Goal: Information Seeking & Learning: Find specific fact

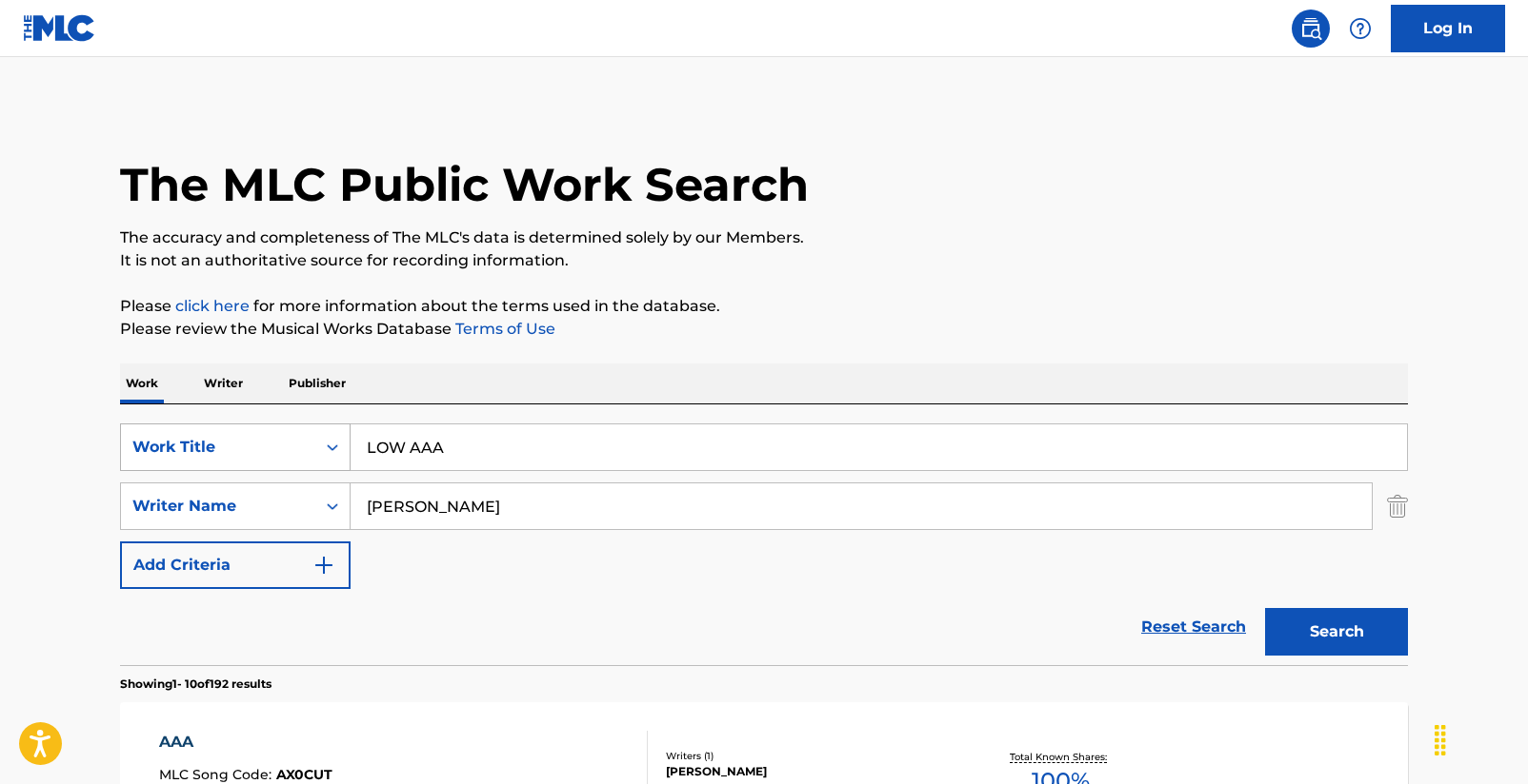
drag, startPoint x: 470, startPoint y: 446, endPoint x: 338, endPoint y: 444, distance: 132.0
click at [338, 444] on div "SearchWithCriteria2d7cd77b-c40c-4cae-baf4-6089a66dd272 Work Title LOW AAA" at bounding box center [764, 447] width 1287 height 48
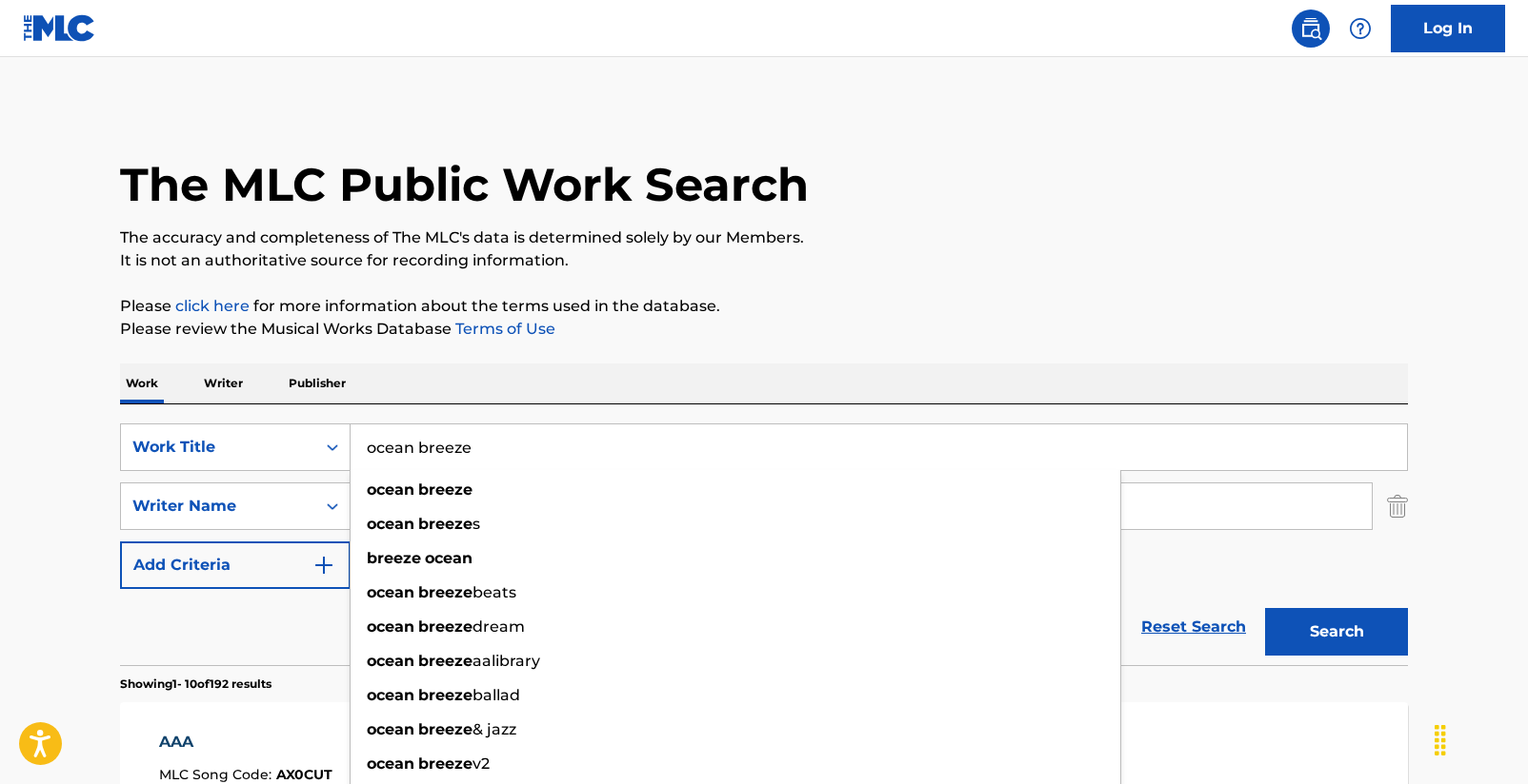
type input "ocean breeze"
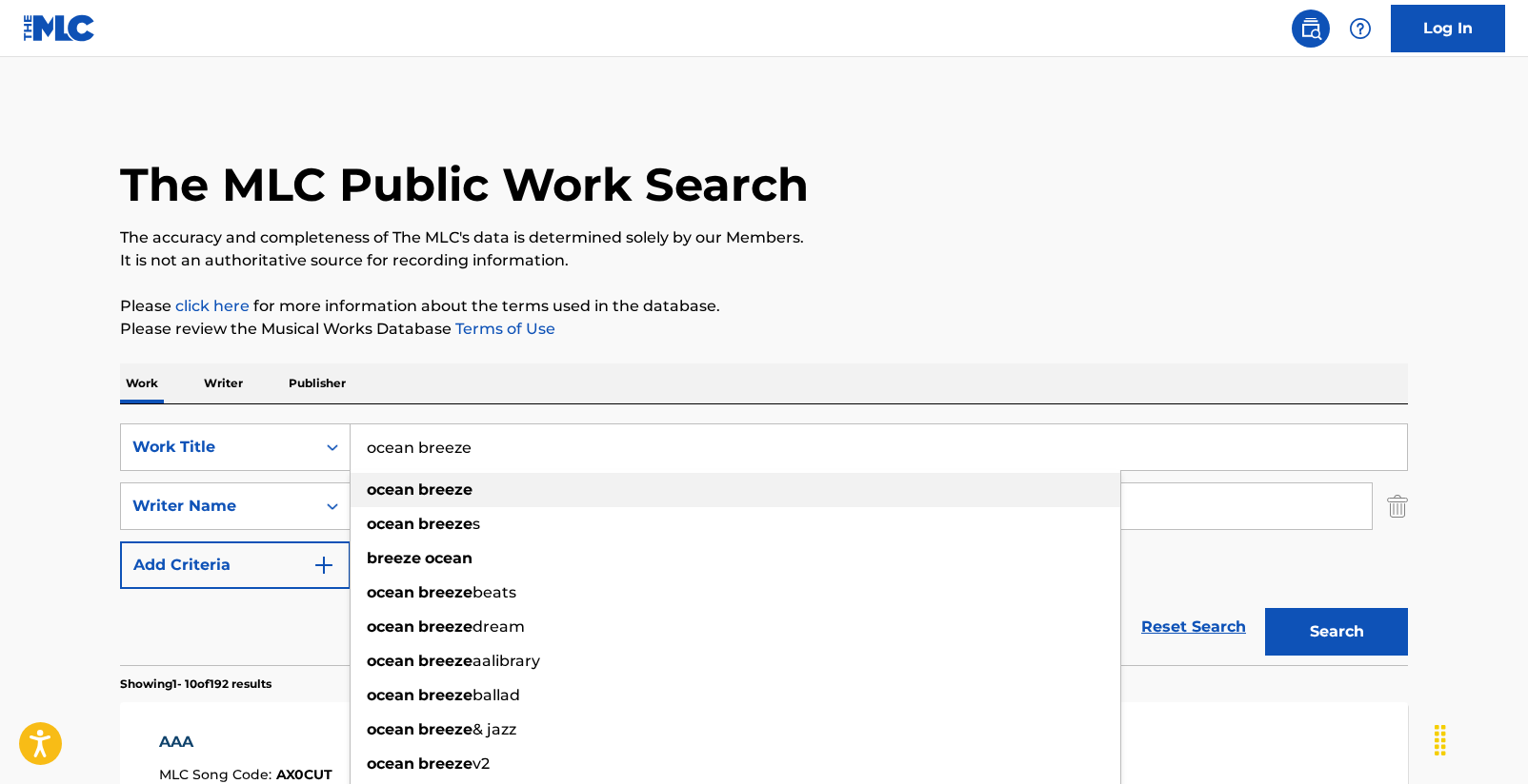
click at [367, 487] on strong "ocean" at bounding box center [391, 490] width 48 height 18
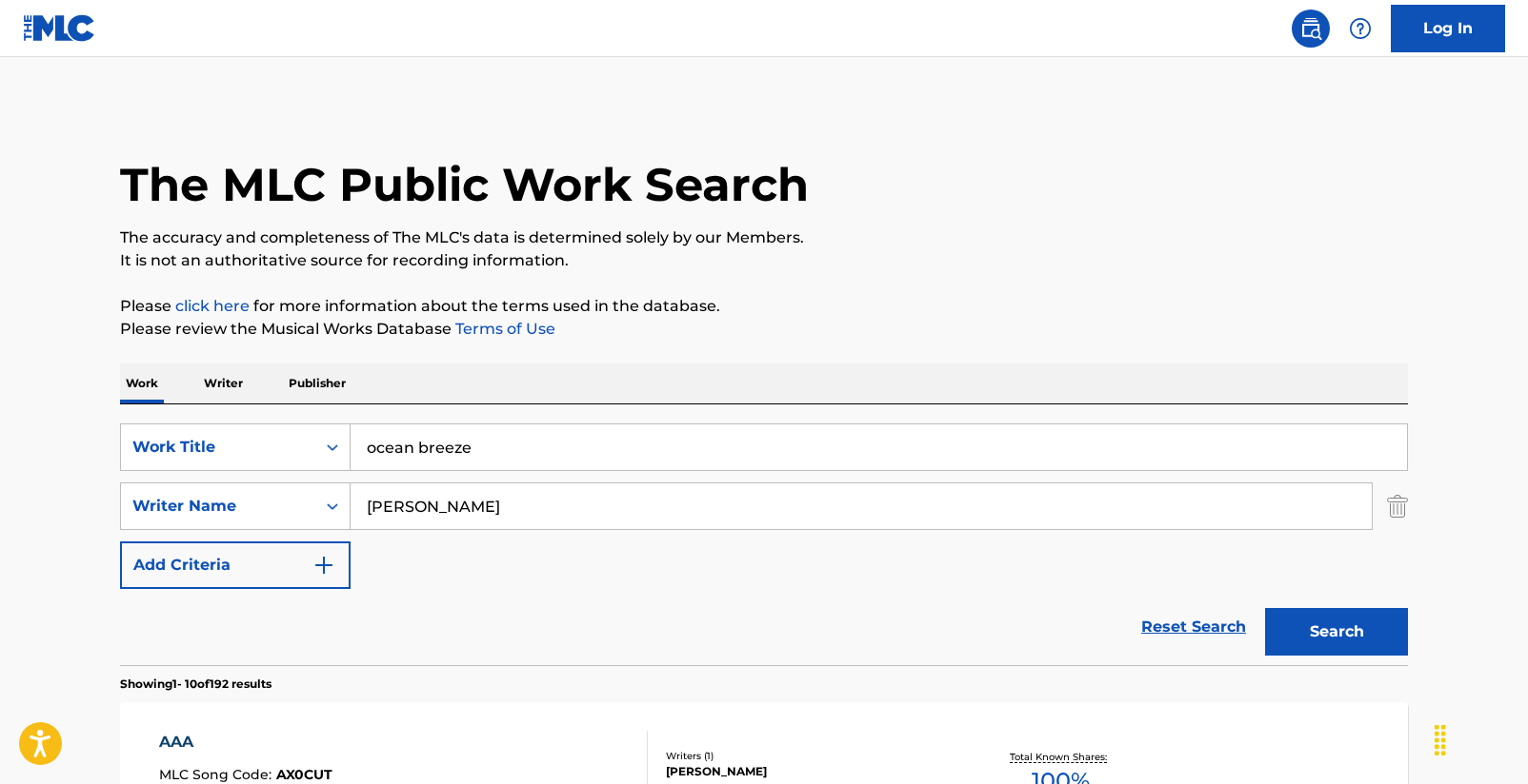
click at [1312, 632] on button "Search" at bounding box center [1336, 632] width 143 height 48
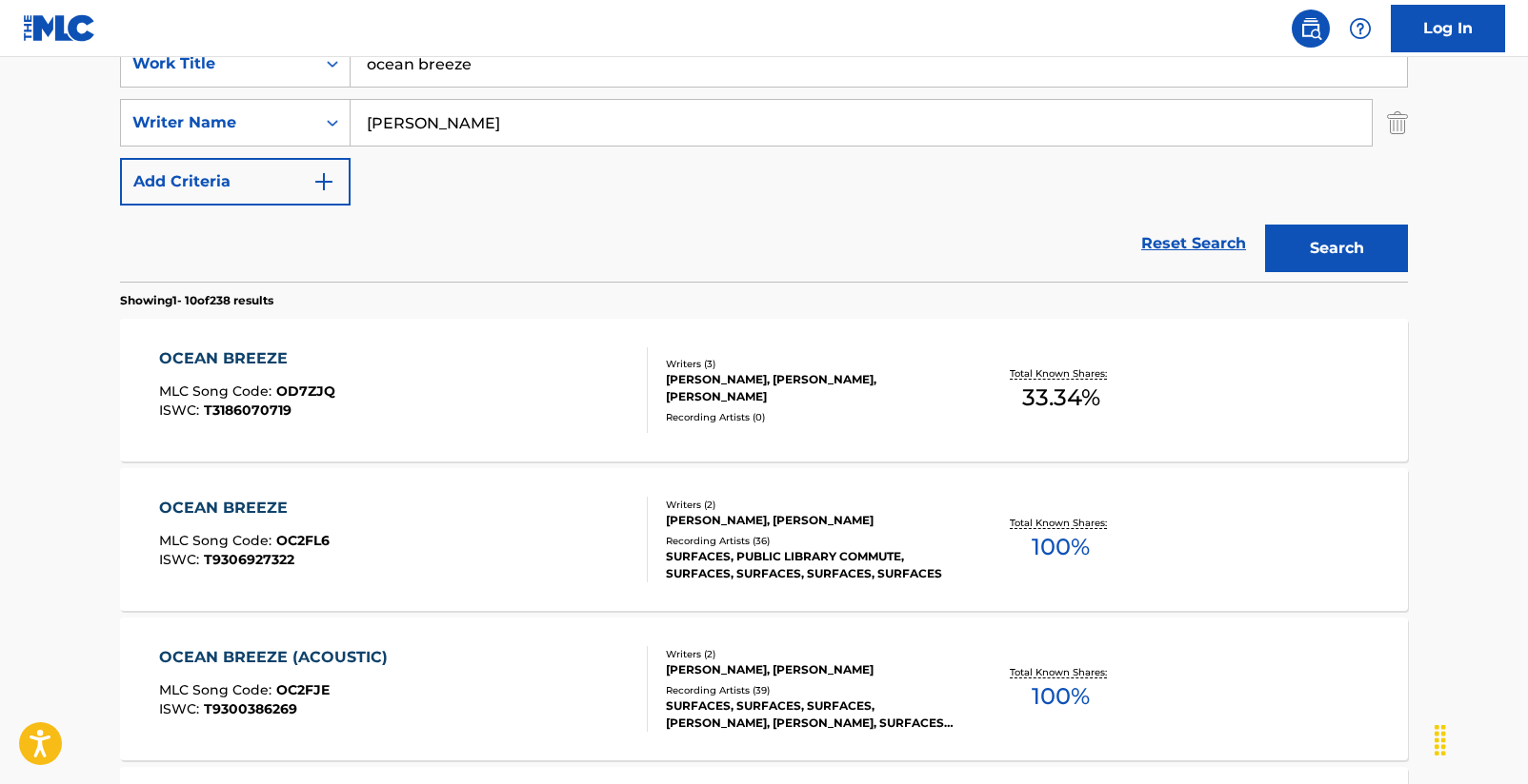
scroll to position [389, 0]
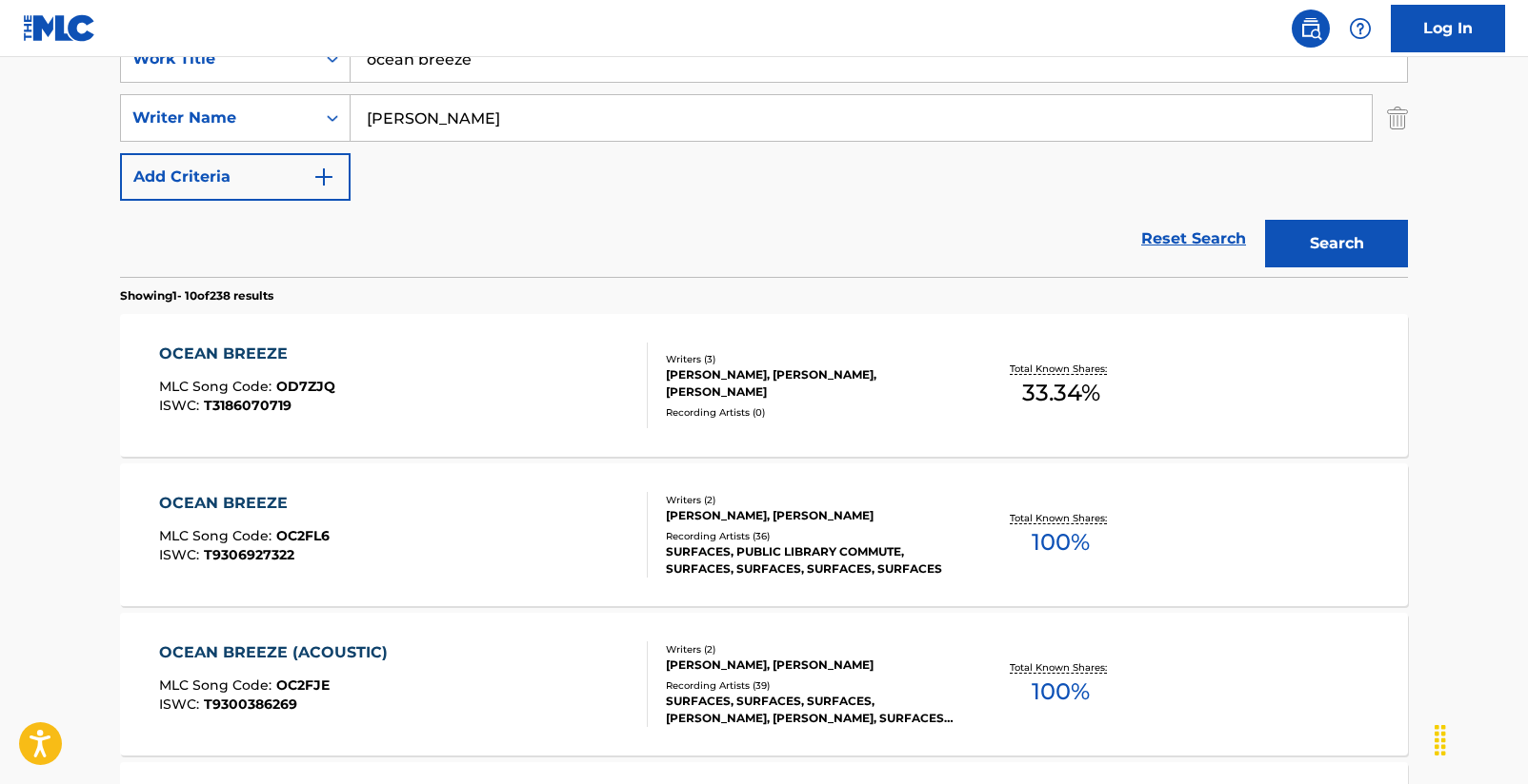
click at [269, 498] on div "OCEAN BREEZE" at bounding box center [244, 503] width 170 height 23
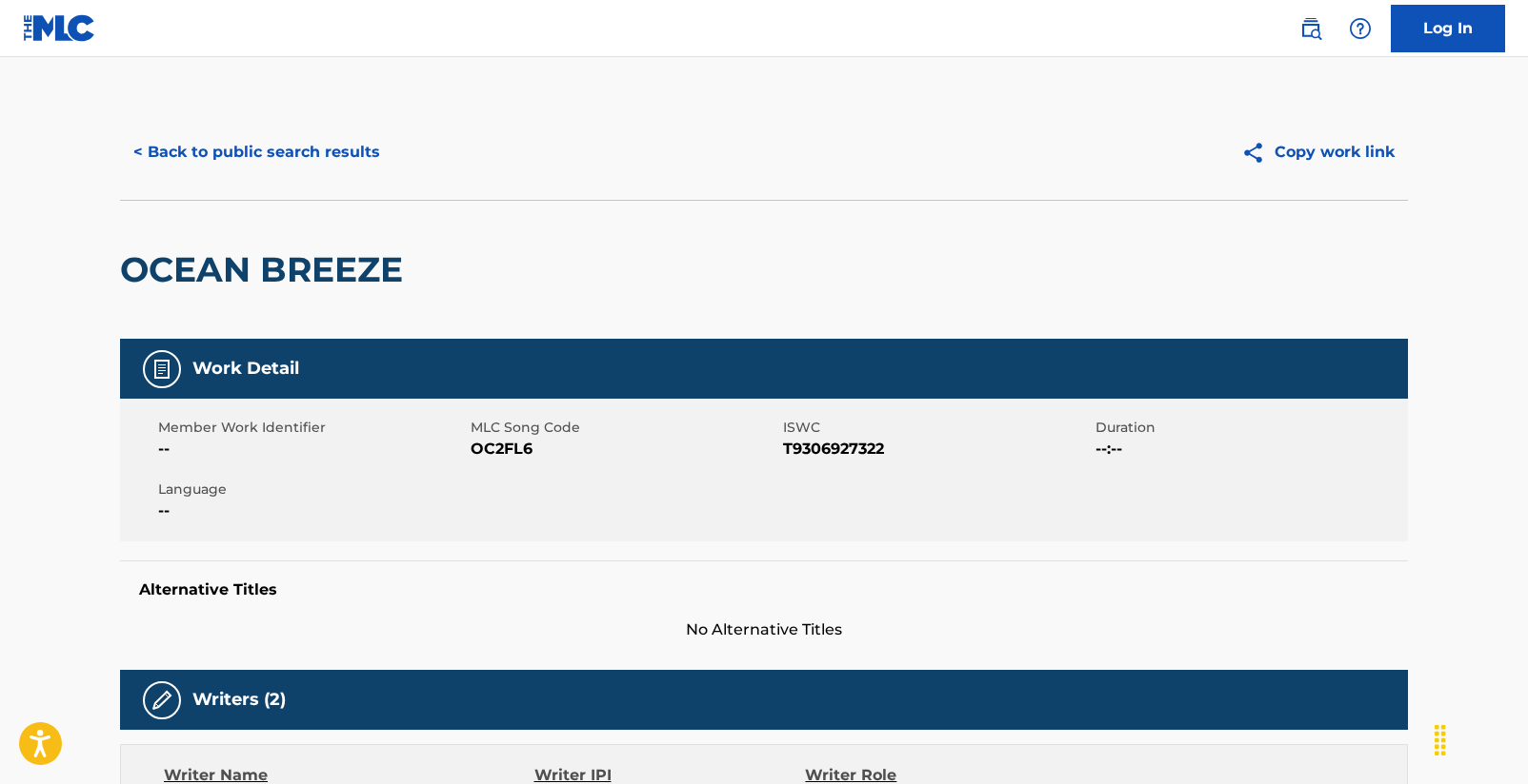
click at [319, 147] on button "< Back to public search results" at bounding box center [256, 152] width 273 height 48
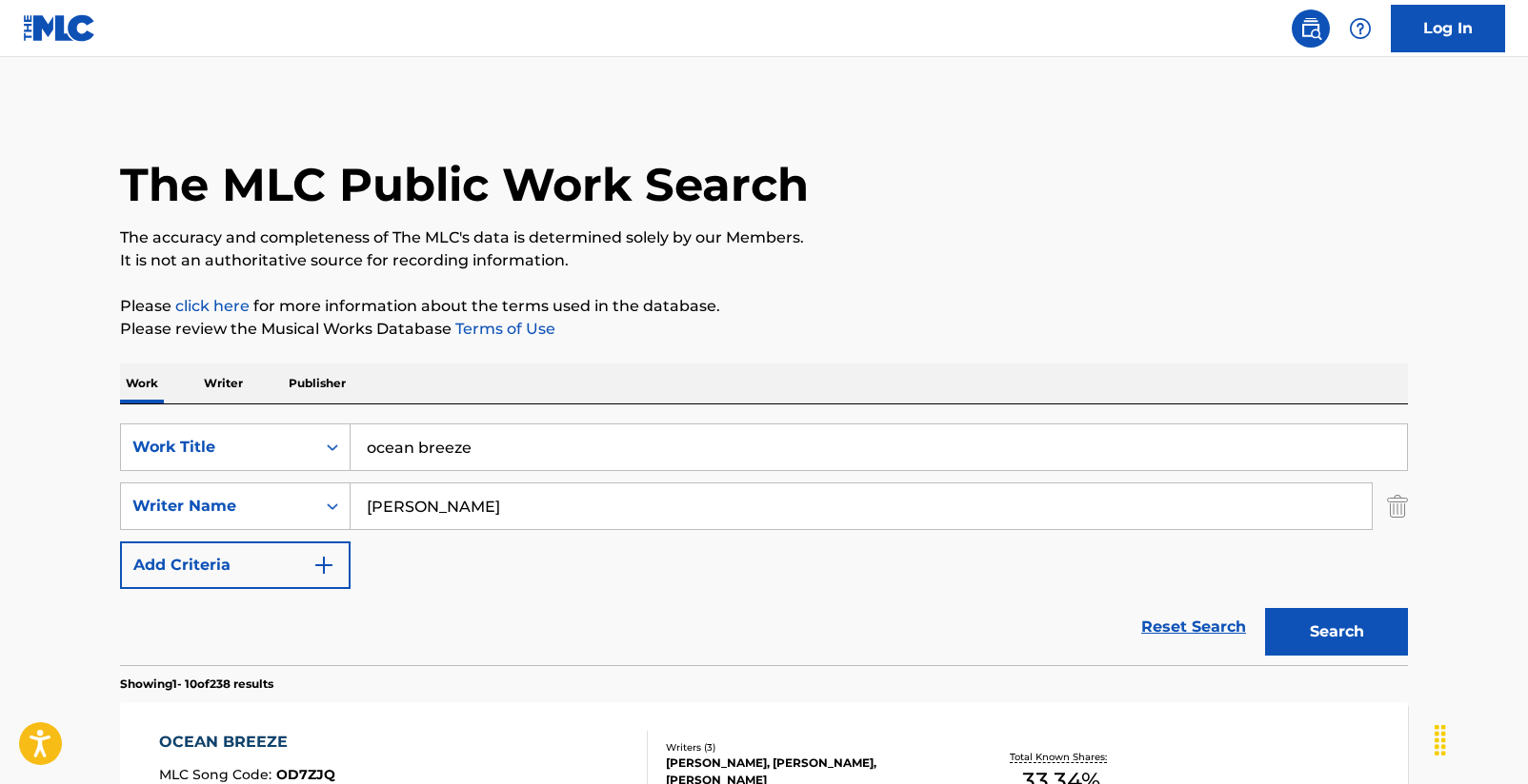
scroll to position [389, 0]
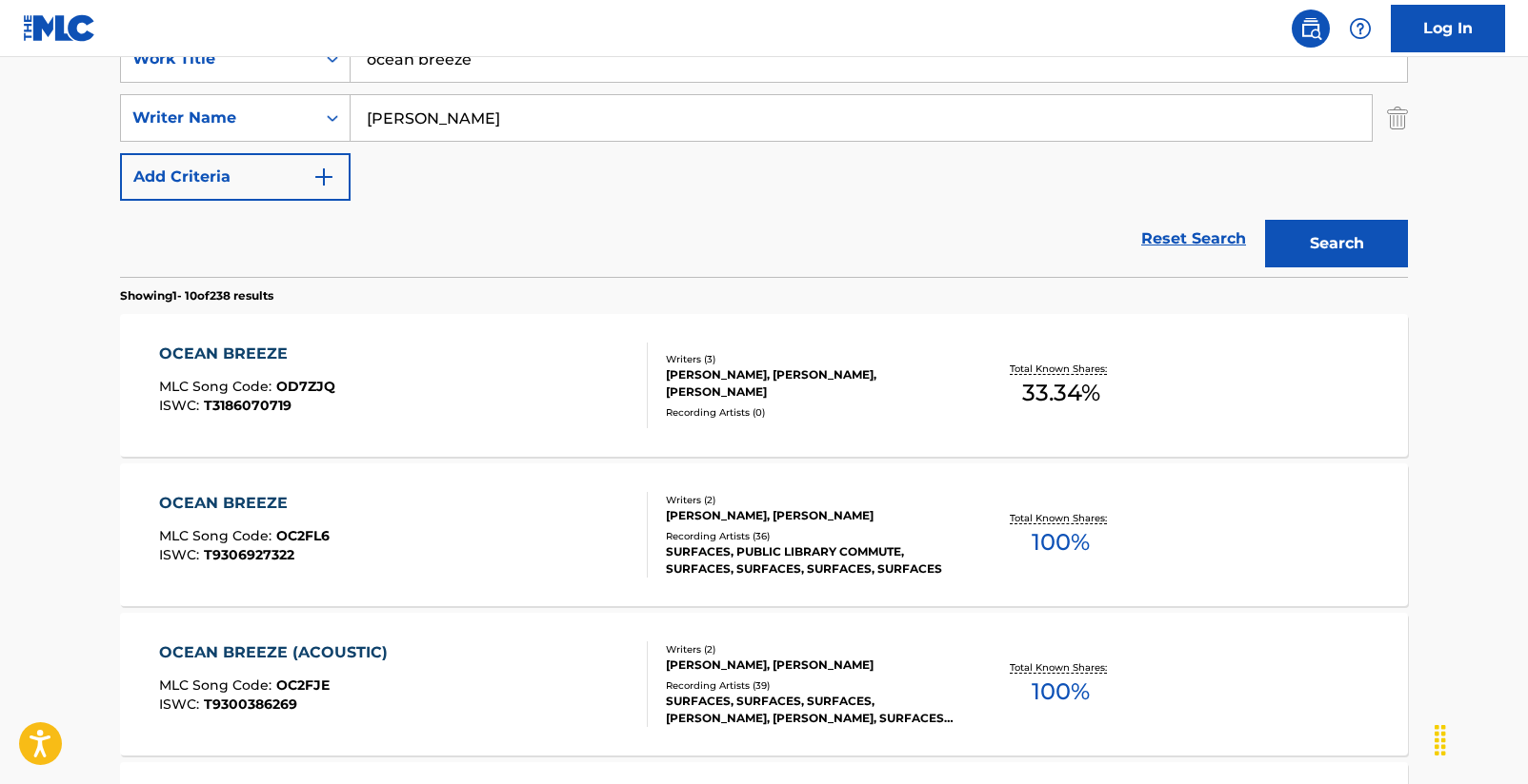
click at [235, 654] on div "OCEAN BREEZE (ACOUSTIC)" at bounding box center [277, 653] width 238 height 23
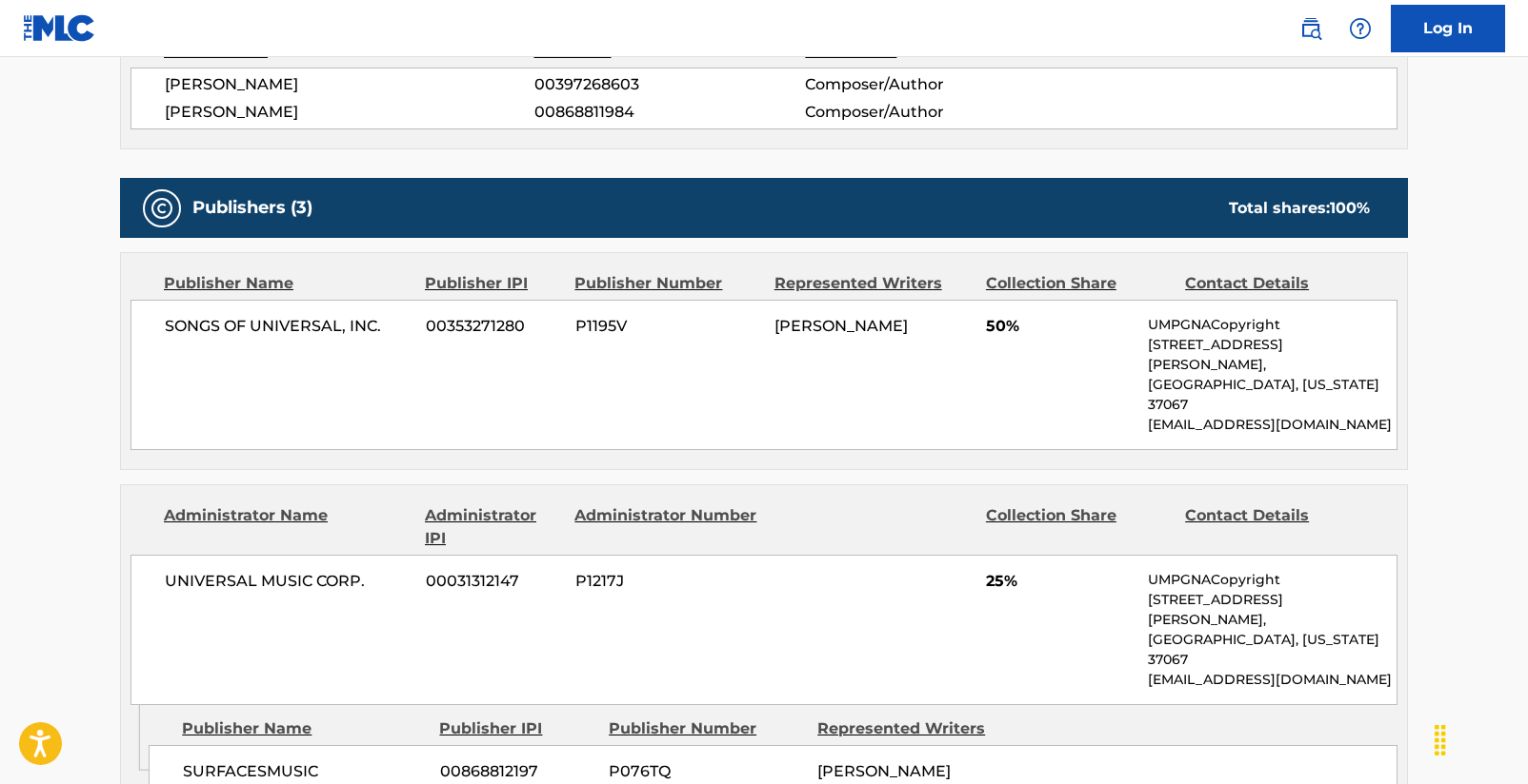
scroll to position [59, 0]
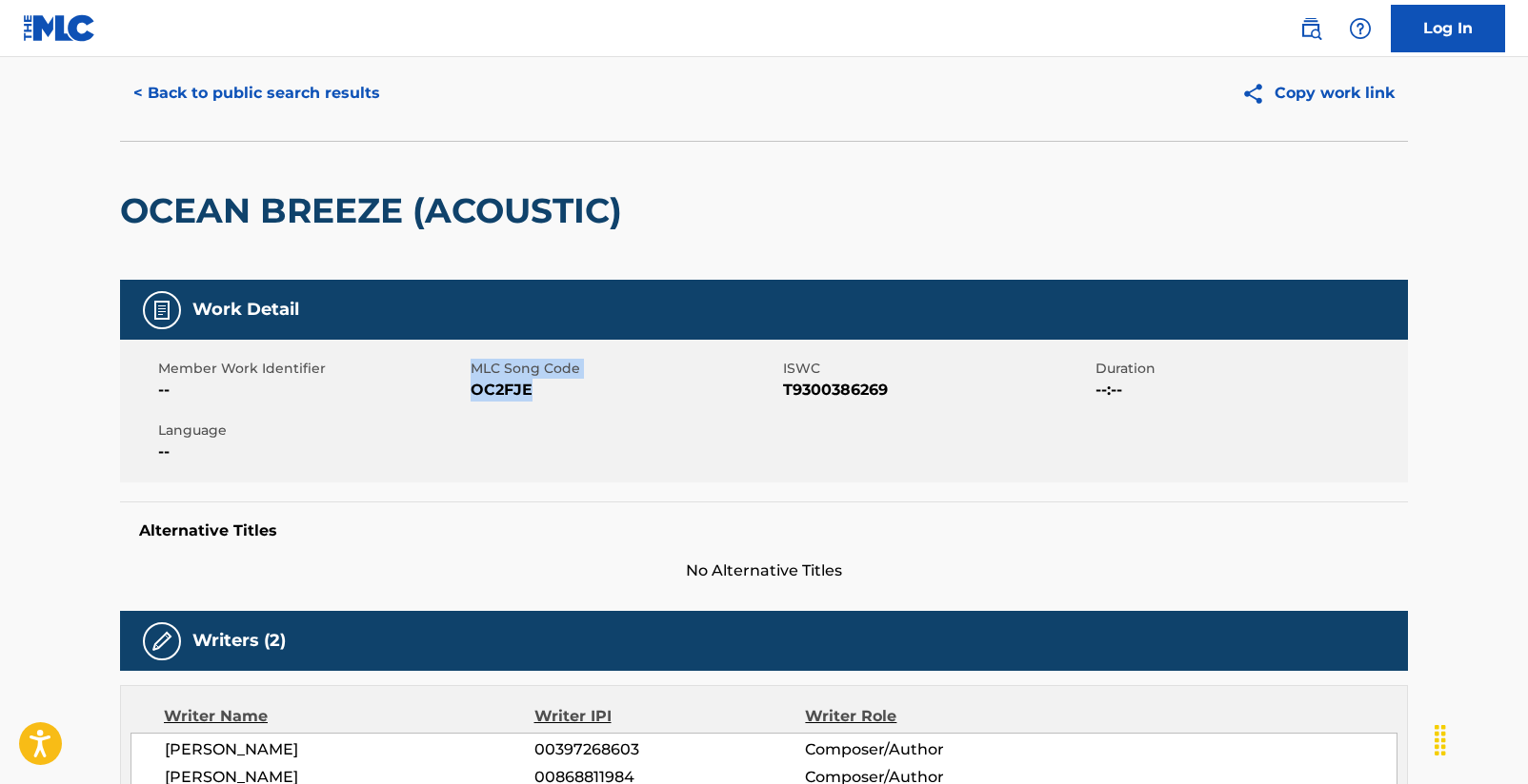
drag, startPoint x: 468, startPoint y: 392, endPoint x: 531, endPoint y: 392, distance: 63.0
click at [531, 392] on div "Member Work Identifier -- MLC Song Code OC2FJE ISWC T9300386269 Duration --:-- …" at bounding box center [764, 411] width 1287 height 143
click at [532, 392] on span "OC2FJE" at bounding box center [623, 390] width 307 height 23
click at [526, 392] on span "OC2FJE" at bounding box center [623, 390] width 307 height 23
click at [527, 392] on span "OC2FJE" at bounding box center [623, 390] width 307 height 23
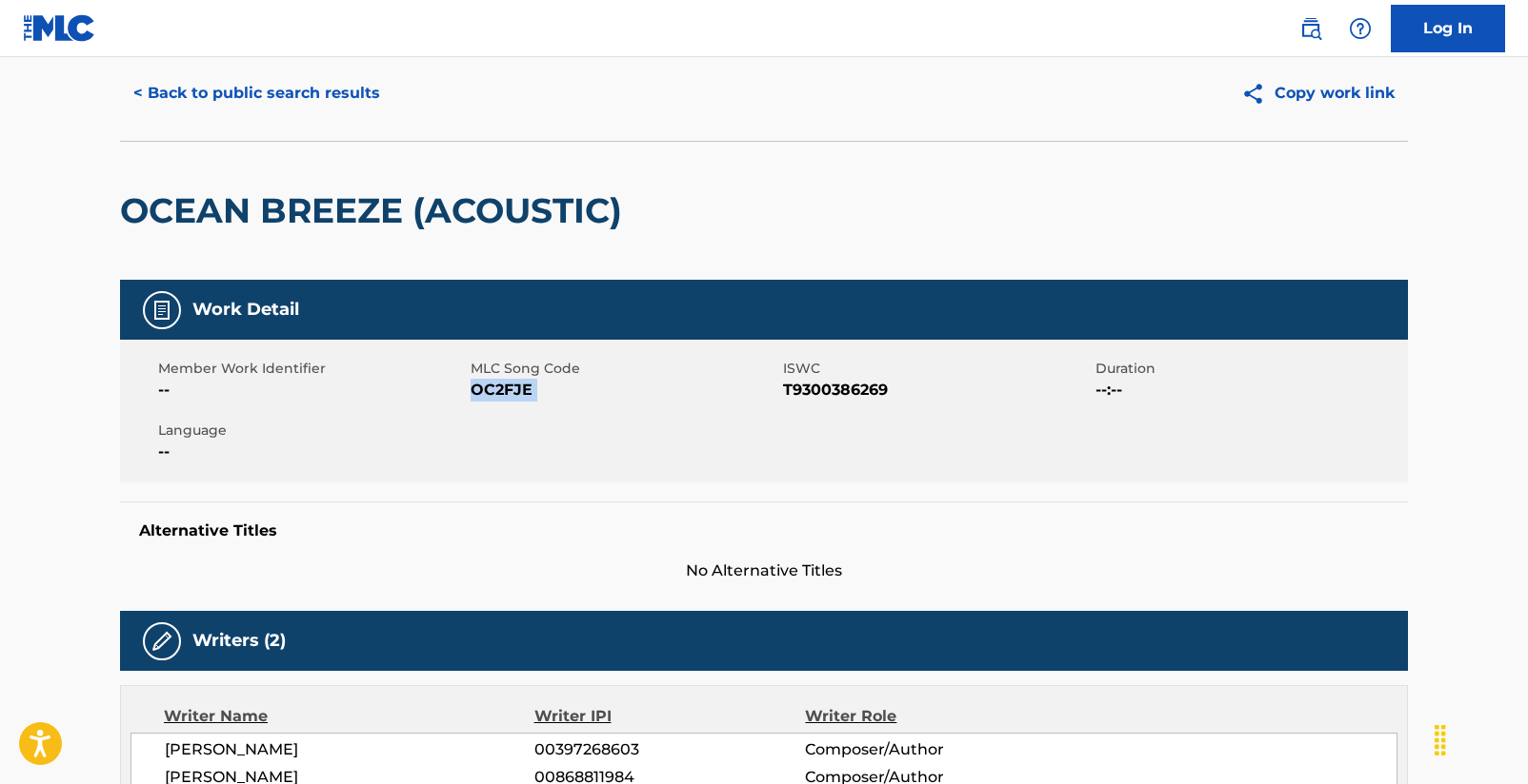
click at [529, 392] on span "OC2FJE" at bounding box center [623, 390] width 307 height 23
drag, startPoint x: 529, startPoint y: 392, endPoint x: 470, endPoint y: 391, distance: 59.0
click at [470, 391] on span "OC2FJE" at bounding box center [623, 390] width 307 height 23
copy span "OC2FJE"
click at [163, 92] on button "< Back to public search results" at bounding box center [256, 93] width 273 height 48
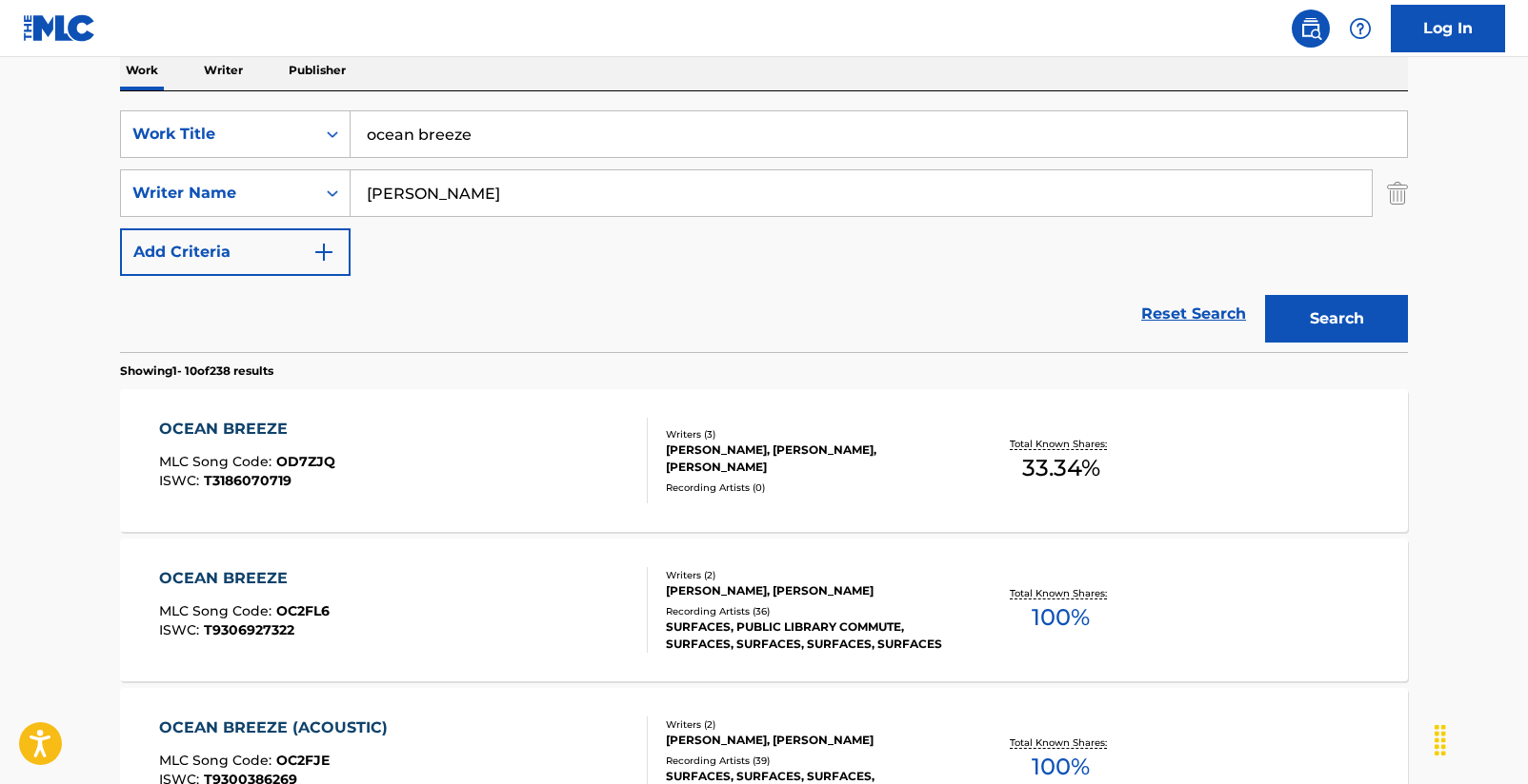
scroll to position [320, 0]
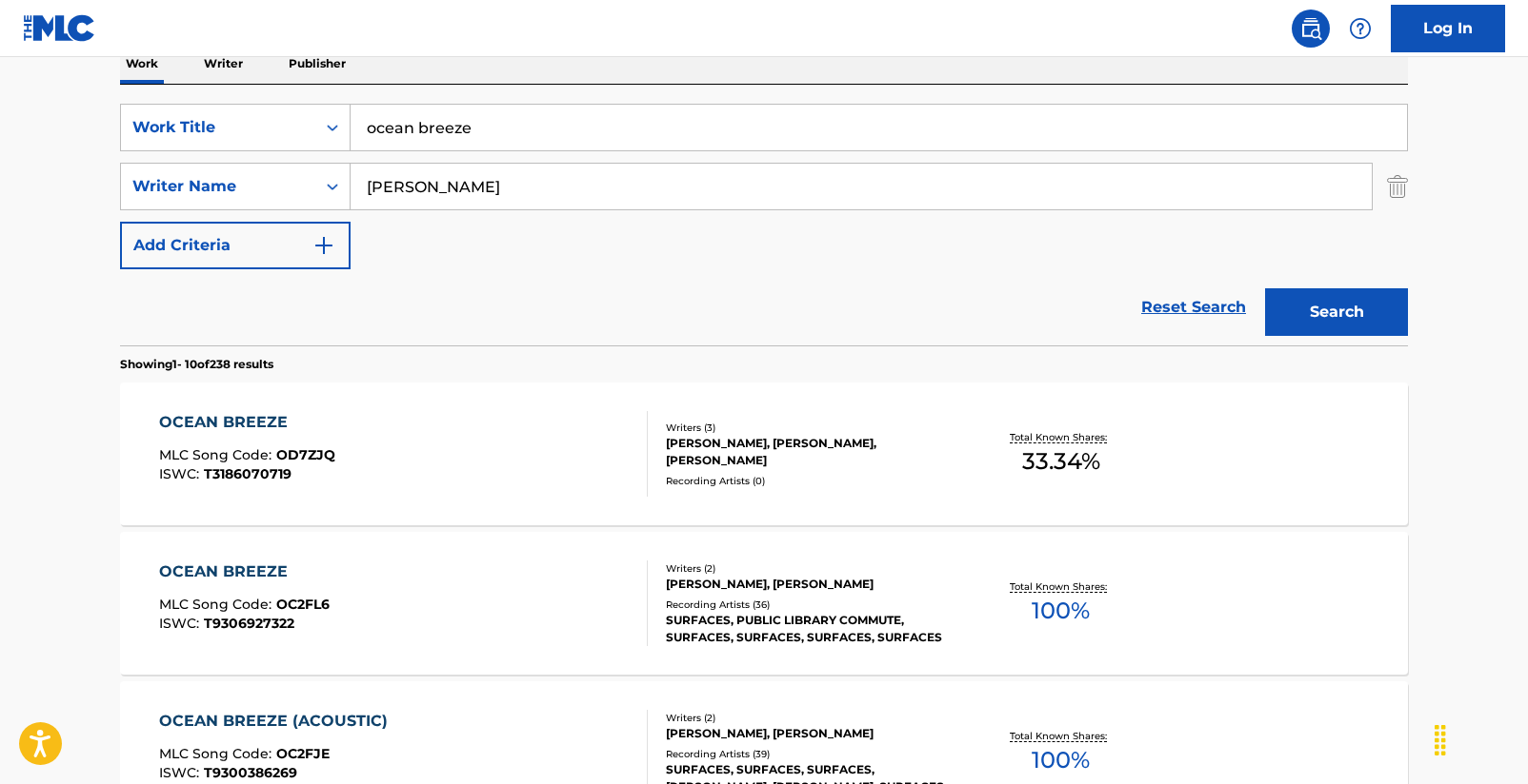
click at [240, 569] on div "OCEAN BREEZE" at bounding box center [244, 571] width 170 height 23
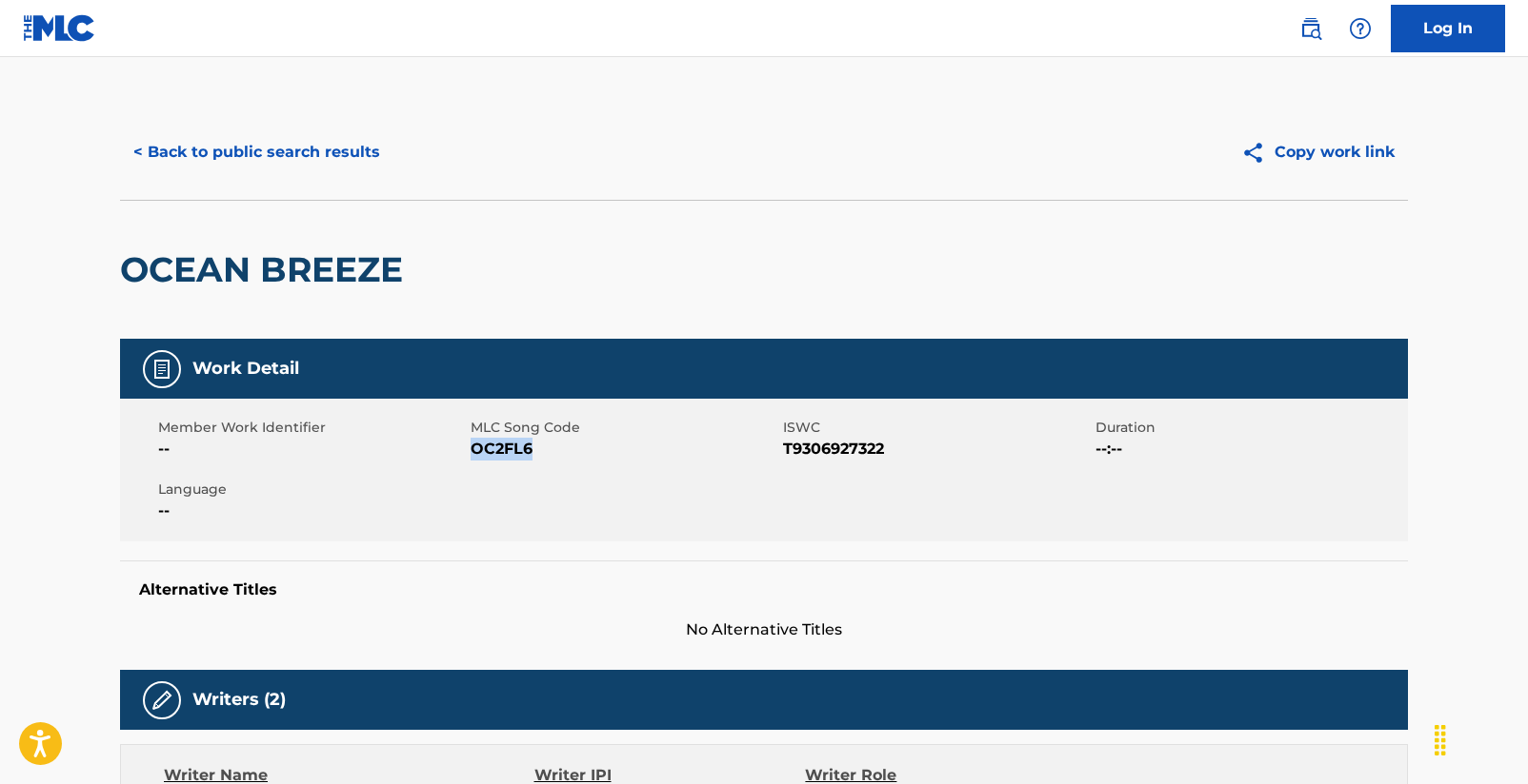
drag, startPoint x: 473, startPoint y: 451, endPoint x: 531, endPoint y: 445, distance: 58.3
click at [531, 445] on span "OC2FL6" at bounding box center [623, 449] width 307 height 23
copy span "OC2FL6"
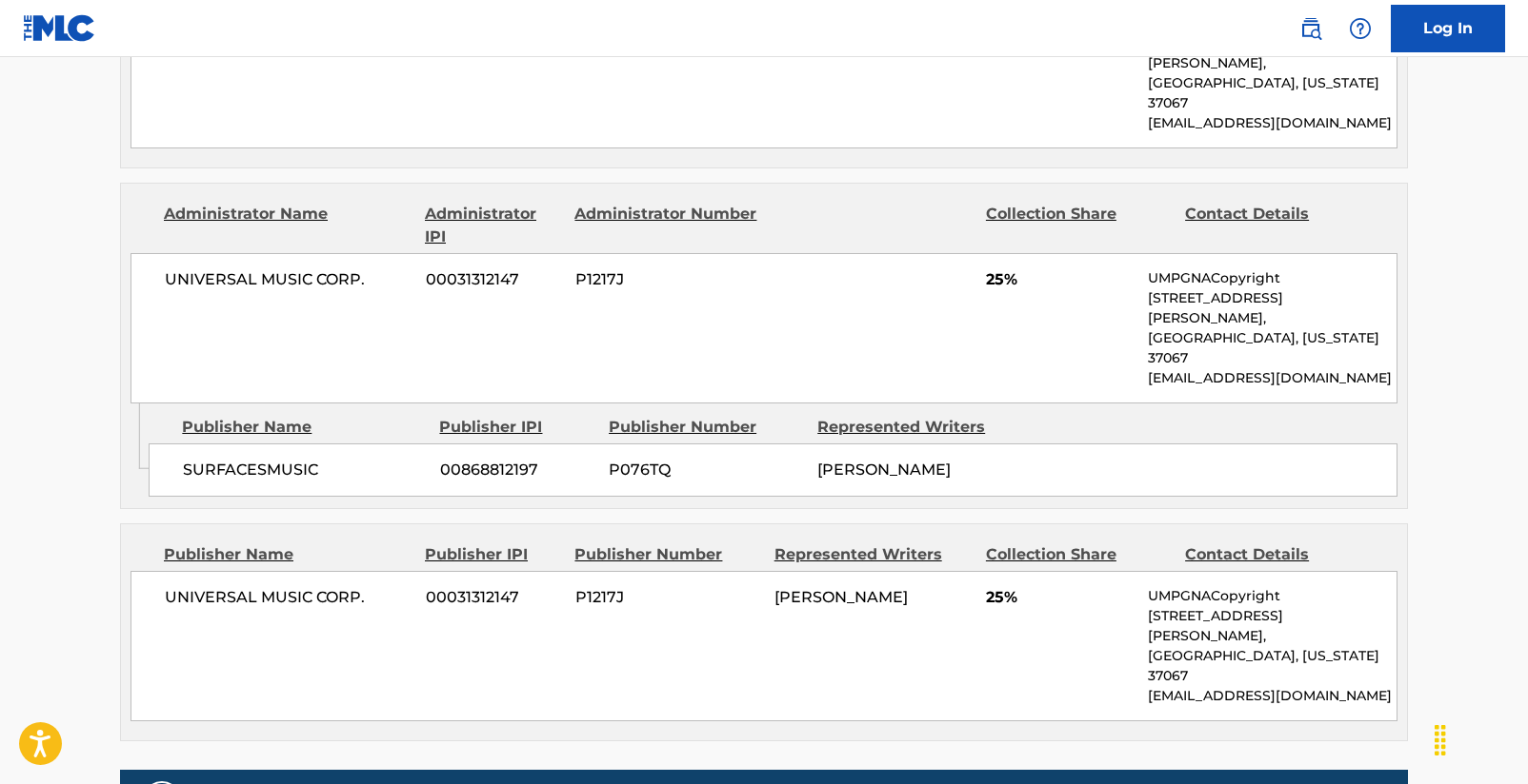
scroll to position [61, 0]
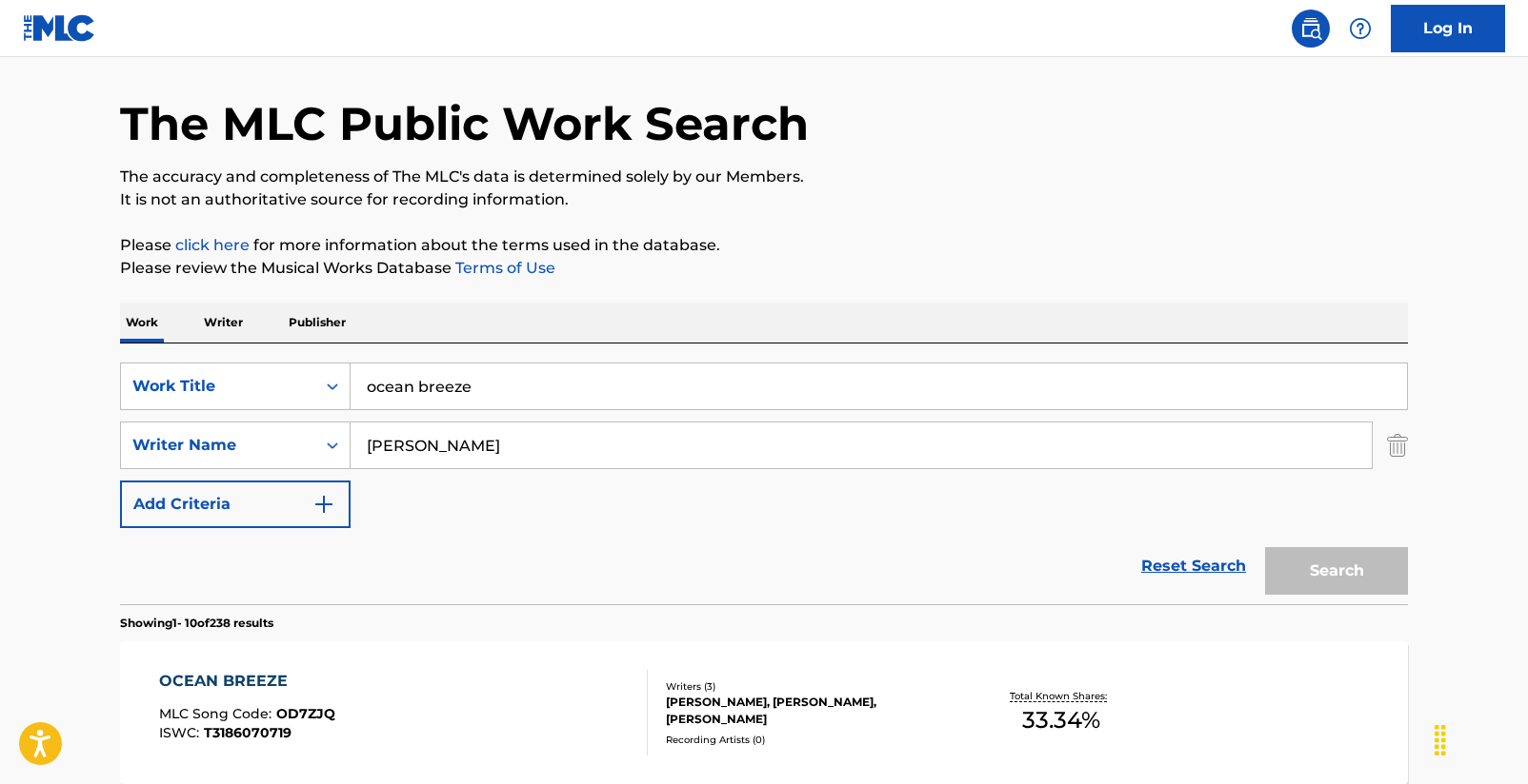
scroll to position [320, 0]
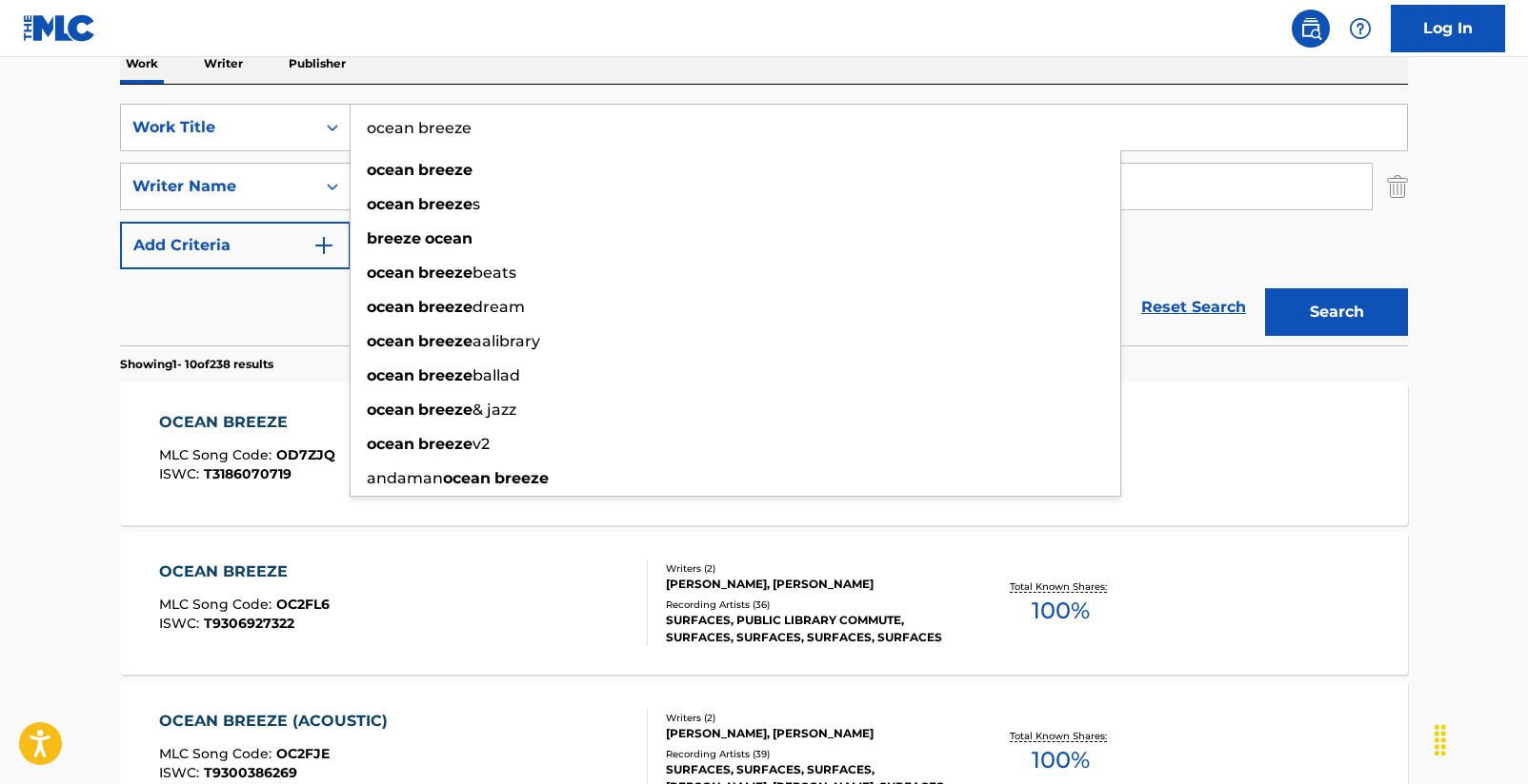
drag, startPoint x: 470, startPoint y: 128, endPoint x: 360, endPoint y: 135, distance: 110.2
click at [360, 135] on input "ocean breeze" at bounding box center [879, 127] width 1056 height 46
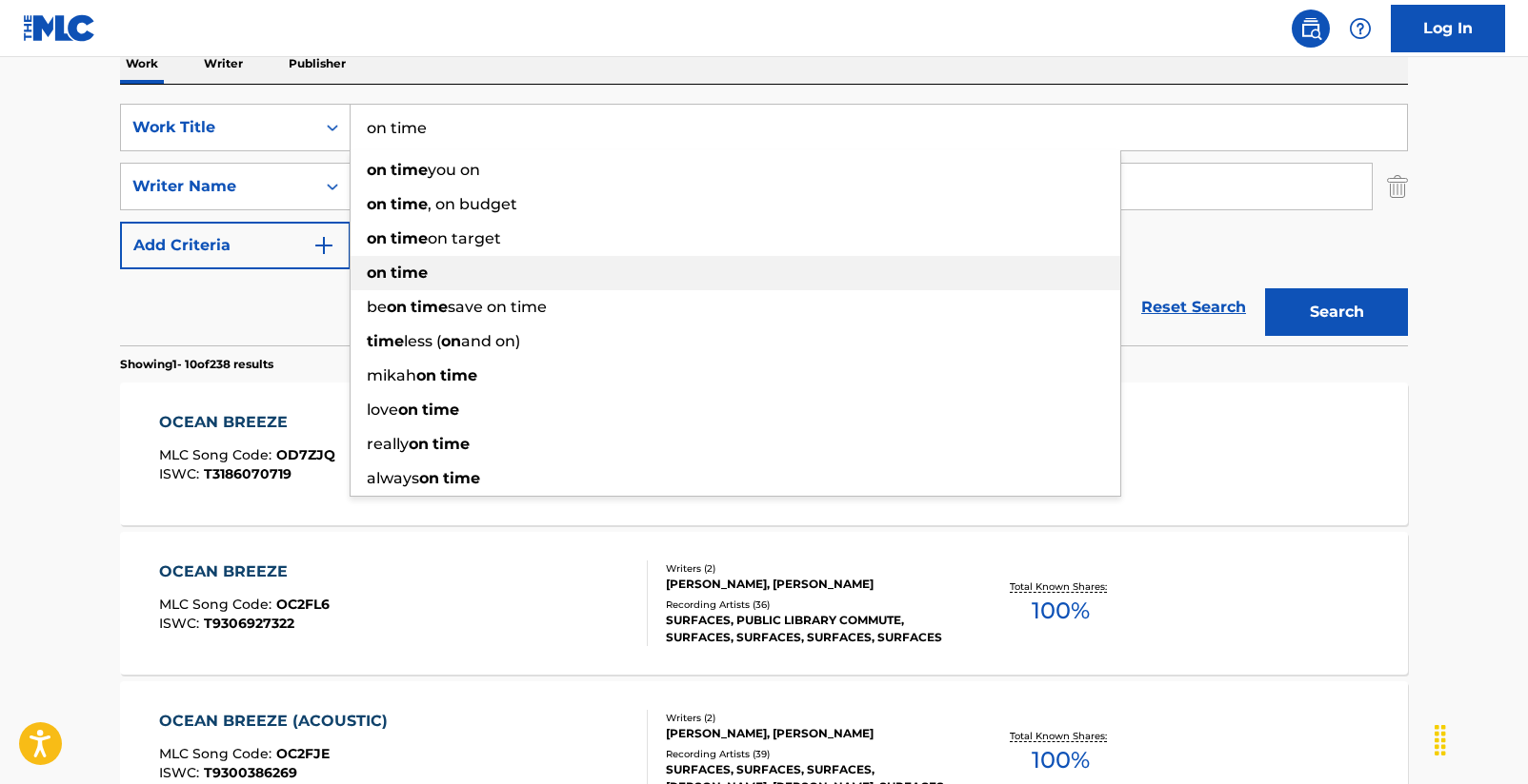
type input "on time"
click at [380, 263] on strong "on" at bounding box center [377, 272] width 20 height 18
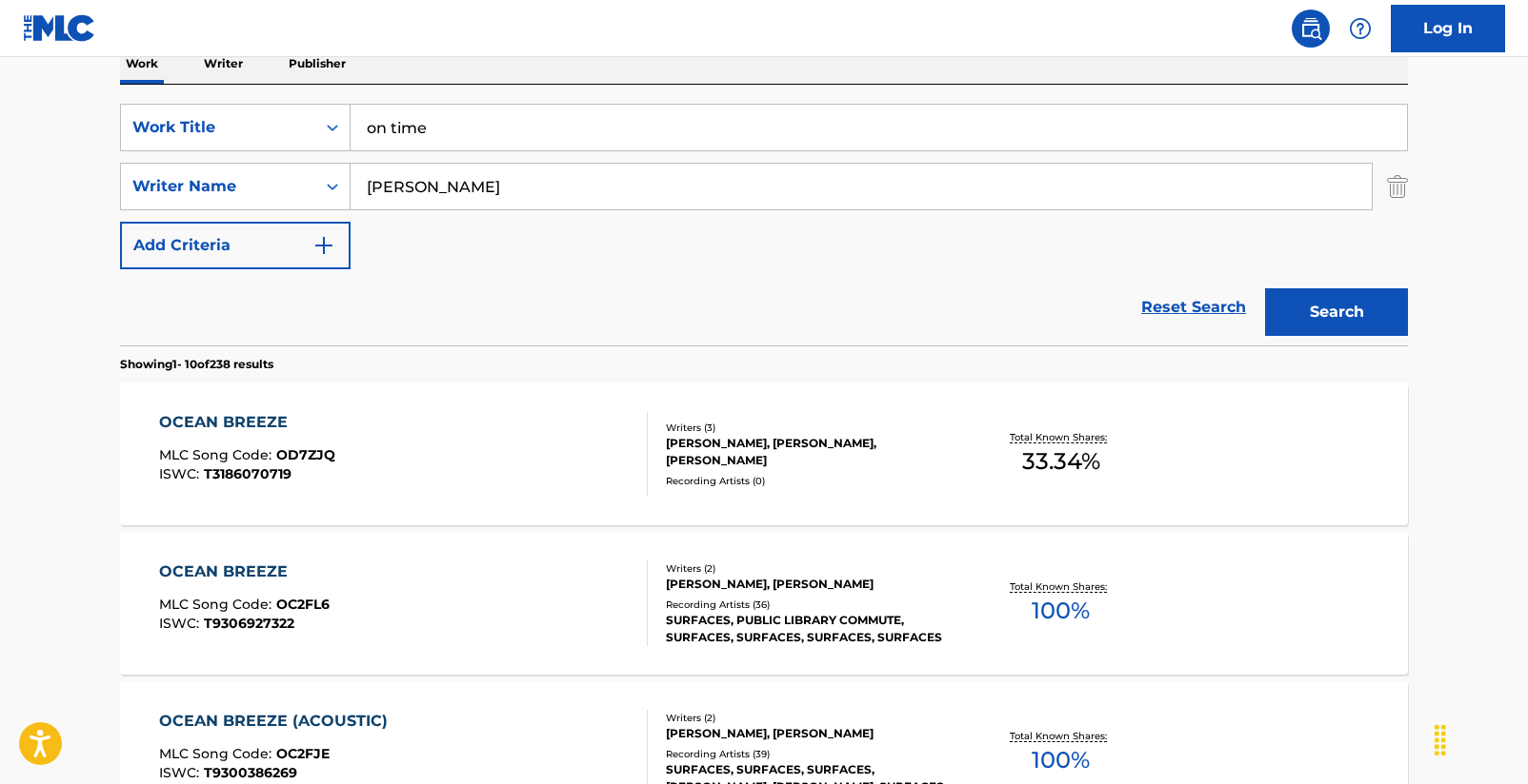
click at [1333, 322] on button "Search" at bounding box center [1336, 312] width 143 height 48
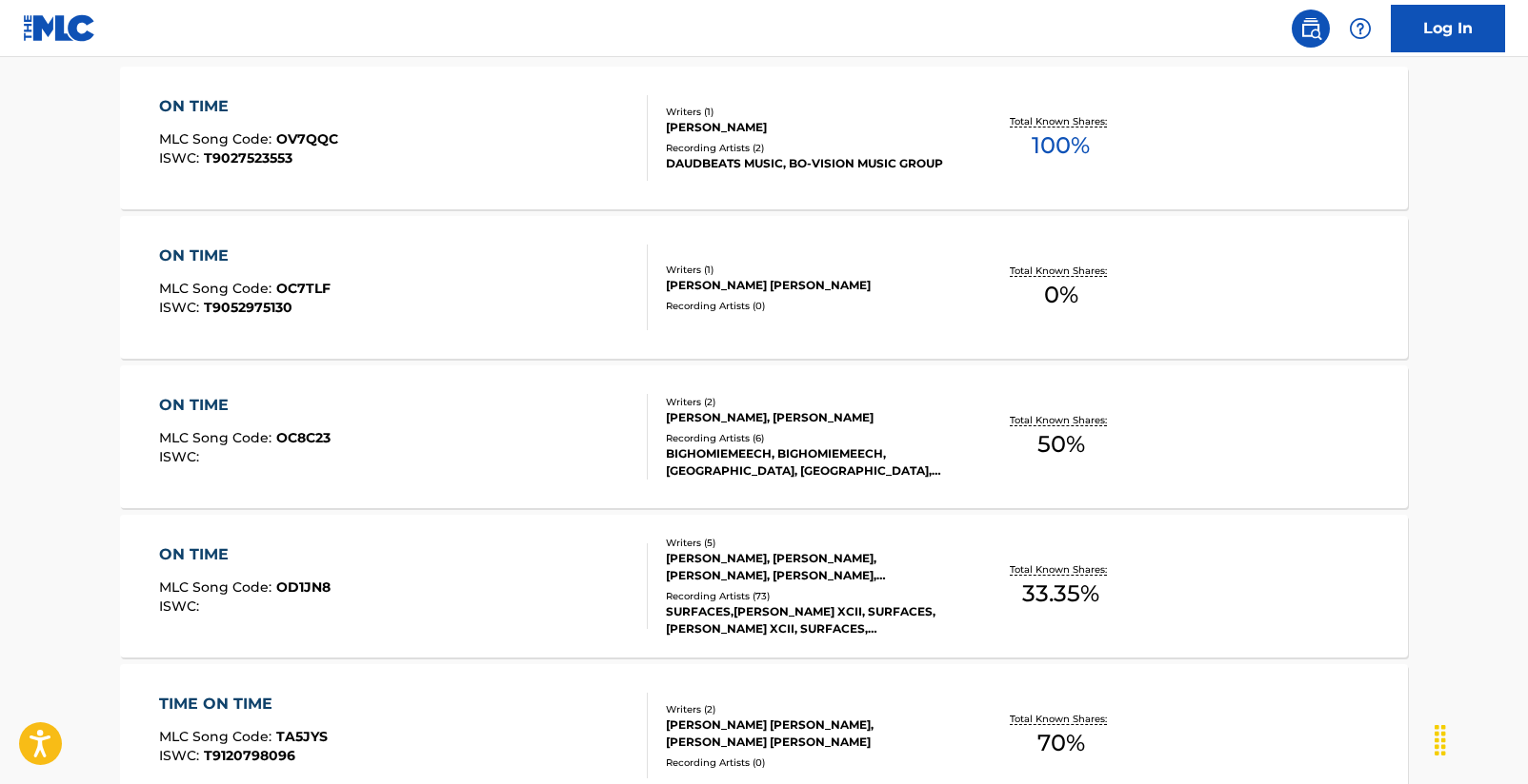
scroll to position [646, 0]
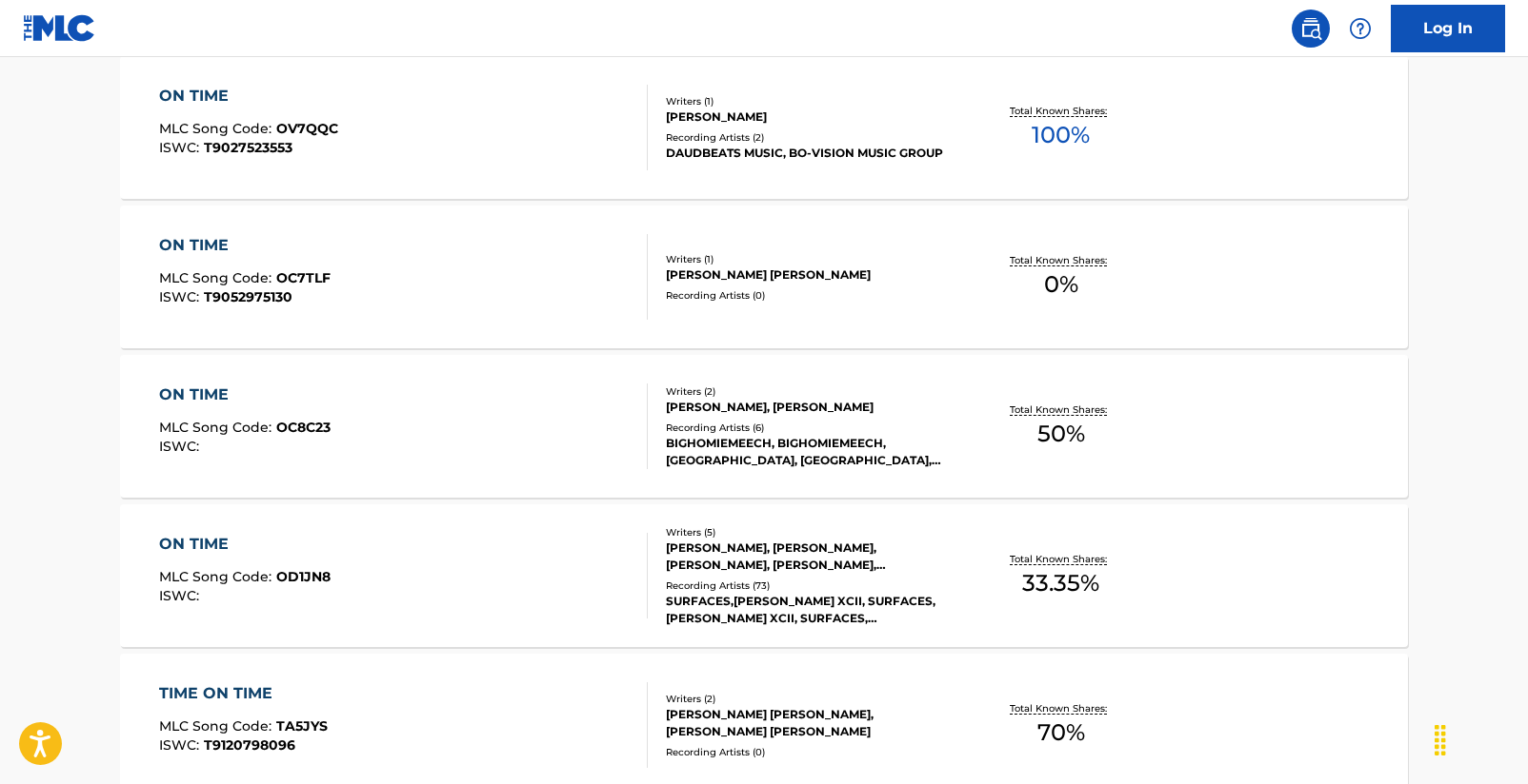
click at [190, 548] on div "ON TIME" at bounding box center [245, 544] width 171 height 23
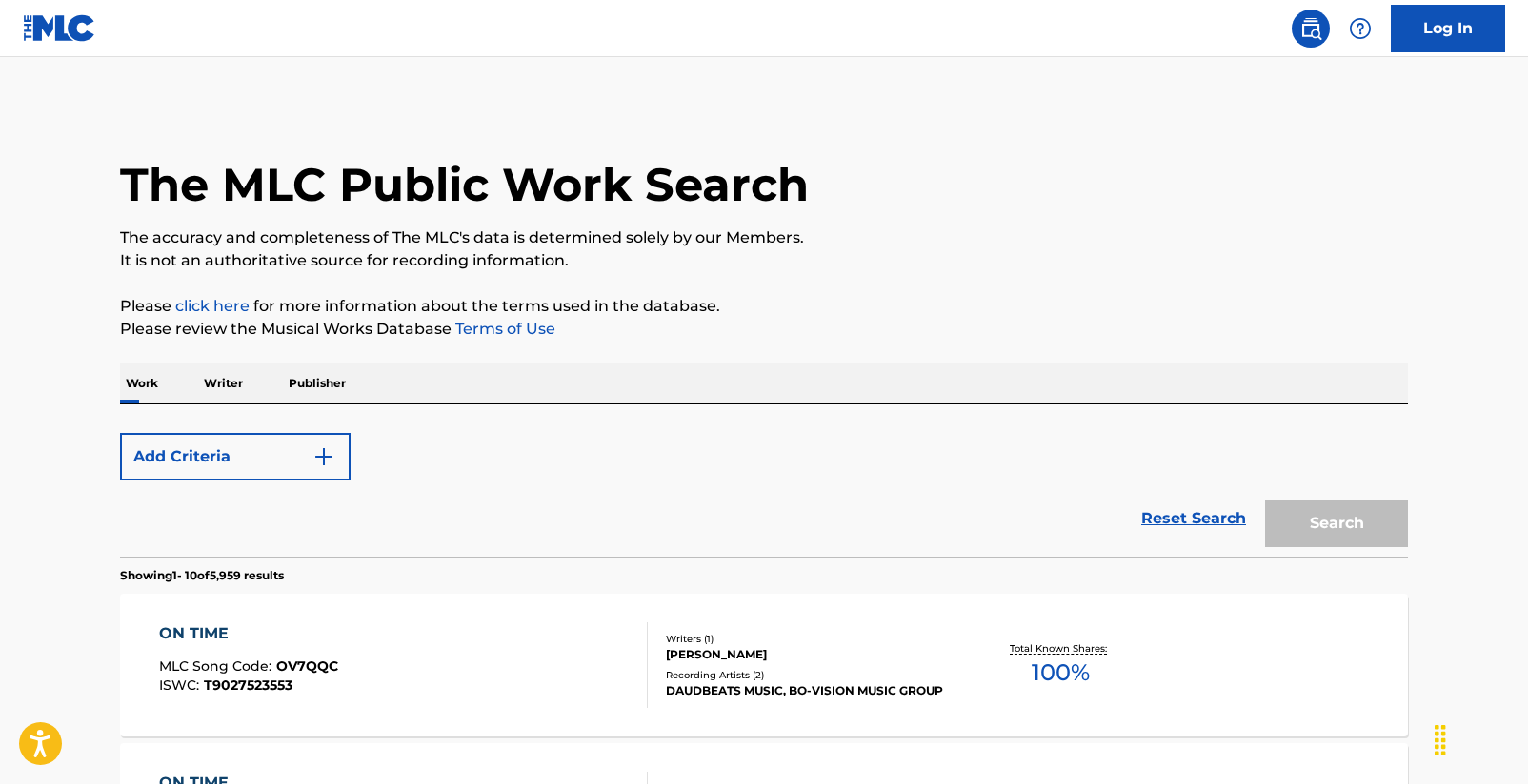
scroll to position [646, 0]
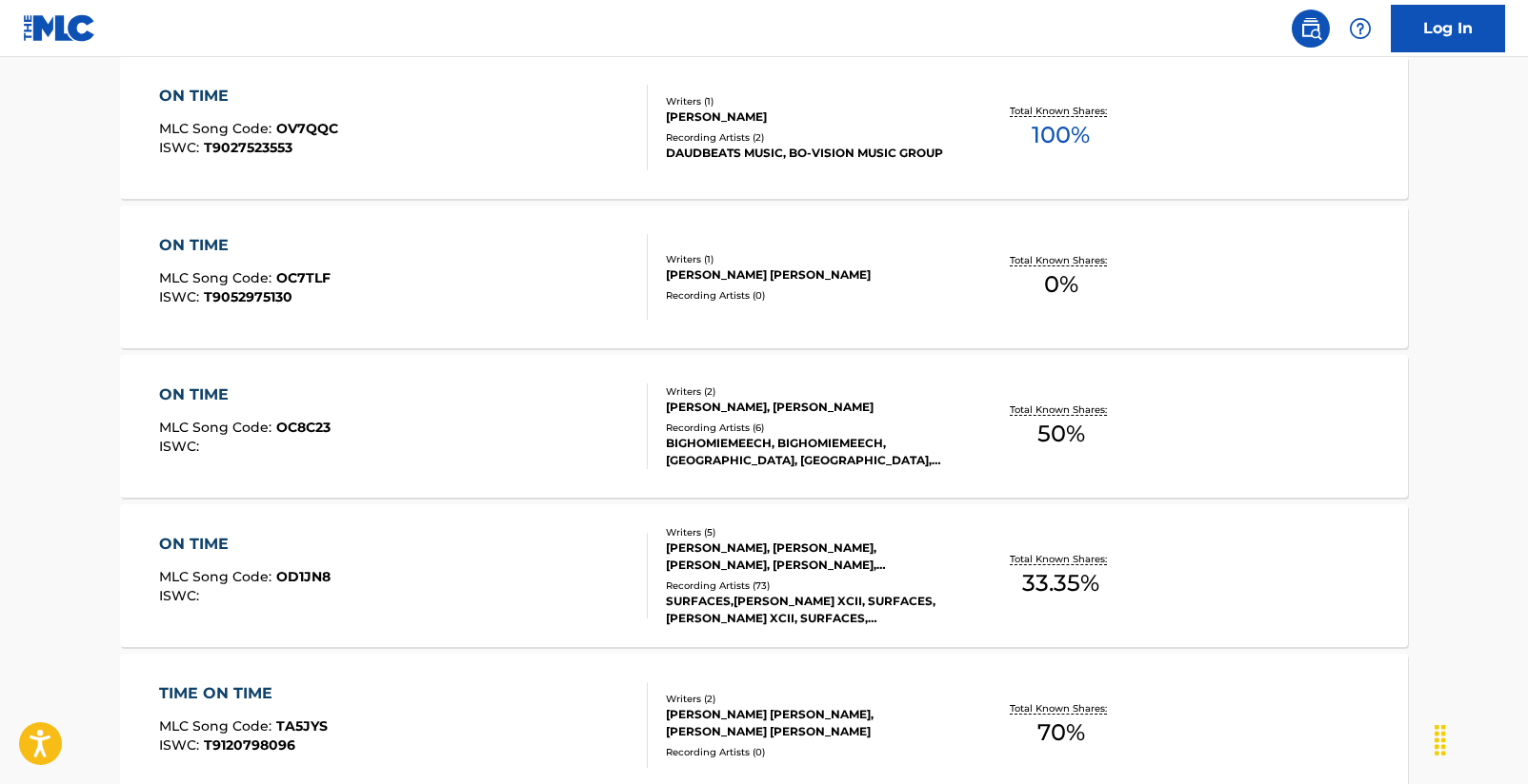
click at [175, 542] on div "ON TIME" at bounding box center [245, 544] width 171 height 23
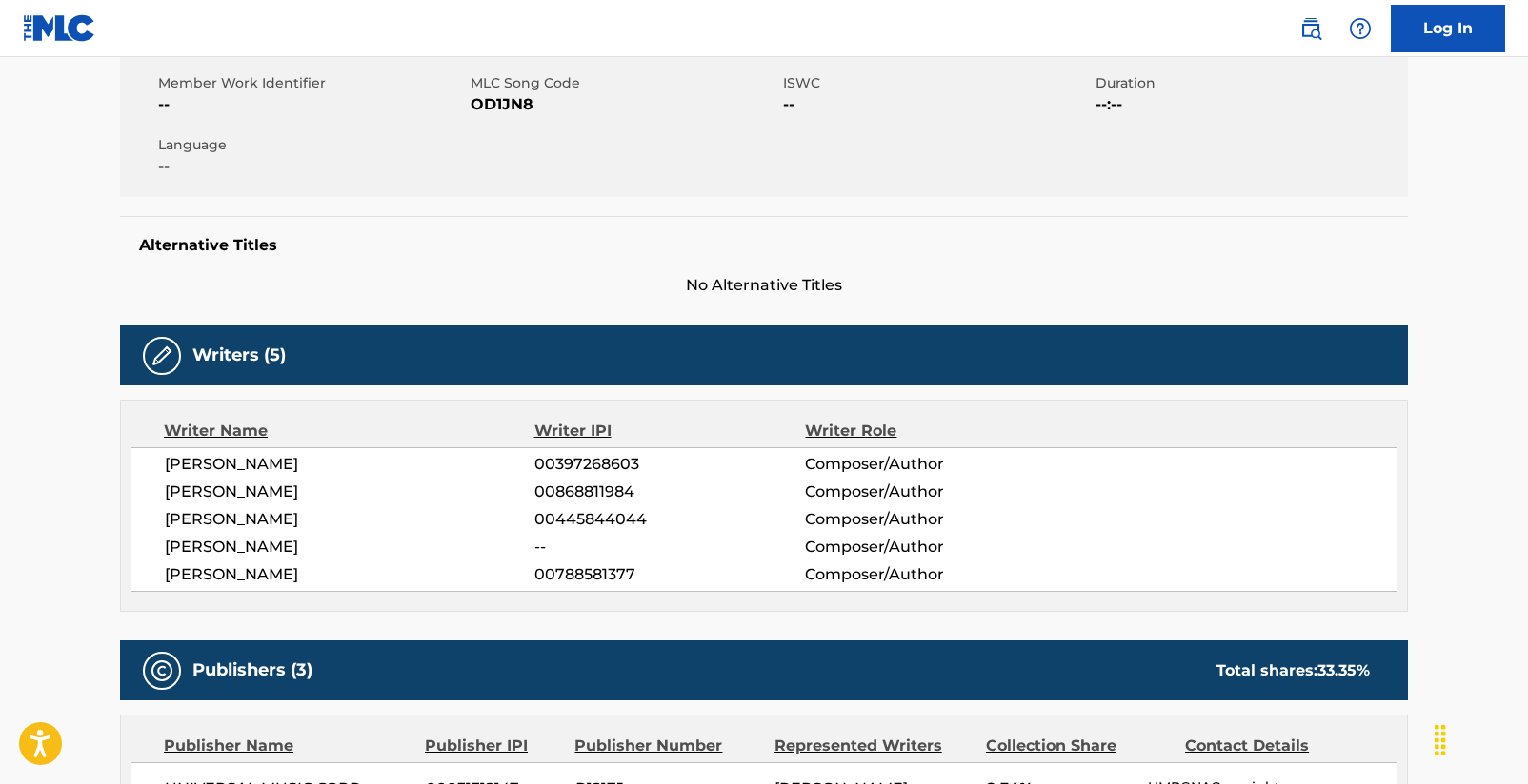
scroll to position [176, 0]
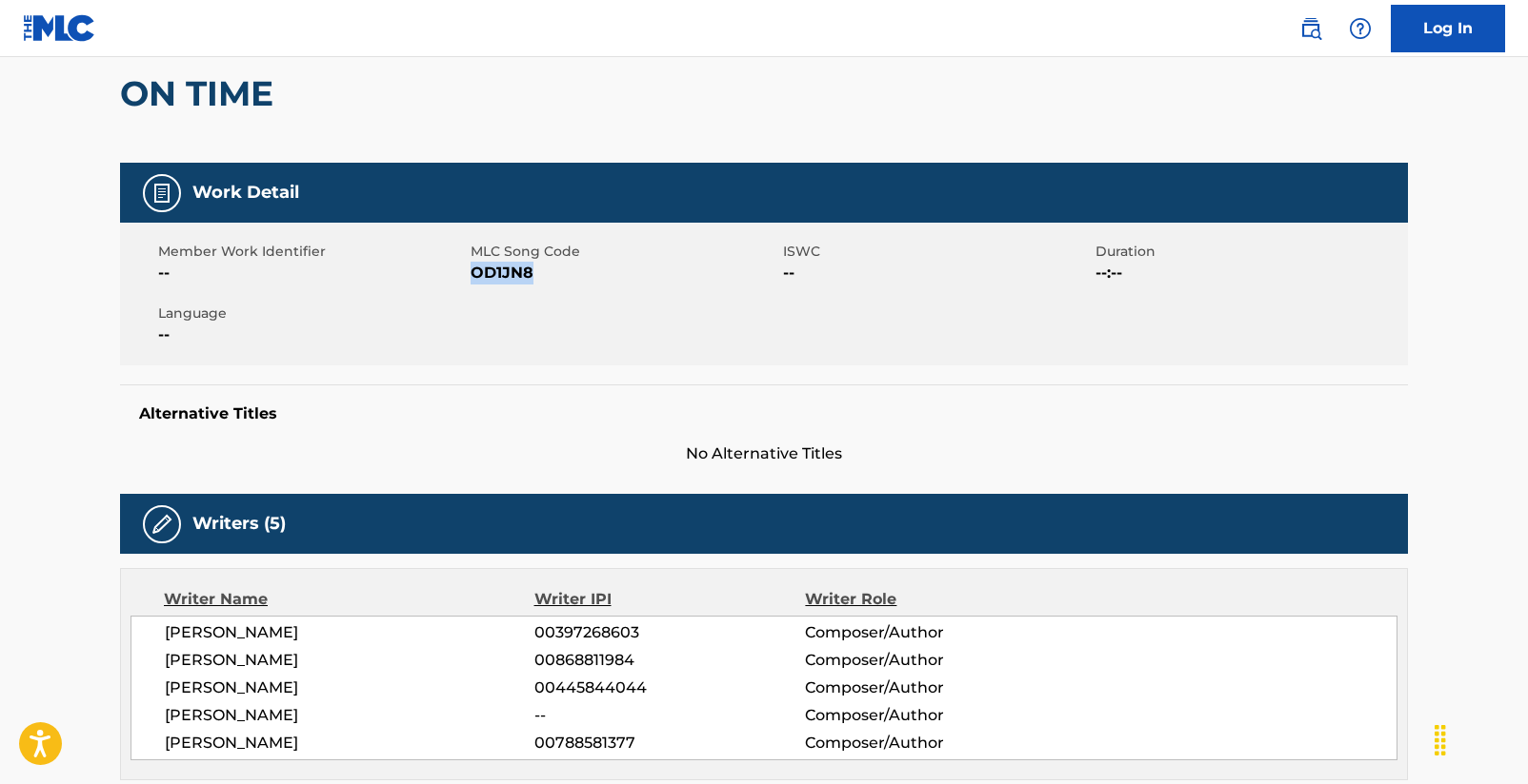
drag, startPoint x: 476, startPoint y: 278, endPoint x: 528, endPoint y: 275, distance: 52.1
click at [528, 275] on span "OD1JN8" at bounding box center [623, 272] width 307 height 23
copy span "OD1JN8"
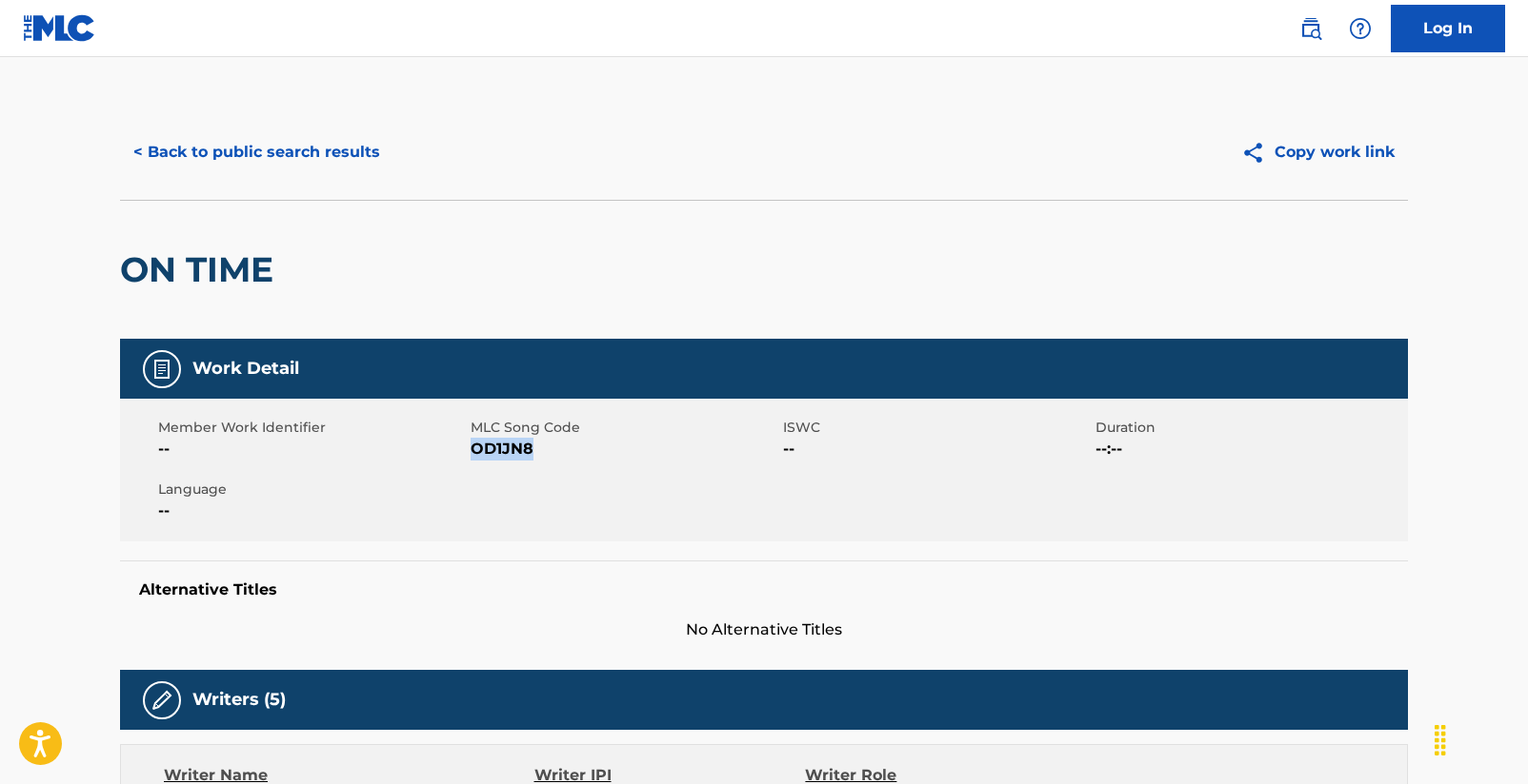
click at [291, 155] on button "< Back to public search results" at bounding box center [256, 152] width 273 height 48
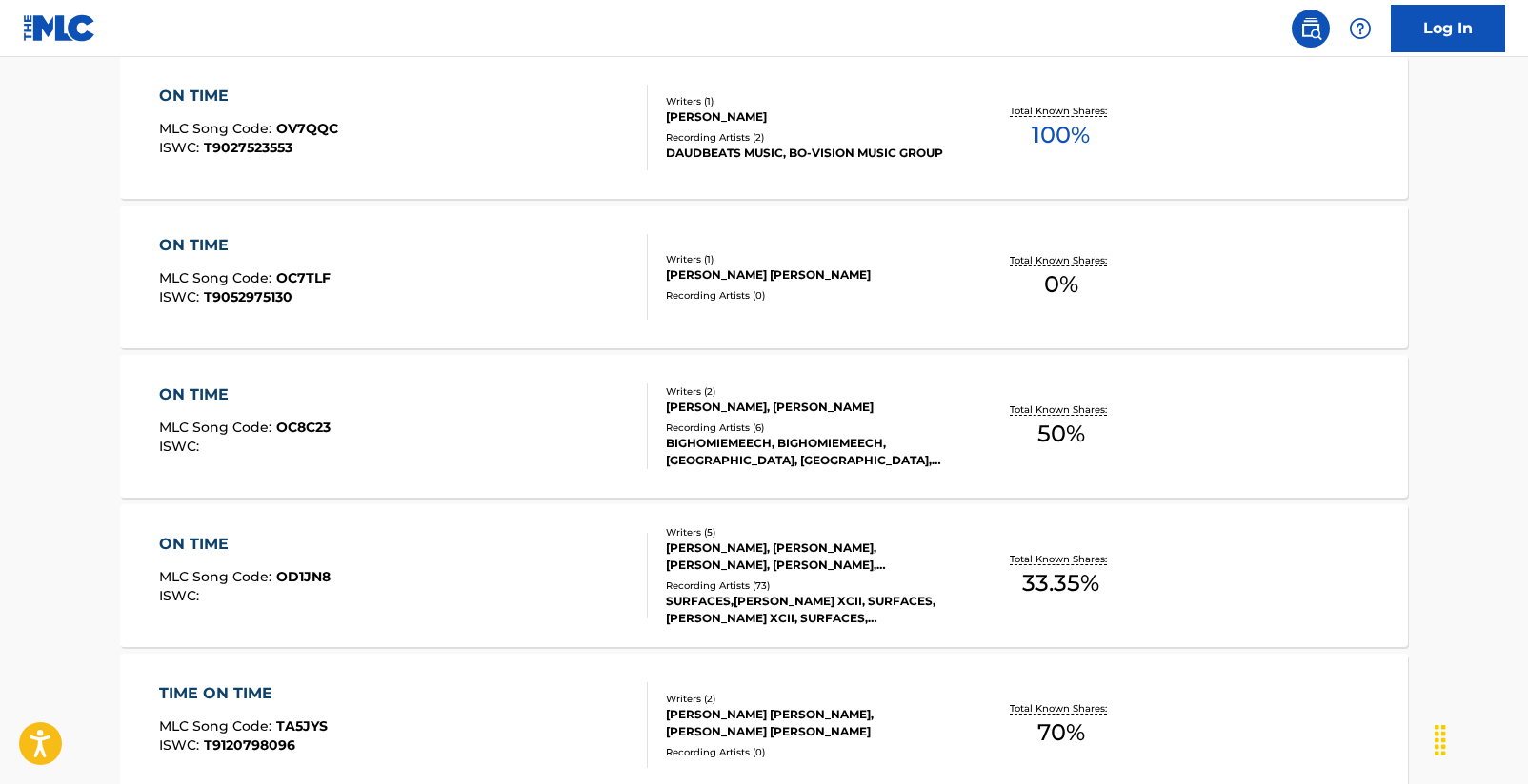
scroll to position [234, 0]
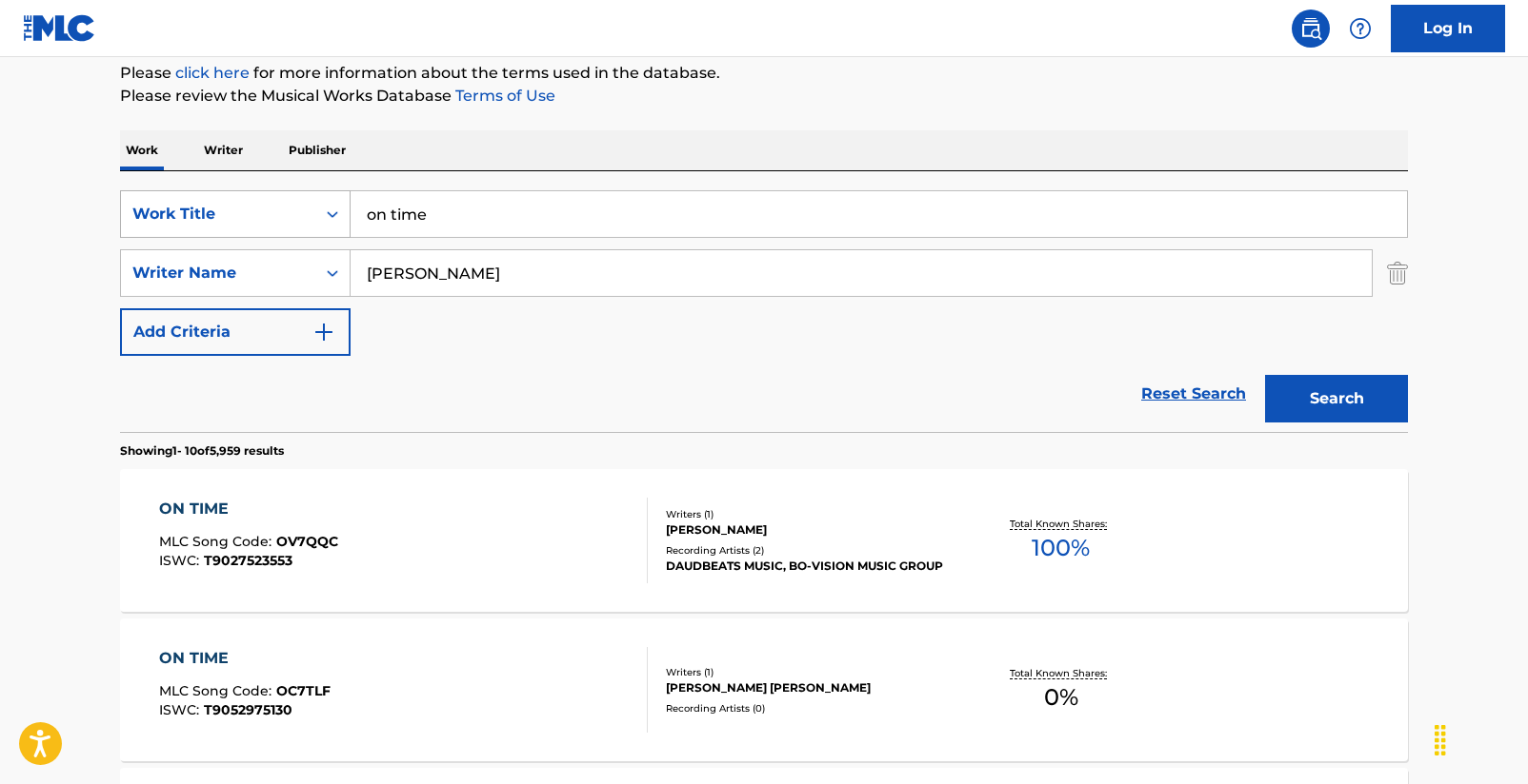
drag, startPoint x: 432, startPoint y: 219, endPoint x: 305, endPoint y: 215, distance: 127.1
click at [305, 215] on div "SearchWithCriteria2d7cd77b-c40c-4cae-baf4-6089a66dd272 Work Title on time" at bounding box center [764, 215] width 1287 height 48
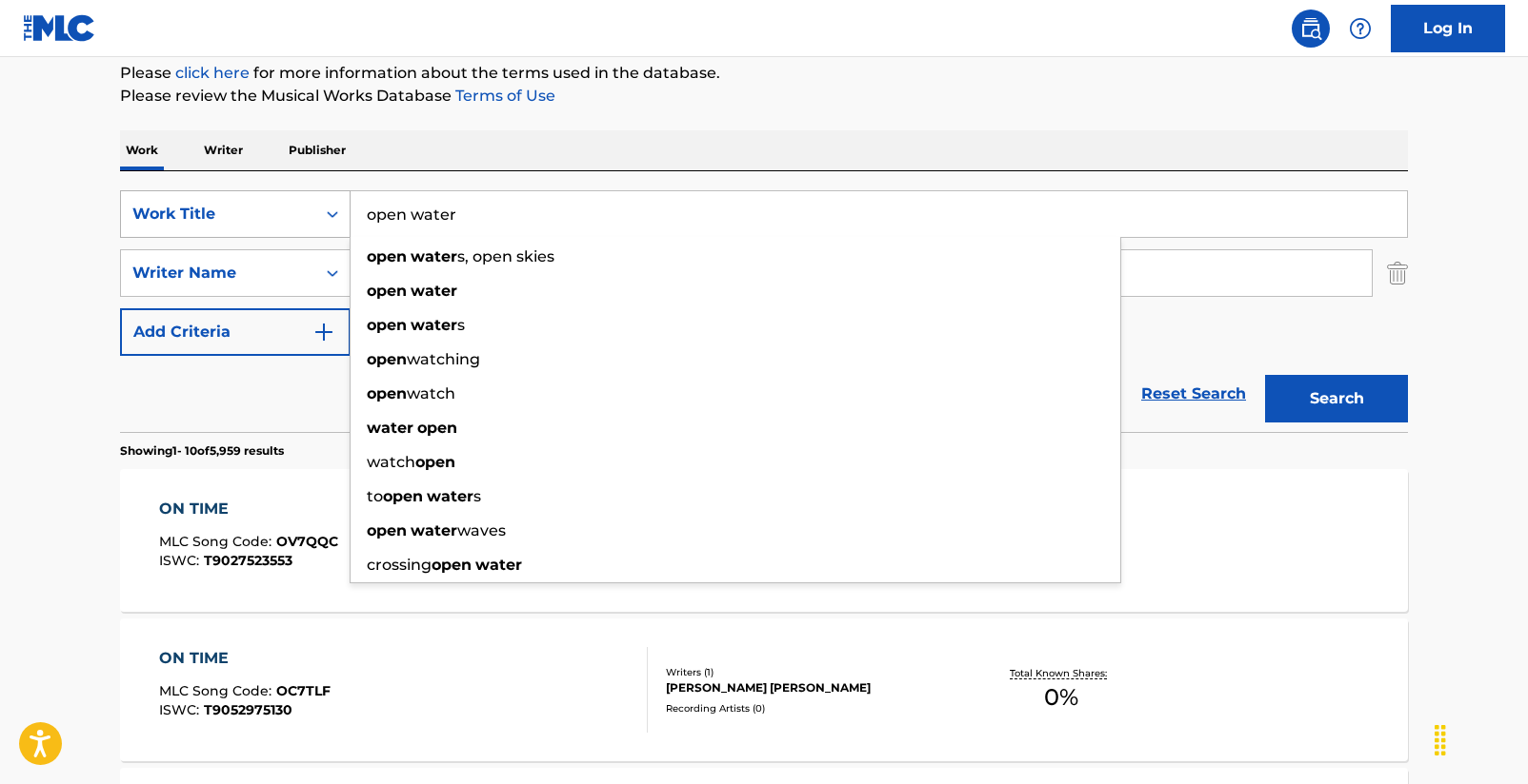
type input "open water"
click at [1336, 398] on button "Search" at bounding box center [1336, 398] width 143 height 48
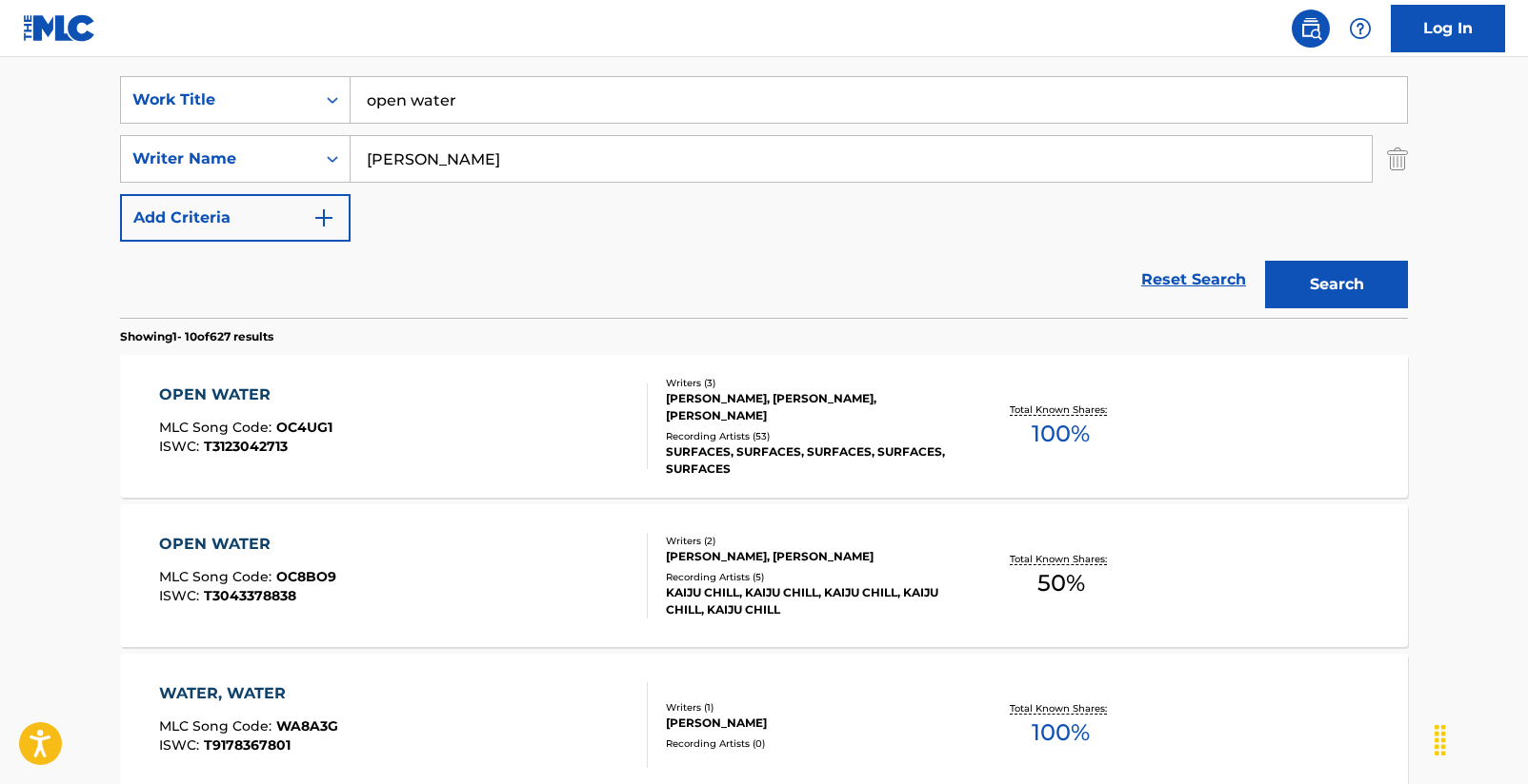
scroll to position [367, 0]
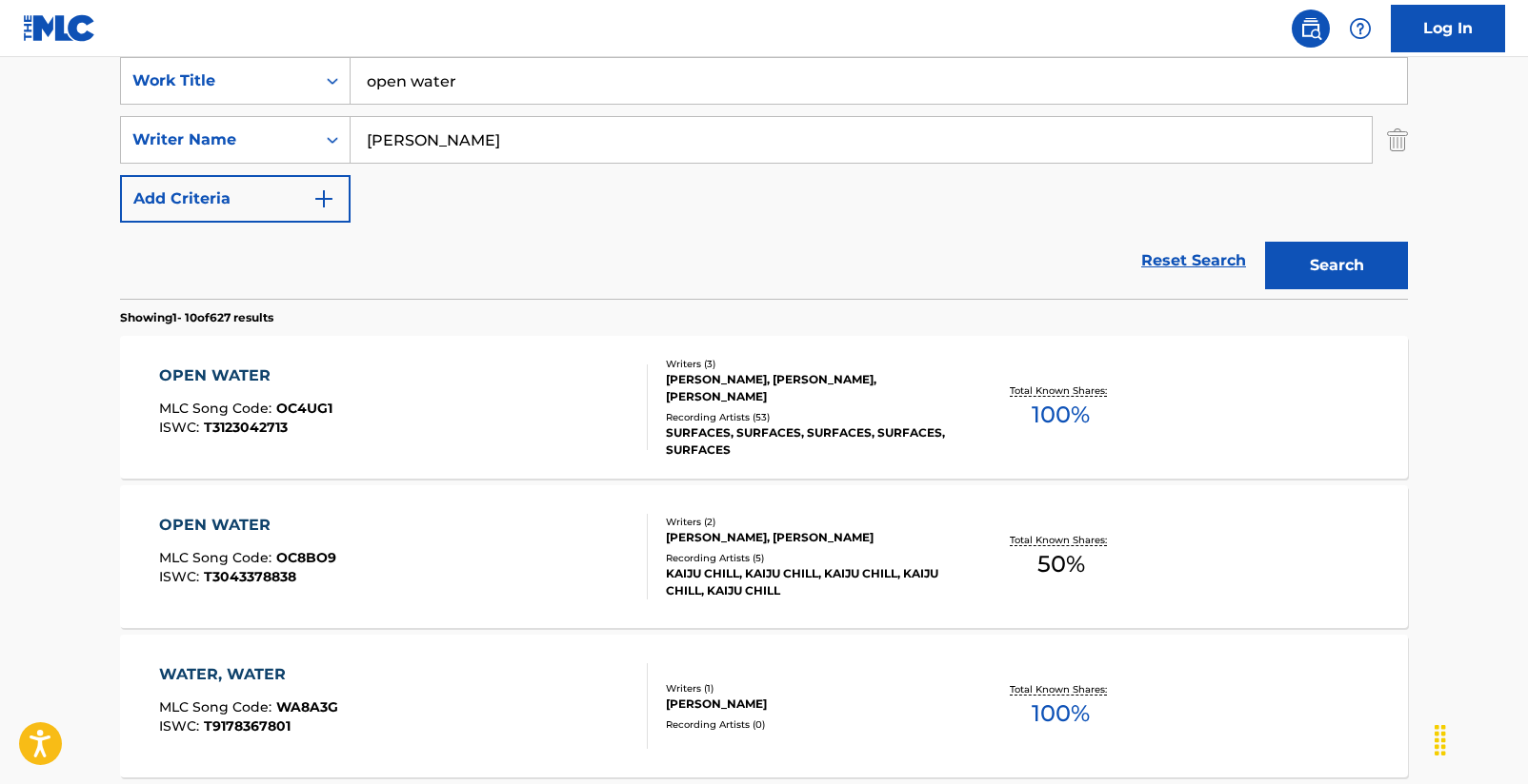
click at [236, 384] on div "OPEN WATER" at bounding box center [246, 376] width 173 height 23
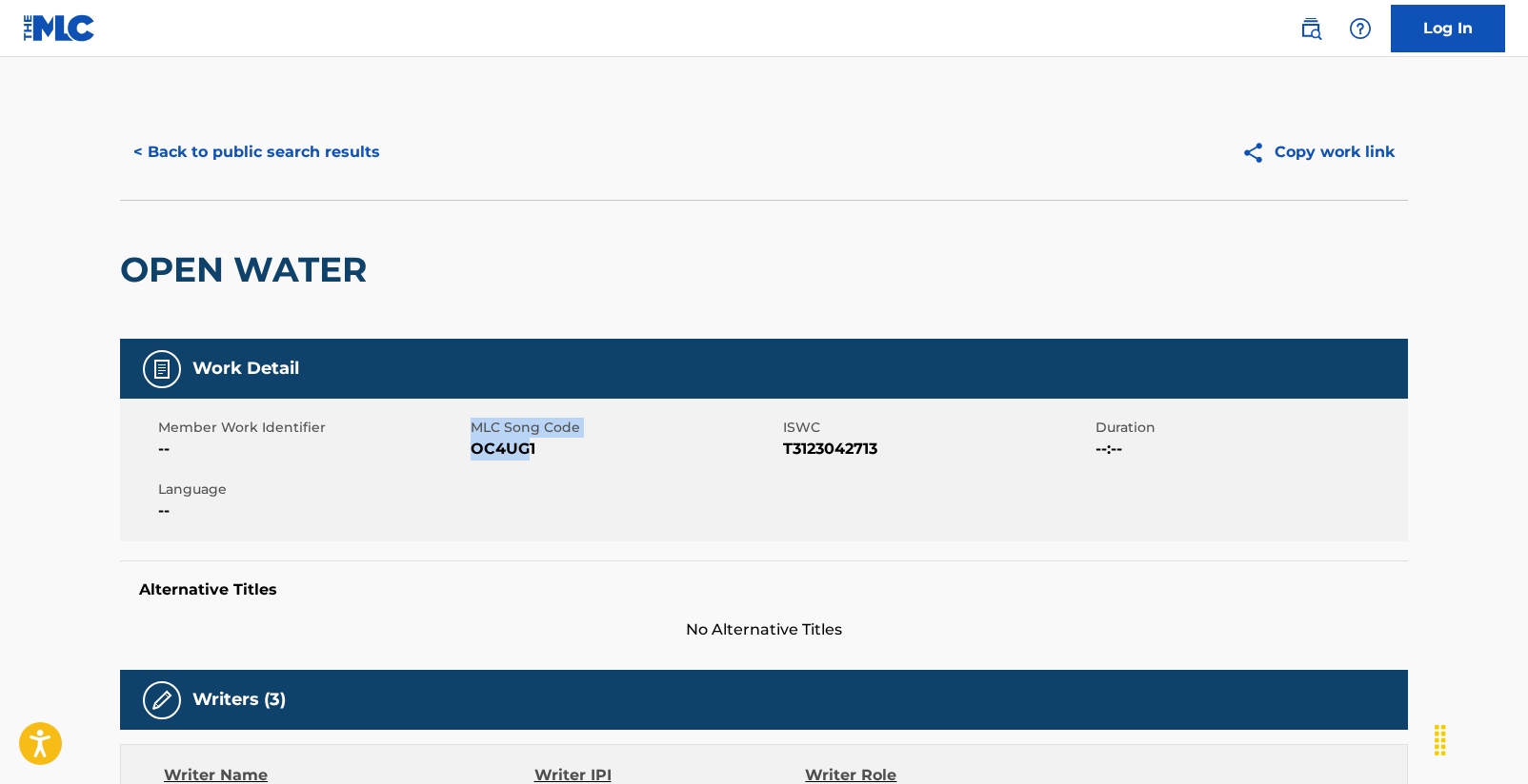
drag, startPoint x: 477, startPoint y: 448, endPoint x: 534, endPoint y: 456, distance: 57.6
click at [527, 453] on div "Member Work Identifier -- MLC Song Code OC4UG1 ISWC T3123042713 Duration --:-- …" at bounding box center [764, 470] width 1287 height 143
drag, startPoint x: 534, startPoint y: 456, endPoint x: 473, endPoint y: 454, distance: 61.0
click at [473, 454] on span "OC4UG1" at bounding box center [623, 449] width 307 height 23
copy span "OC4UG1"
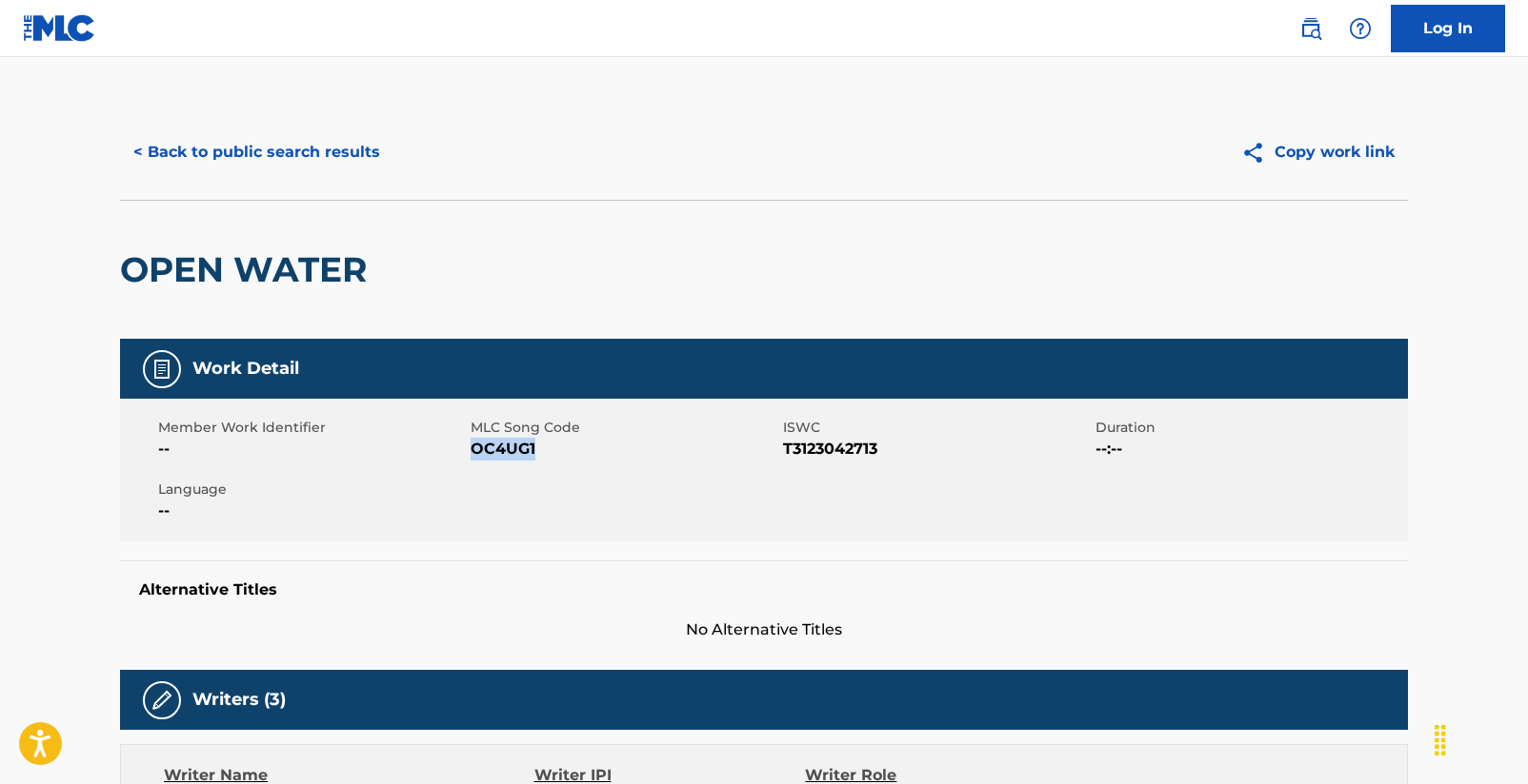
click at [316, 153] on button "< Back to public search results" at bounding box center [256, 152] width 273 height 48
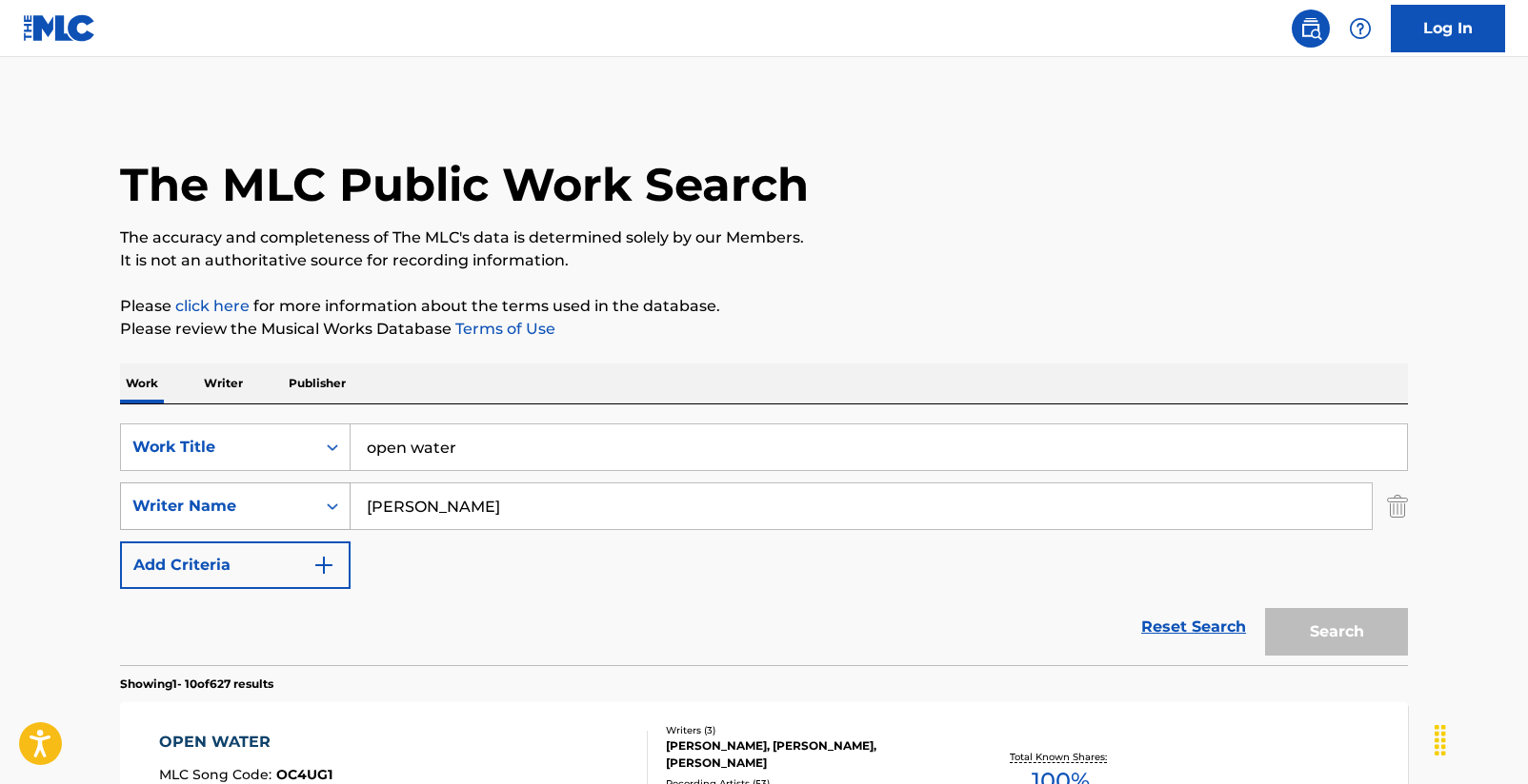
scroll to position [367, 0]
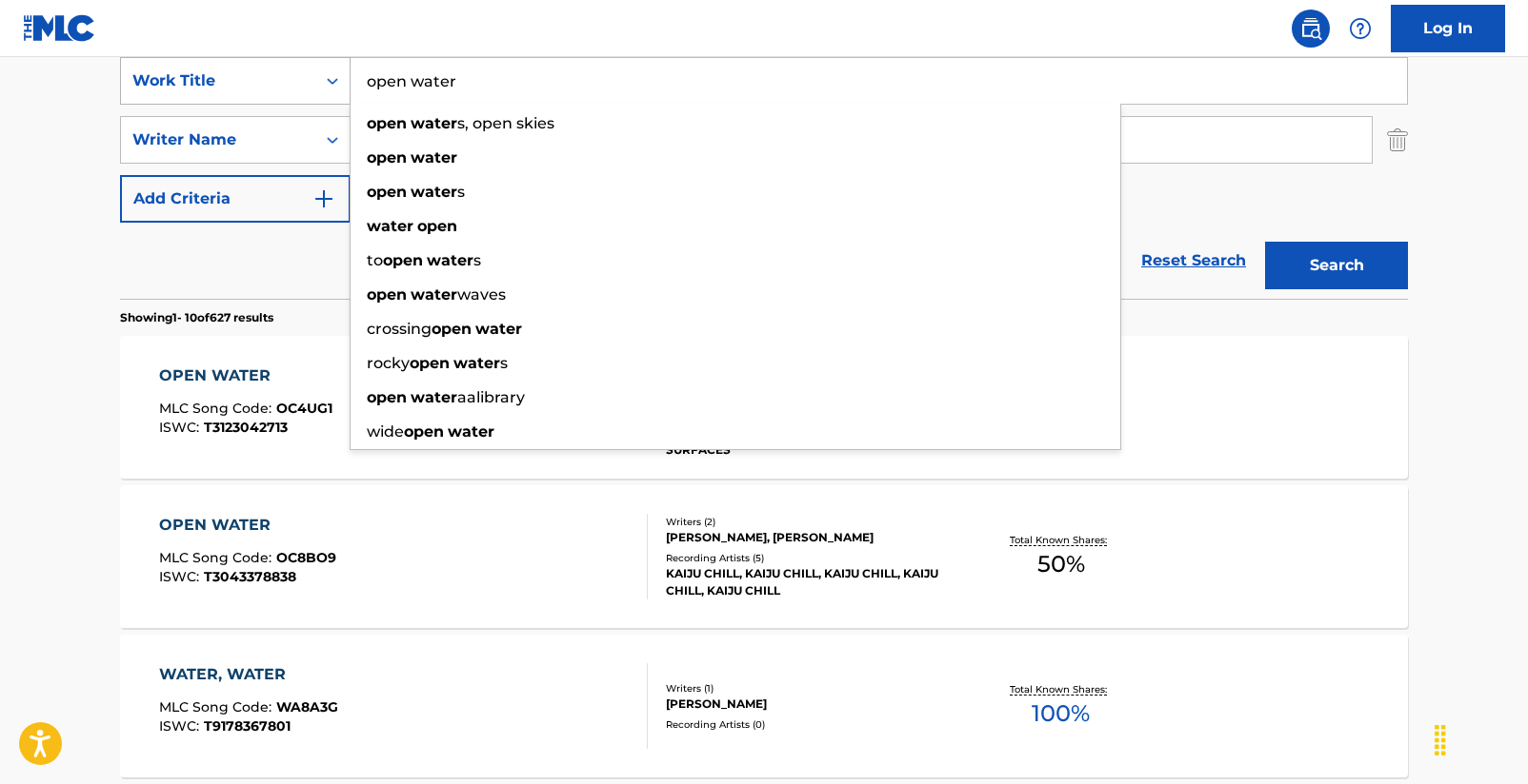
drag, startPoint x: 466, startPoint y: 86, endPoint x: 344, endPoint y: 84, distance: 122.0
click at [344, 84] on div "SearchWithCriteria2d7cd77b-c40c-4cae-baf4-6089a66dd272 Work Title open water op…" at bounding box center [764, 80] width 1287 height 48
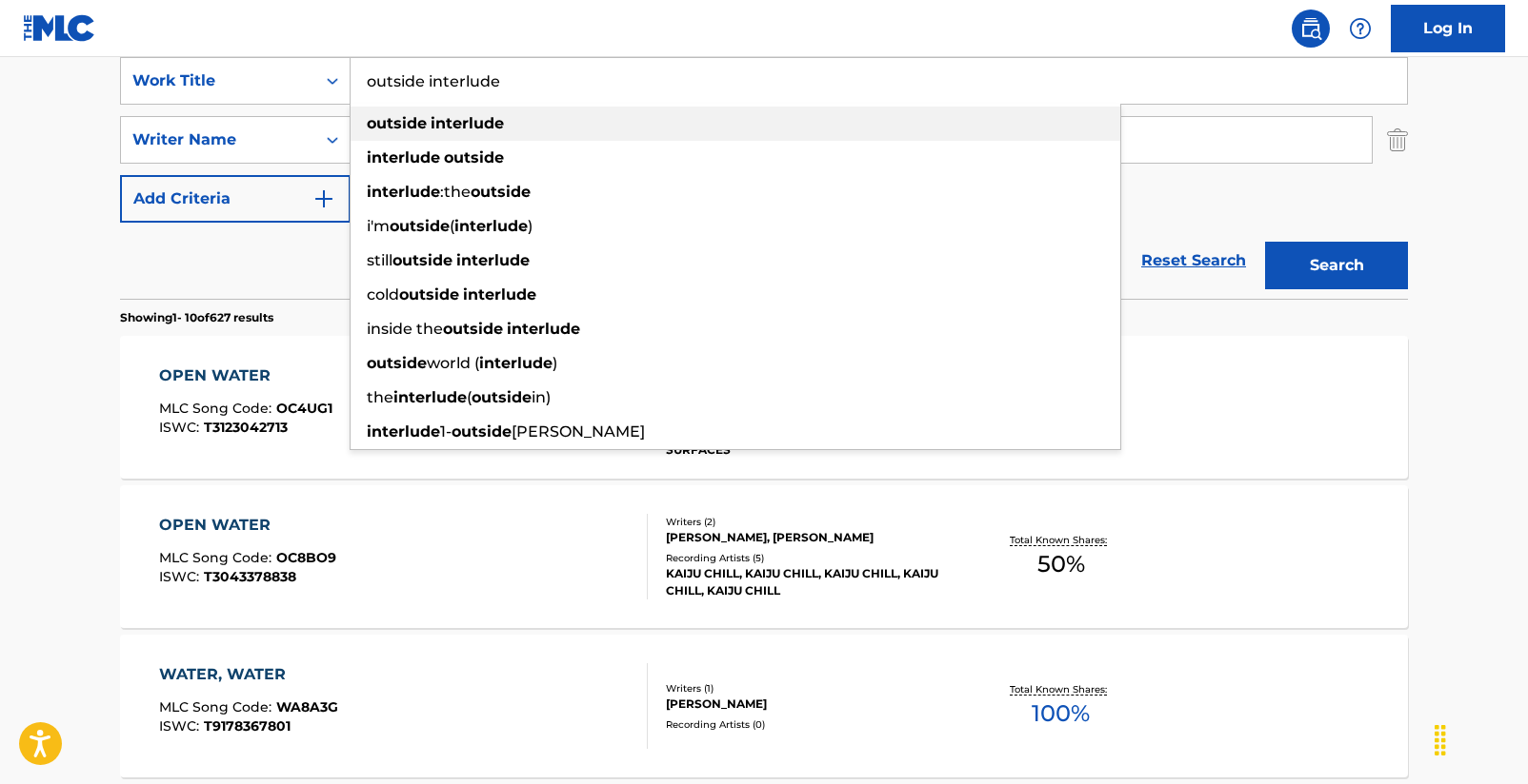
type input "outside interlude"
click at [459, 125] on strong "interlude" at bounding box center [467, 123] width 74 height 18
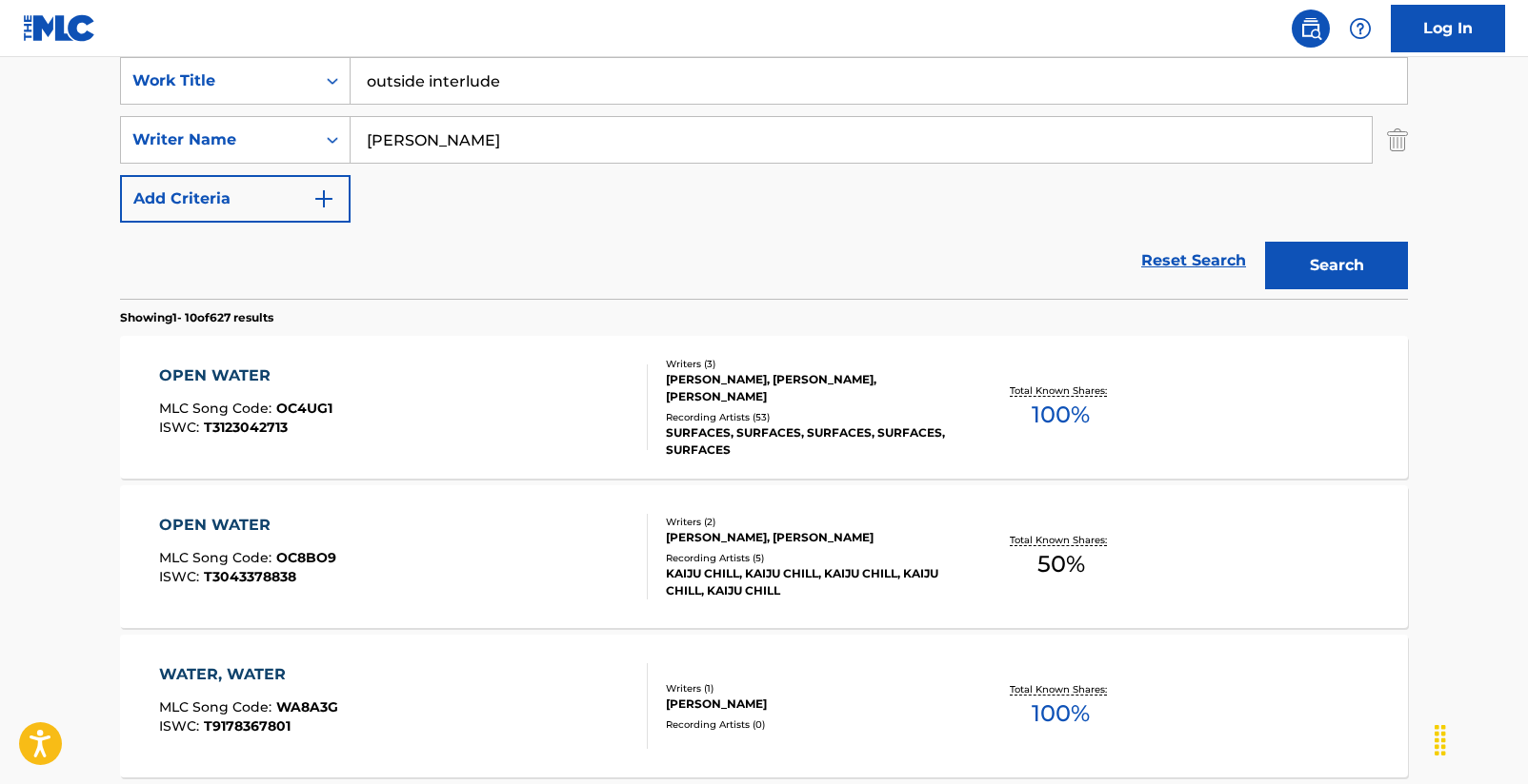
click at [1310, 255] on button "Search" at bounding box center [1336, 265] width 143 height 48
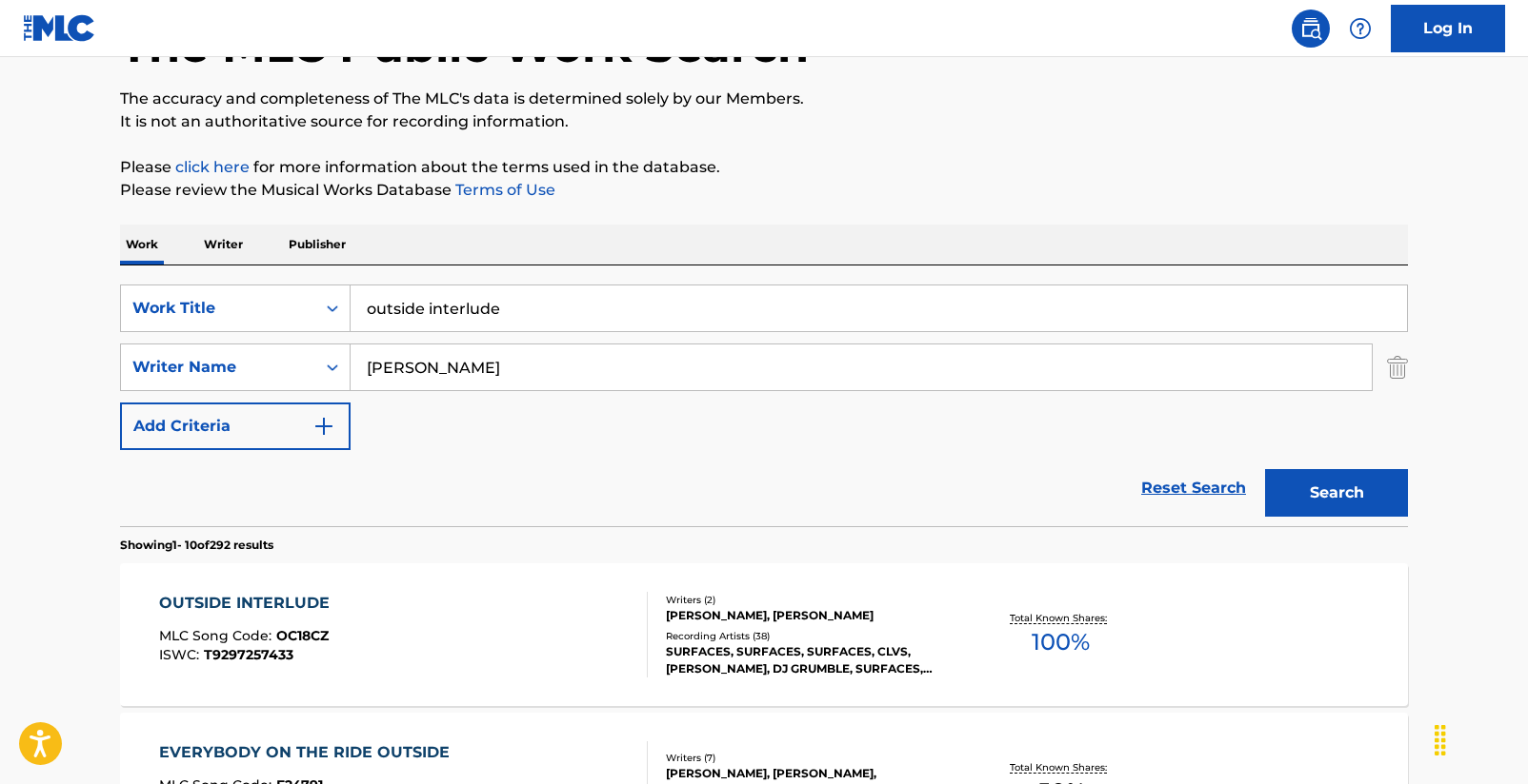
scroll to position [147, 0]
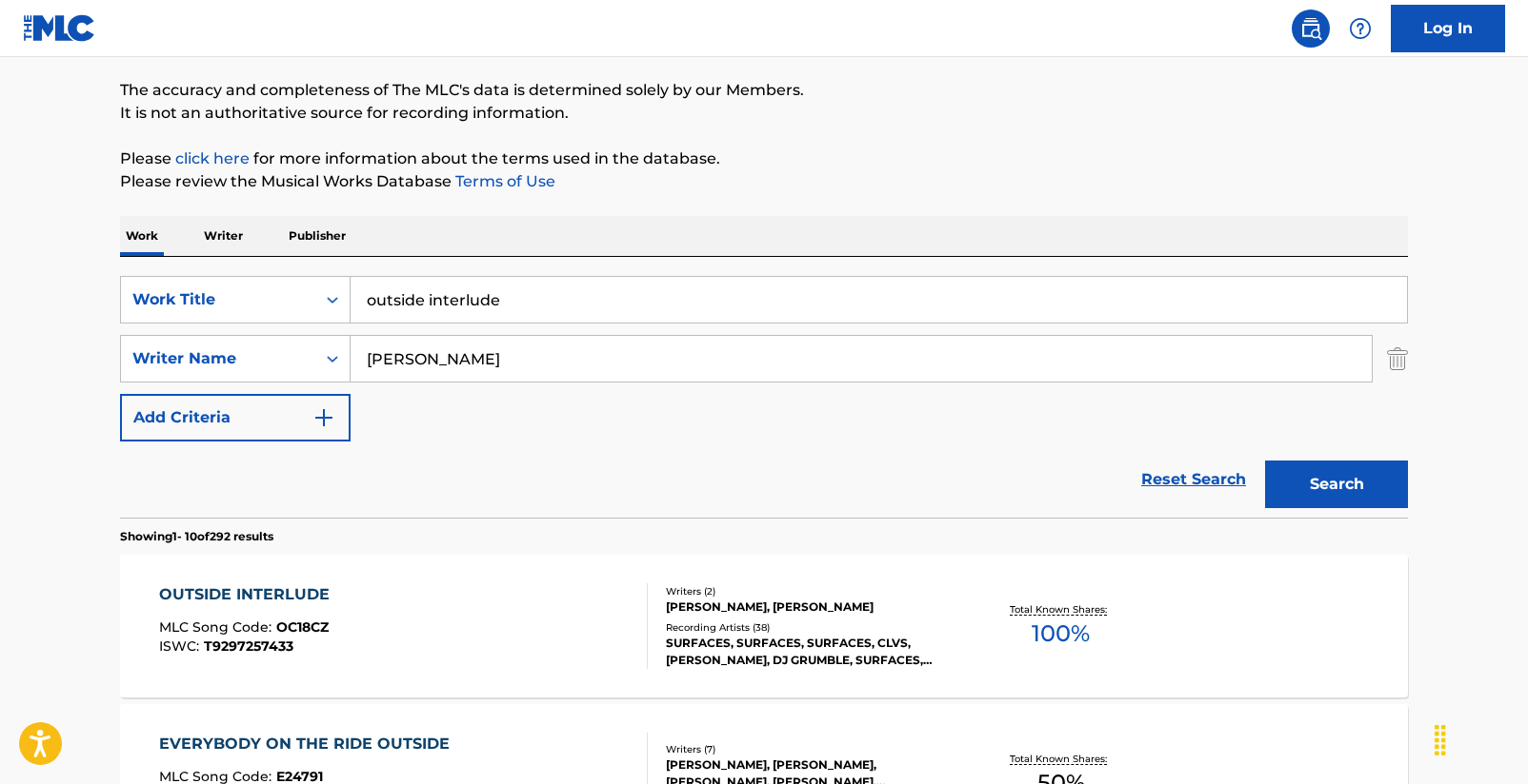
click at [264, 591] on div "OUTSIDE INTERLUDE" at bounding box center [249, 594] width 180 height 23
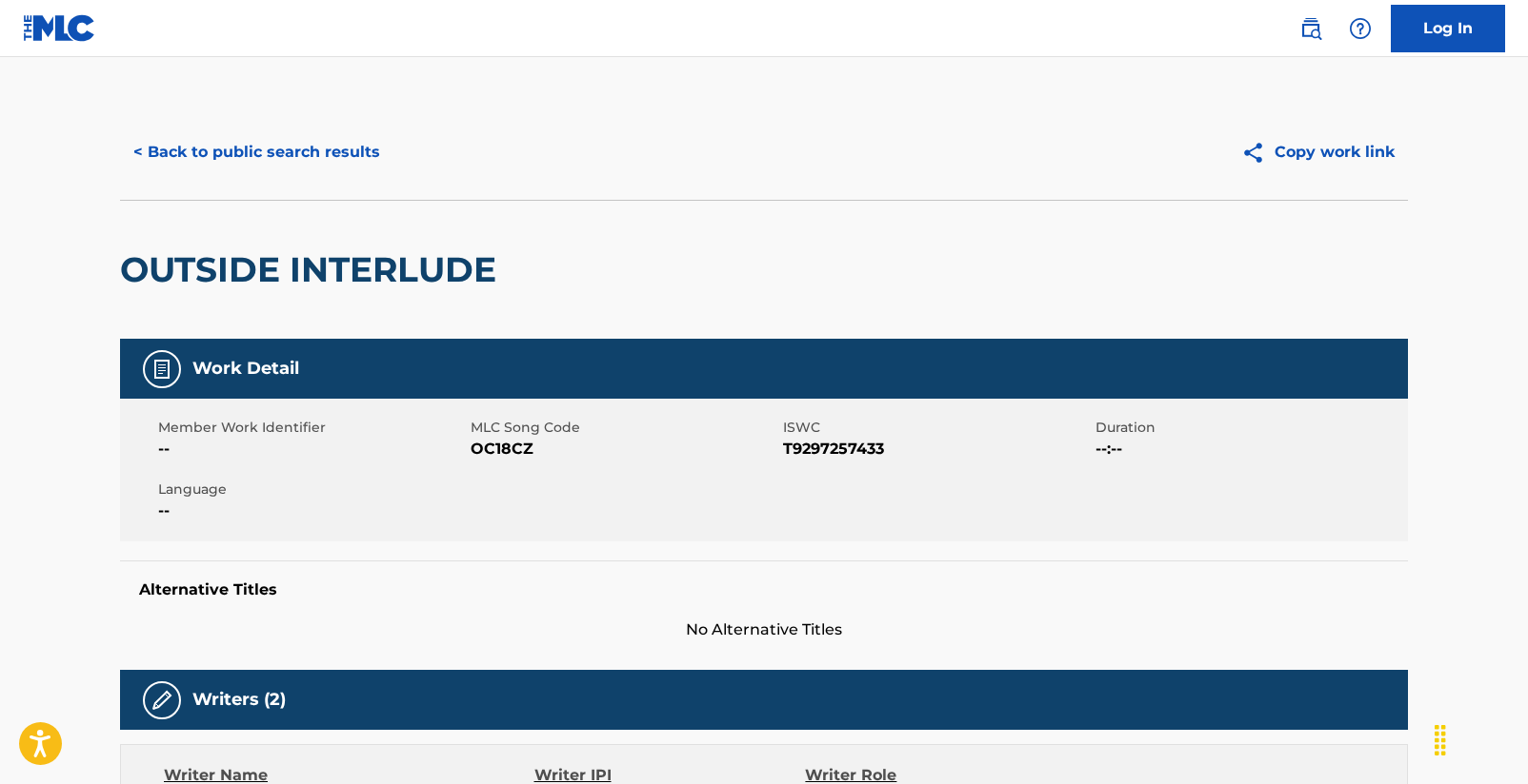
click at [173, 149] on button "< Back to public search results" at bounding box center [256, 152] width 273 height 48
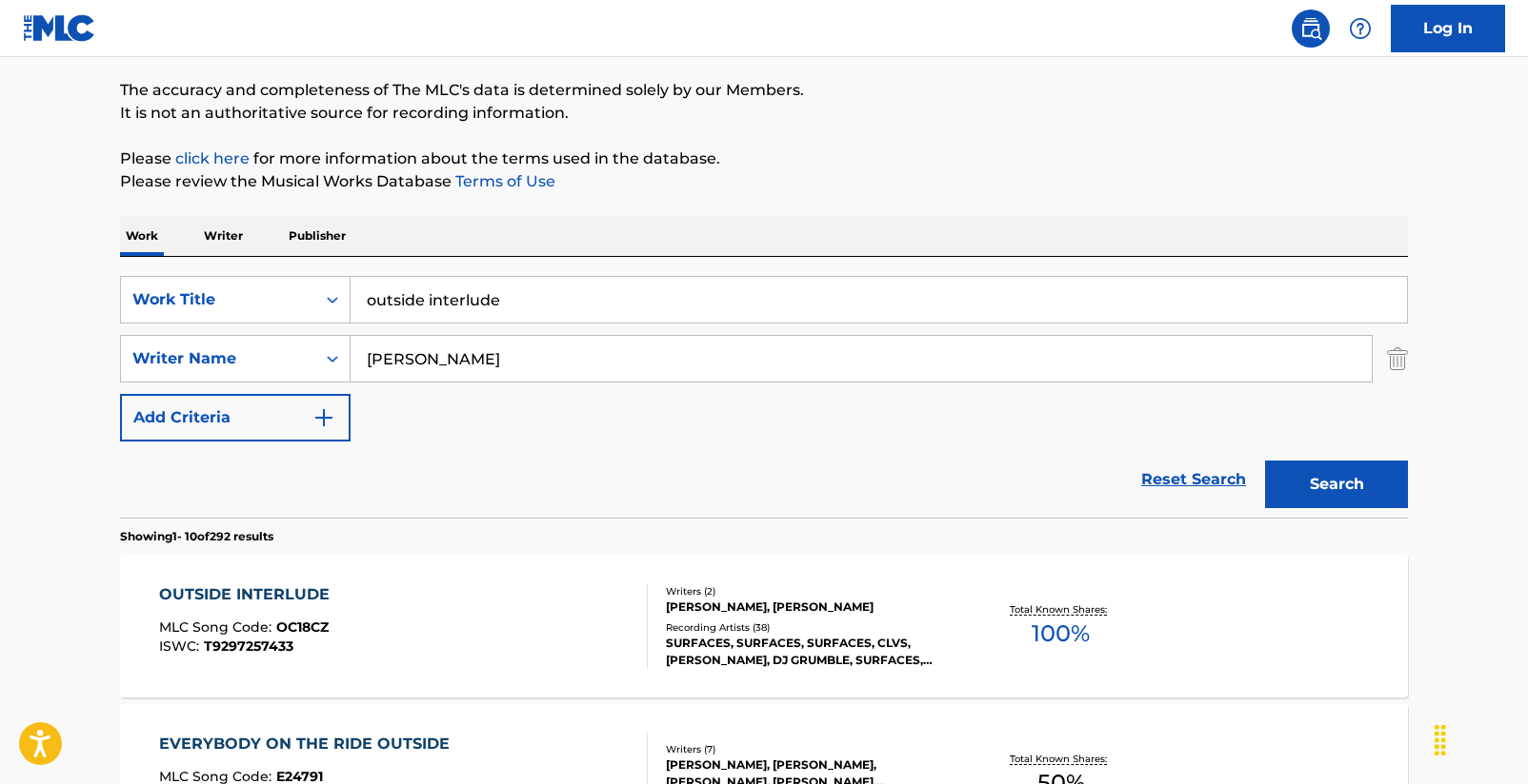
scroll to position [326, 0]
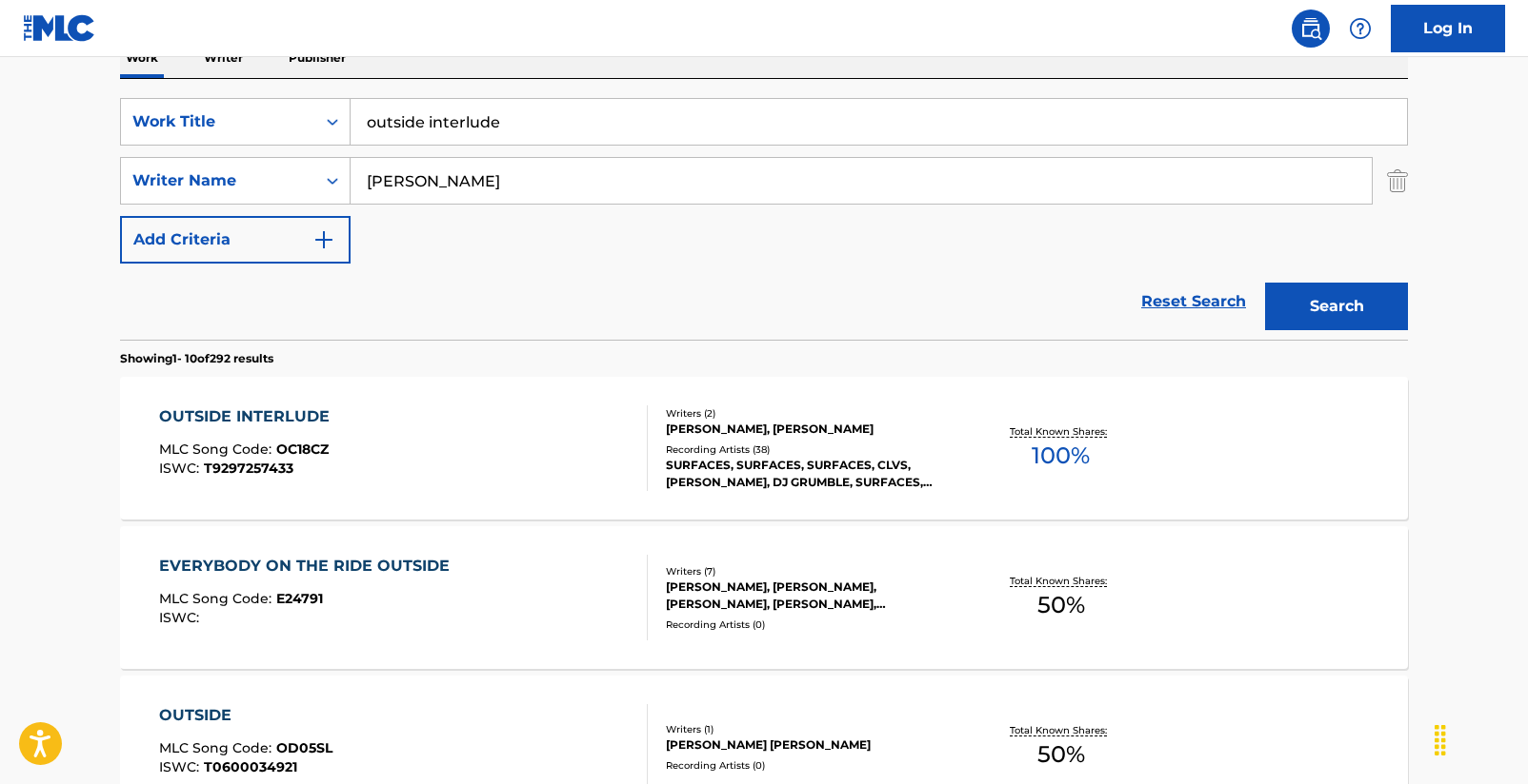
click at [292, 418] on div "OUTSIDE INTERLUDE" at bounding box center [249, 416] width 180 height 23
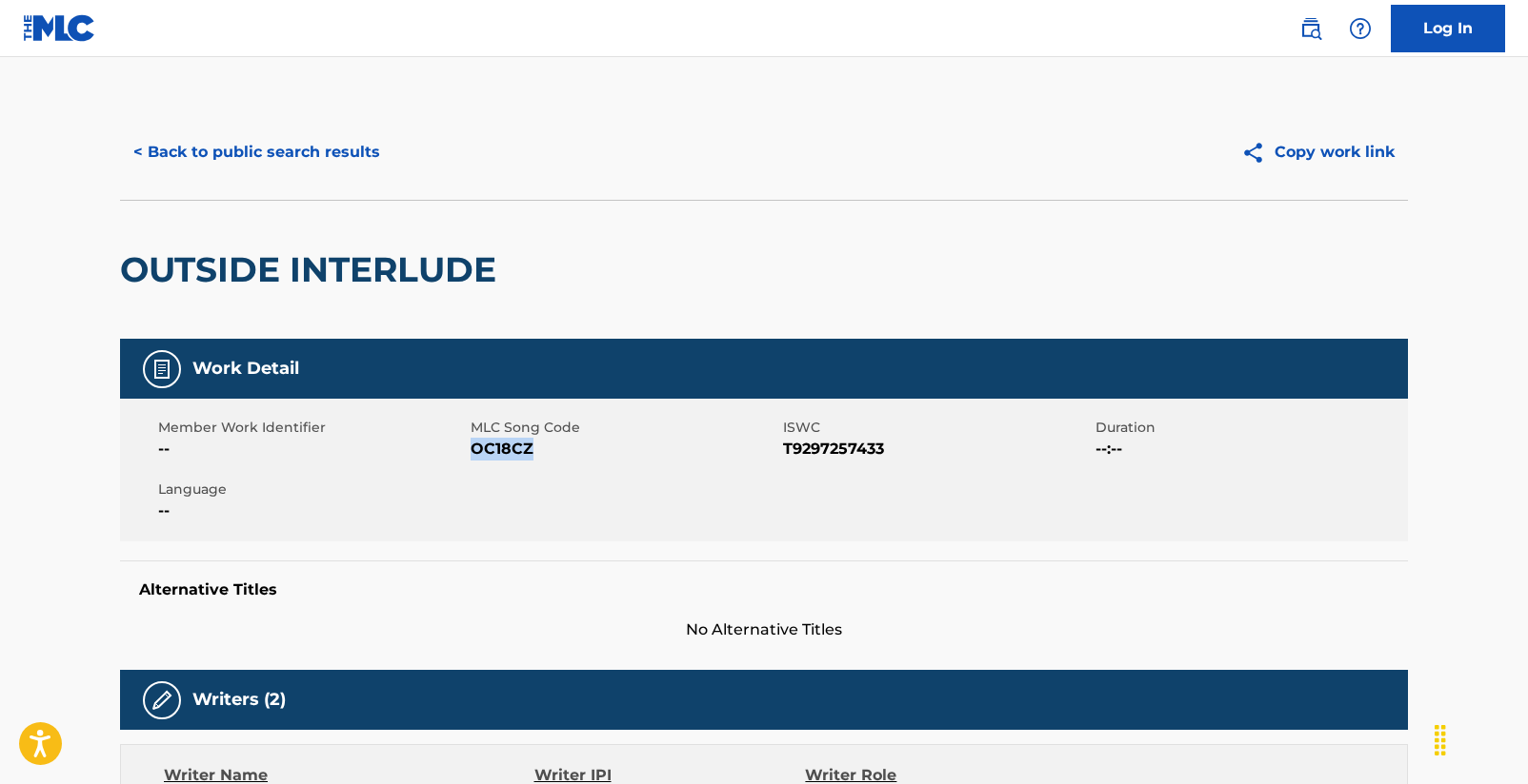
drag, startPoint x: 470, startPoint y: 451, endPoint x: 544, endPoint y: 449, distance: 74.0
click at [544, 449] on span "OC18CZ" at bounding box center [623, 449] width 307 height 23
copy span "OC18CZ"
click at [200, 144] on button "< Back to public search results" at bounding box center [256, 152] width 273 height 48
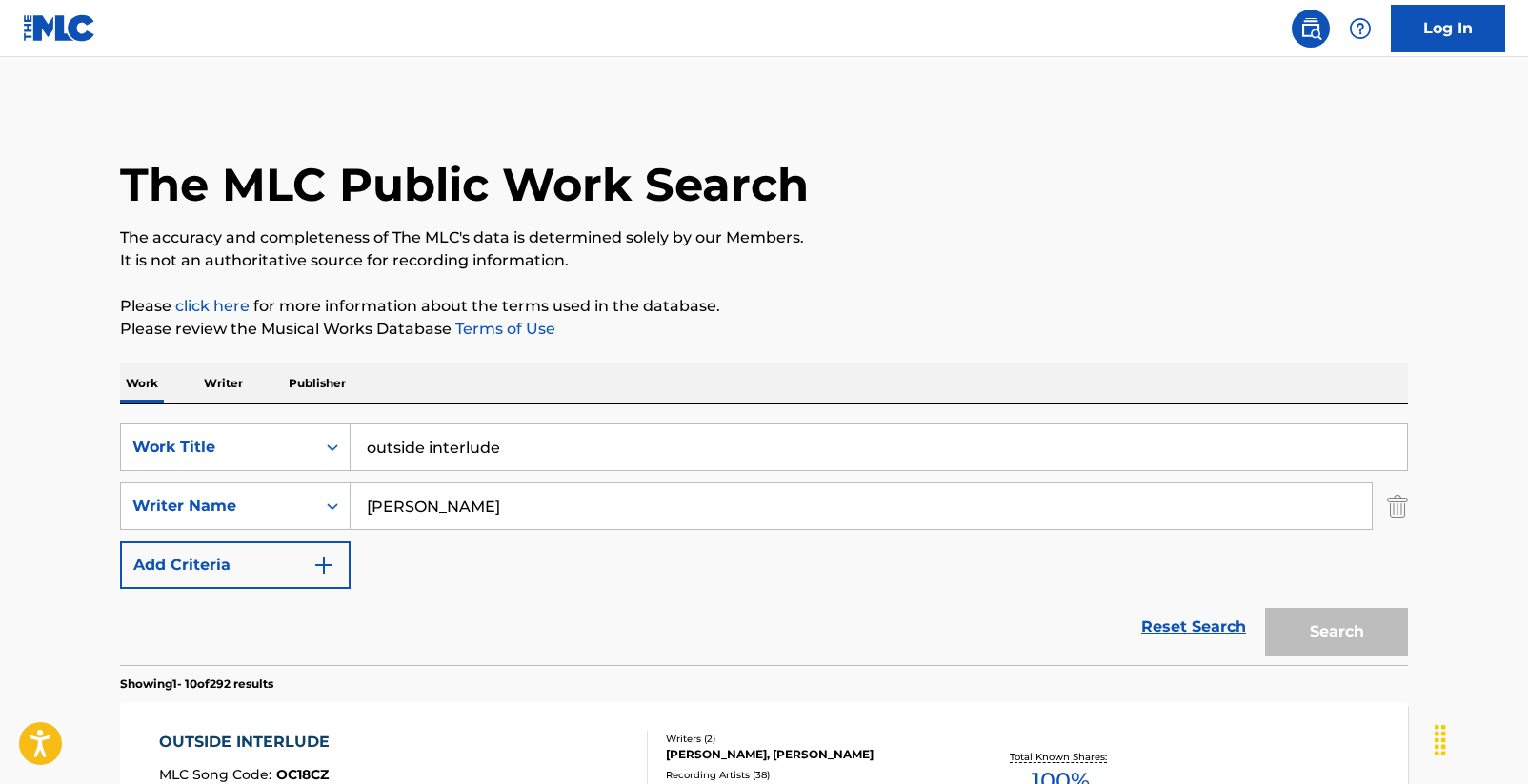
scroll to position [326, 0]
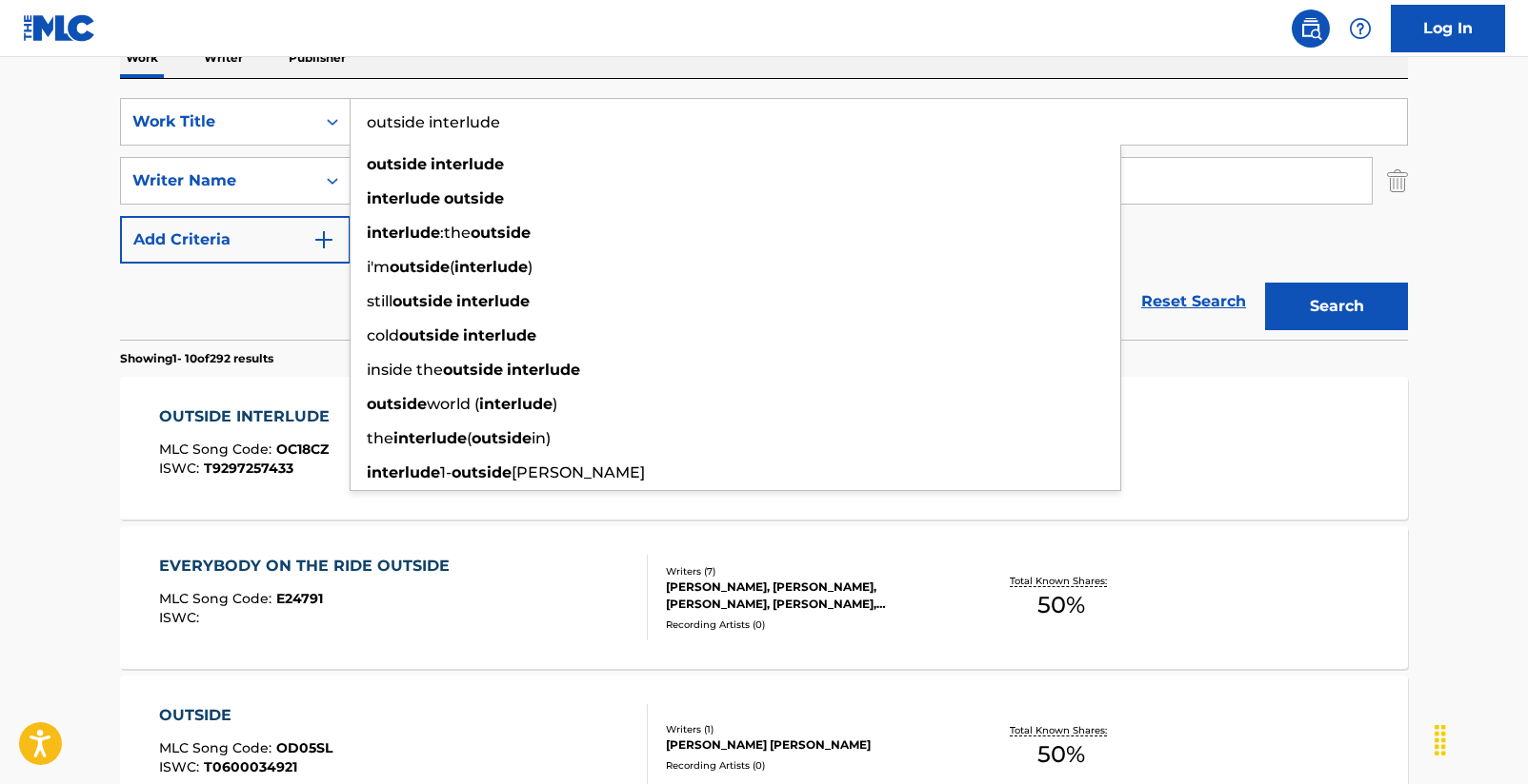
drag, startPoint x: 577, startPoint y: 118, endPoint x: 354, endPoint y: 113, distance: 223.1
click at [354, 113] on input "outside interlude" at bounding box center [879, 122] width 1056 height 46
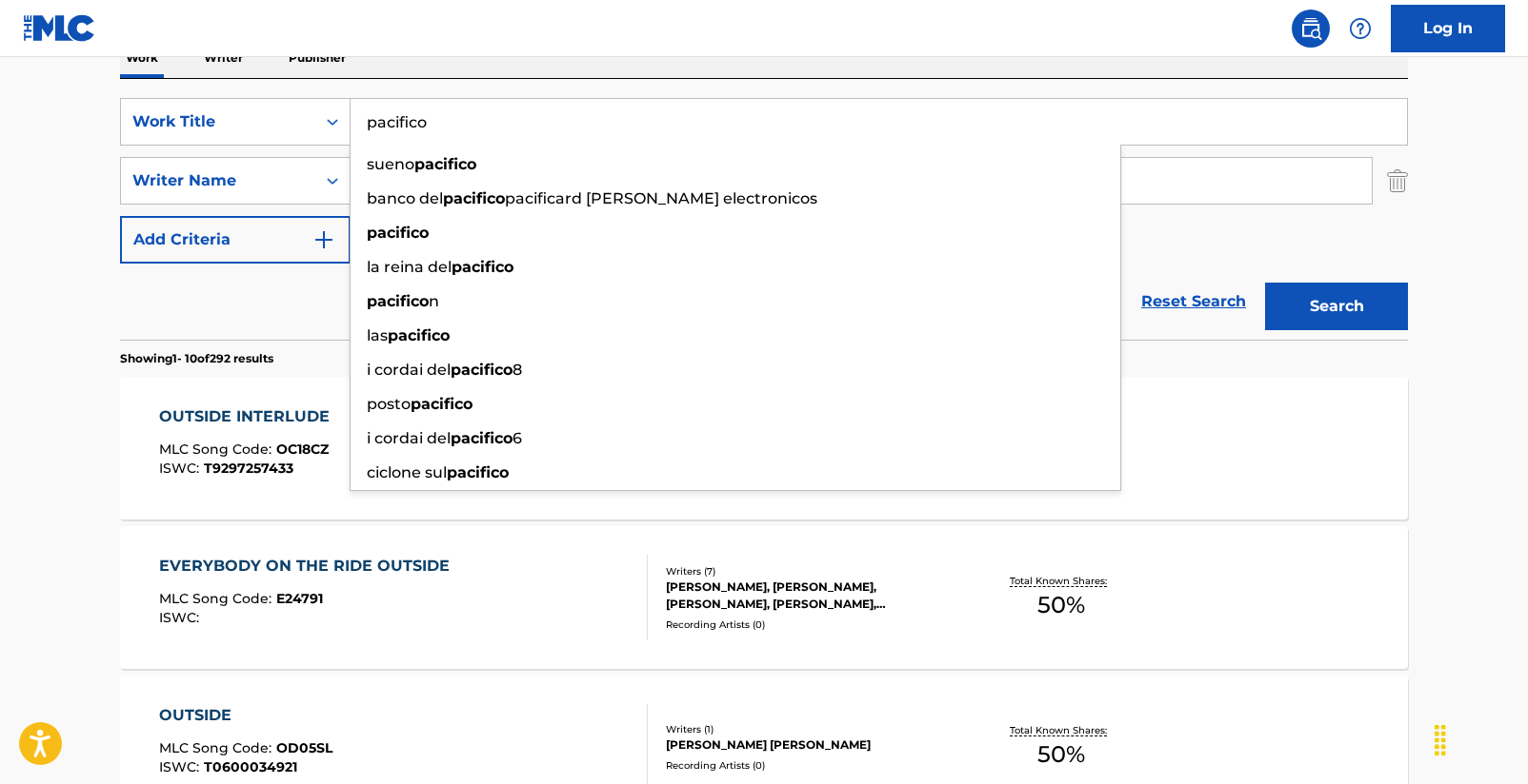
type input "pacifico"
click at [1336, 306] on button "Search" at bounding box center [1336, 307] width 143 height 48
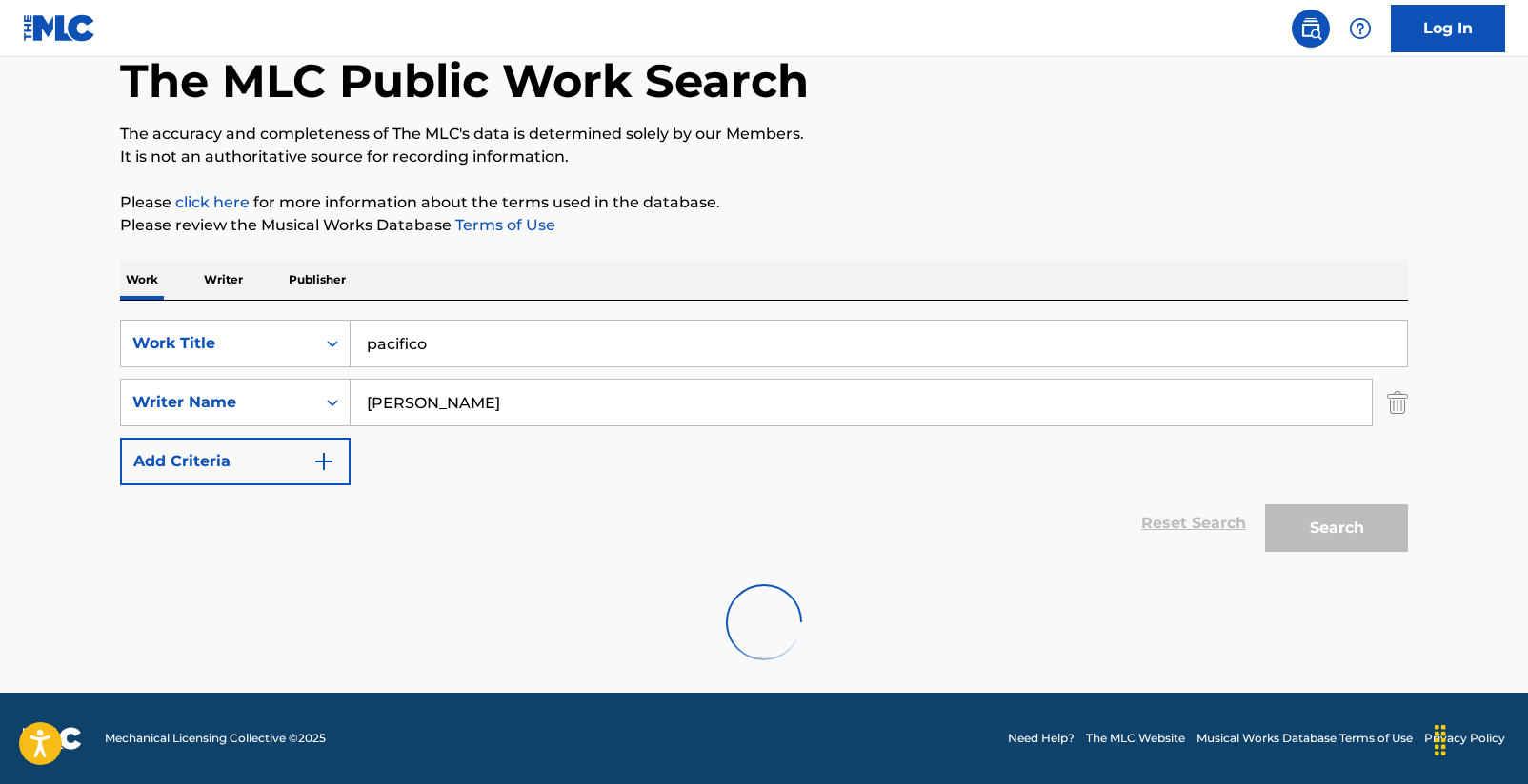
scroll to position [103, 0]
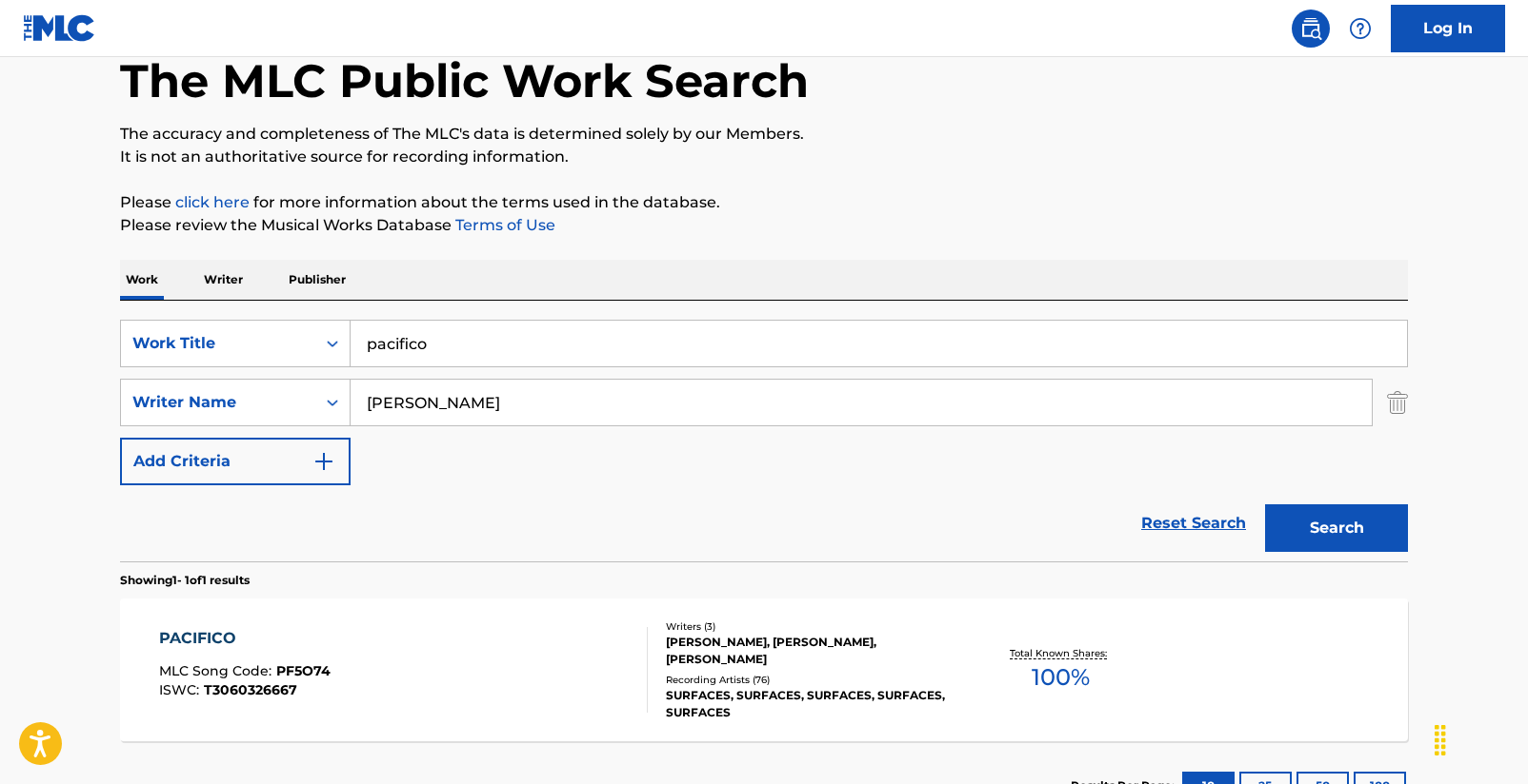
click at [1298, 527] on button "Search" at bounding box center [1336, 529] width 143 height 48
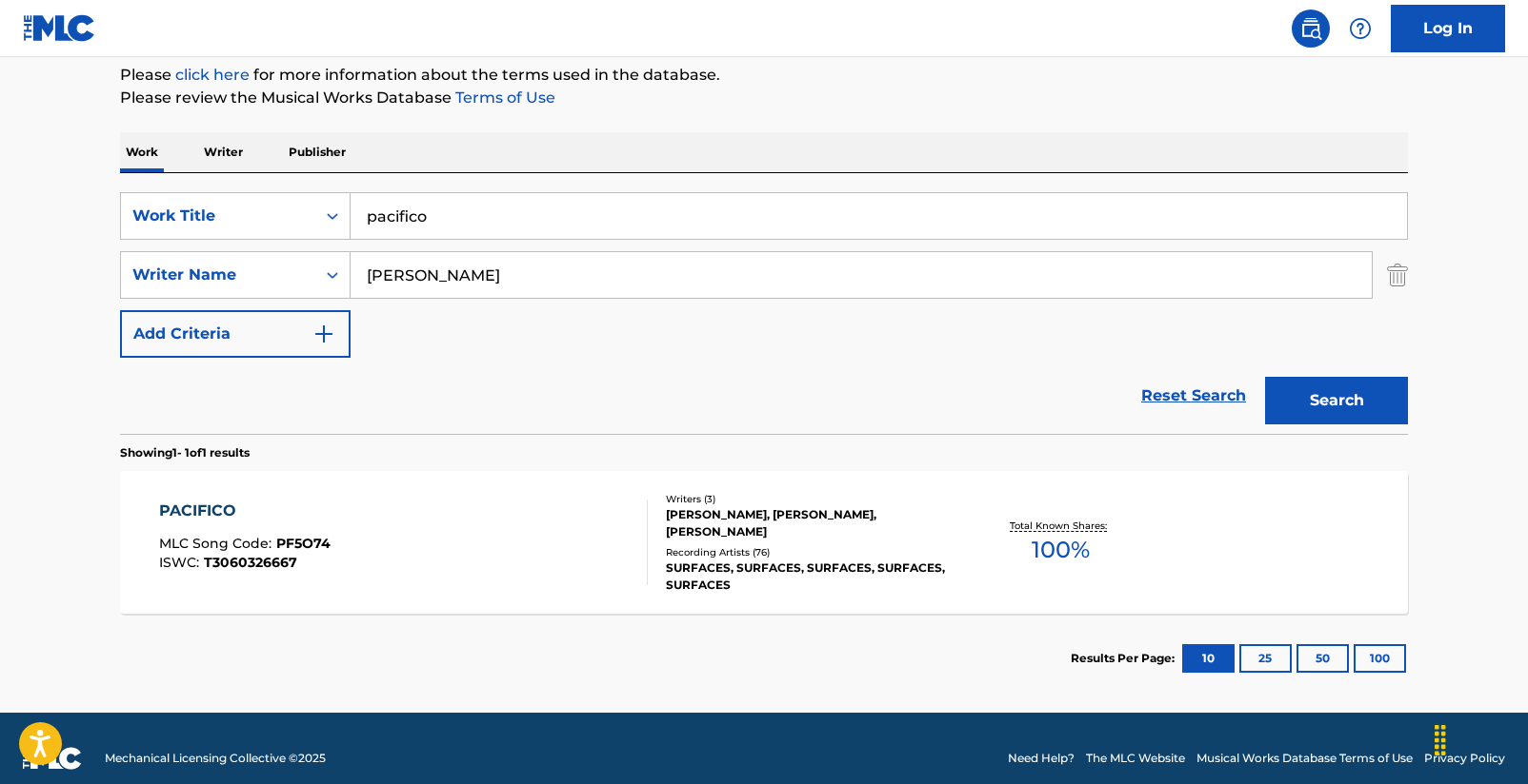
scroll to position [251, 0]
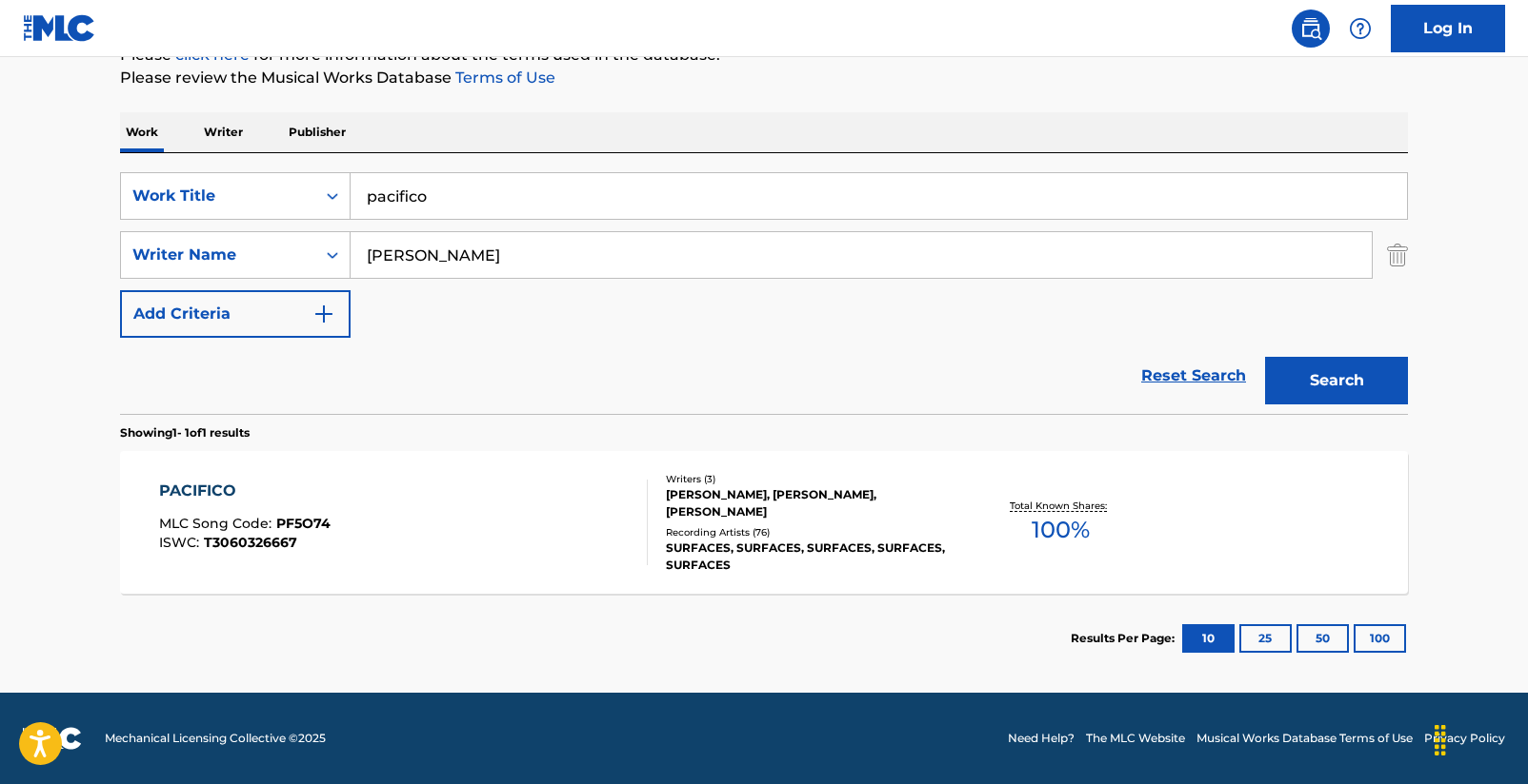
click at [213, 485] on div "PACIFICO" at bounding box center [245, 491] width 171 height 23
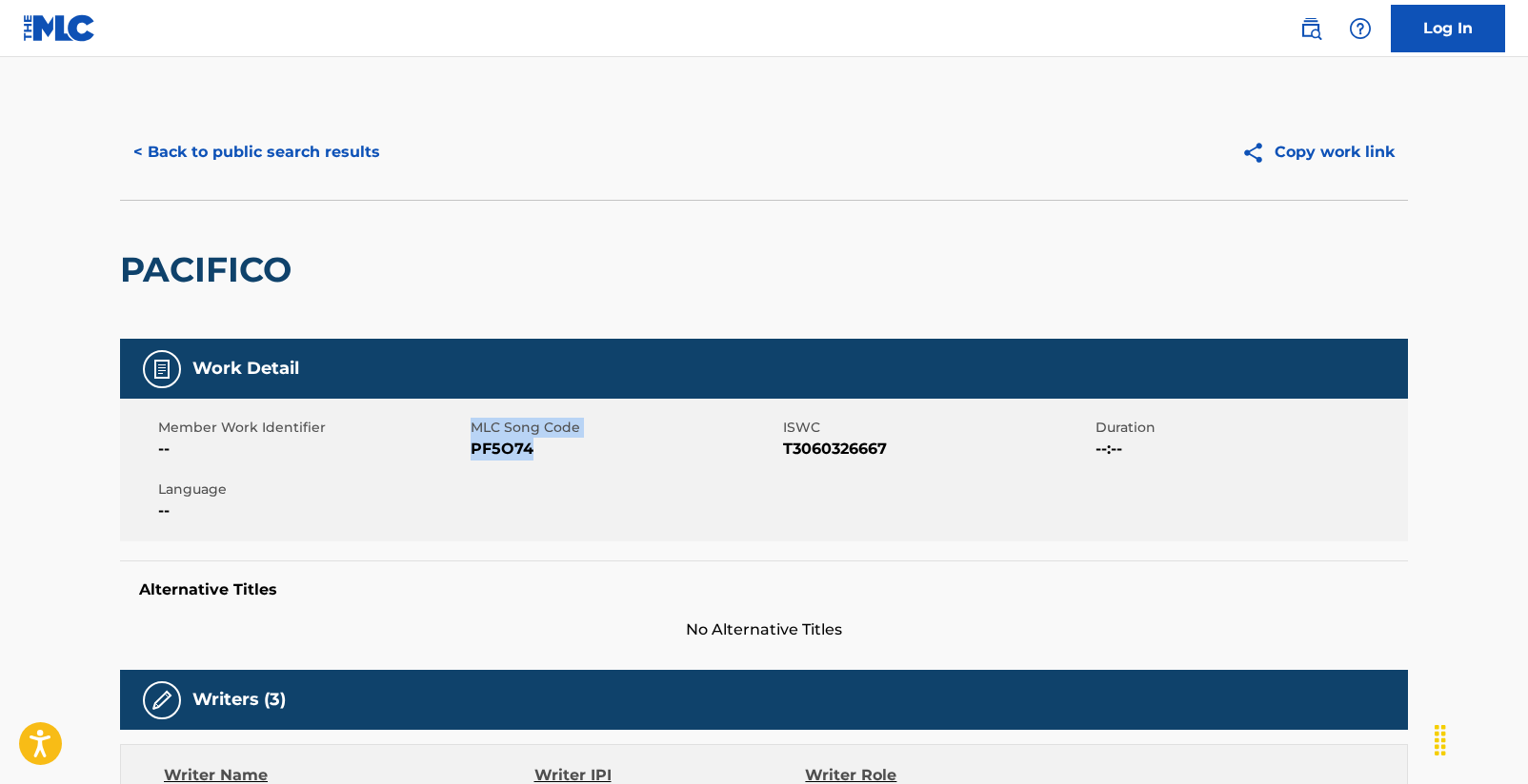
drag, startPoint x: 467, startPoint y: 450, endPoint x: 535, endPoint y: 451, distance: 68.0
click at [535, 451] on div "Member Work Identifier -- MLC Song Code PF5O74 ISWC T3060326667 Duration --:-- …" at bounding box center [764, 470] width 1287 height 143
click at [534, 452] on span "PF5O74" at bounding box center [623, 449] width 307 height 23
drag, startPoint x: 534, startPoint y: 452, endPoint x: 472, endPoint y: 455, distance: 62.1
click at [472, 455] on span "PF5O74" at bounding box center [623, 449] width 307 height 23
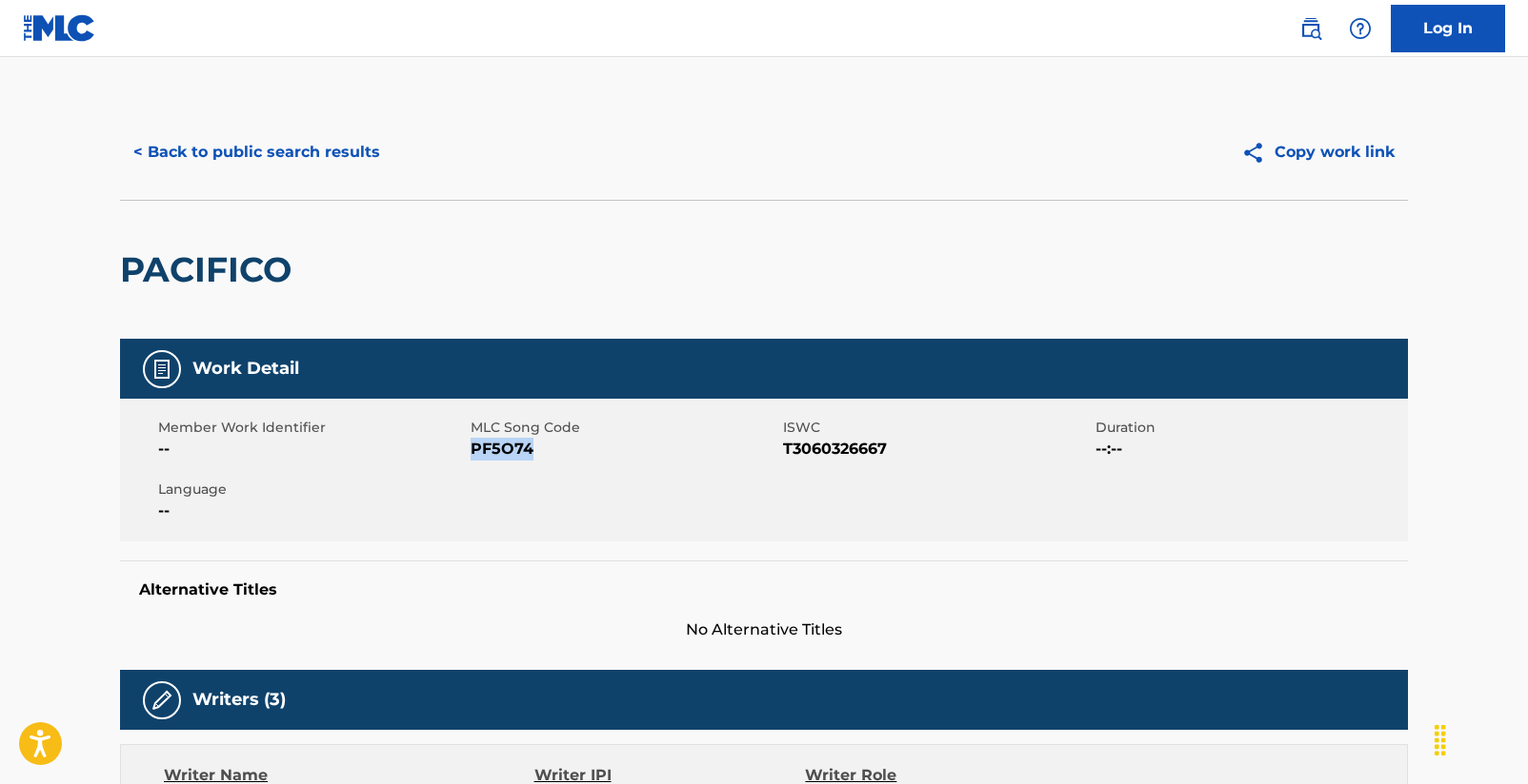
copy span "PF5O74"
click at [349, 139] on button "< Back to public search results" at bounding box center [256, 152] width 273 height 48
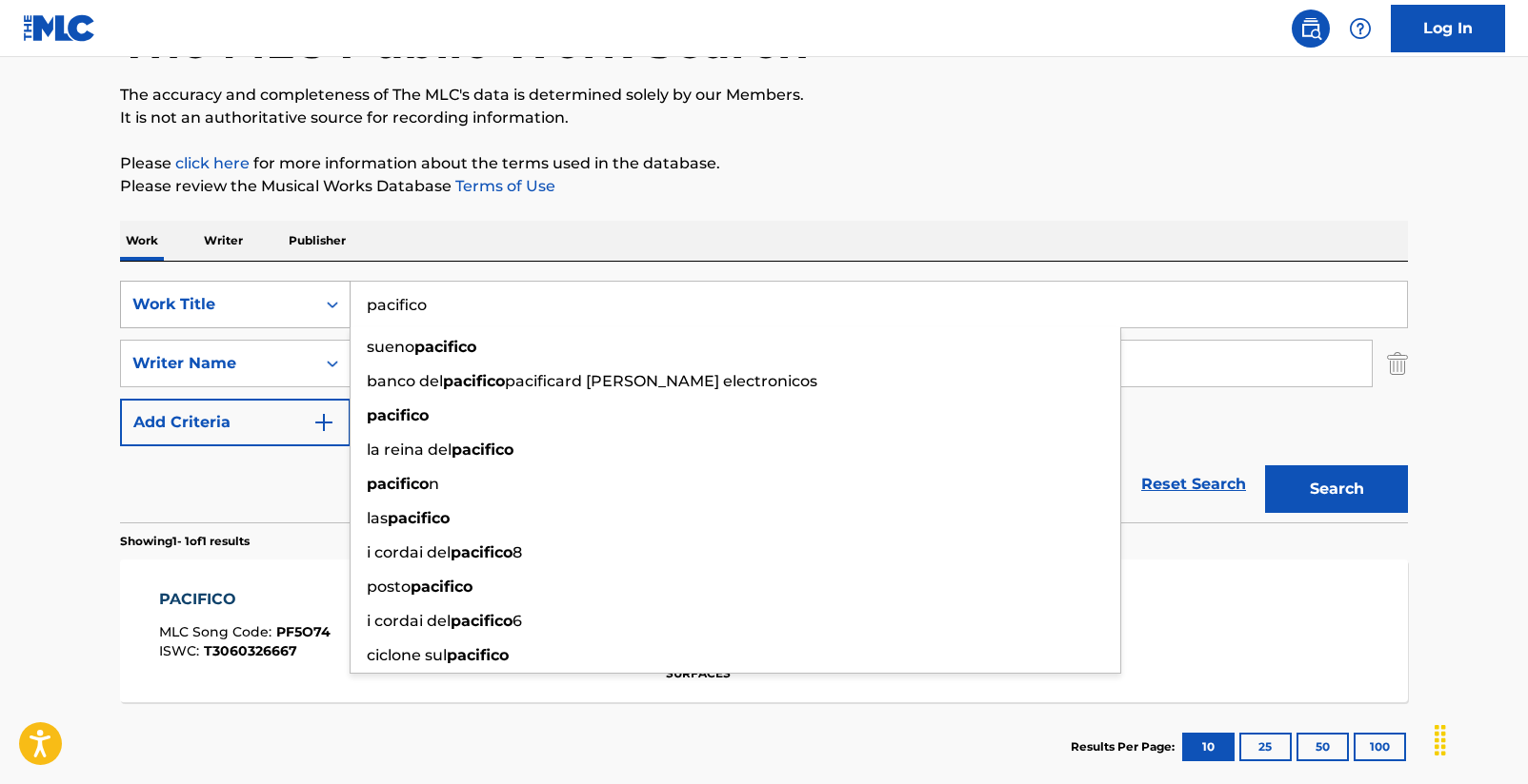
drag, startPoint x: 386, startPoint y: 292, endPoint x: 336, endPoint y: 298, distance: 50.4
click at [336, 298] on div "SearchWithCriteria2d7cd77b-c40c-4cae-baf4-6089a66dd272 Work Title pacifico suen…" at bounding box center [764, 305] width 1287 height 48
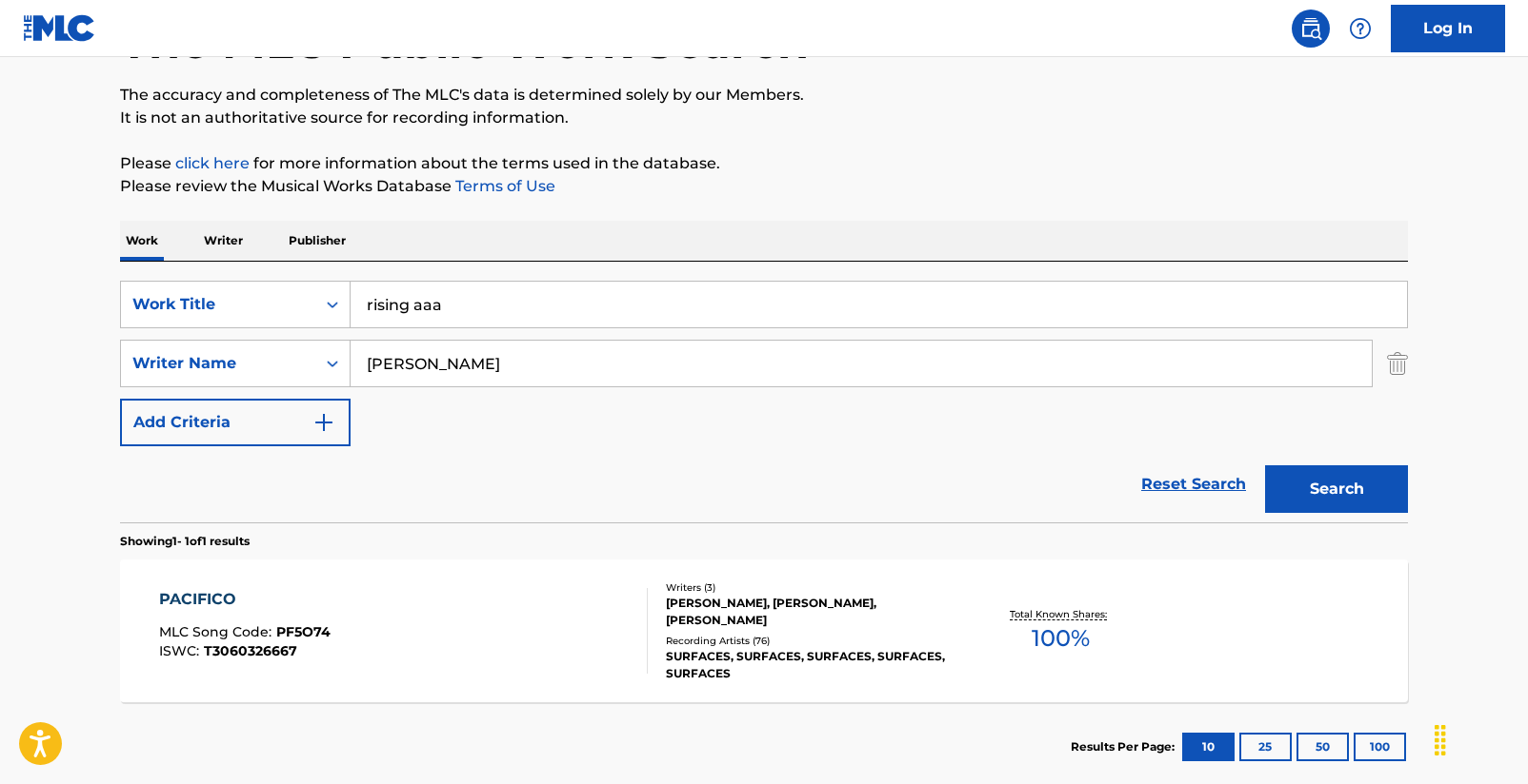
type input "rising aaa"
click at [1333, 482] on button "Search" at bounding box center [1336, 489] width 143 height 48
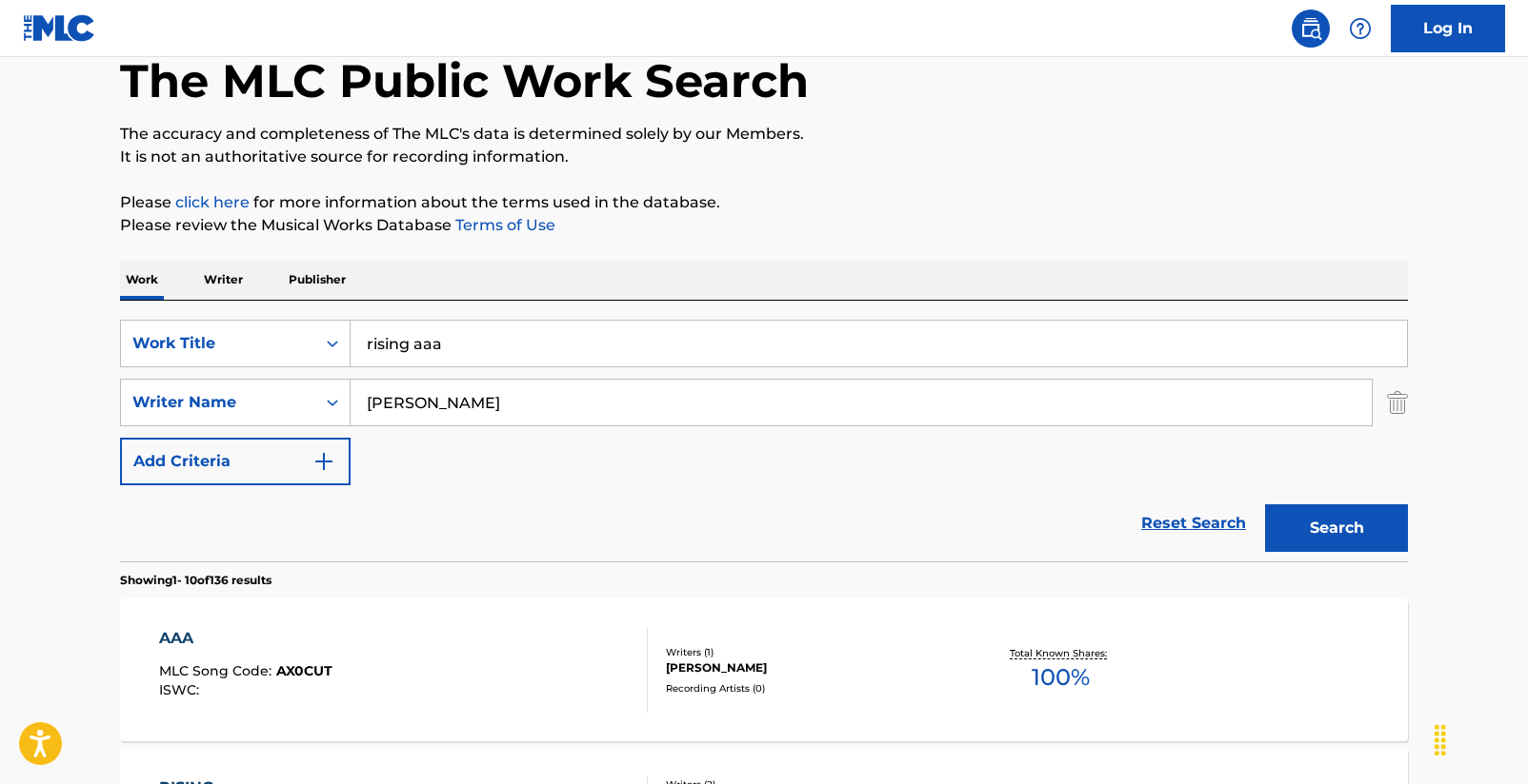
scroll to position [351, 0]
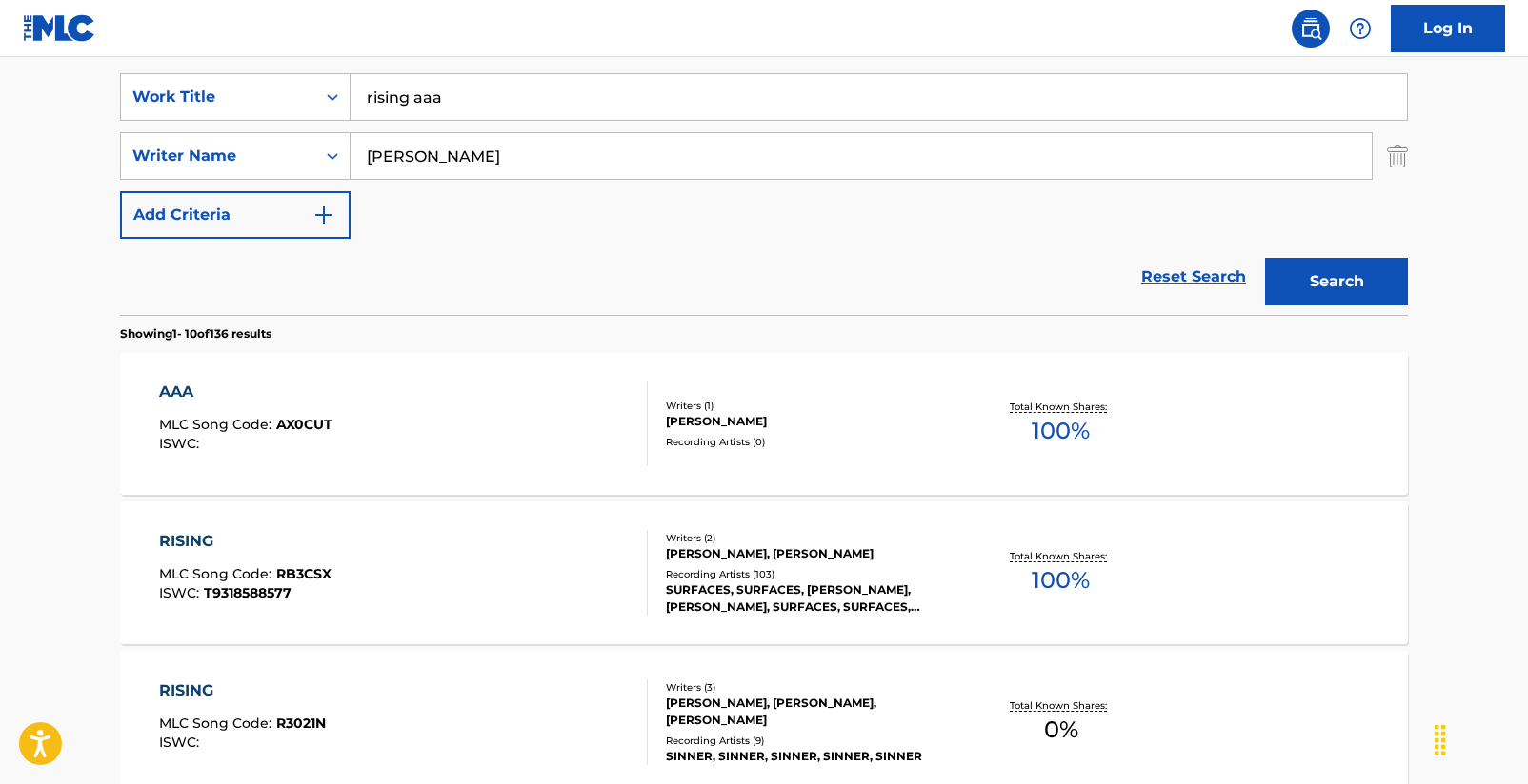
click at [184, 537] on div "RISING" at bounding box center [245, 542] width 172 height 23
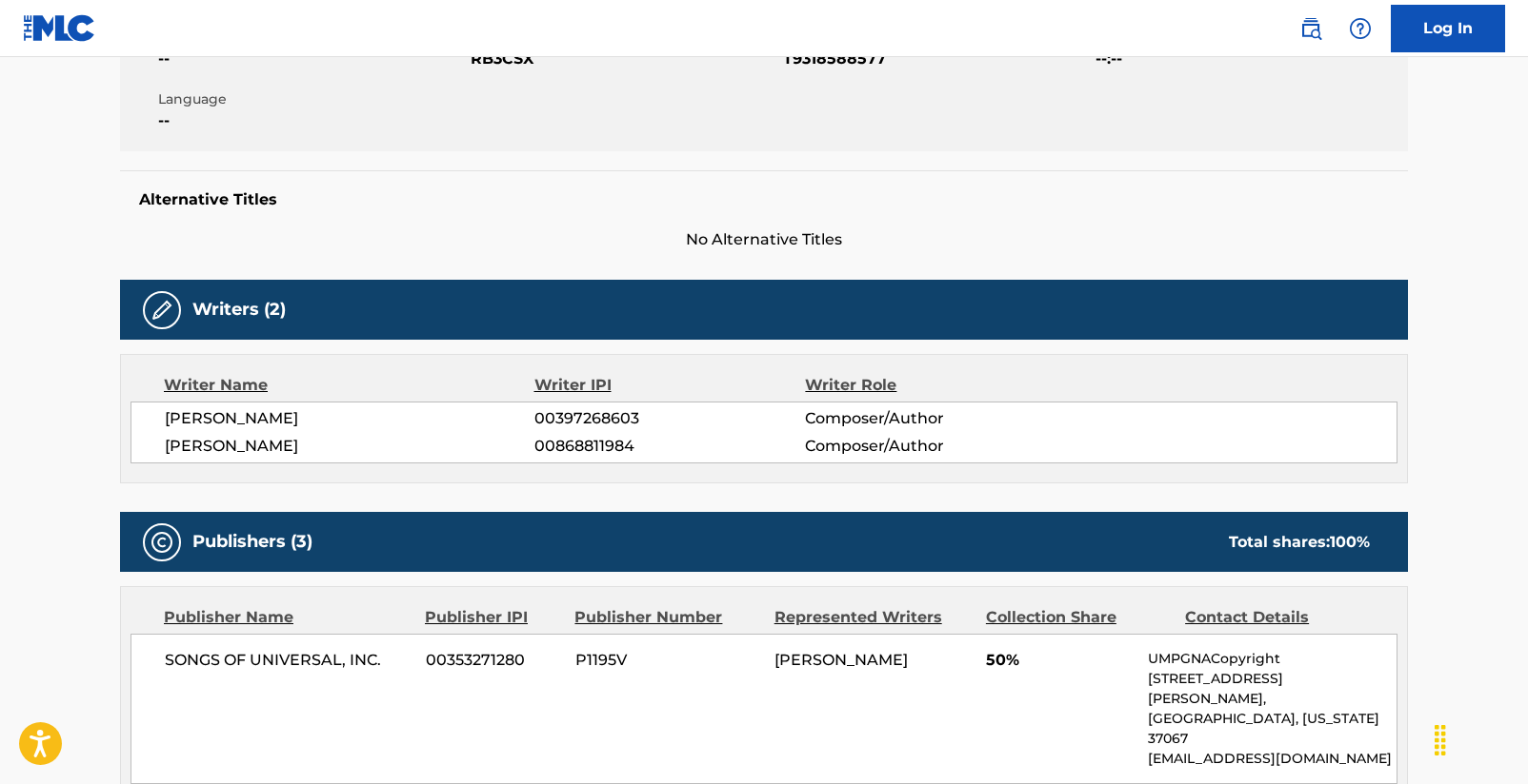
scroll to position [224, 0]
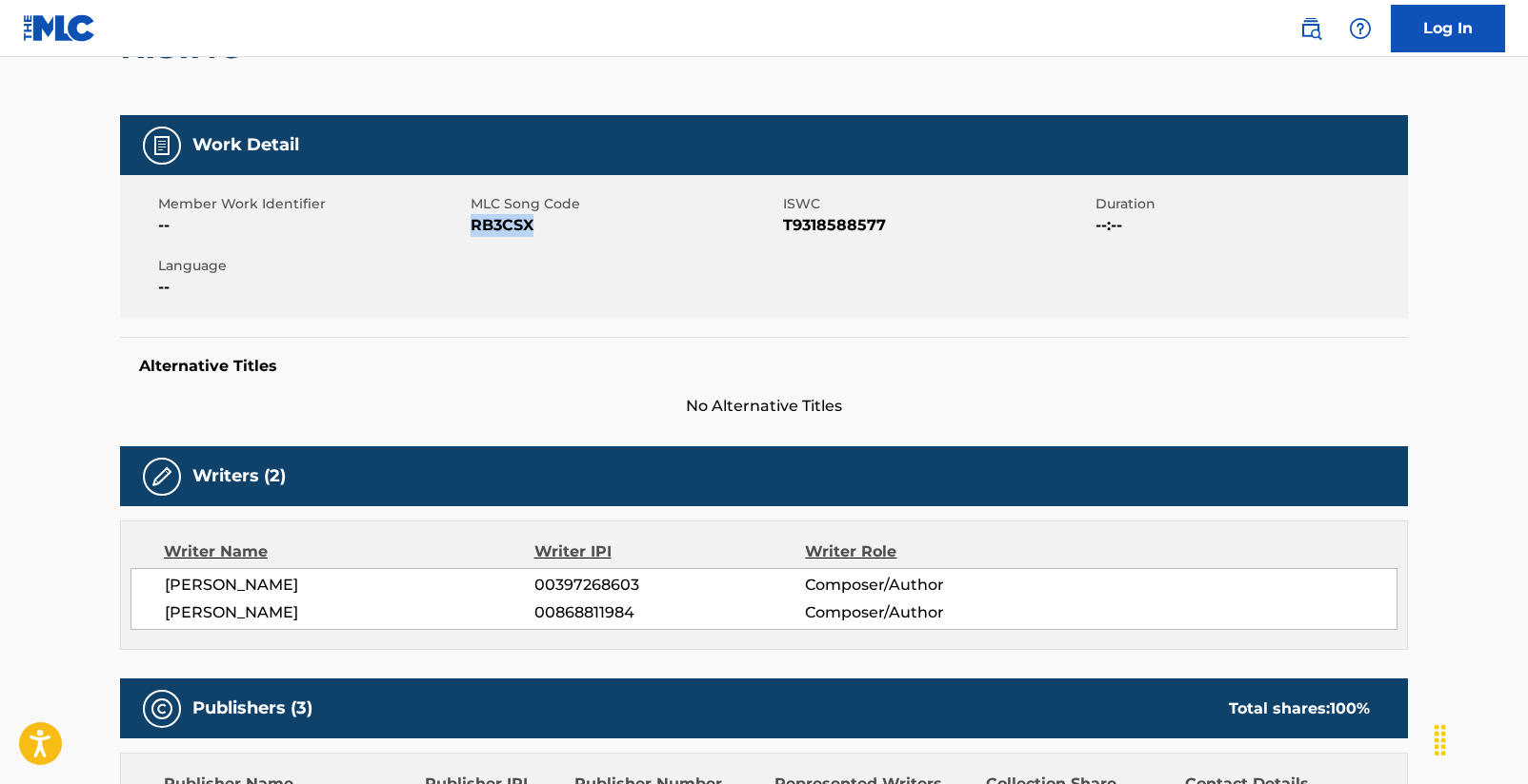
drag, startPoint x: 473, startPoint y: 227, endPoint x: 531, endPoint y: 230, distance: 58.1
click at [531, 230] on span "RB3CSX" at bounding box center [623, 226] width 307 height 23
copy span "RB3CSX"
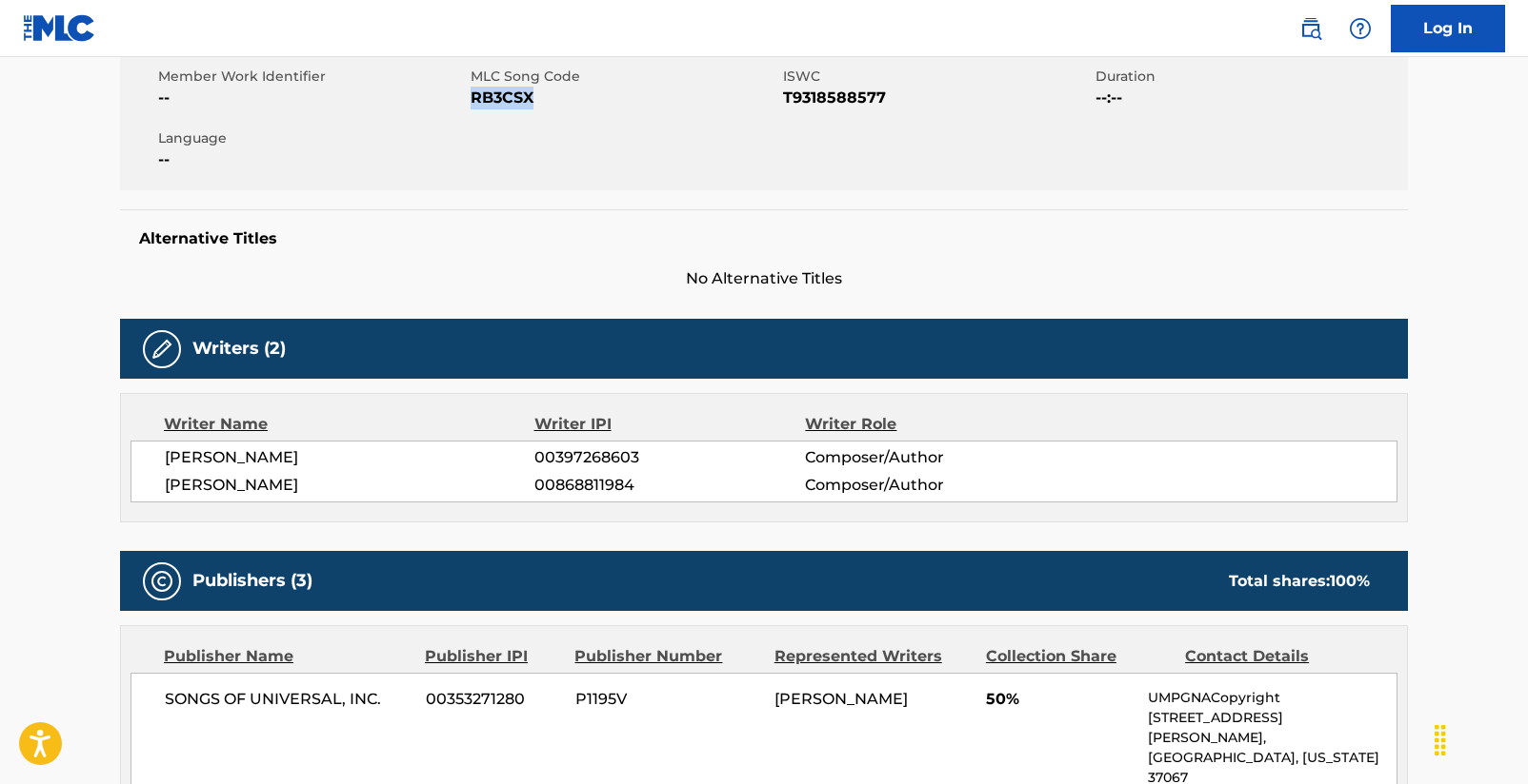
scroll to position [0, 0]
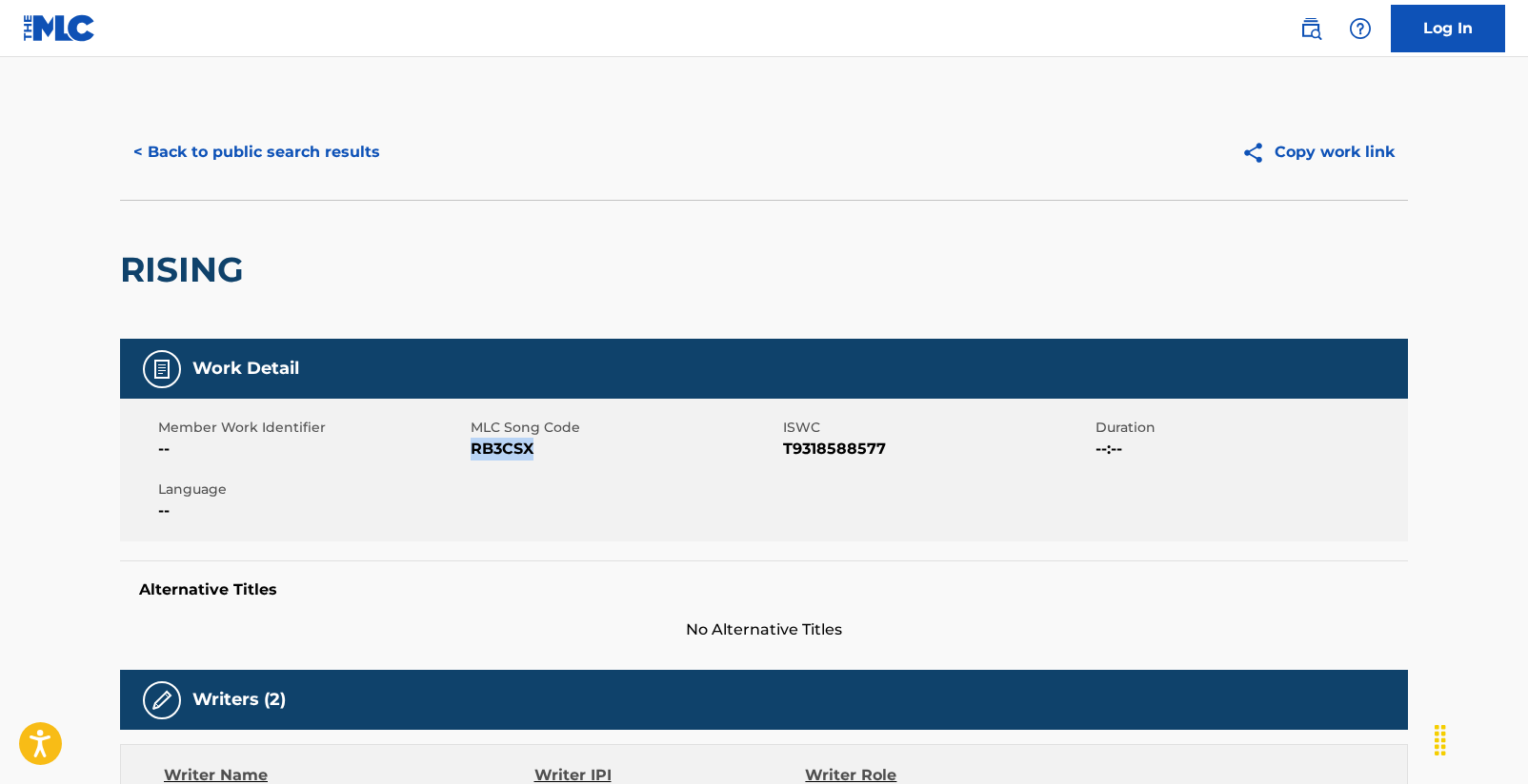
click at [295, 149] on button "< Back to public search results" at bounding box center [256, 152] width 273 height 48
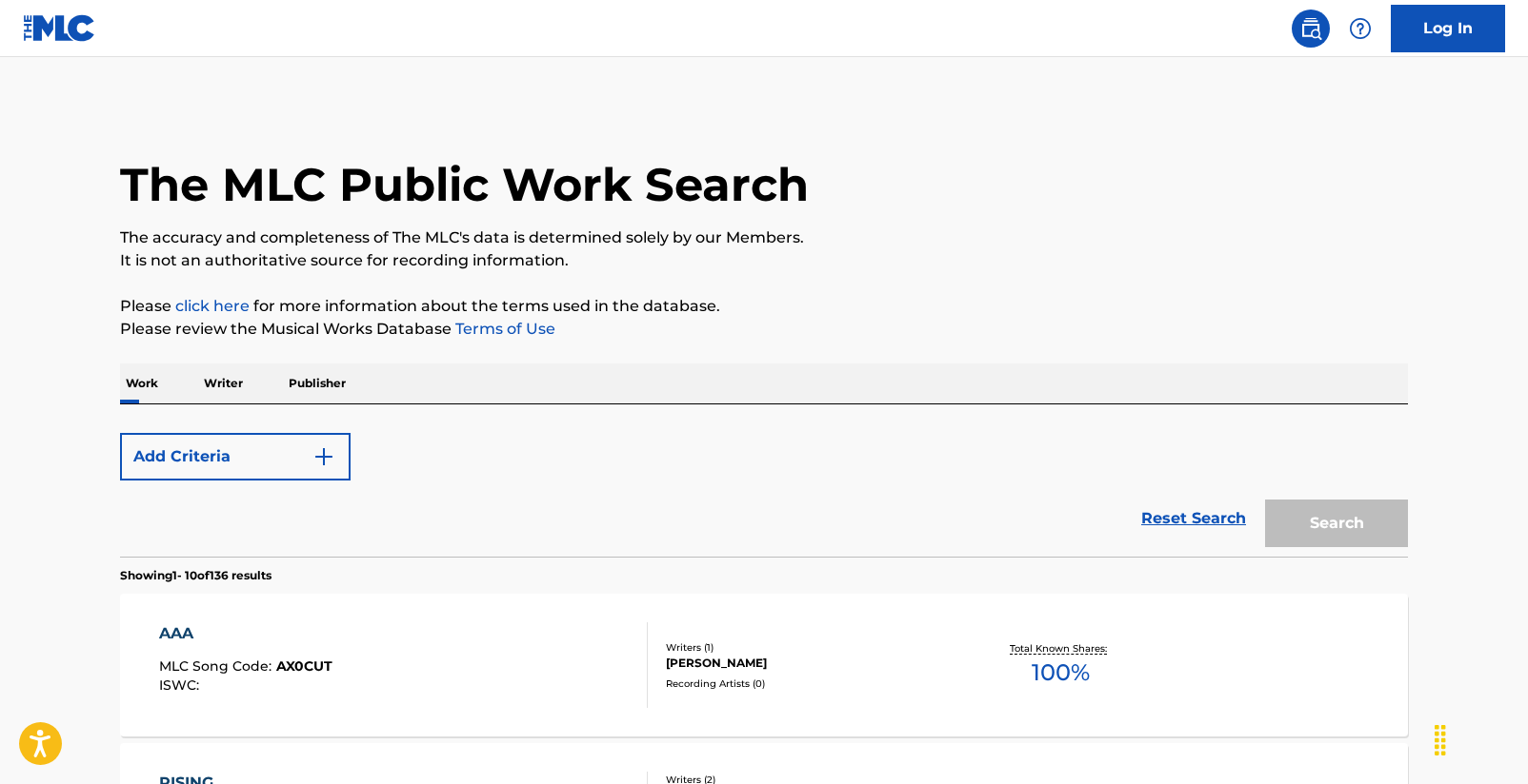
scroll to position [351, 0]
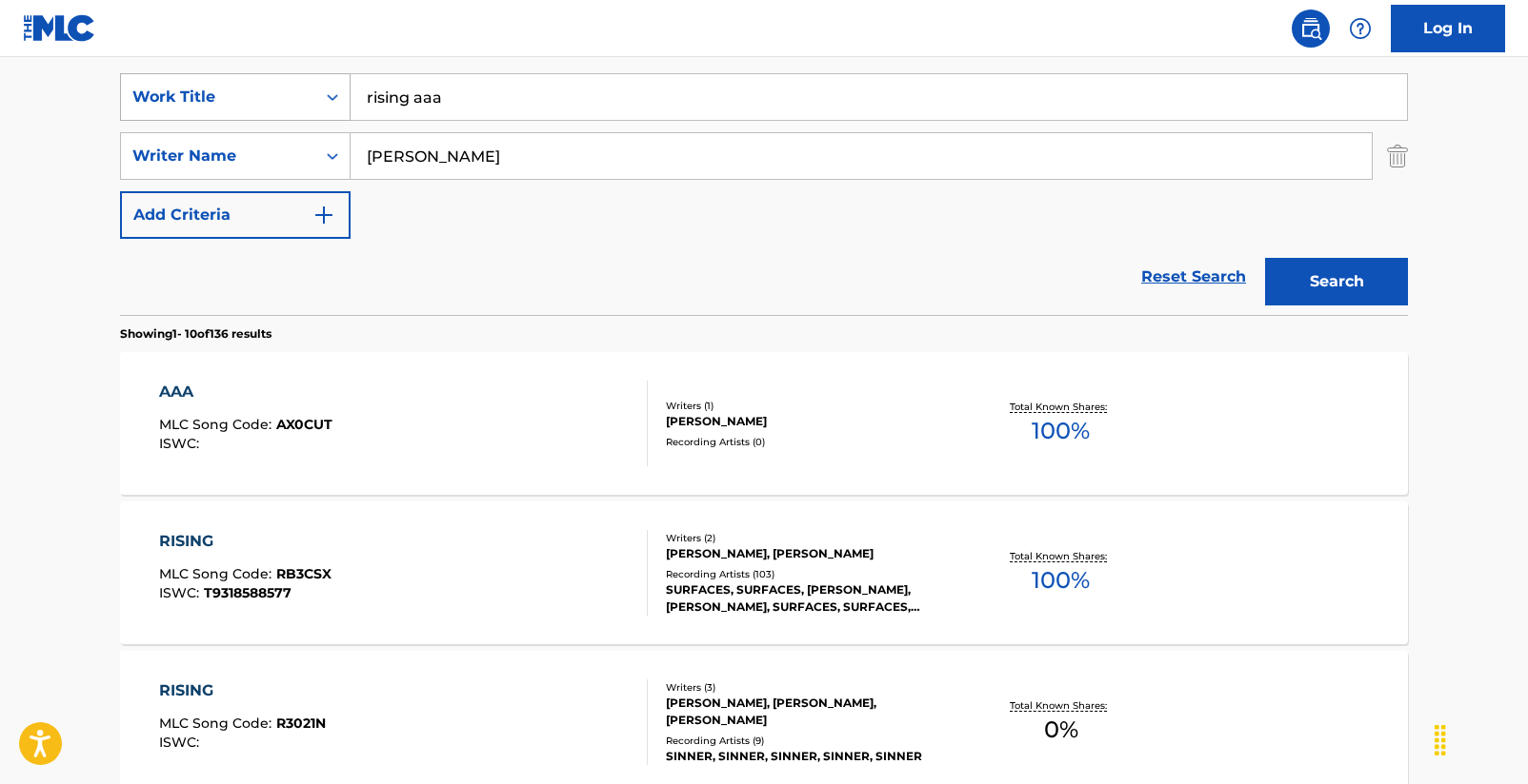
drag, startPoint x: 464, startPoint y: 100, endPoint x: 328, endPoint y: 99, distance: 136.0
click at [328, 99] on div "SearchWithCriteria2d7cd77b-c40c-4cae-baf4-6089a66dd272 Work Title rising aaa" at bounding box center [764, 97] width 1287 height 48
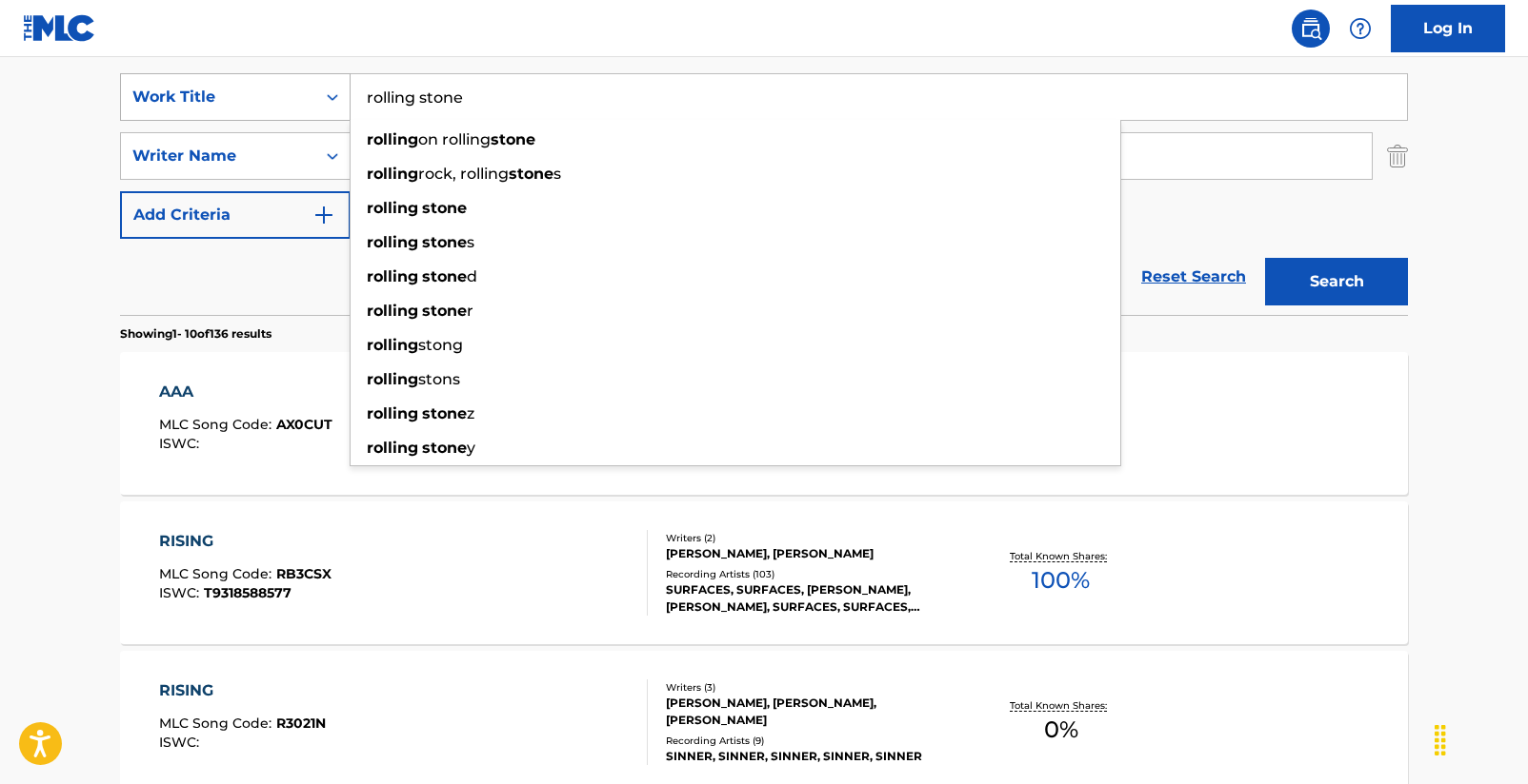
type input "rolling stone"
click at [1336, 282] on button "Search" at bounding box center [1336, 282] width 143 height 48
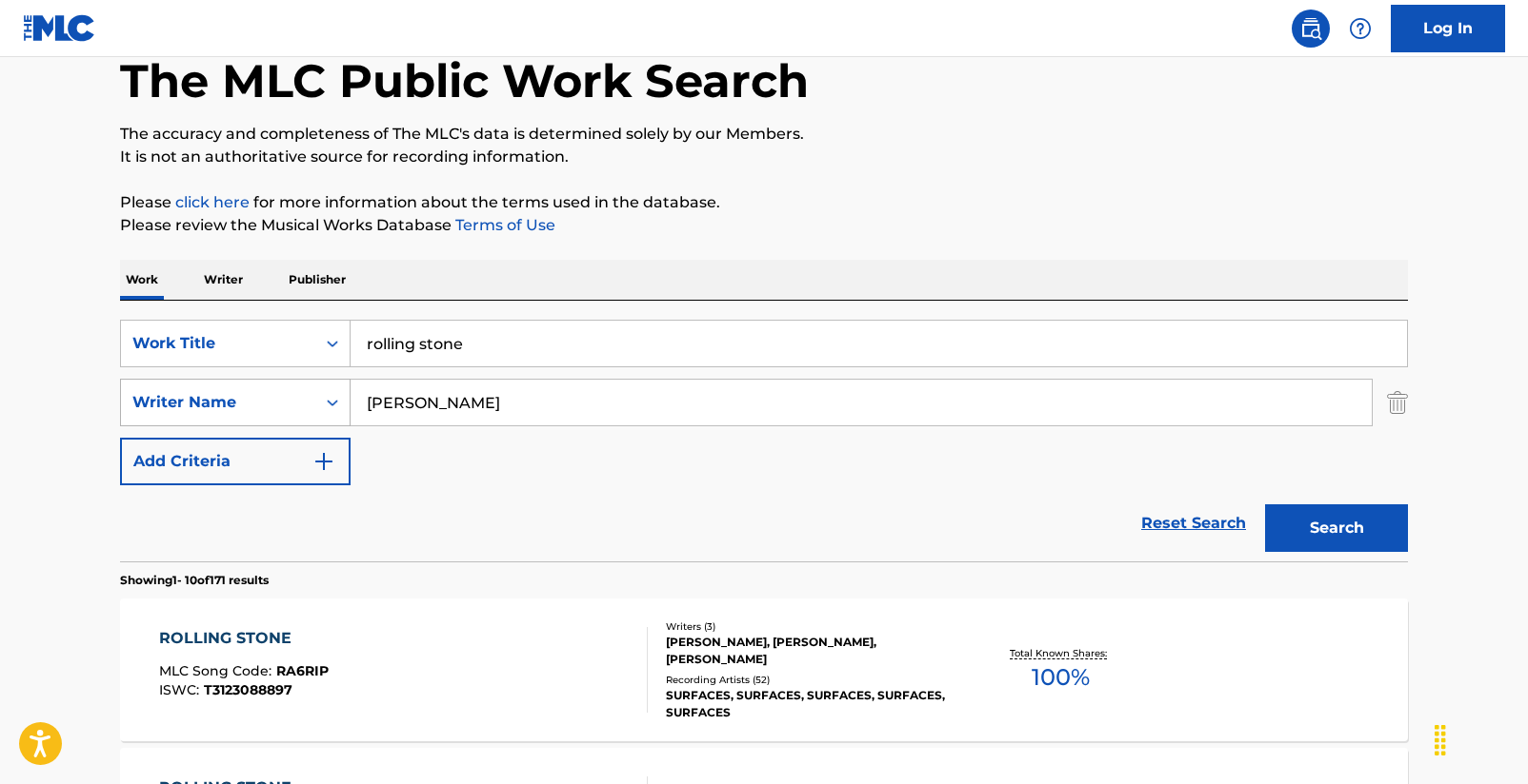
scroll to position [260, 0]
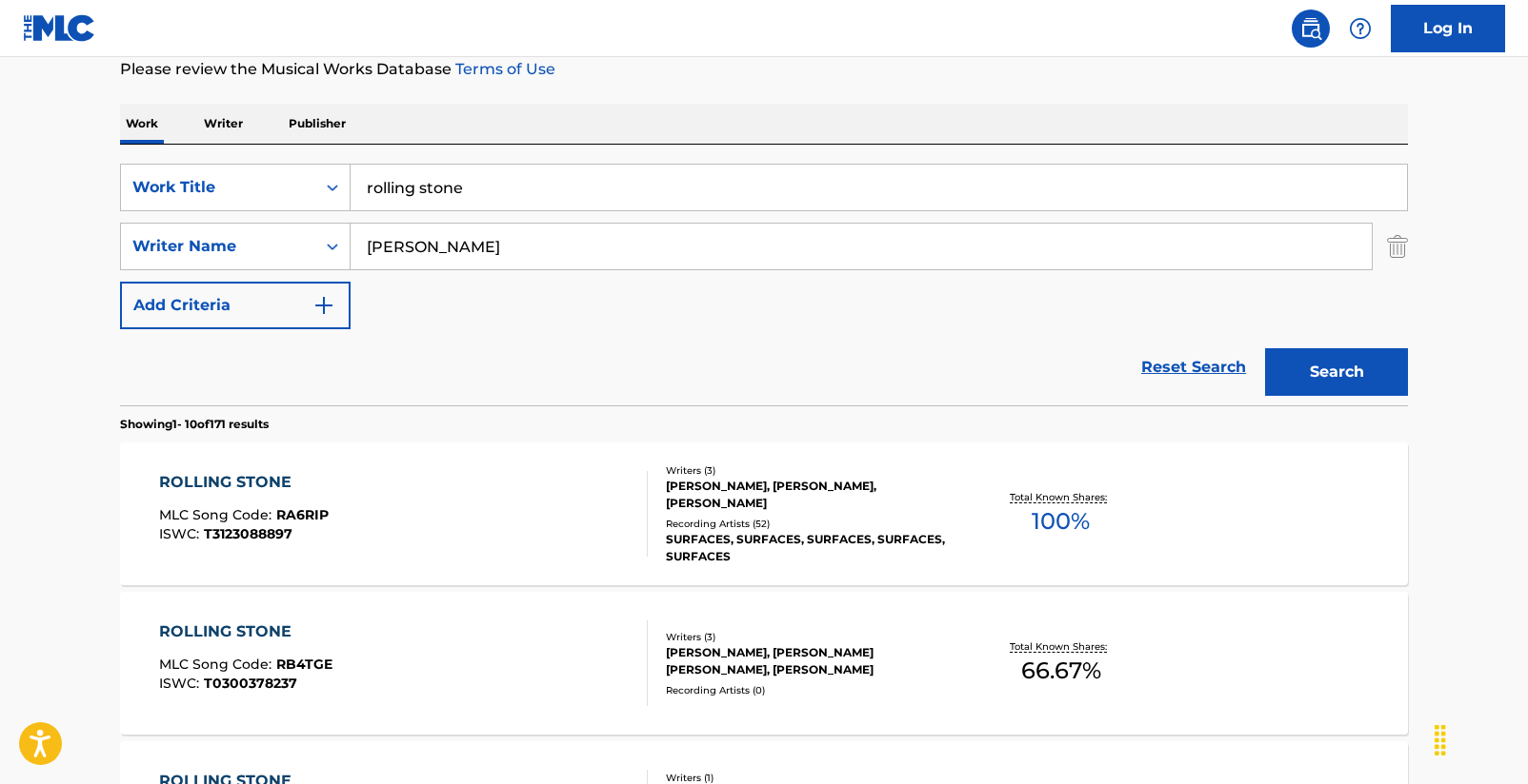
click at [191, 488] on div "ROLLING STONE" at bounding box center [244, 482] width 170 height 23
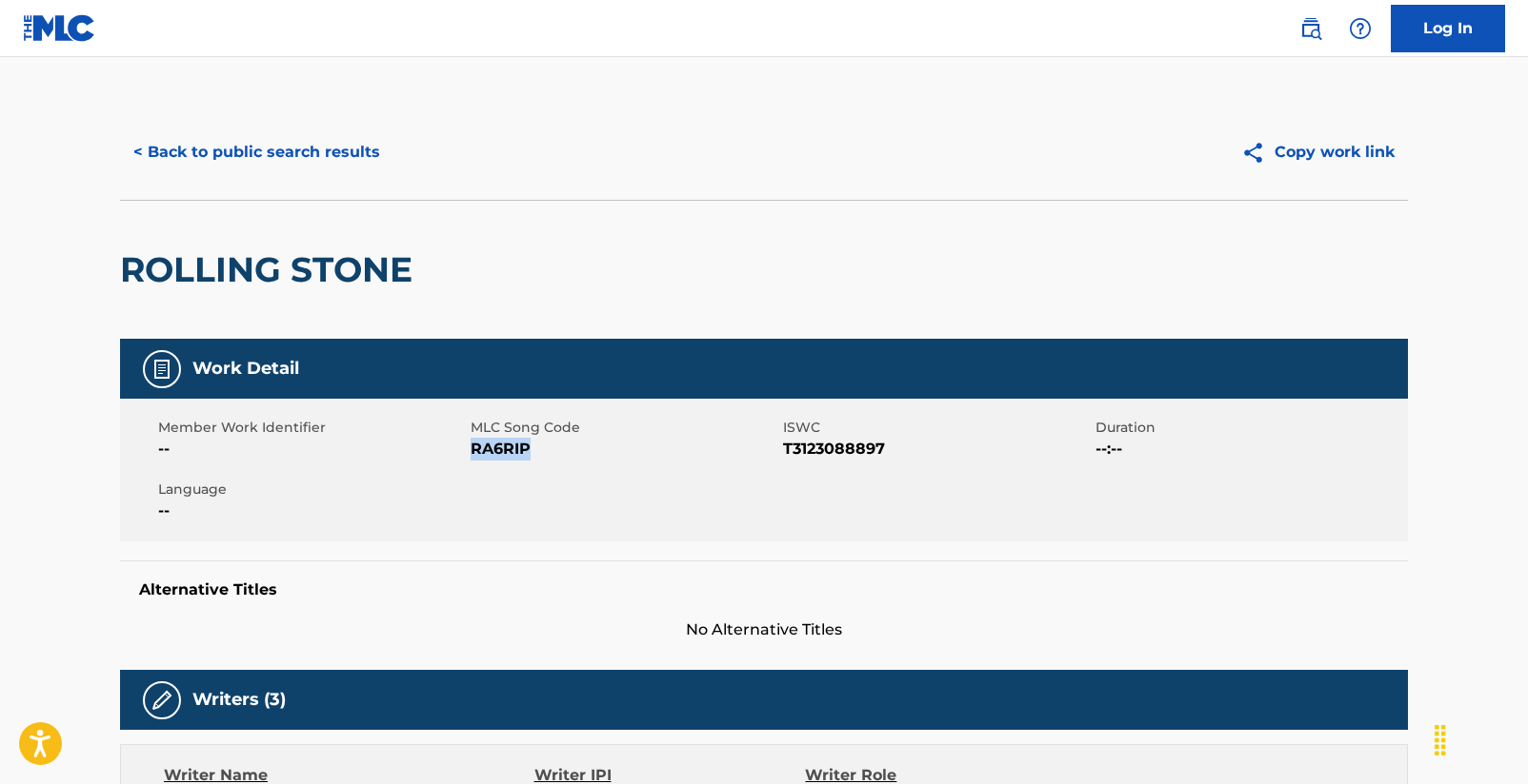
drag, startPoint x: 472, startPoint y: 453, endPoint x: 527, endPoint y: 449, distance: 55.1
click at [527, 449] on span "RA6RIP" at bounding box center [623, 449] width 307 height 23
copy span "RA6RIP"
click at [336, 148] on button "< Back to public search results" at bounding box center [256, 152] width 273 height 48
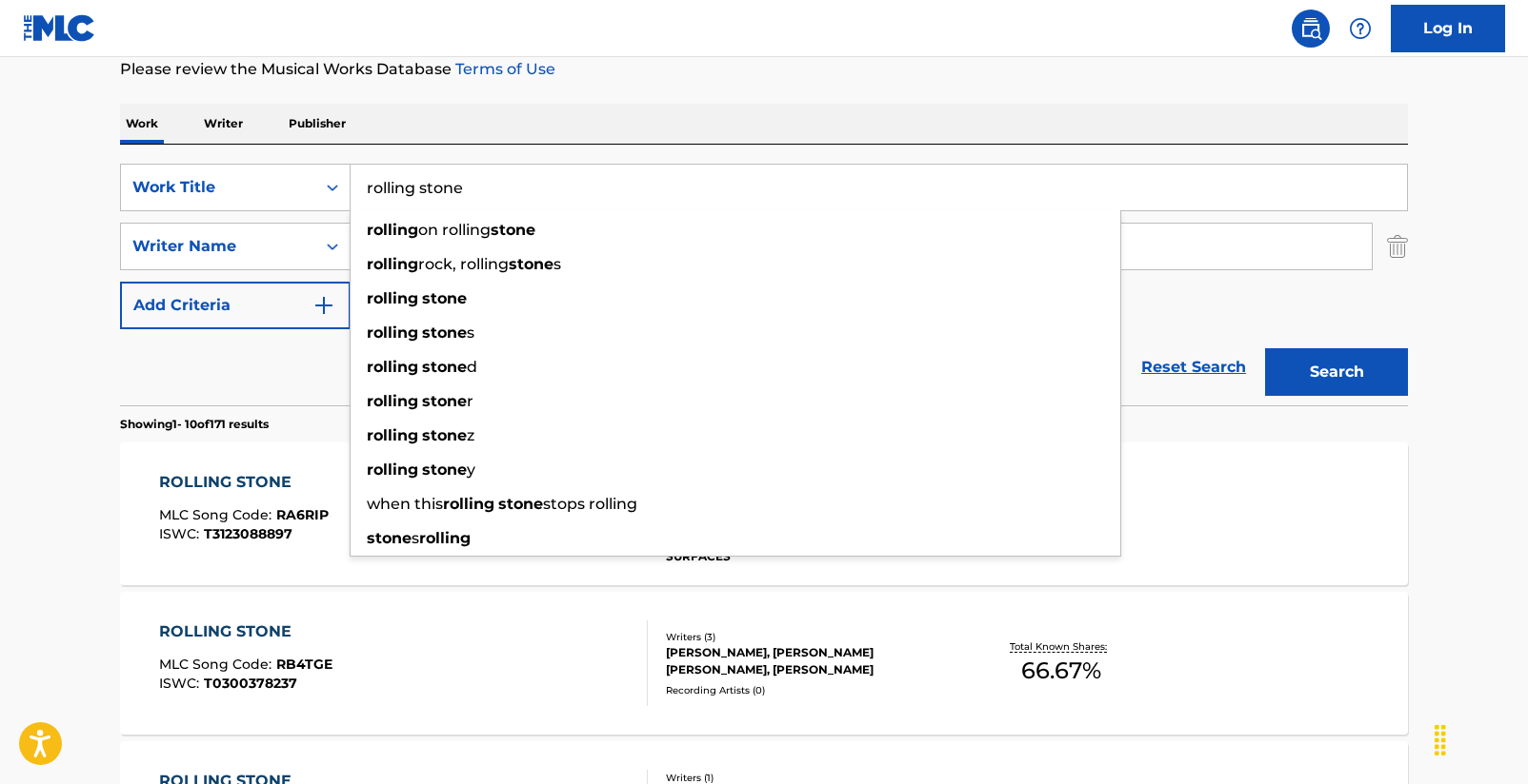
drag, startPoint x: 465, startPoint y: 190, endPoint x: 364, endPoint y: 180, distance: 101.5
click at [364, 180] on input "rolling stone" at bounding box center [879, 188] width 1056 height 46
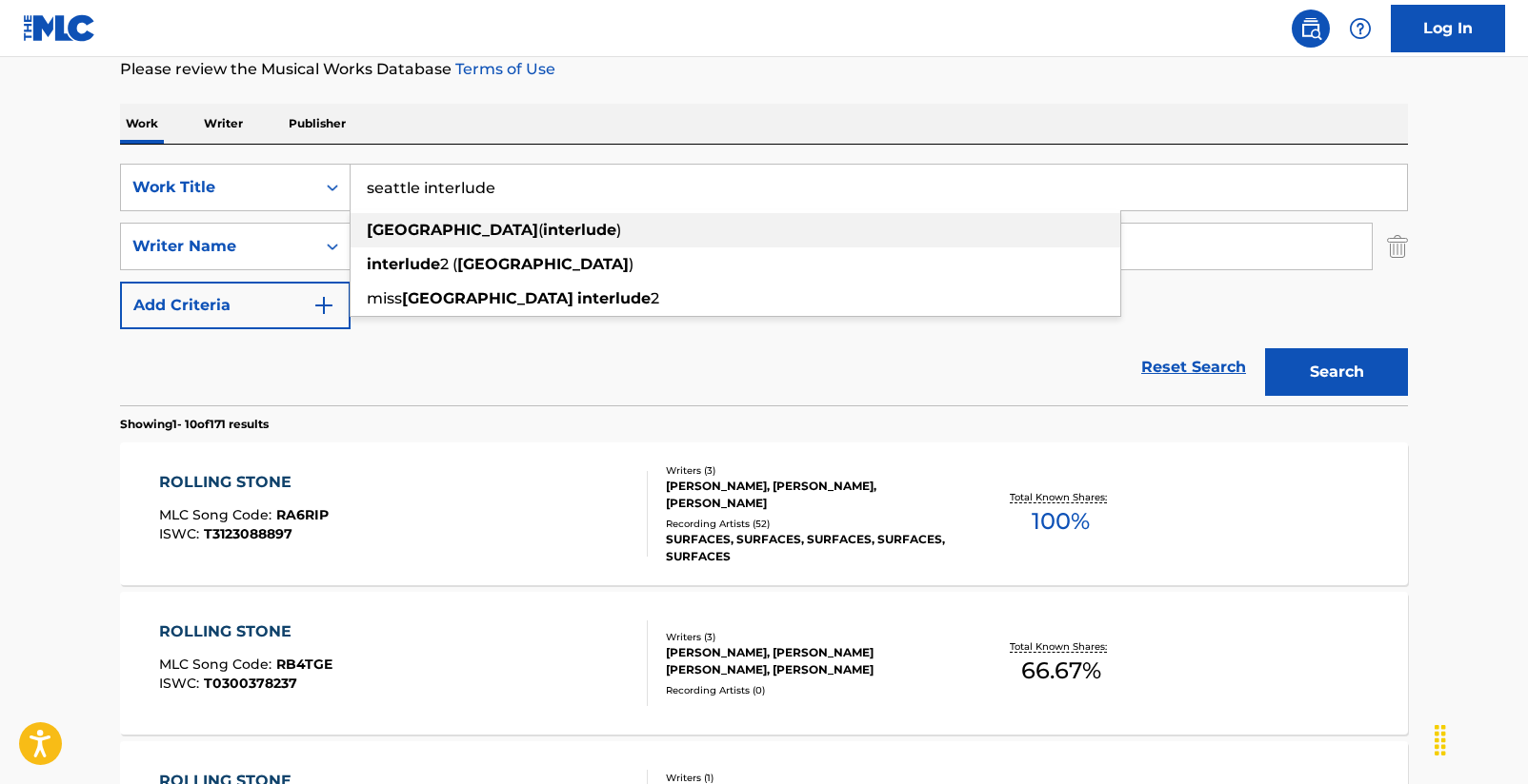
click at [394, 233] on strong "[GEOGRAPHIC_DATA]" at bounding box center [452, 230] width 171 height 18
type input "seattle (interlude)"
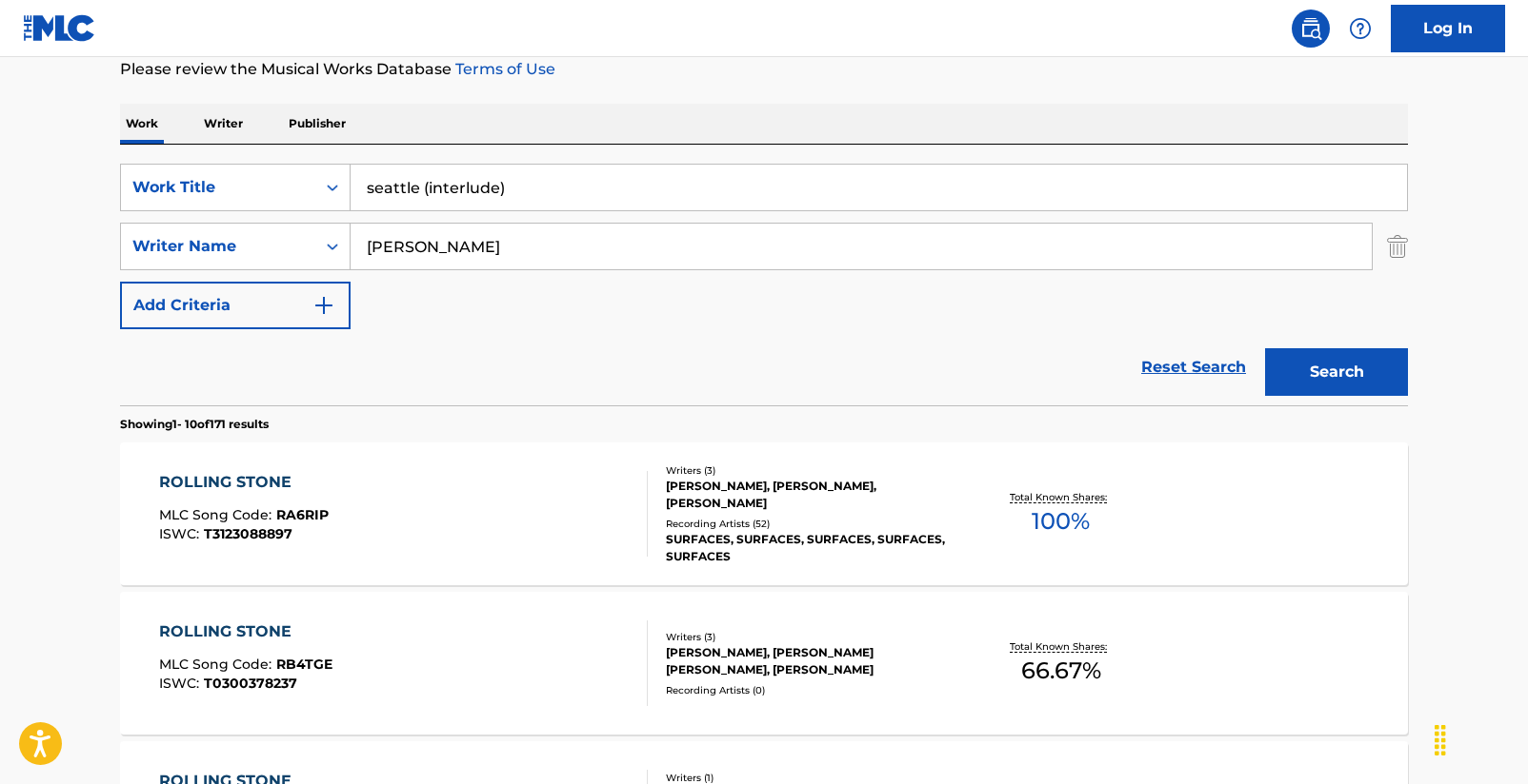
click at [1347, 362] on button "Search" at bounding box center [1336, 373] width 143 height 48
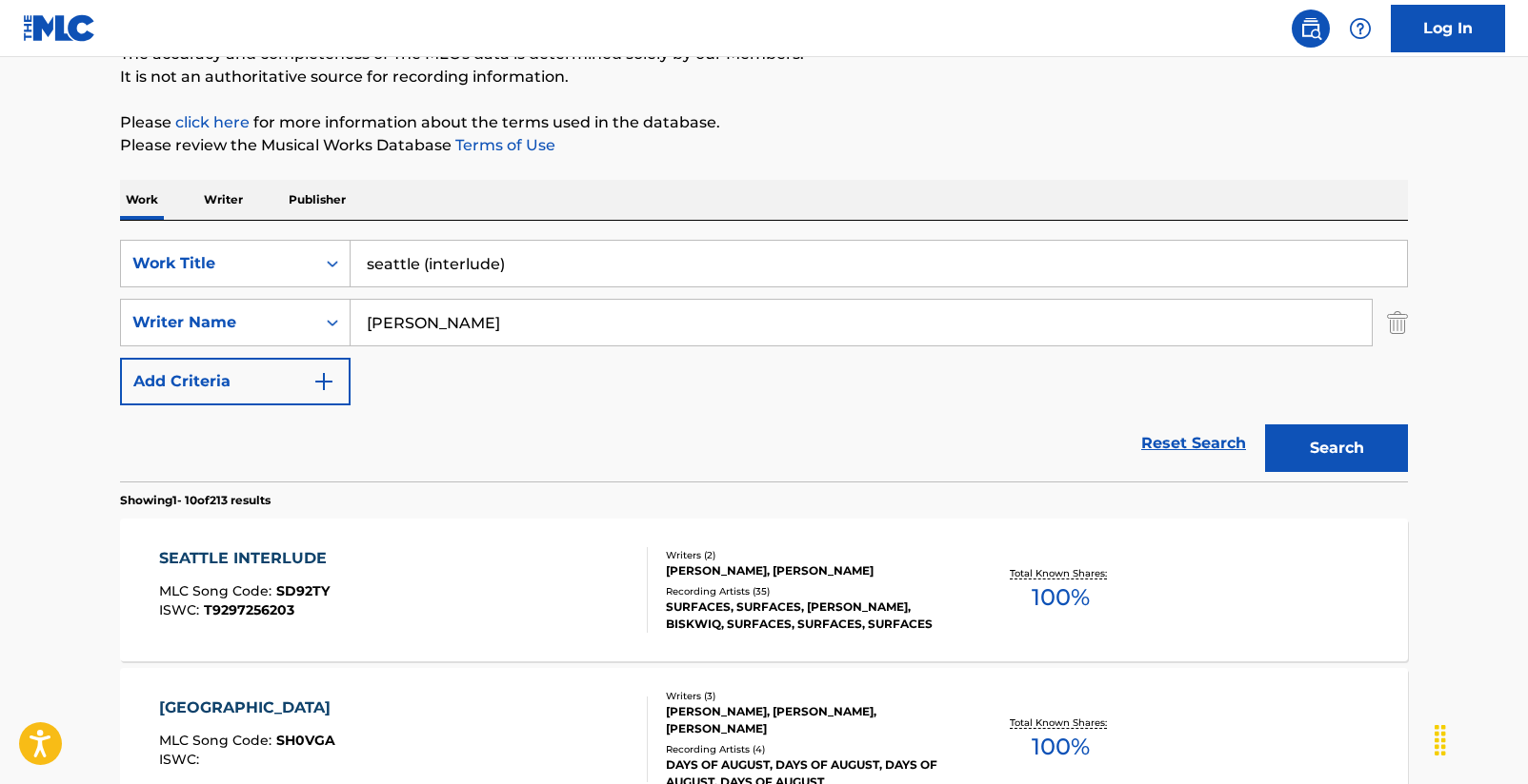
scroll to position [188, 0]
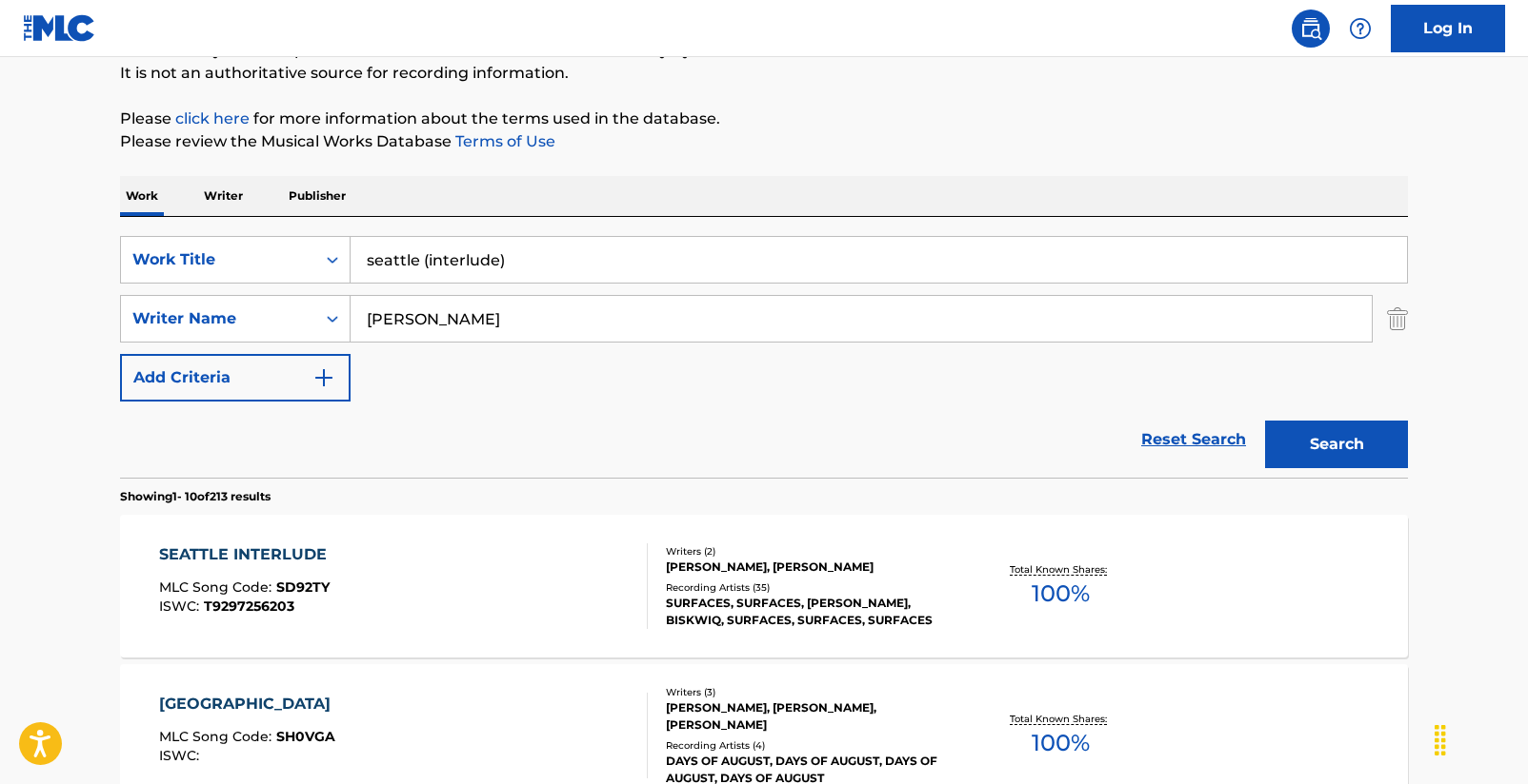
click at [221, 545] on div "SEATTLE INTERLUDE" at bounding box center [248, 554] width 177 height 23
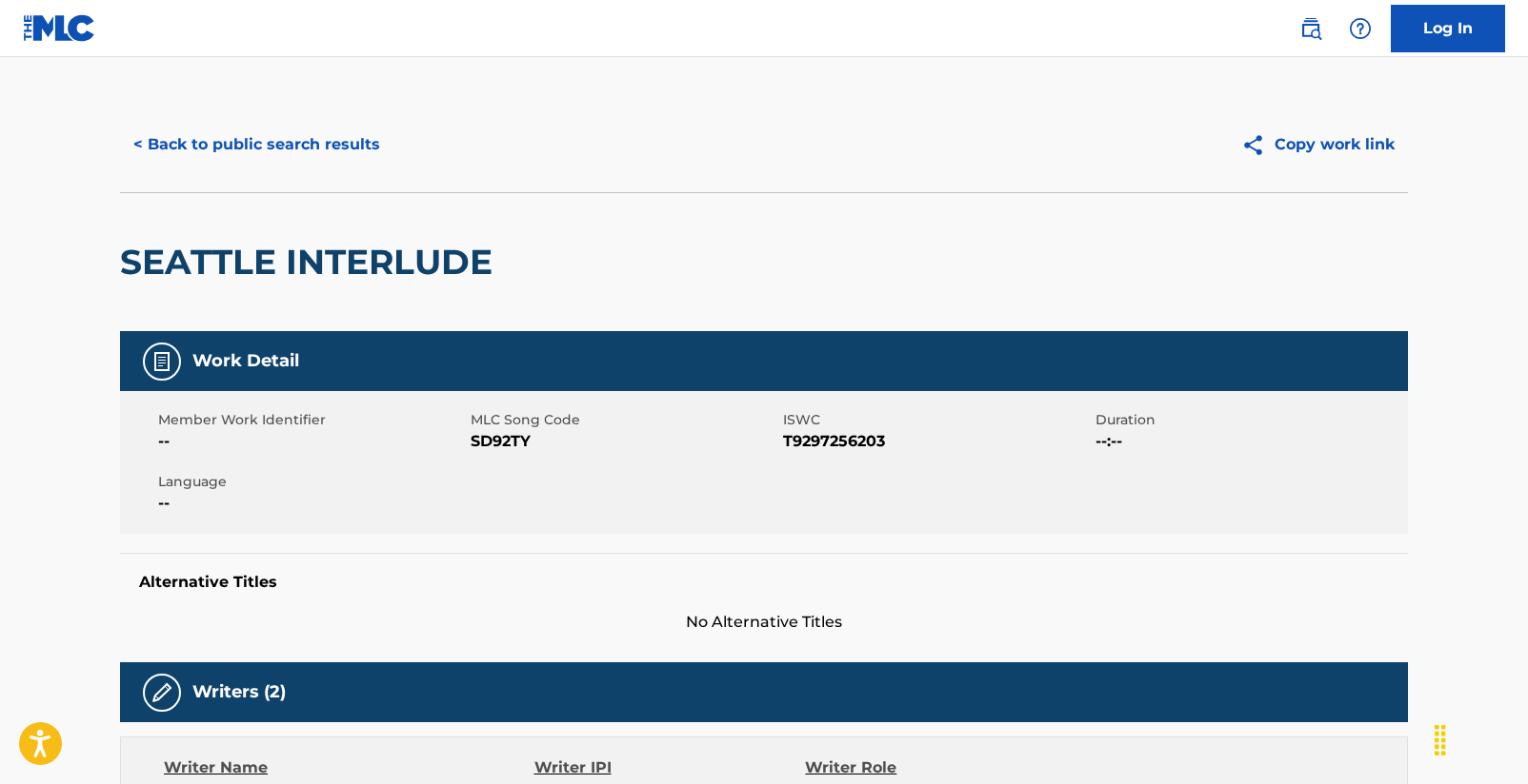
click at [209, 153] on button "< Back to public search results" at bounding box center [256, 145] width 273 height 48
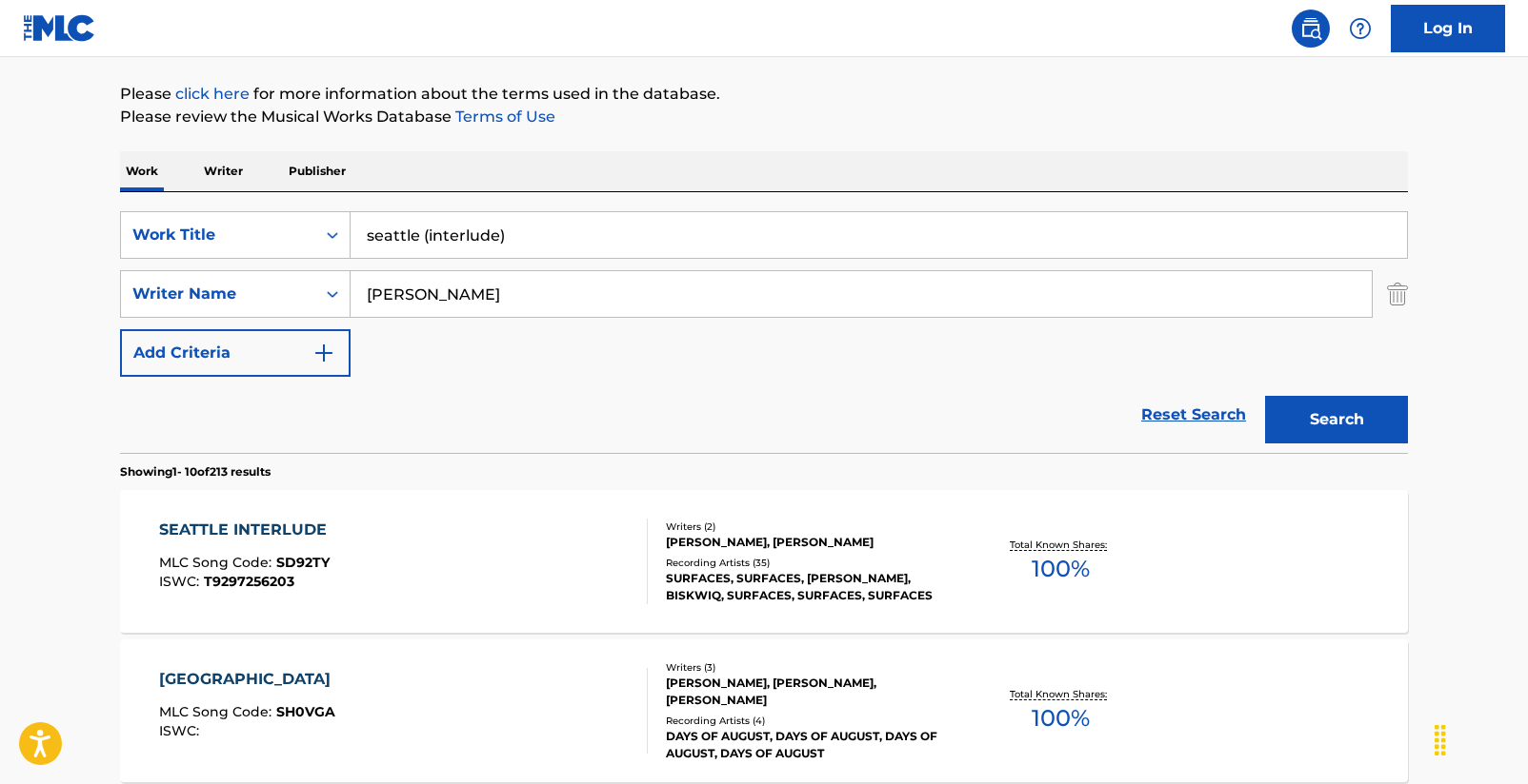
scroll to position [300, 0]
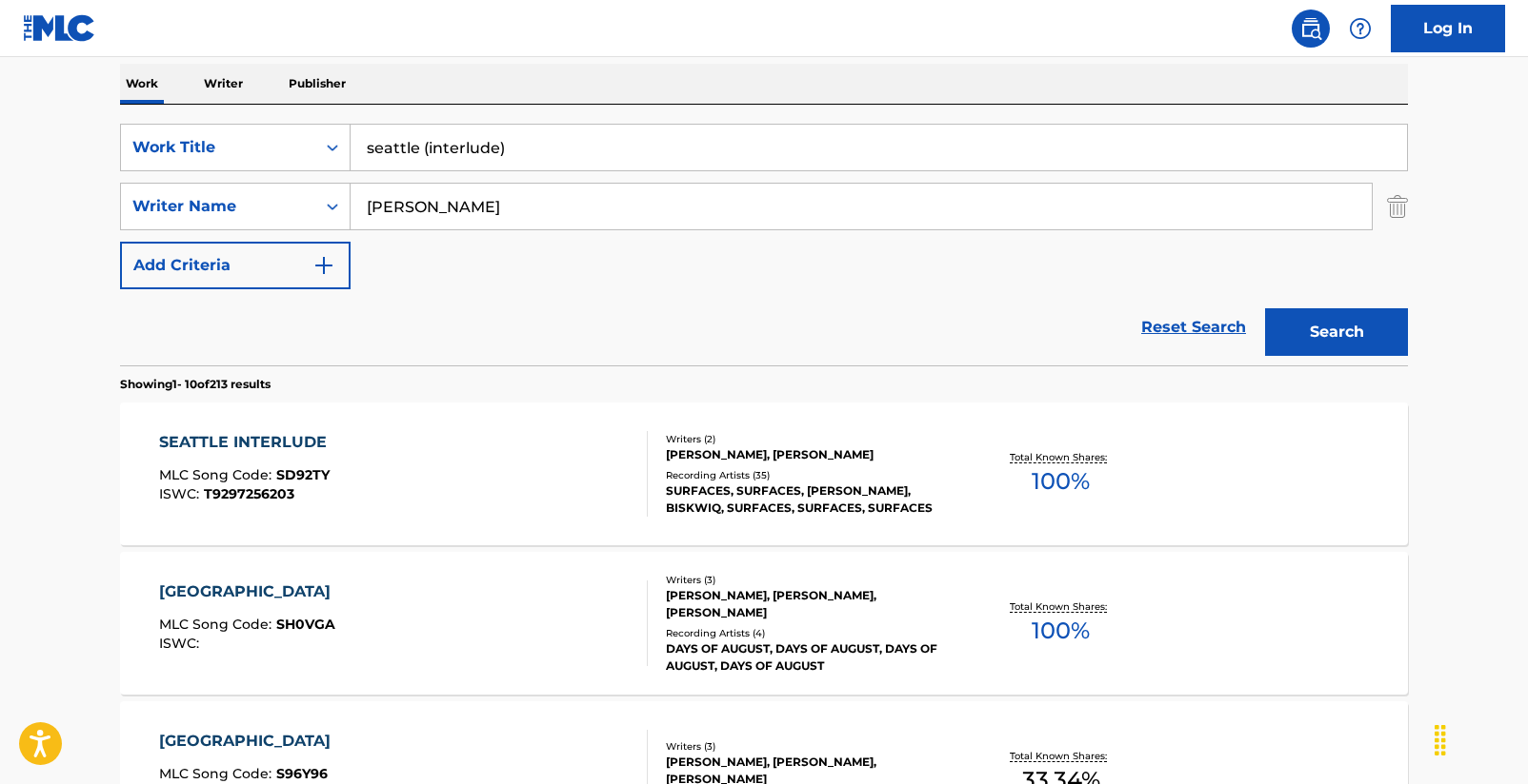
click at [291, 439] on div "SEATTLE INTERLUDE" at bounding box center [248, 442] width 177 height 23
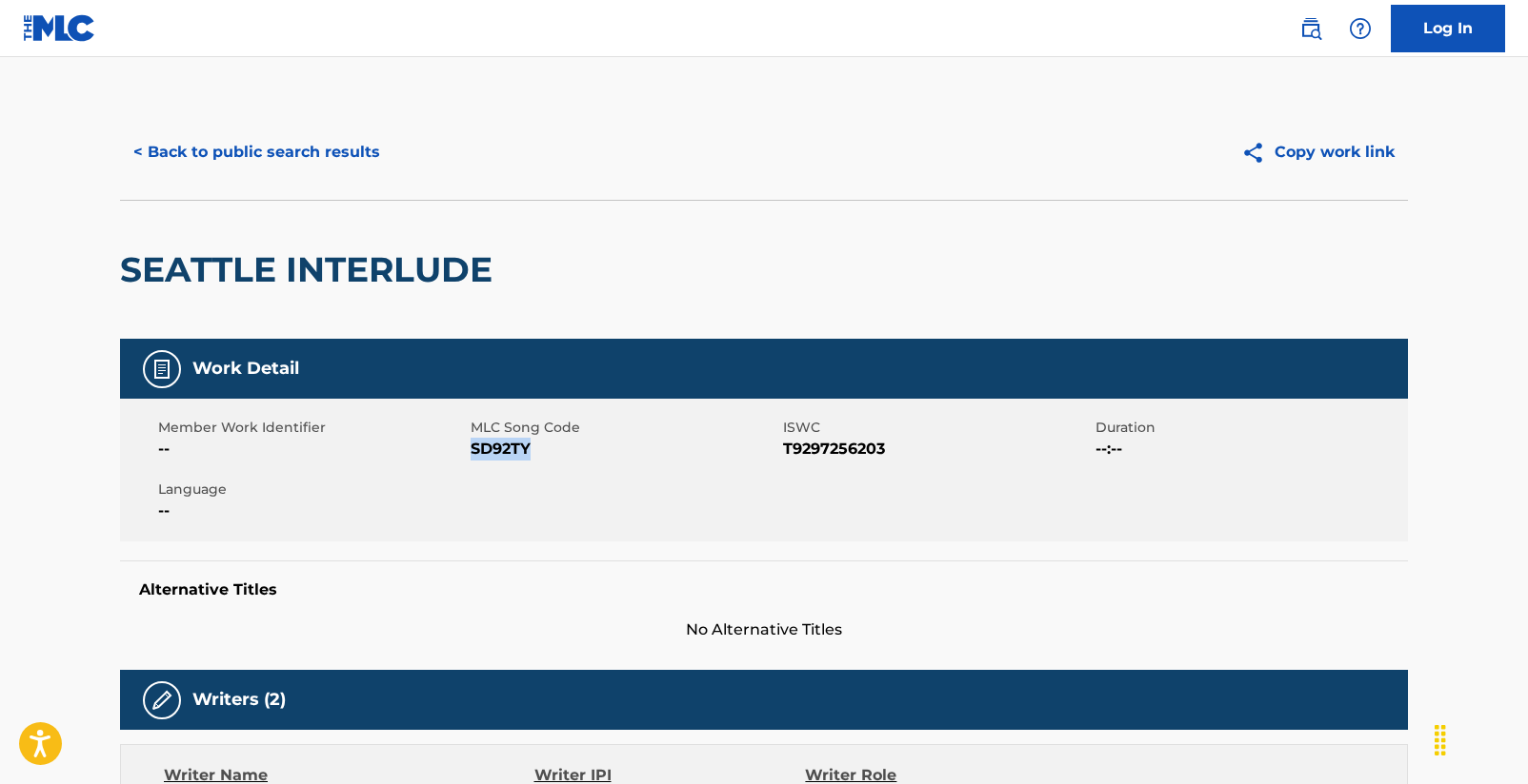
drag, startPoint x: 471, startPoint y: 453, endPoint x: 531, endPoint y: 450, distance: 60.1
click at [531, 450] on span "SD92TY" at bounding box center [623, 449] width 307 height 23
copy span "SD92TY"
click at [260, 157] on button "< Back to public search results" at bounding box center [256, 152] width 273 height 48
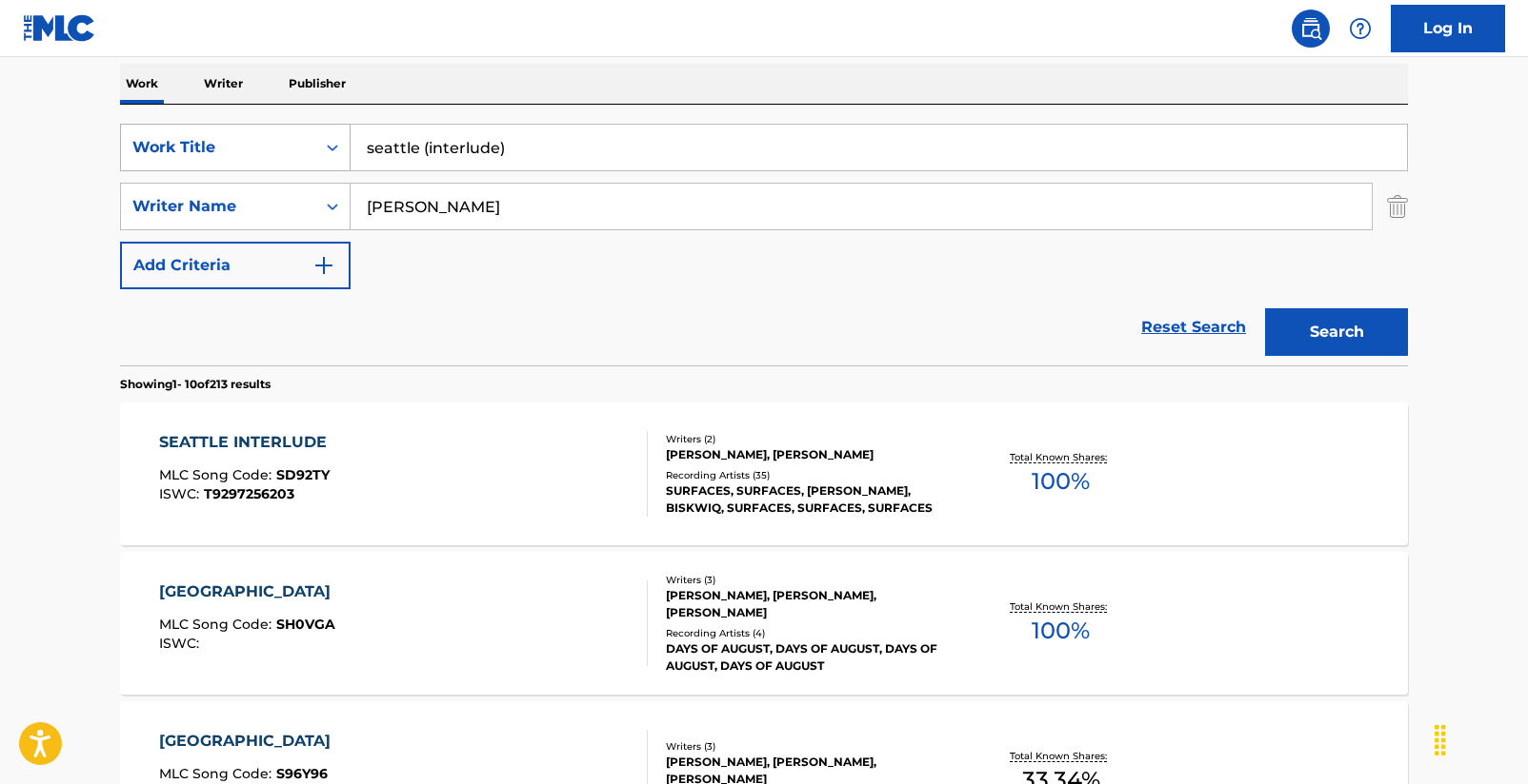
drag, startPoint x: 541, startPoint y: 144, endPoint x: 333, endPoint y: 134, distance: 208.2
click at [333, 134] on div "SearchWithCriteria2d7cd77b-c40c-4cae-baf4-6089a66dd272 Work Title [GEOGRAPHIC_D…" at bounding box center [764, 148] width 1287 height 48
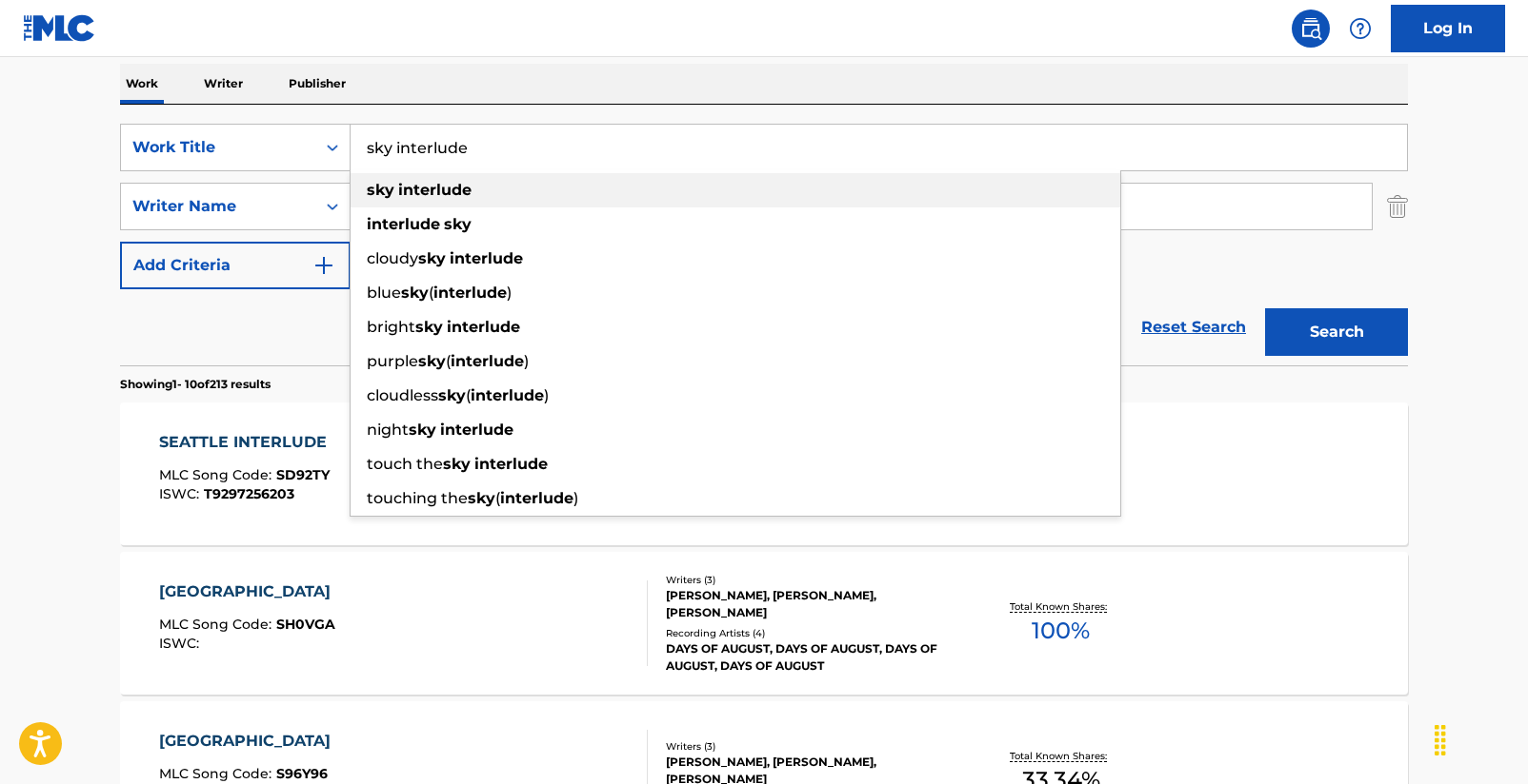
type input "sky interlude"
click at [379, 185] on strong "sky" at bounding box center [381, 190] width 28 height 18
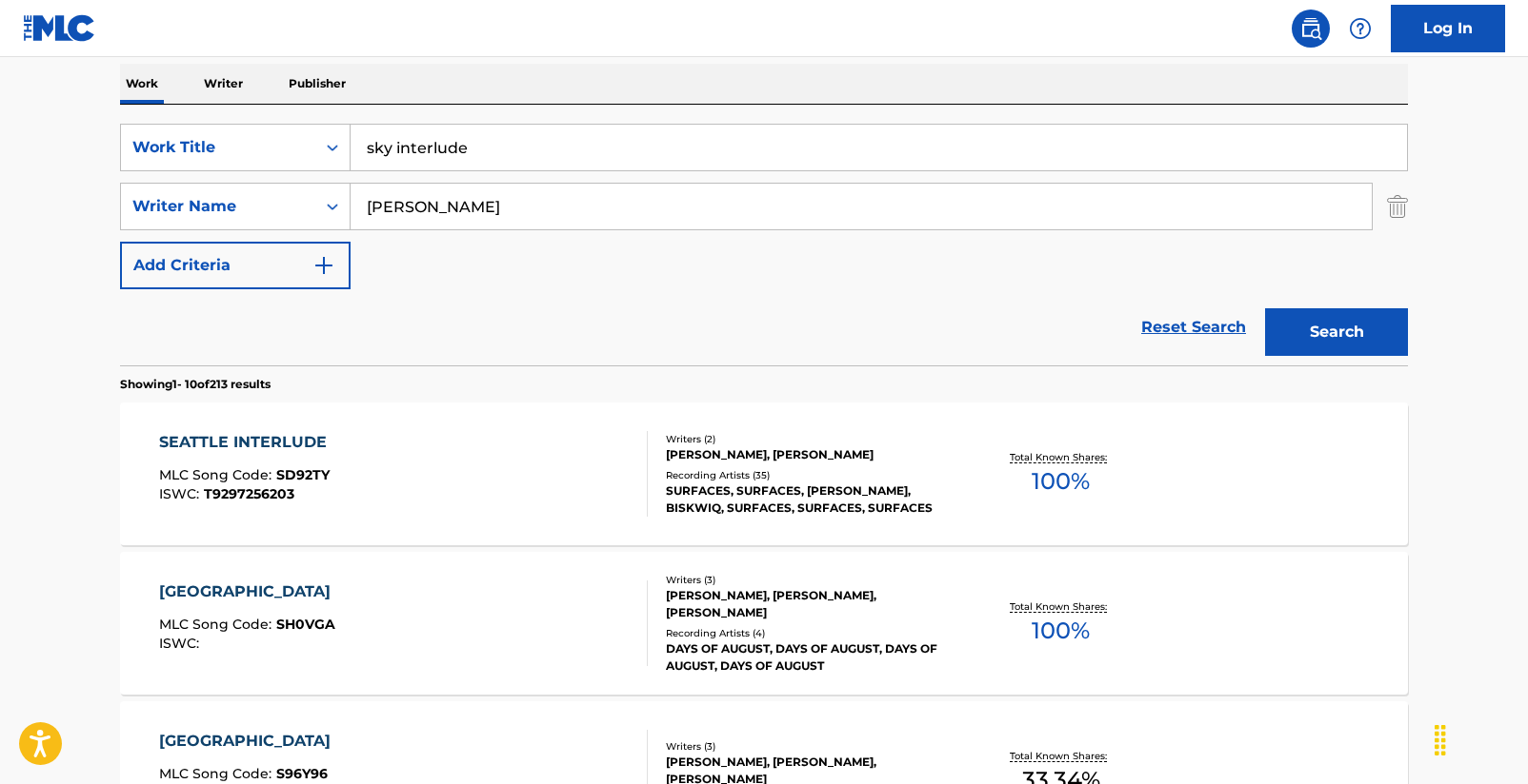
click at [1350, 328] on button "Search" at bounding box center [1336, 332] width 143 height 48
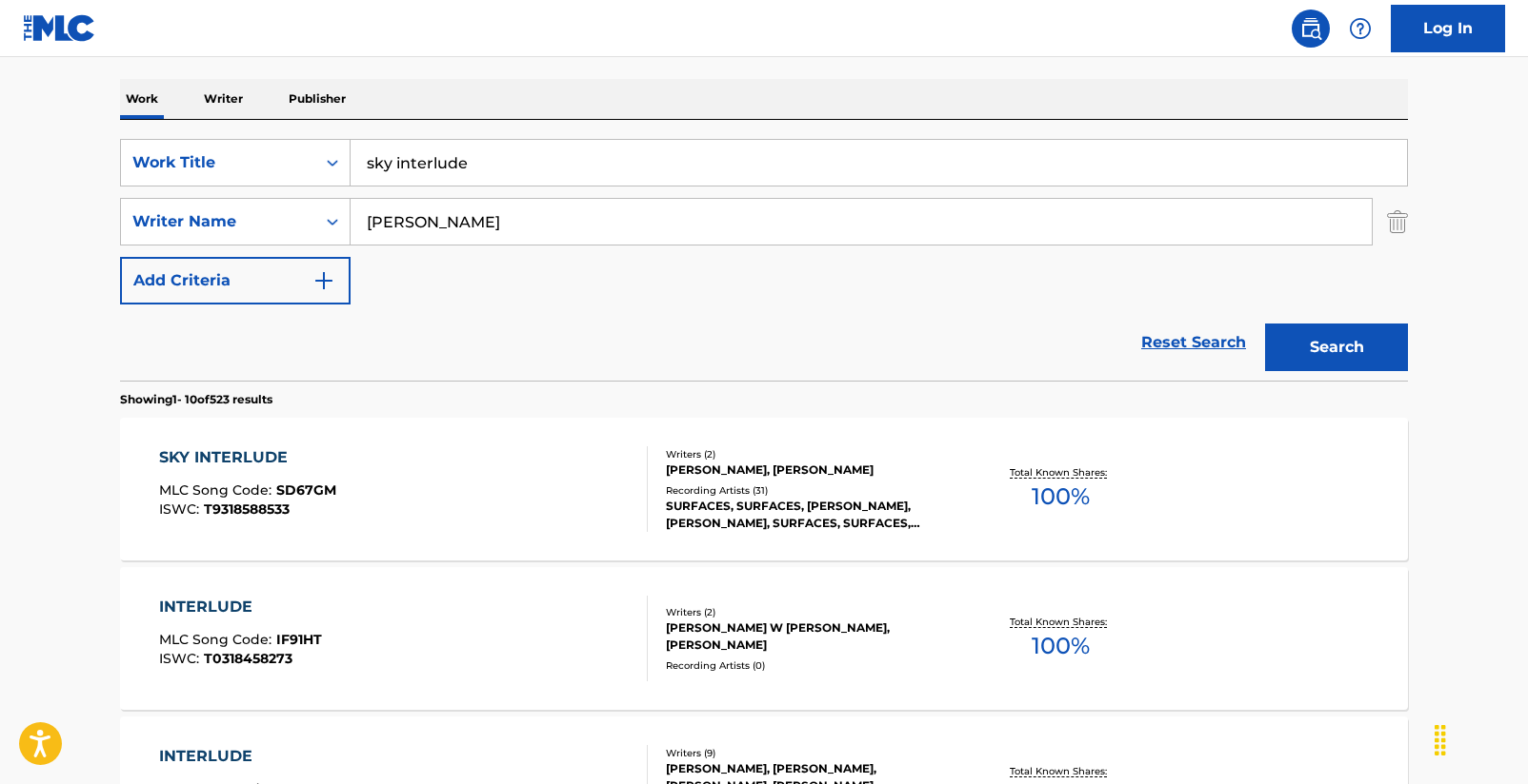
scroll to position [425, 0]
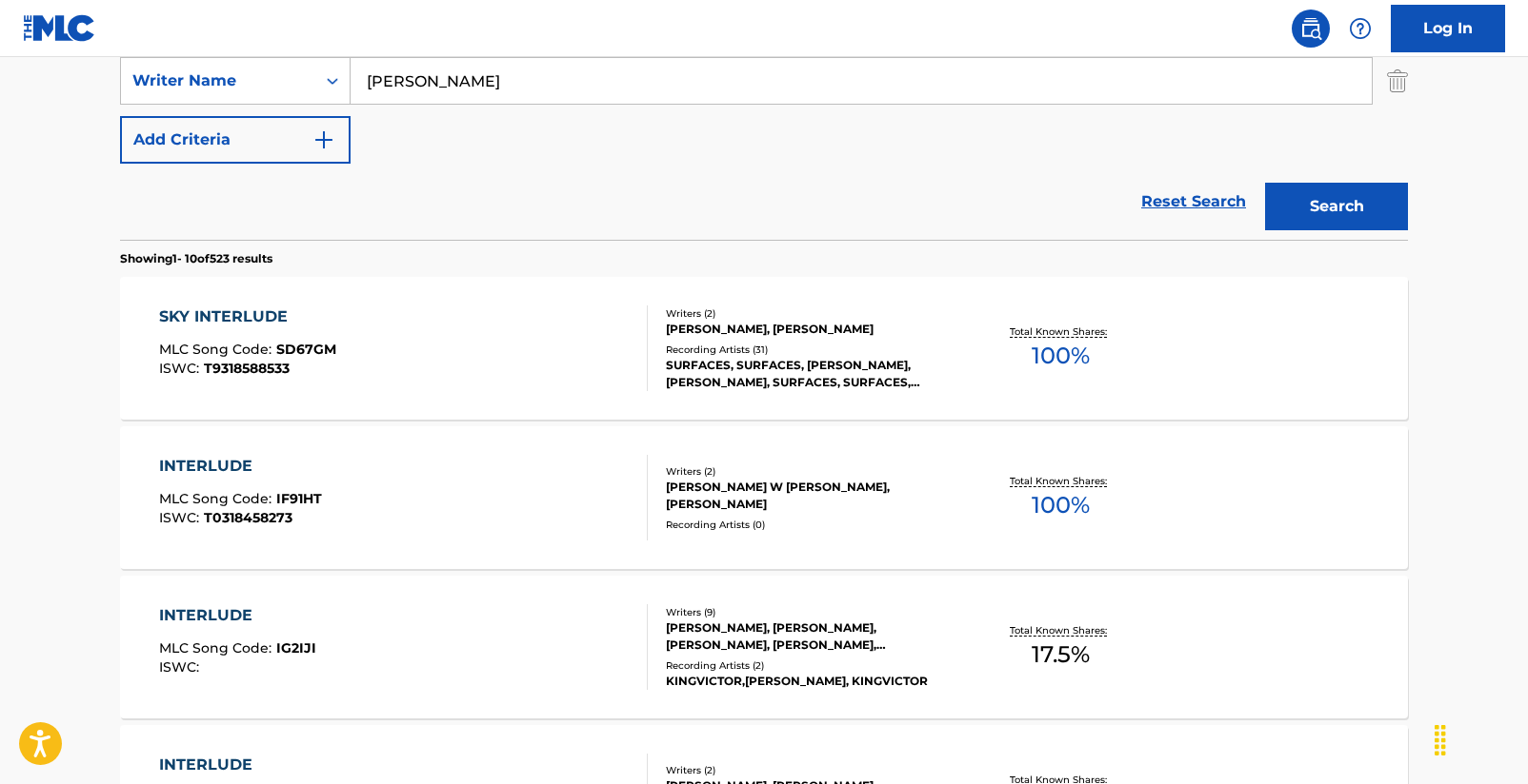
click at [246, 309] on div "SKY INTERLUDE" at bounding box center [248, 316] width 177 height 23
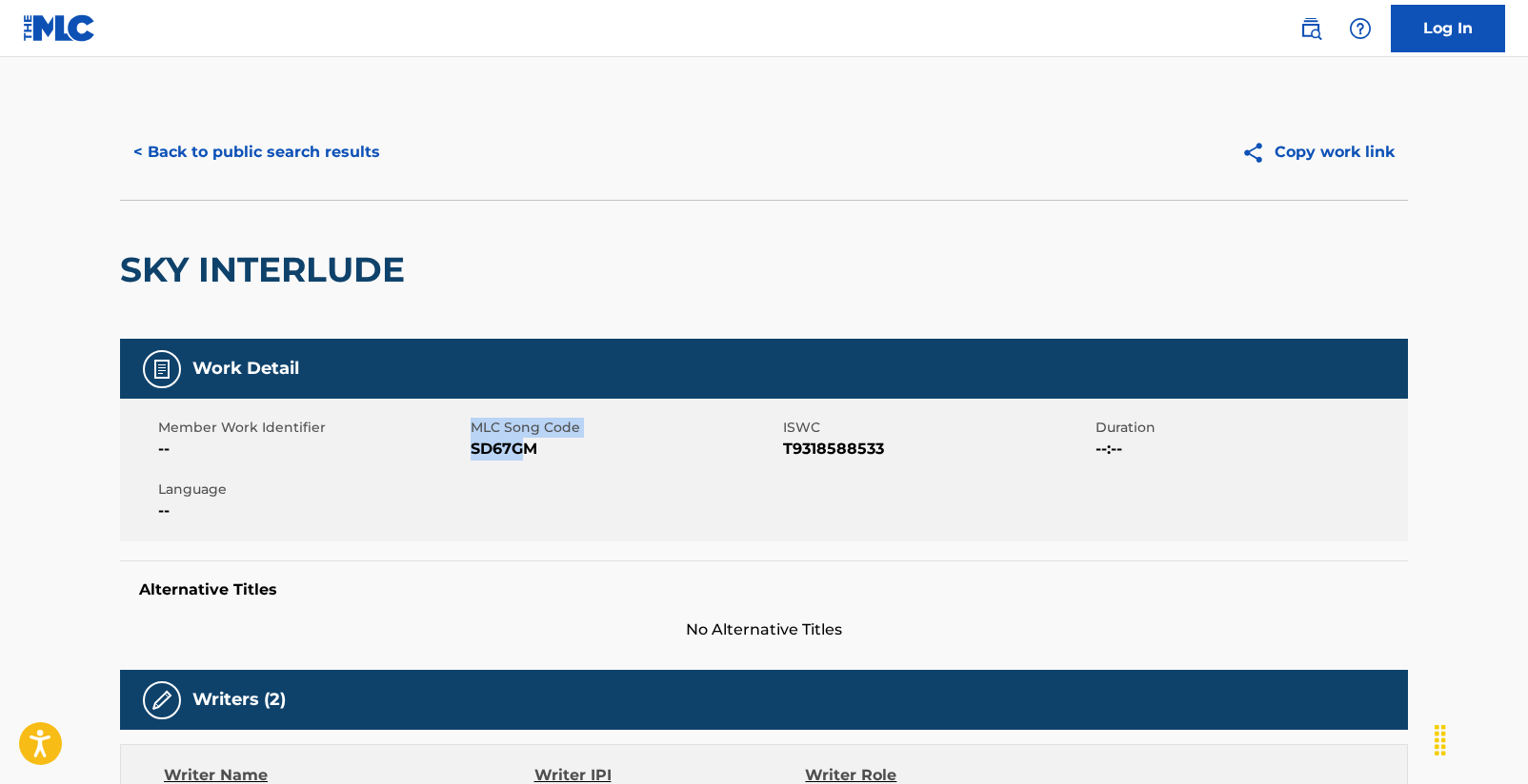
drag, startPoint x: 469, startPoint y: 447, endPoint x: 526, endPoint y: 454, distance: 57.4
click at [526, 454] on div "Member Work Identifier -- MLC Song Code SD67GM ISWC T9318588533 Duration --:-- …" at bounding box center [764, 470] width 1287 height 143
click at [539, 451] on span "SD67GM" at bounding box center [623, 449] width 307 height 23
drag, startPoint x: 538, startPoint y: 451, endPoint x: 473, endPoint y: 455, distance: 65.1
click at [473, 455] on span "SD67GM" at bounding box center [623, 449] width 307 height 23
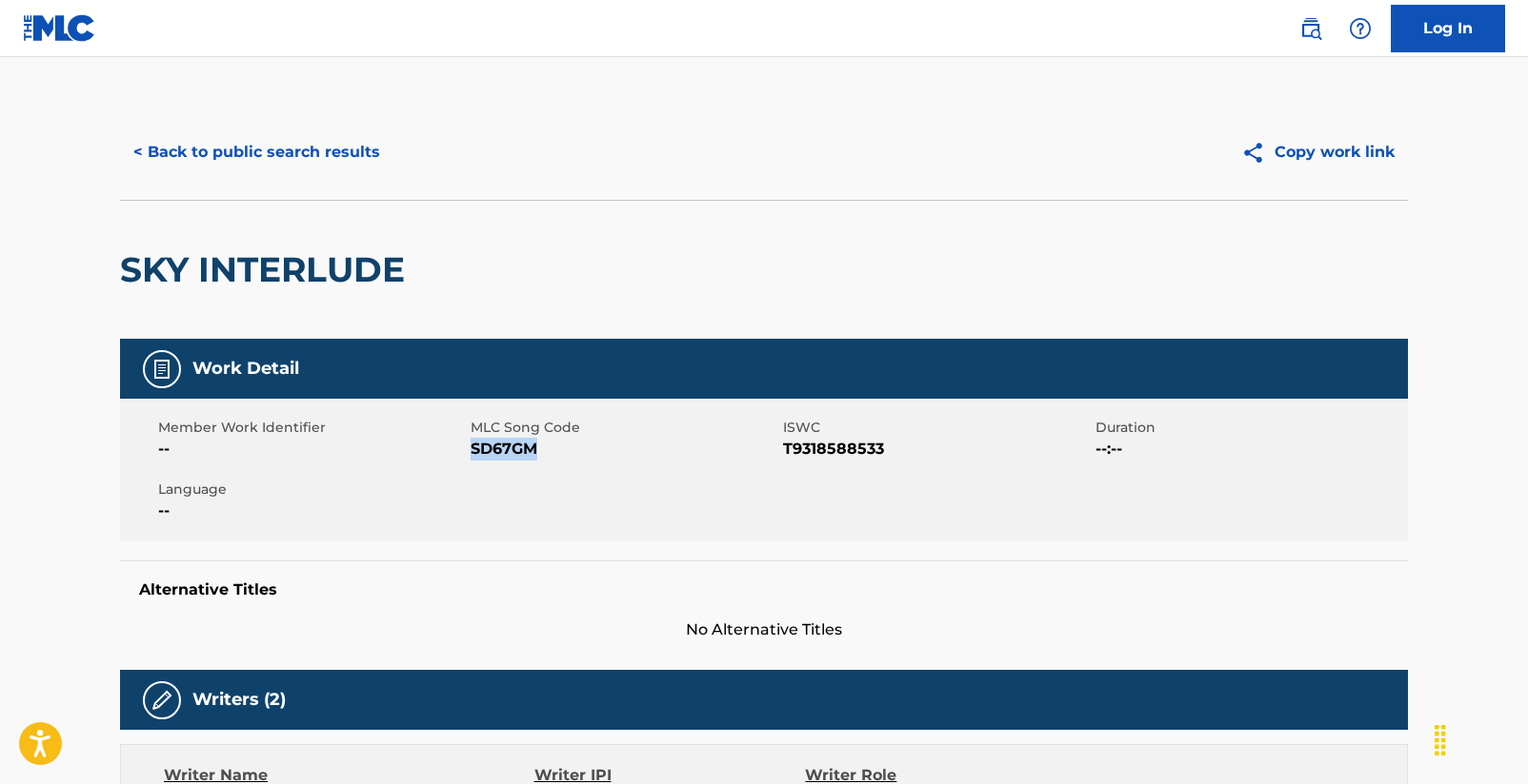
copy span "SD67GM"
click at [322, 154] on button "< Back to public search results" at bounding box center [256, 152] width 273 height 48
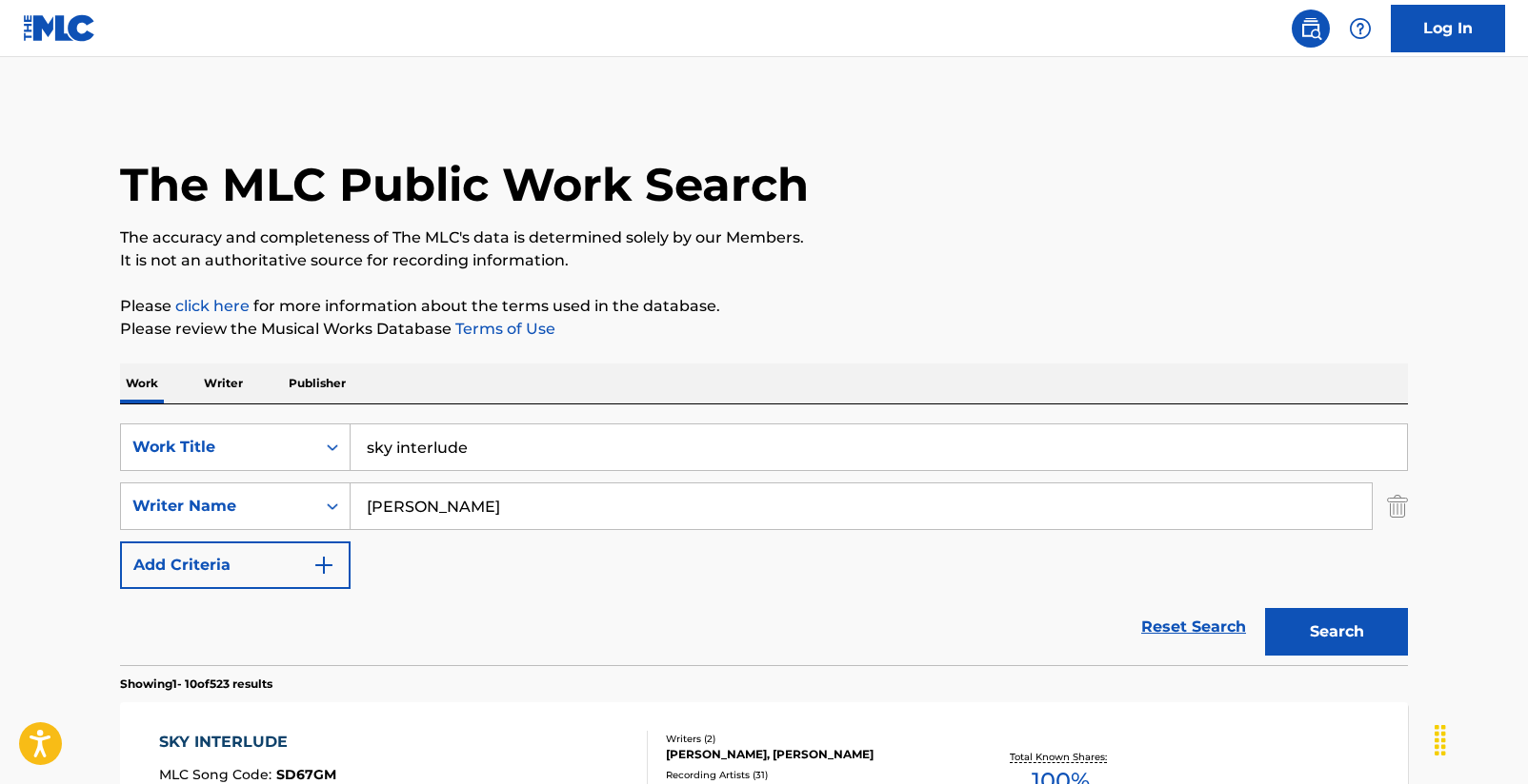
scroll to position [425, 0]
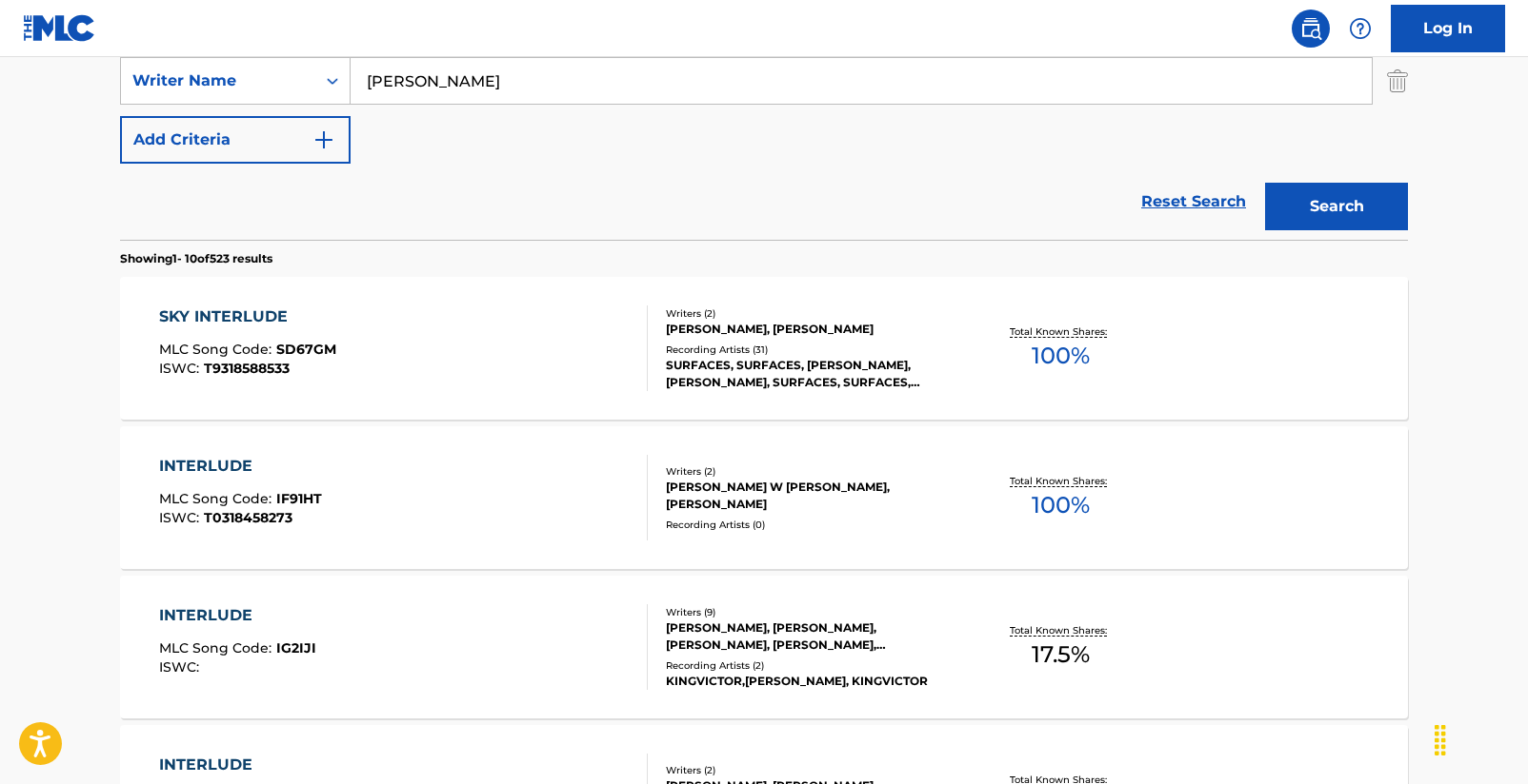
click at [419, 84] on input "[PERSON_NAME]" at bounding box center [861, 80] width 1021 height 46
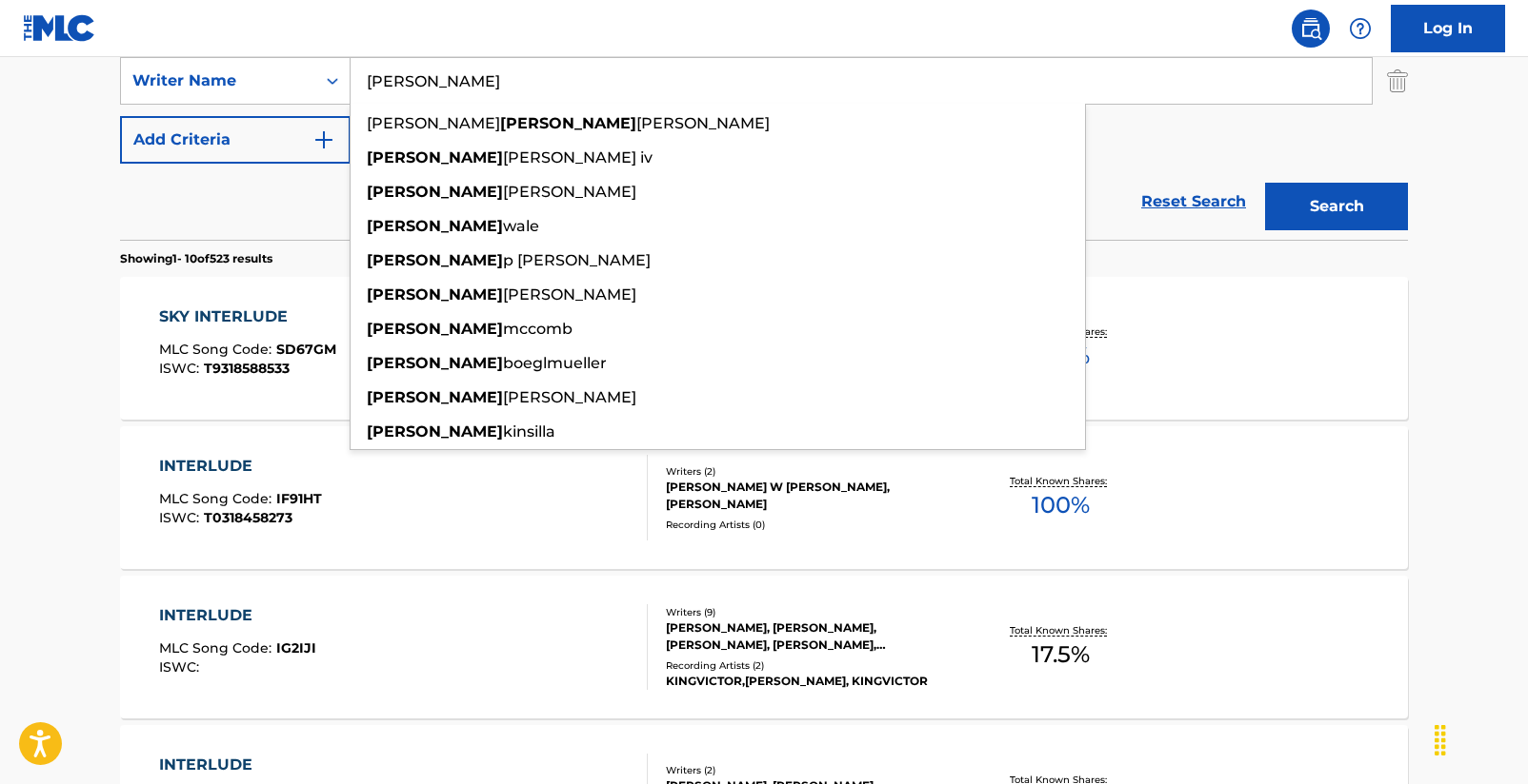
click at [276, 210] on div "Reset Search Search" at bounding box center [764, 202] width 1287 height 77
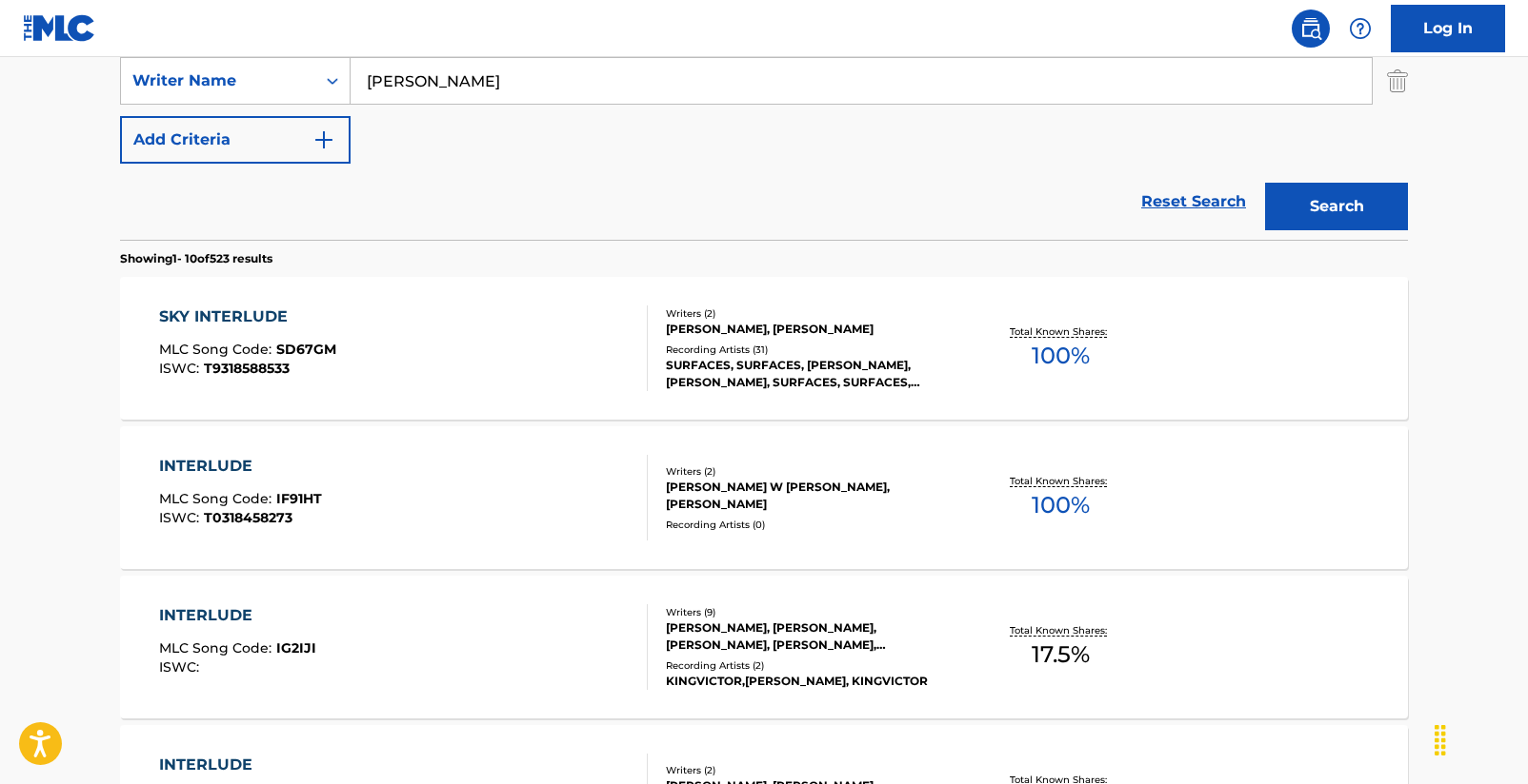
scroll to position [247, 0]
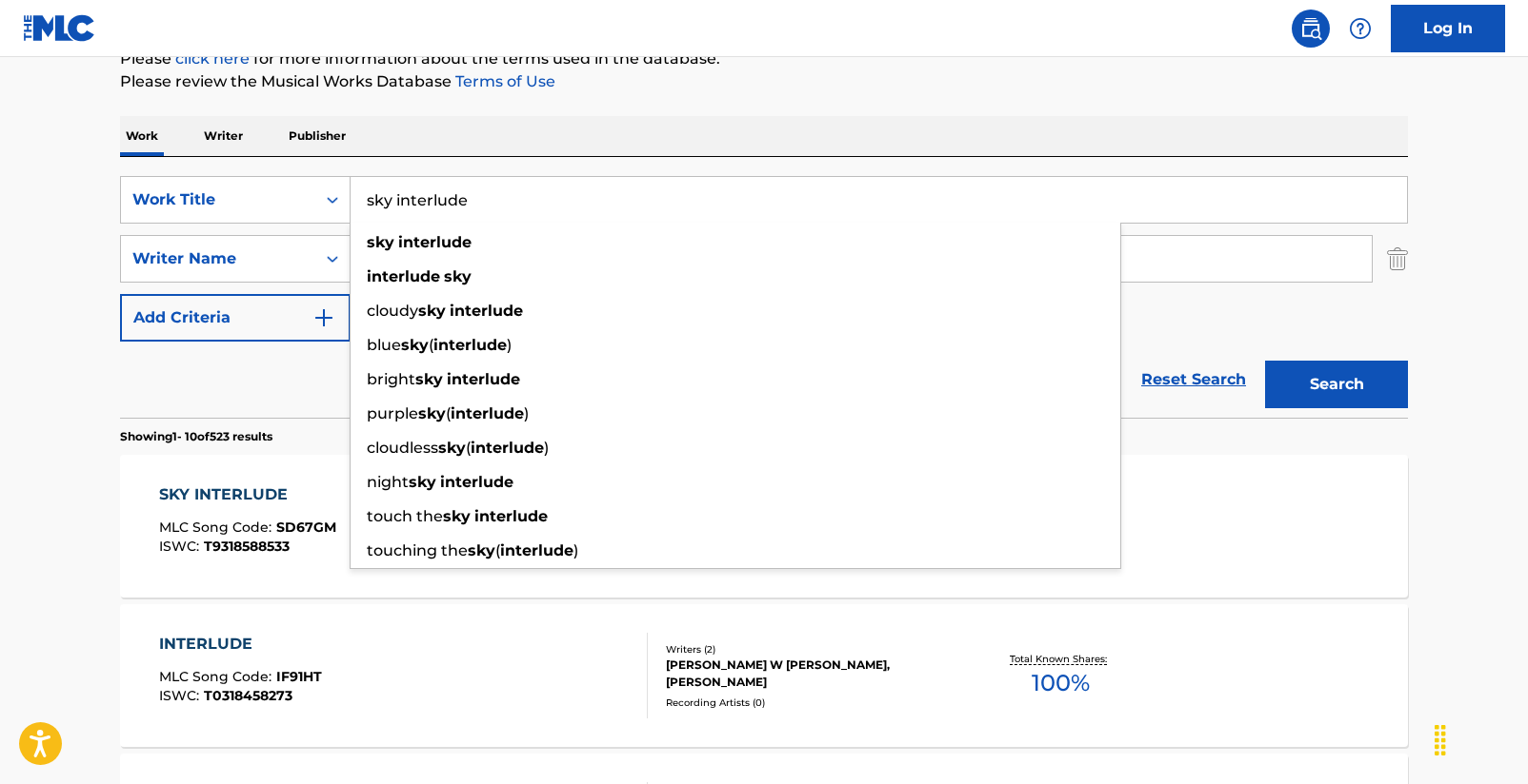
drag, startPoint x: 541, startPoint y: 209, endPoint x: 368, endPoint y: 208, distance: 173.0
click at [368, 207] on input "sky interlude" at bounding box center [879, 200] width 1056 height 46
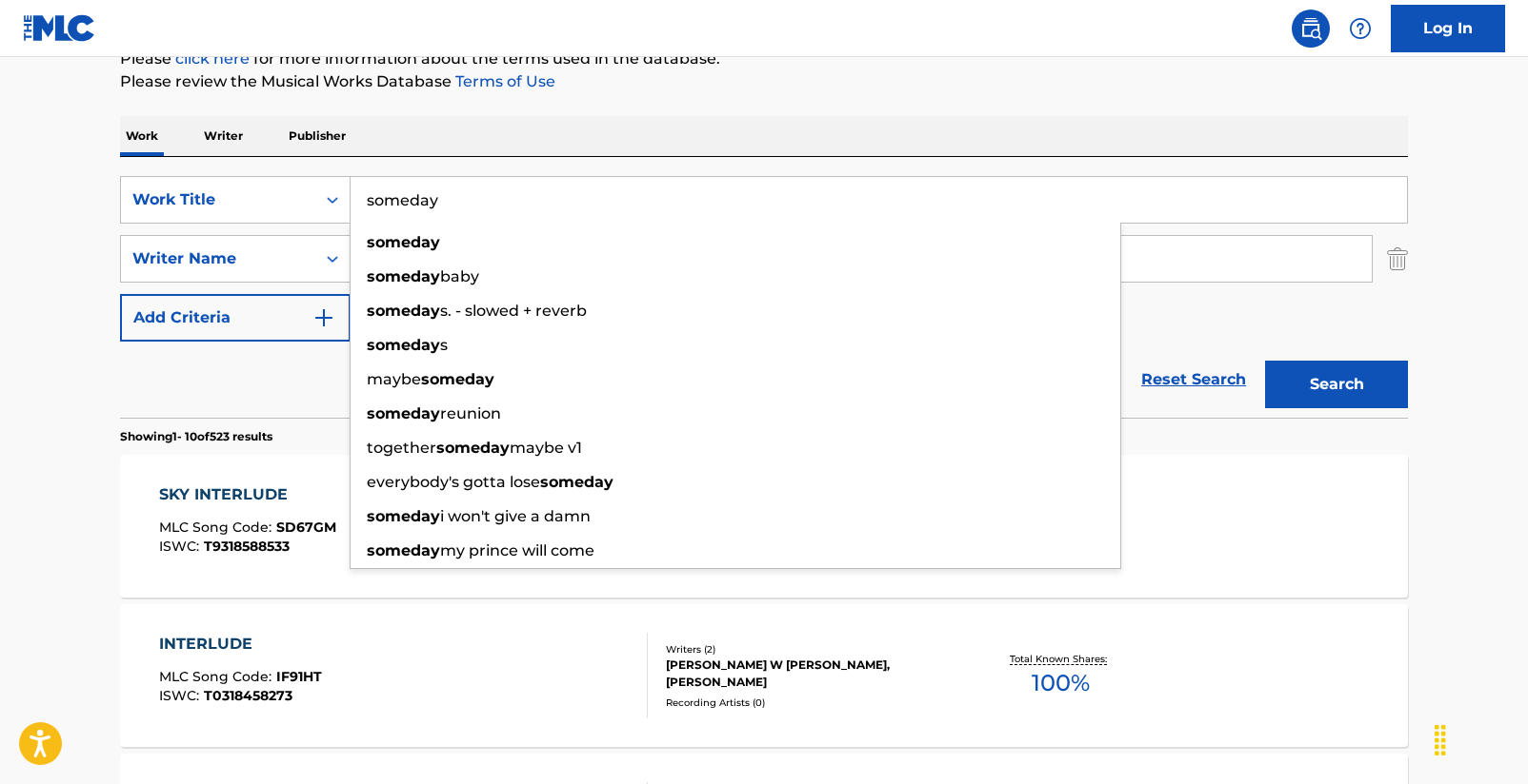
type input "someday"
click at [1336, 385] on button "Search" at bounding box center [1336, 385] width 143 height 48
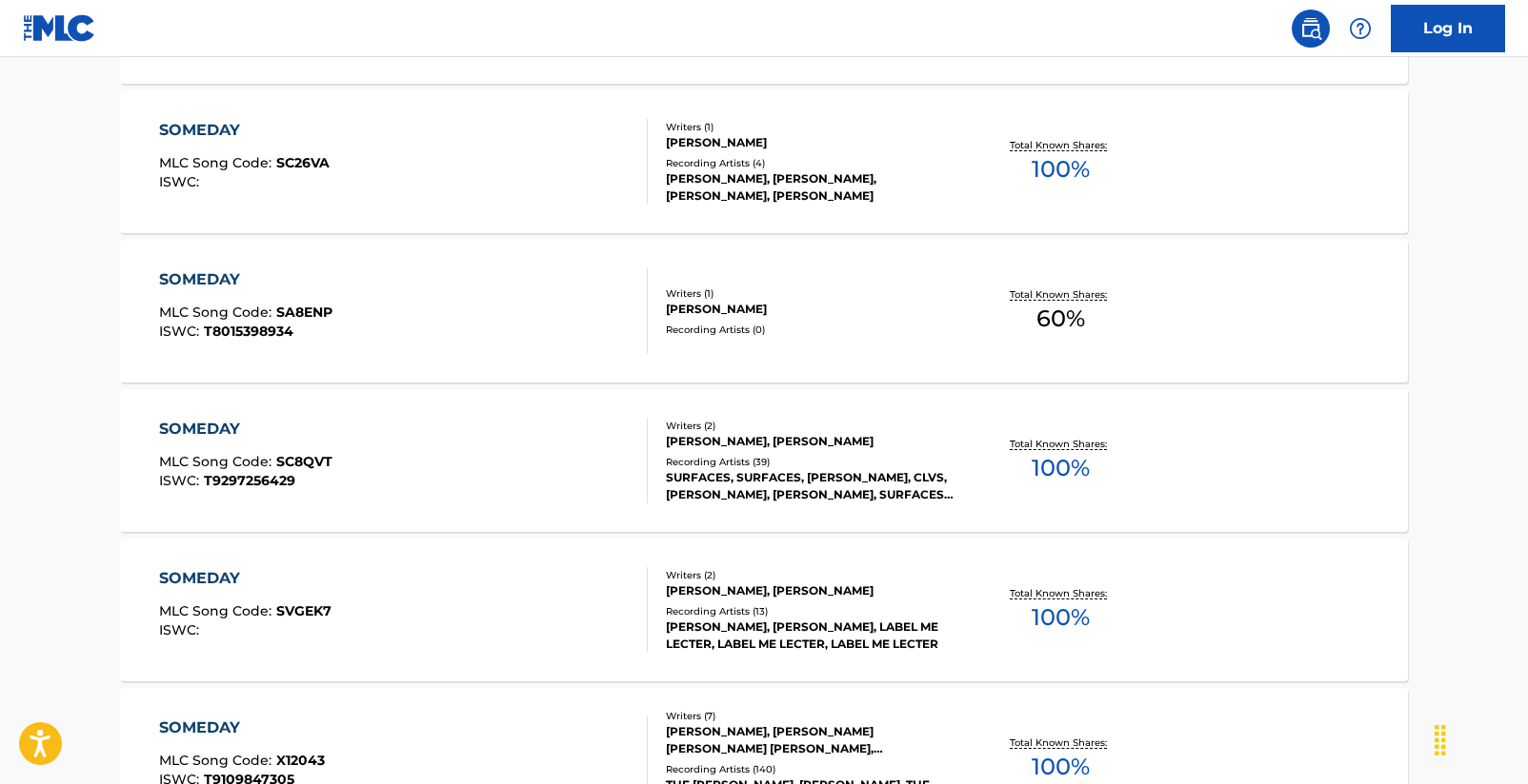
scroll to position [1328, 0]
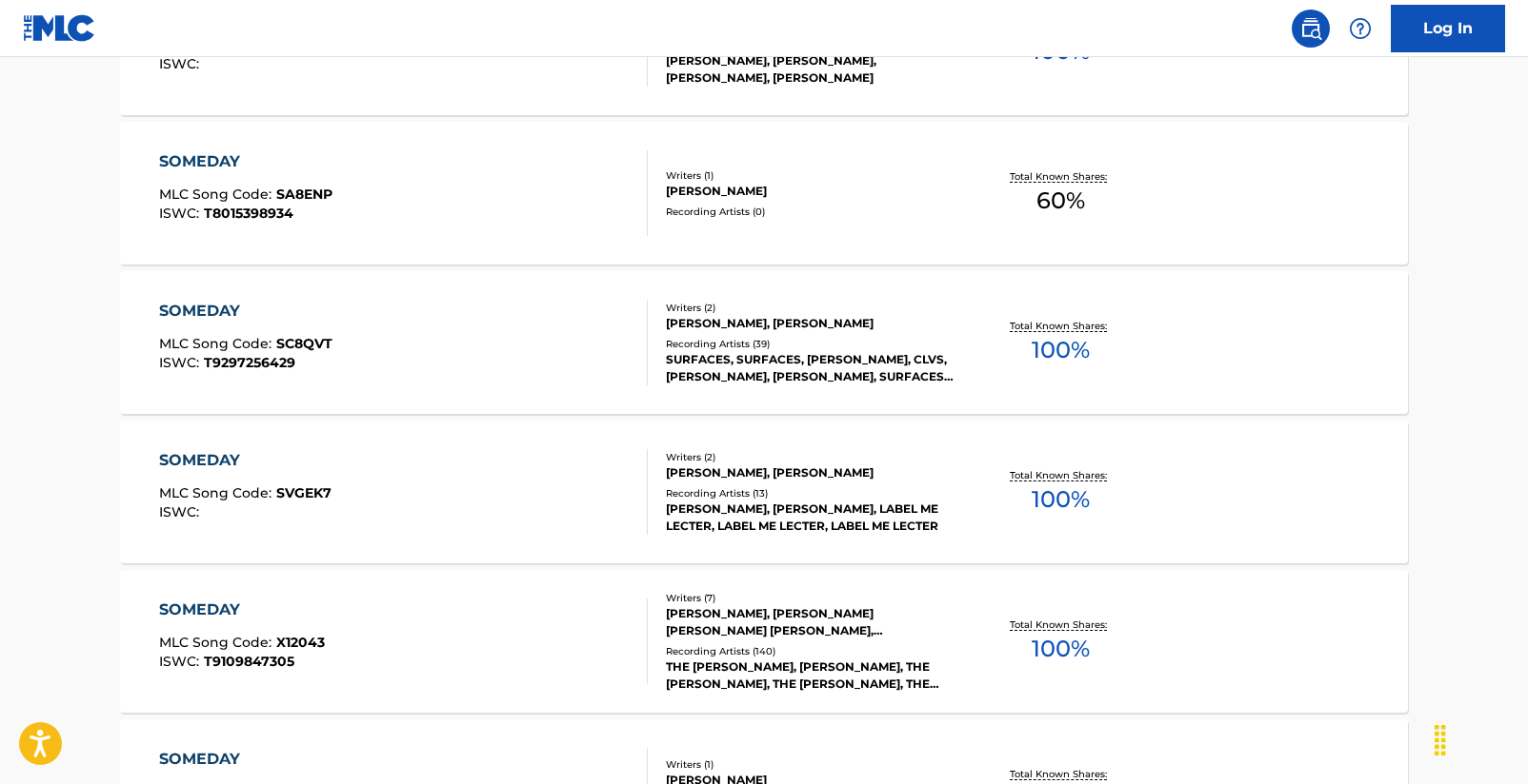
click at [222, 304] on div "SOMEDAY" at bounding box center [246, 311] width 173 height 23
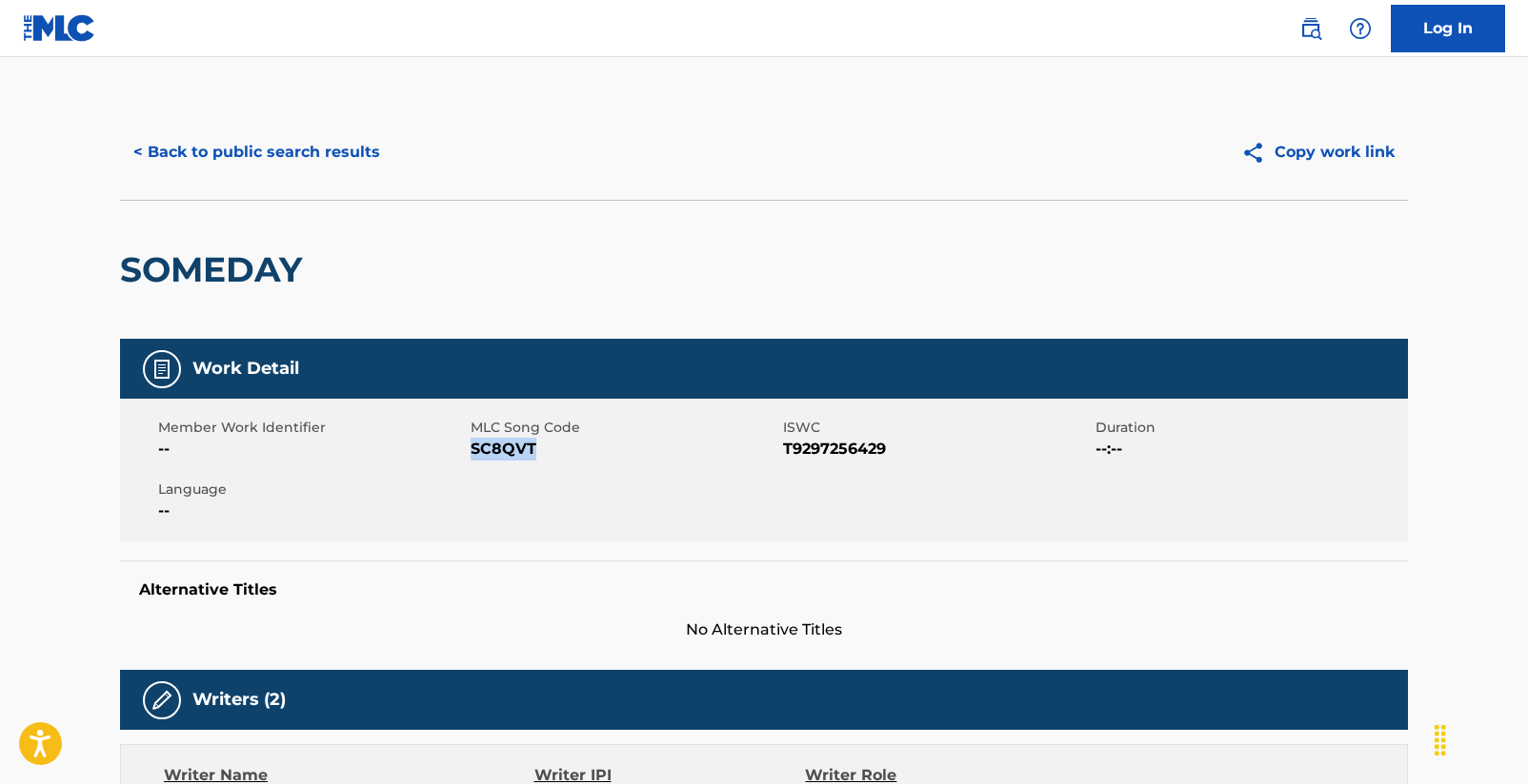
drag, startPoint x: 473, startPoint y: 446, endPoint x: 542, endPoint y: 444, distance: 69.0
click at [542, 444] on span "SC8QVT" at bounding box center [623, 449] width 307 height 23
click at [348, 144] on button "< Back to public search results" at bounding box center [256, 152] width 273 height 48
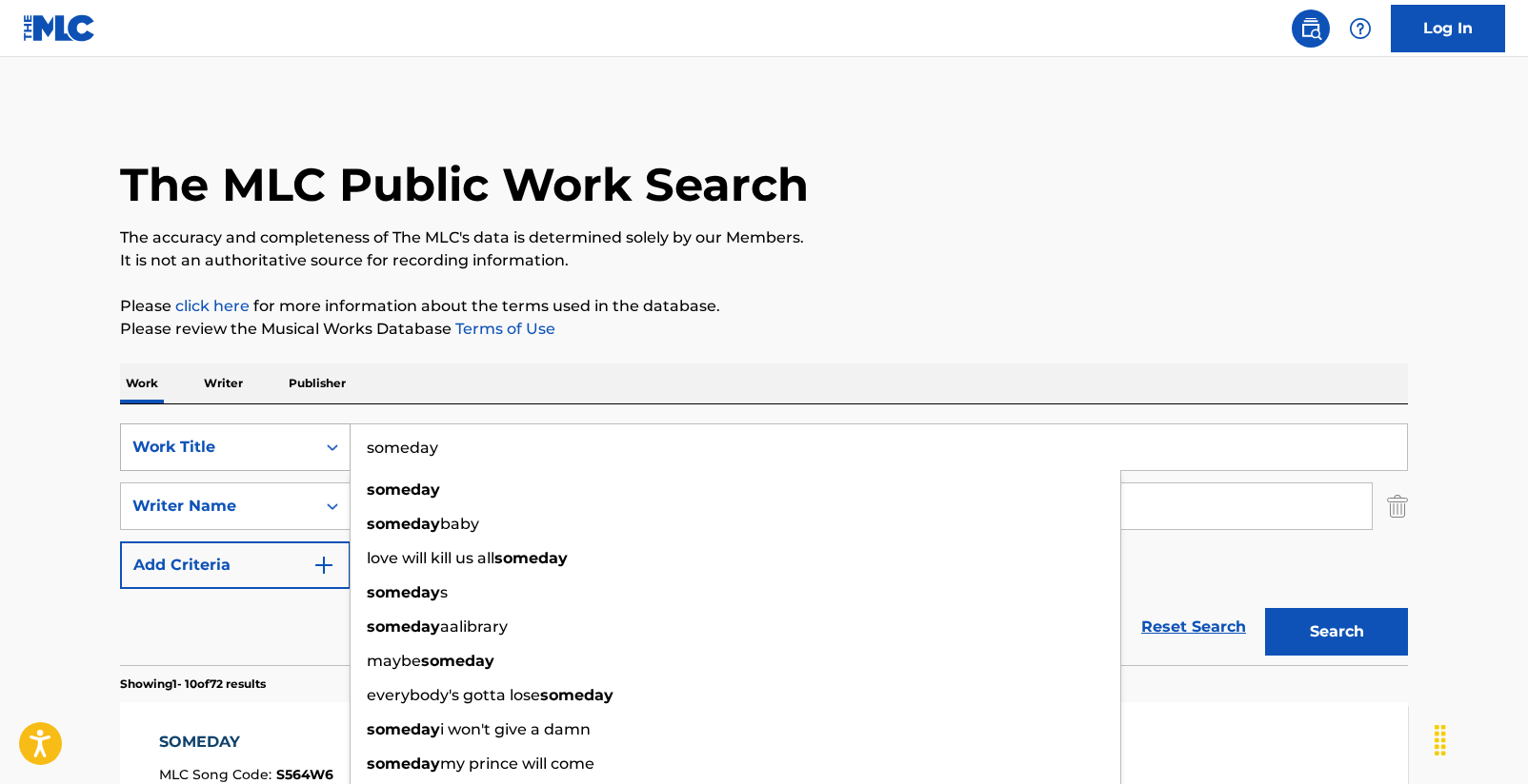
drag, startPoint x: 493, startPoint y: 448, endPoint x: 298, endPoint y: 435, distance: 195.4
click at [298, 435] on div "SearchWithCriteria2d7cd77b-c40c-4cae-baf4-6089a66dd272 Work Title someday somed…" at bounding box center [764, 447] width 1287 height 48
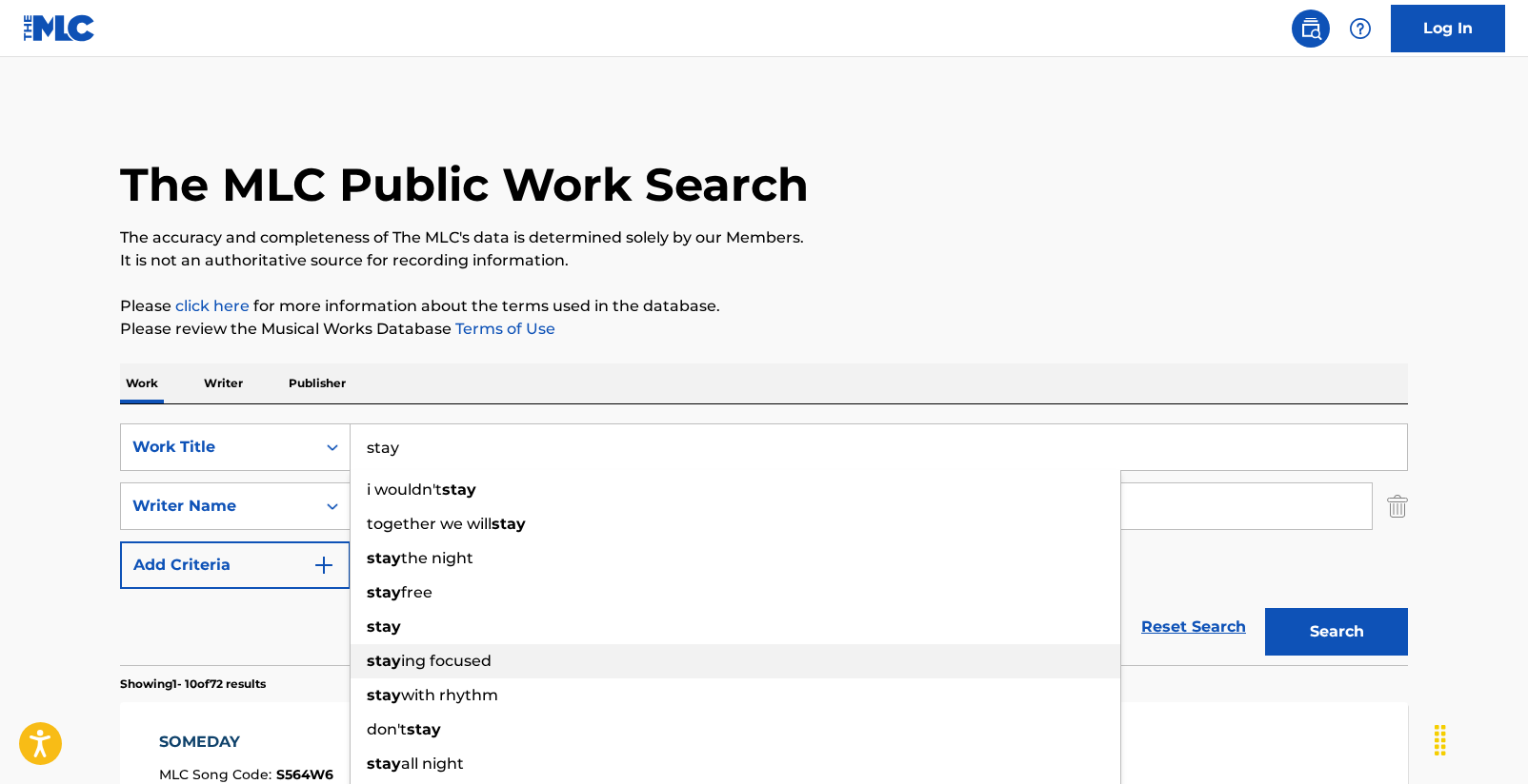
type input "stay"
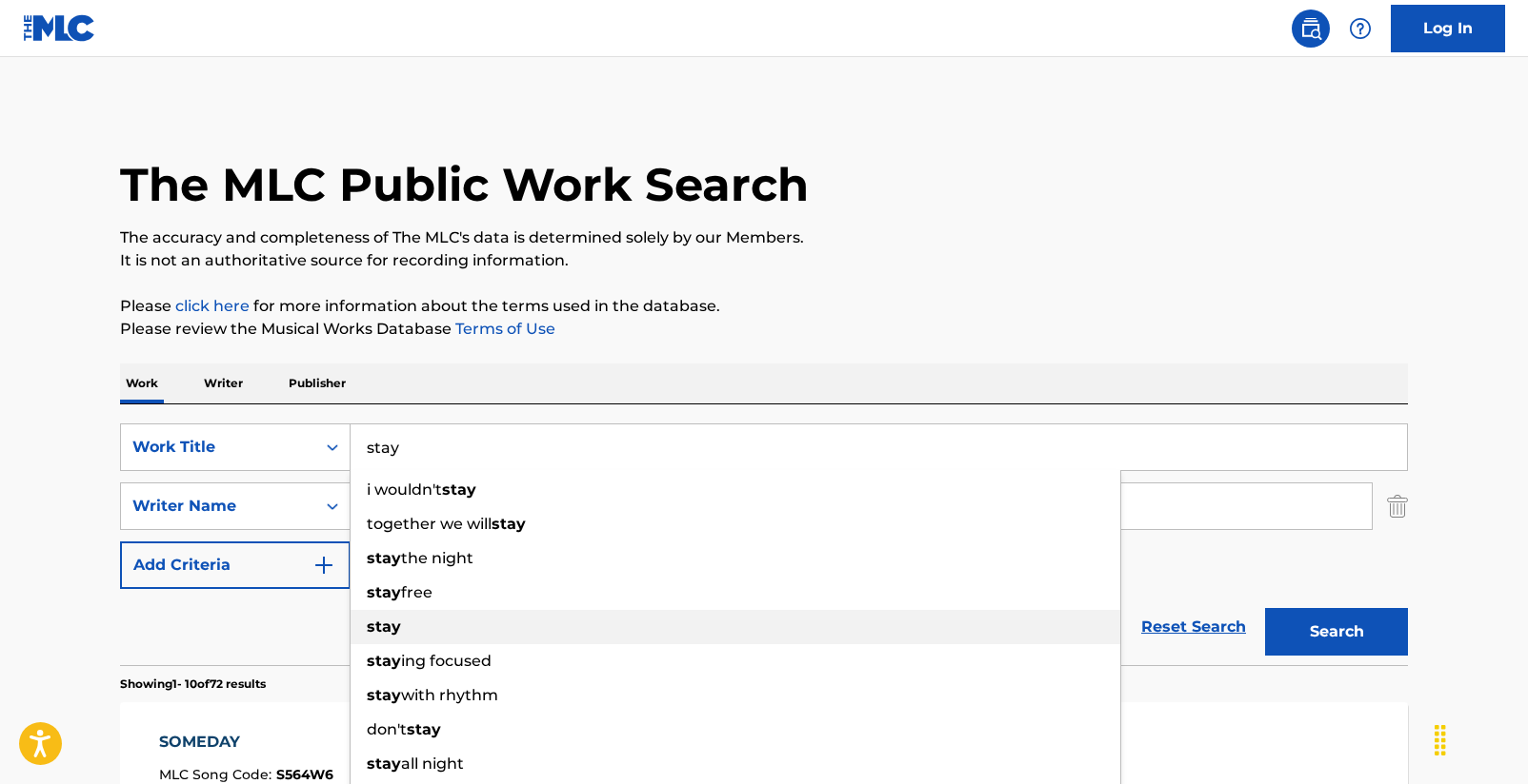
click at [408, 629] on div "stay" at bounding box center [736, 627] width 769 height 34
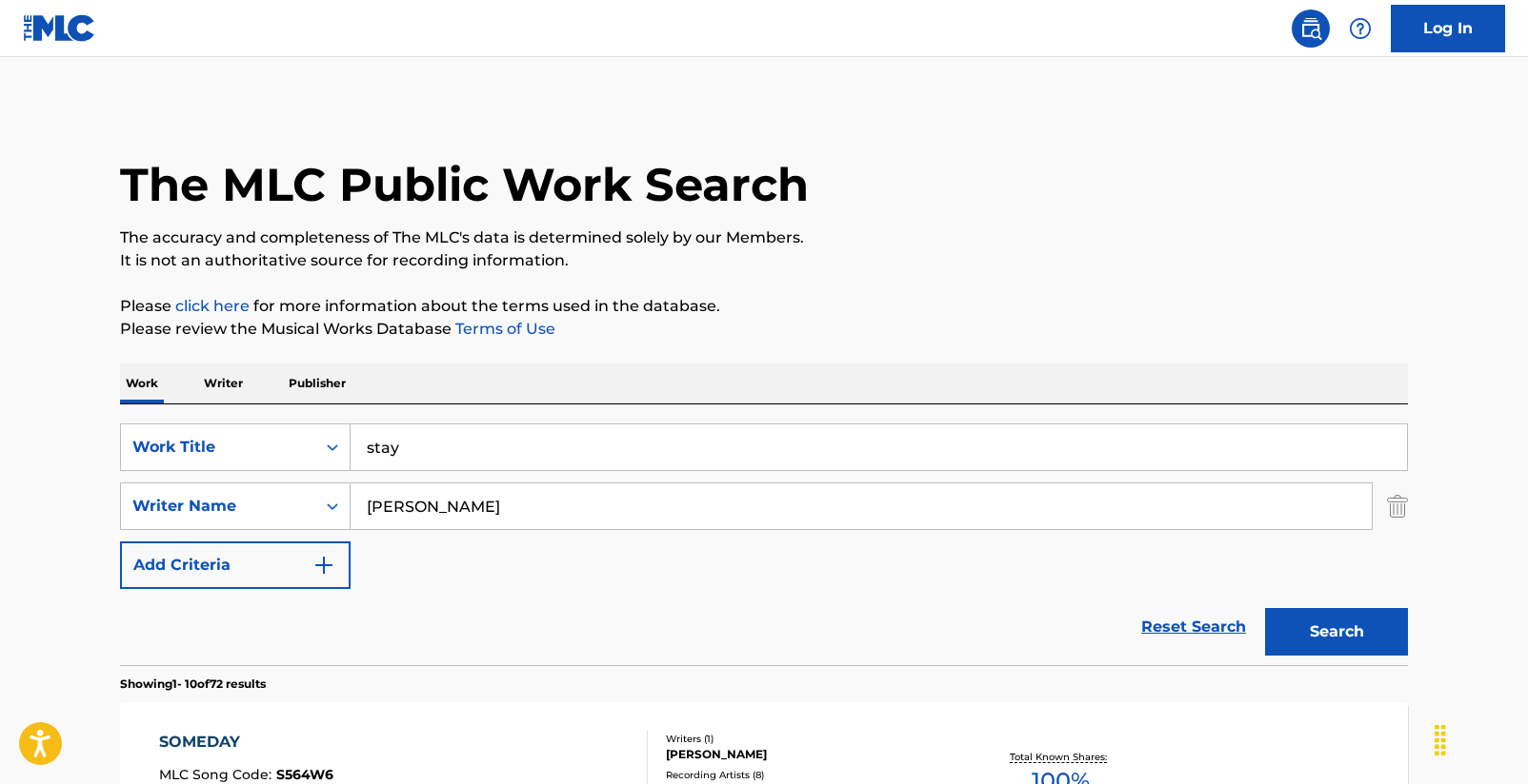
click at [1348, 640] on button "Search" at bounding box center [1336, 632] width 143 height 48
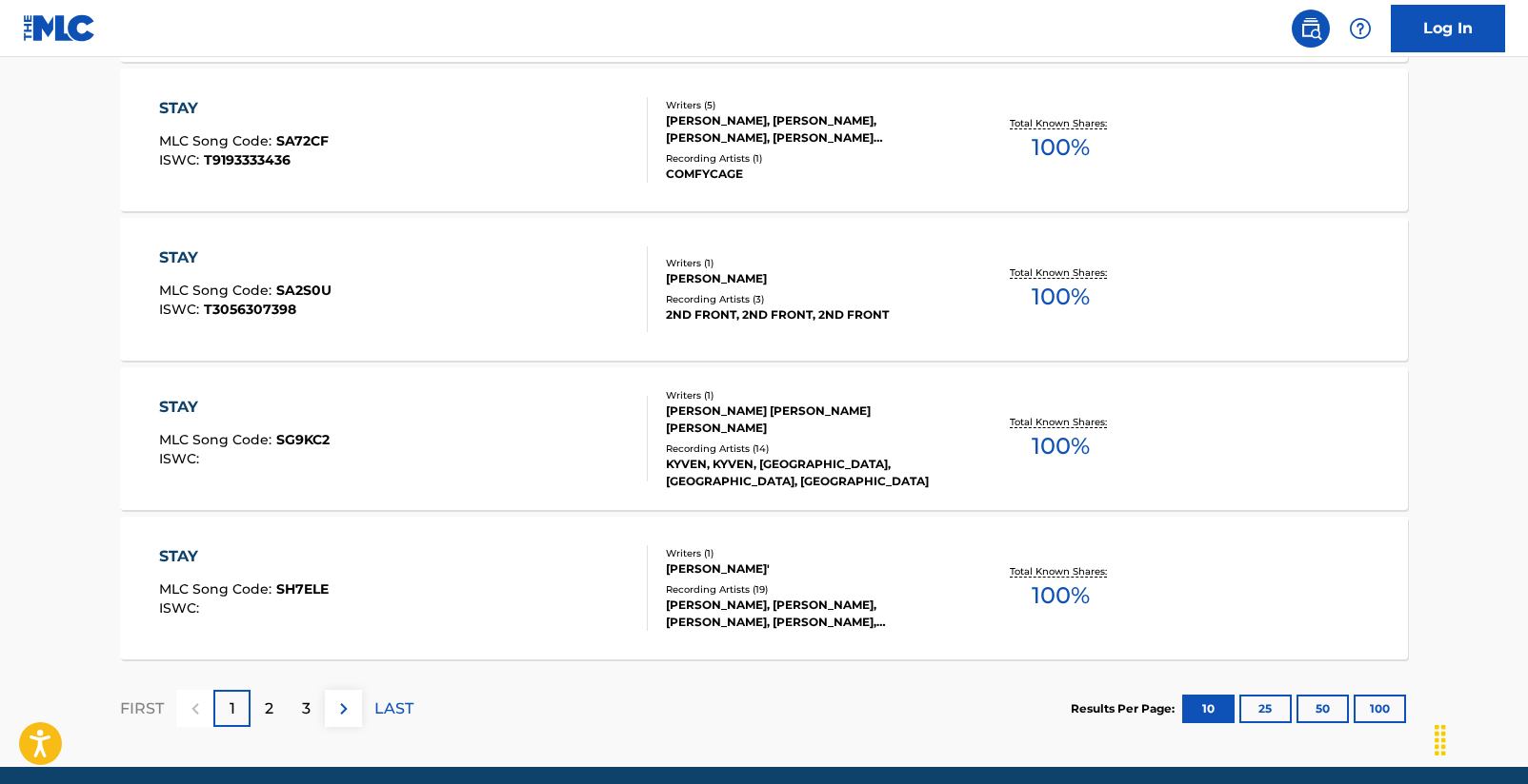
scroll to position [1549, 0]
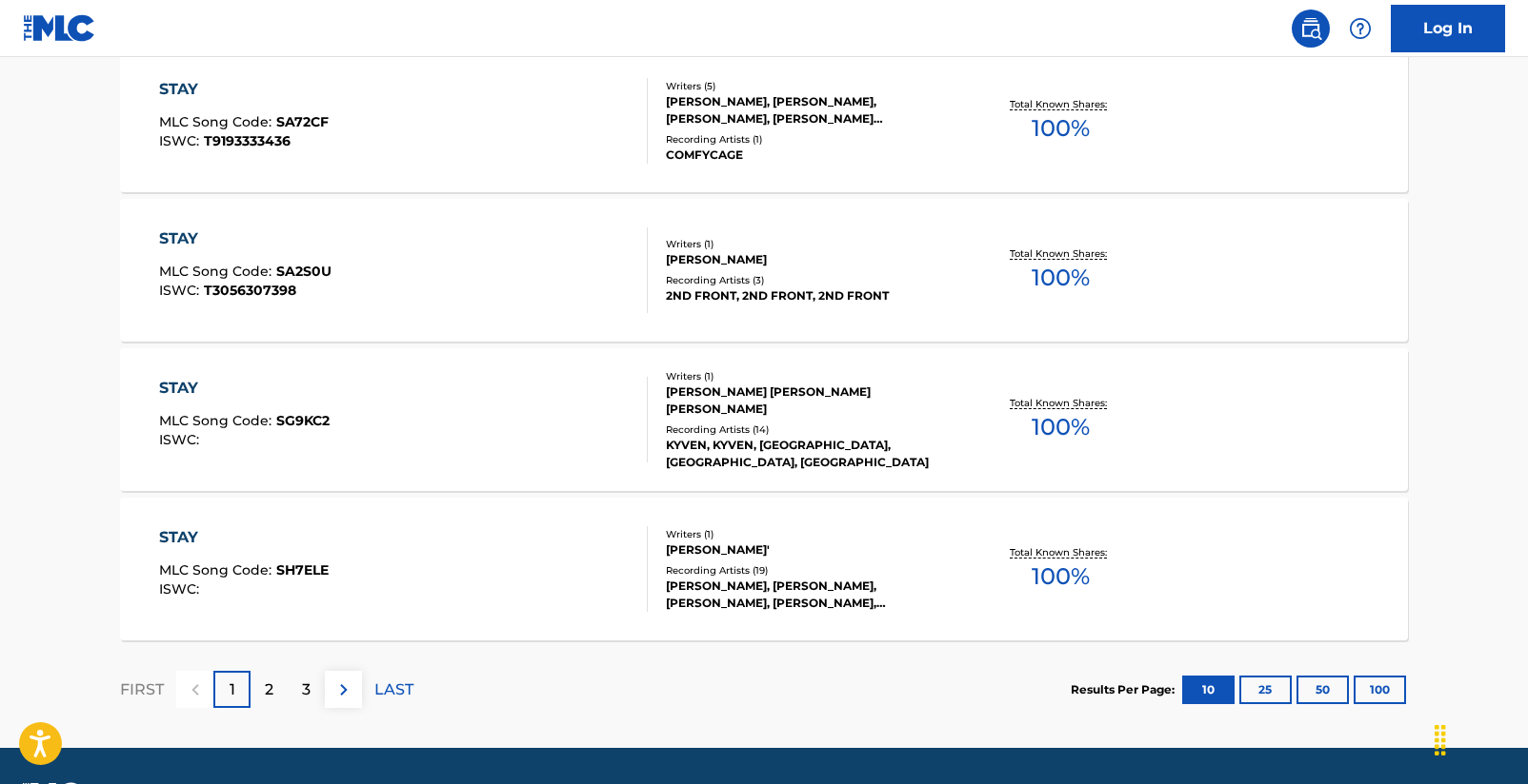
click at [278, 698] on div "2" at bounding box center [268, 689] width 37 height 37
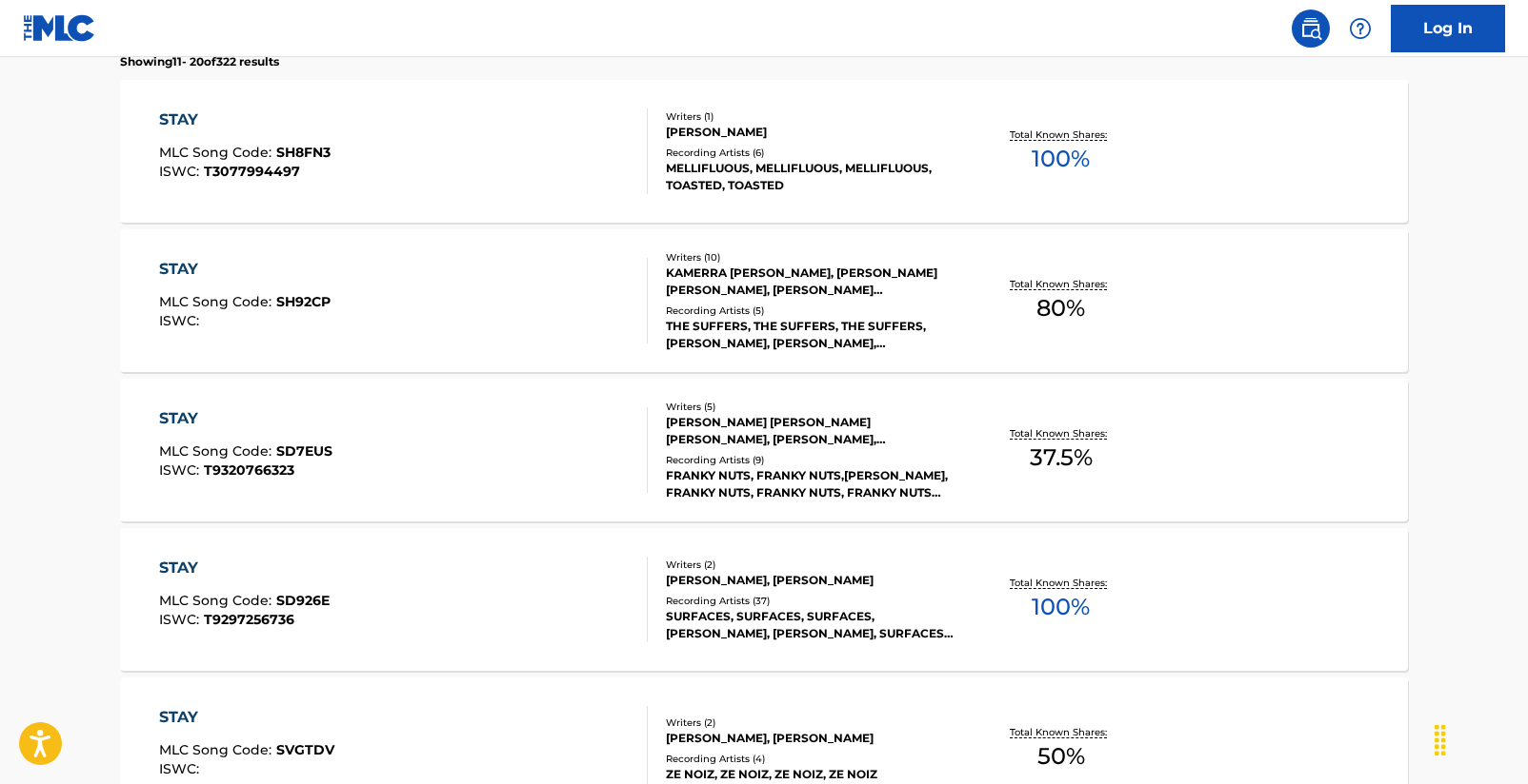
scroll to position [690, 0]
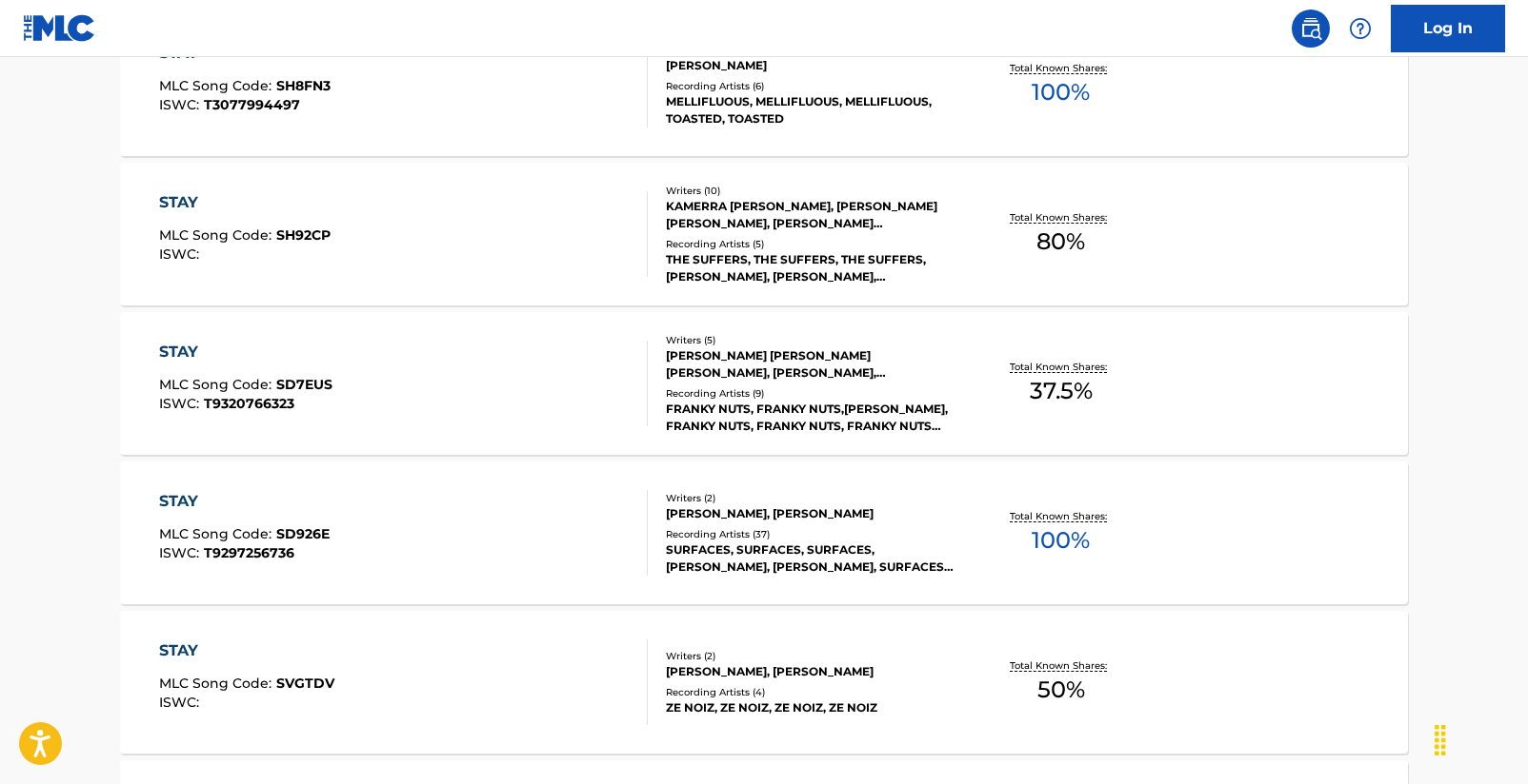
click at [183, 506] on div "STAY" at bounding box center [244, 501] width 170 height 23
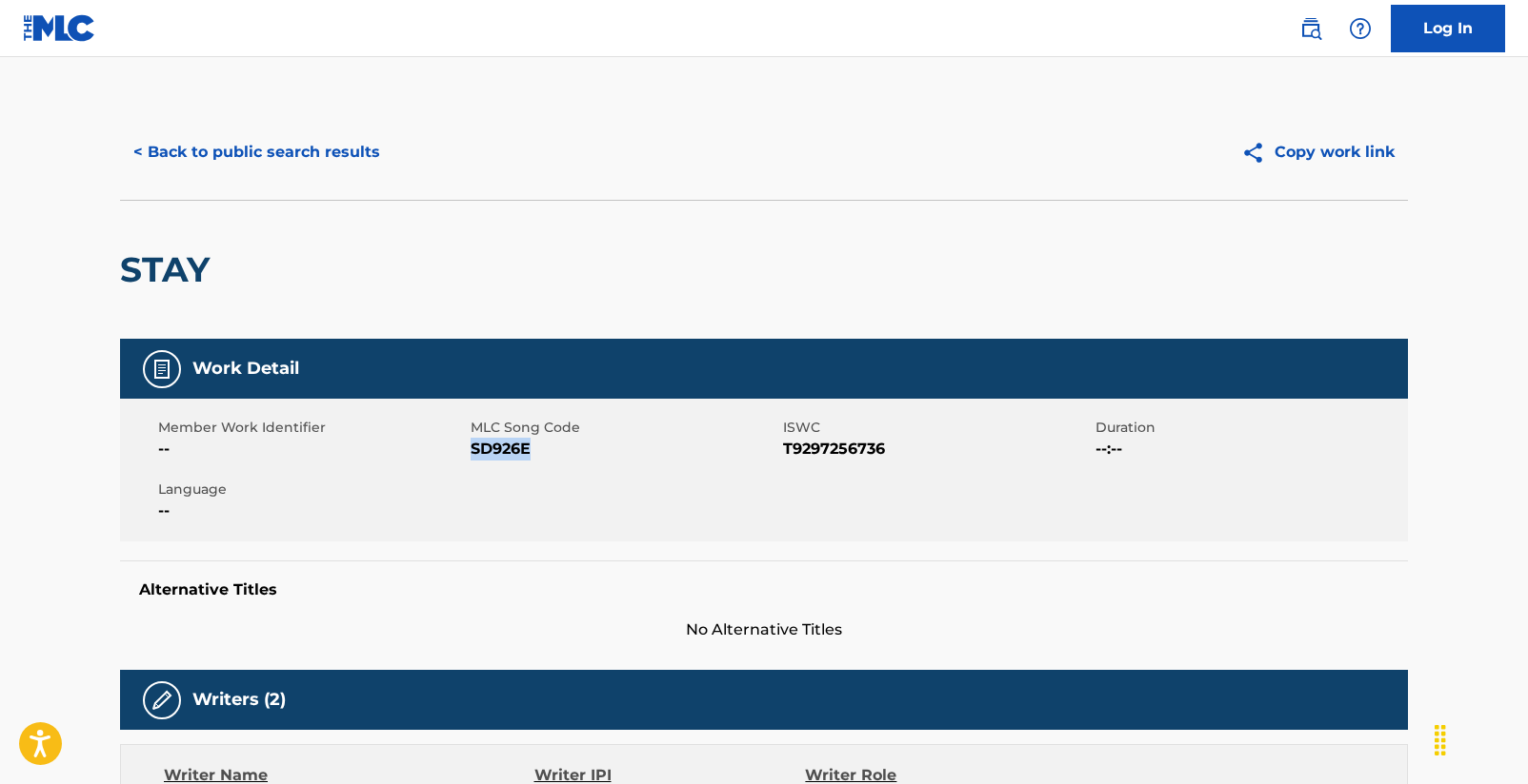
drag, startPoint x: 532, startPoint y: 452, endPoint x: 471, endPoint y: 455, distance: 61.1
click at [471, 455] on span "SD926E" at bounding box center [623, 449] width 307 height 23
click at [361, 162] on button "< Back to public search results" at bounding box center [256, 152] width 273 height 48
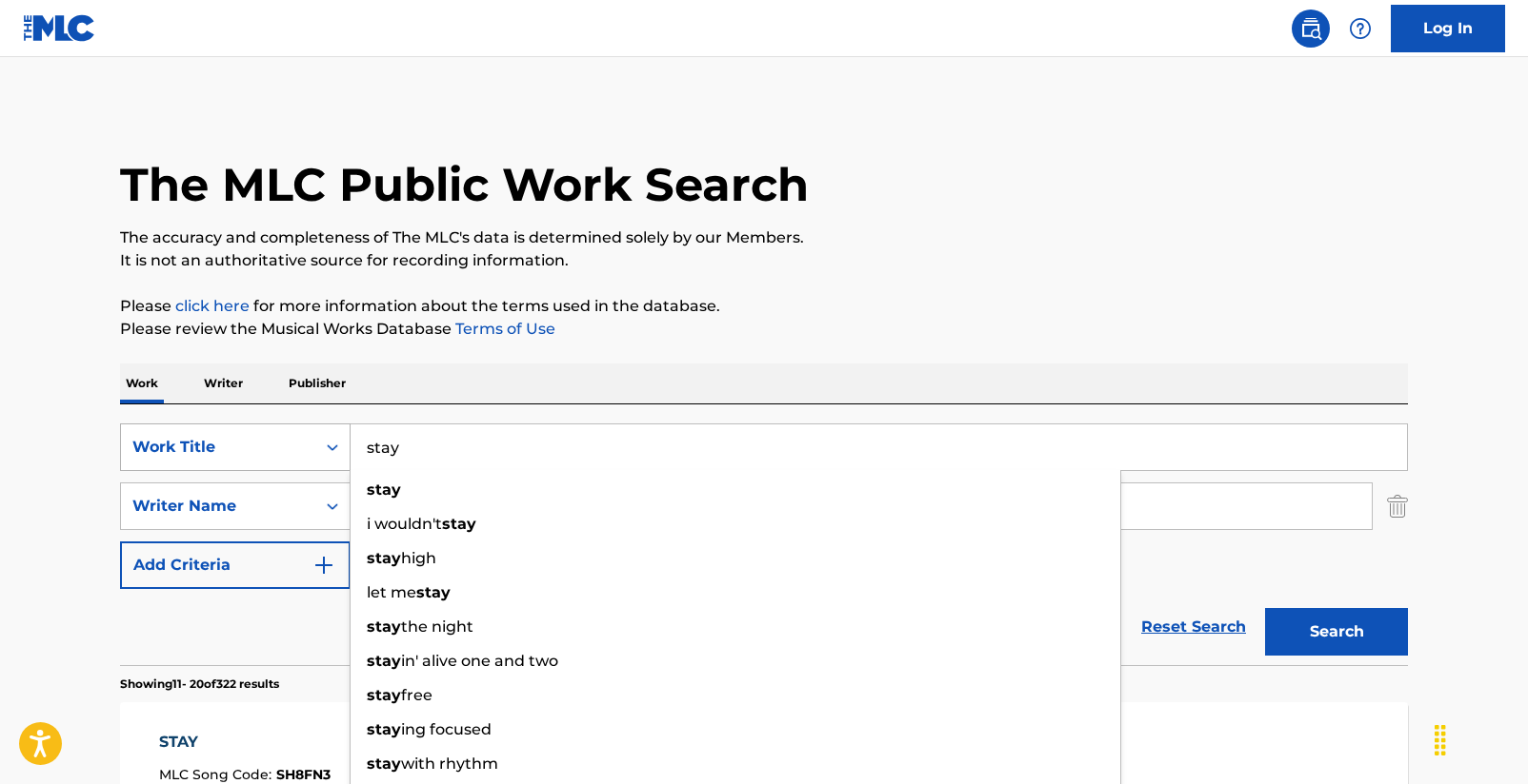
drag, startPoint x: 441, startPoint y: 449, endPoint x: 292, endPoint y: 449, distance: 149.0
click at [292, 449] on div "SearchWithCriteria2d7cd77b-c40c-4cae-baf4-6089a66dd272 Work Title stay stay i w…" at bounding box center [764, 447] width 1287 height 48
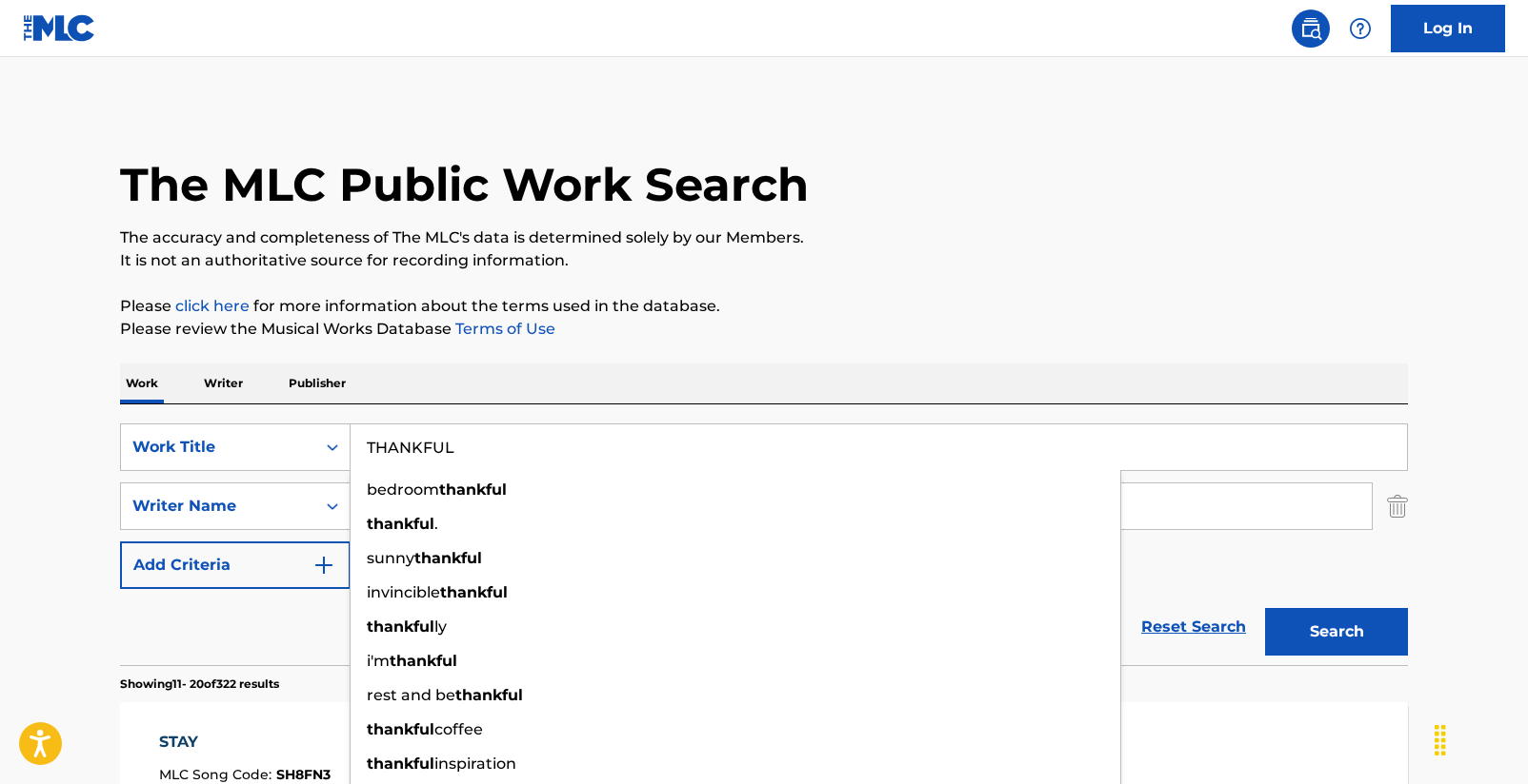
type input "THANKFUL"
click at [1336, 632] on button "Search" at bounding box center [1336, 632] width 143 height 48
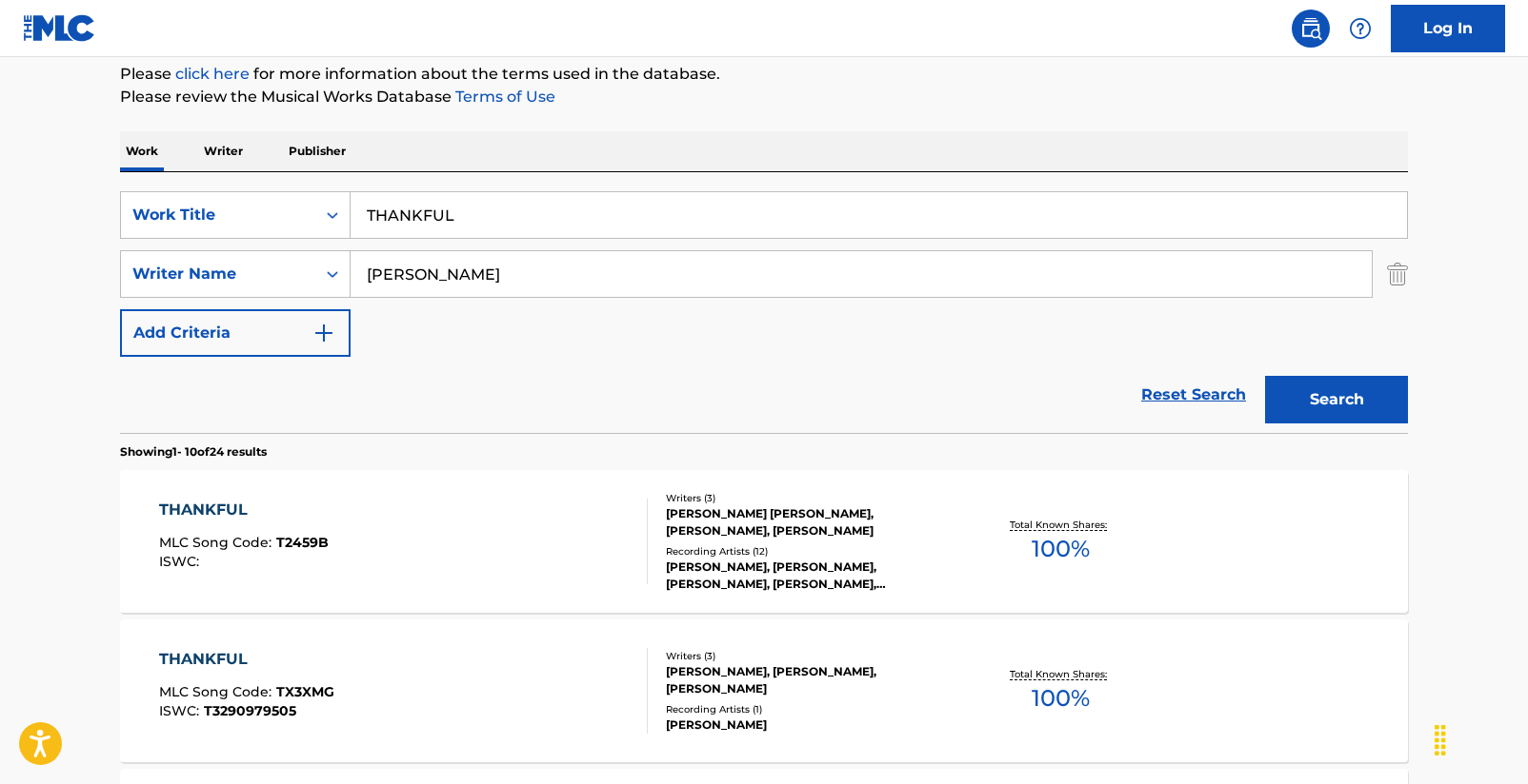
scroll to position [360, 0]
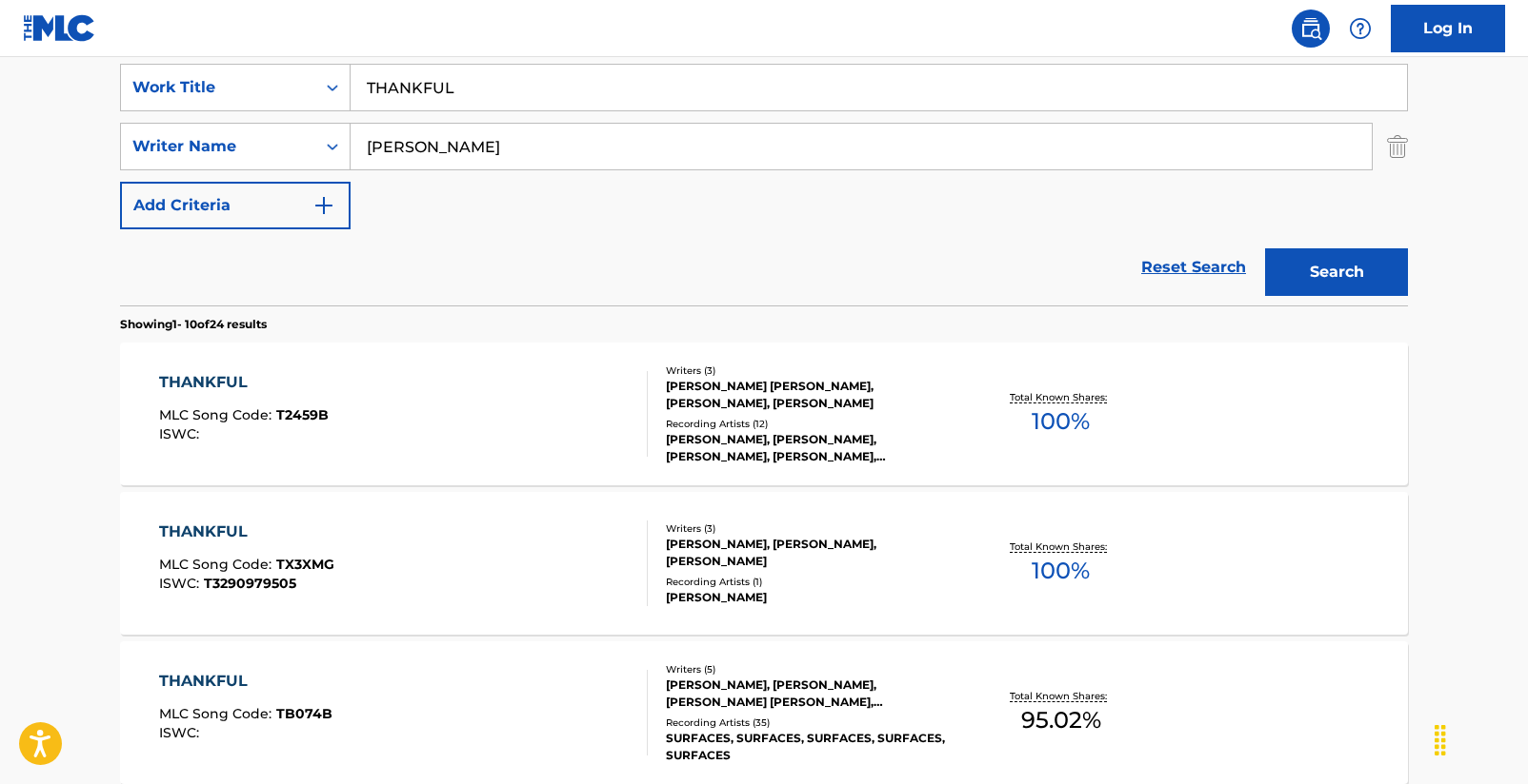
click at [219, 677] on div "THANKFUL" at bounding box center [246, 681] width 173 height 23
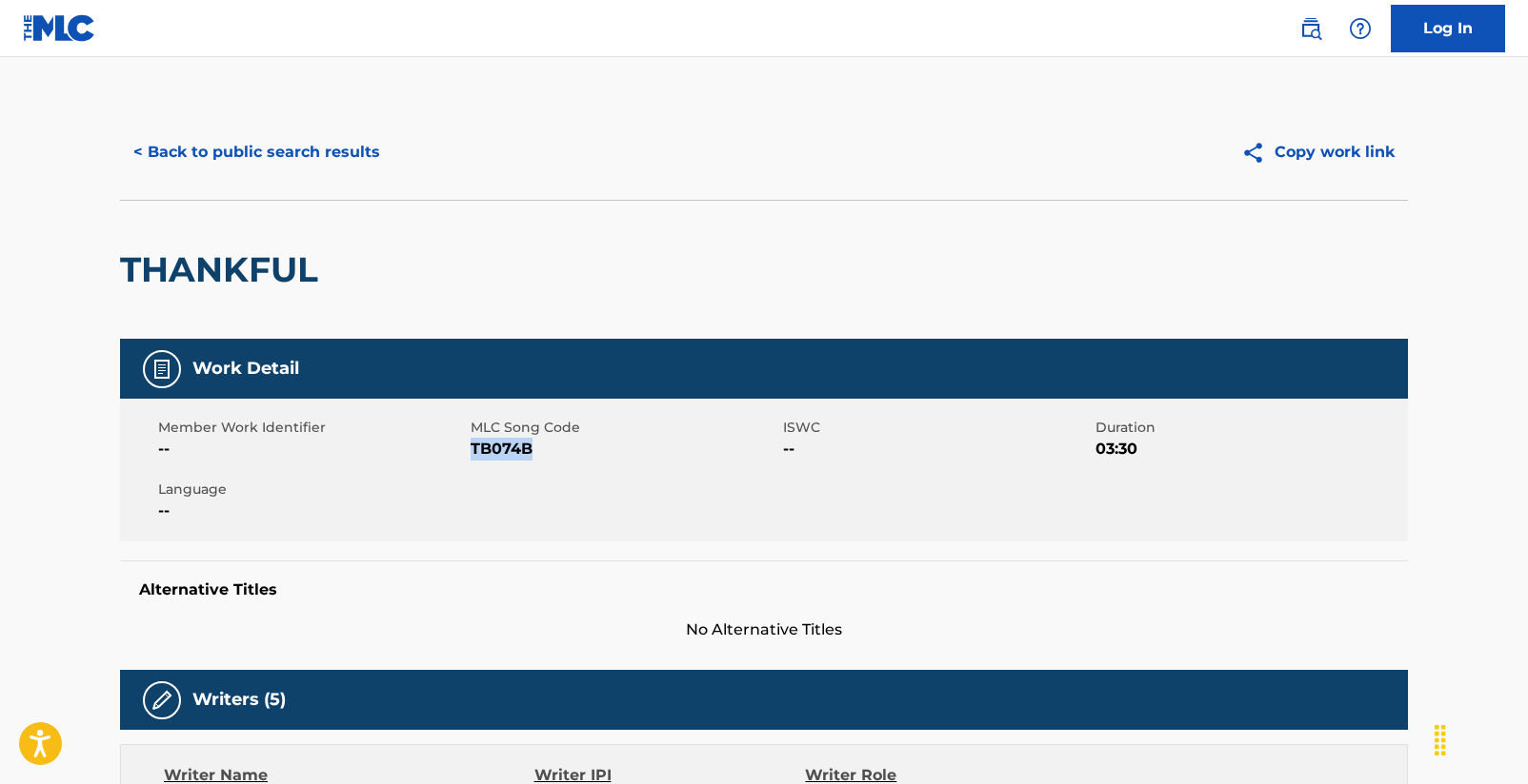
drag, startPoint x: 529, startPoint y: 450, endPoint x: 473, endPoint y: 457, distance: 56.4
click at [473, 457] on span "TB074B" at bounding box center [623, 449] width 307 height 23
click at [336, 154] on button "< Back to public search results" at bounding box center [256, 152] width 273 height 48
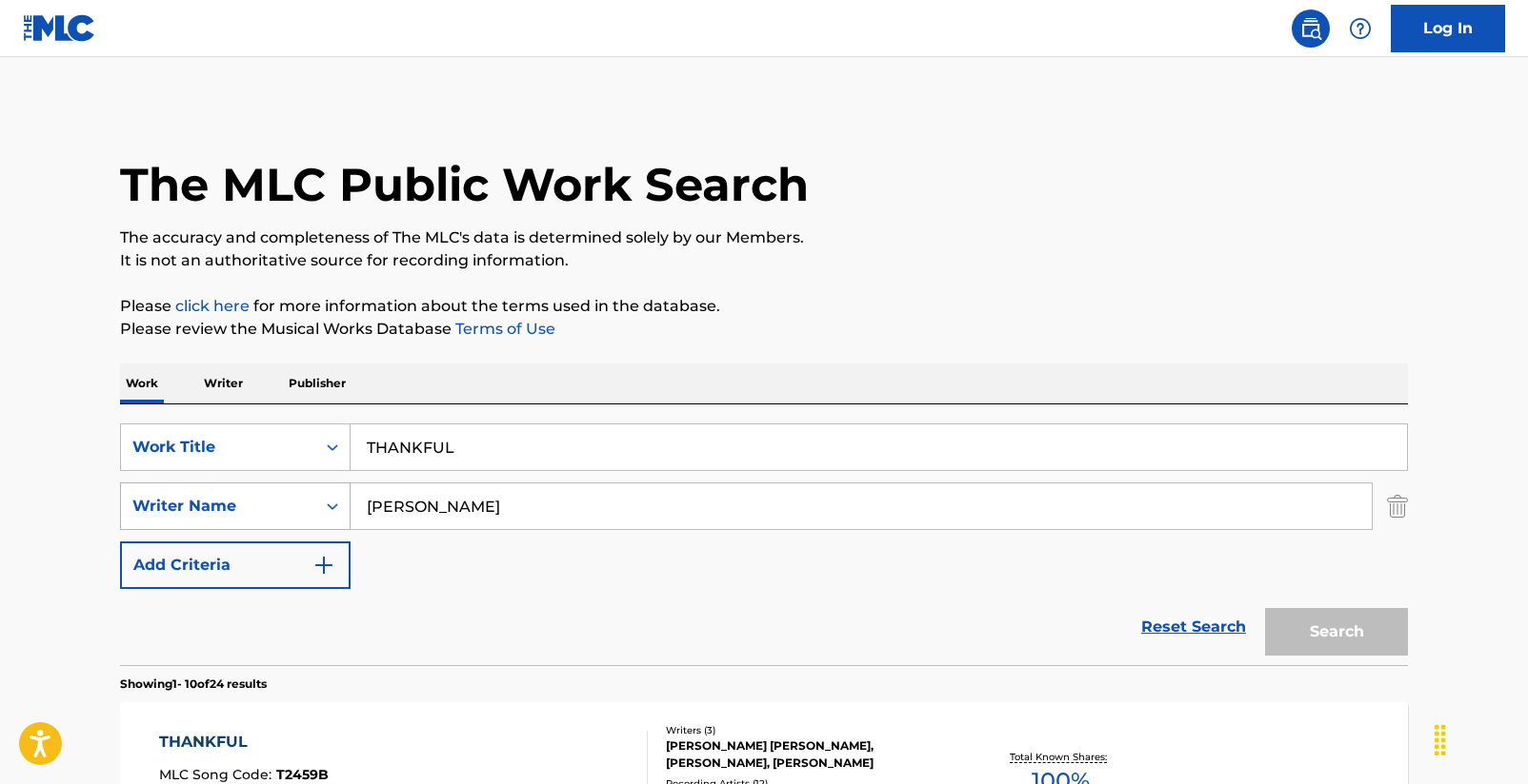
scroll to position [360, 0]
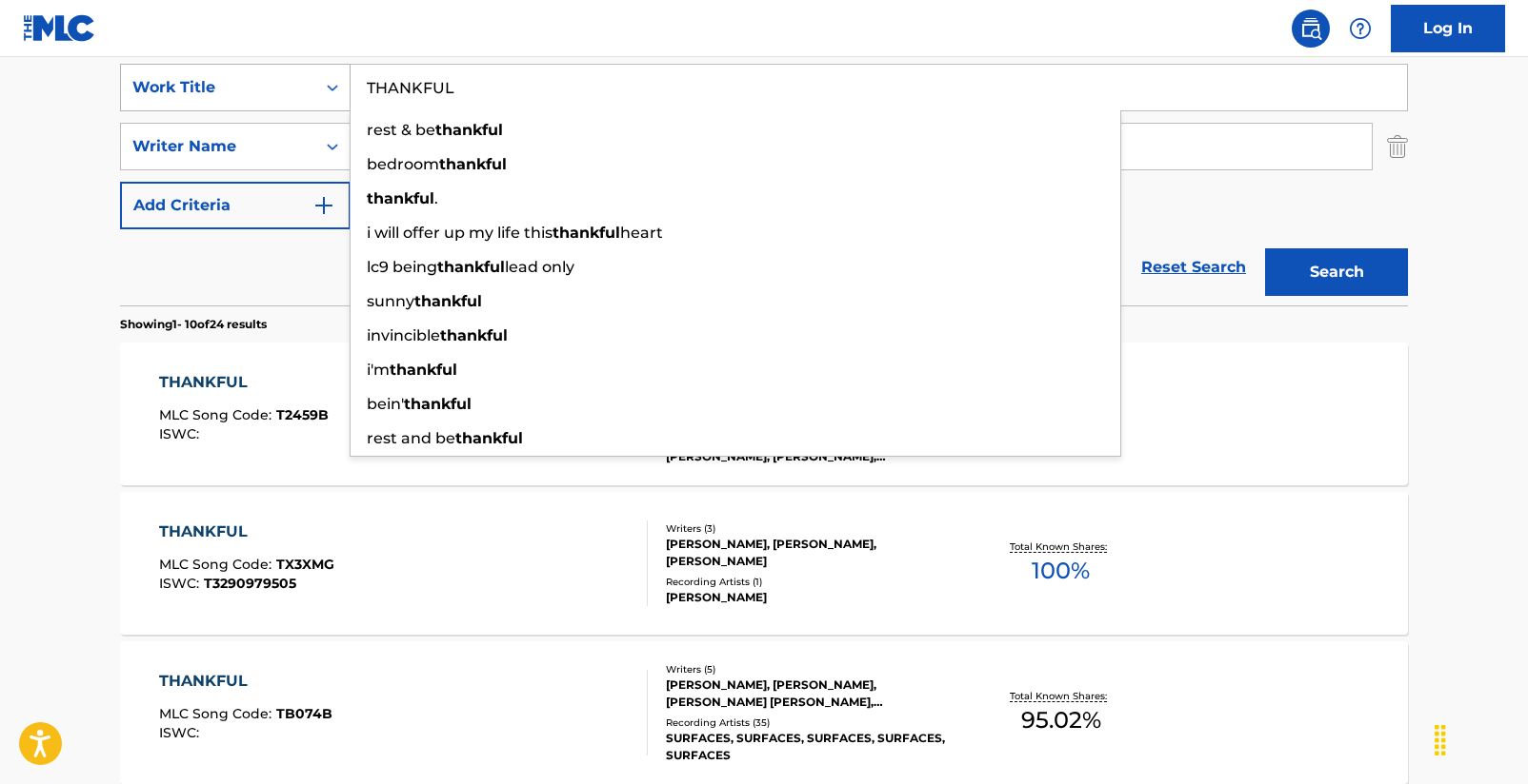
drag, startPoint x: 460, startPoint y: 86, endPoint x: 346, endPoint y: 92, distance: 114.2
click at [346, 92] on div "SearchWithCriteria2d7cd77b-c40c-4cae-baf4-6089a66dd272 Work Title THANKFUL rest…" at bounding box center [764, 87] width 1287 height 48
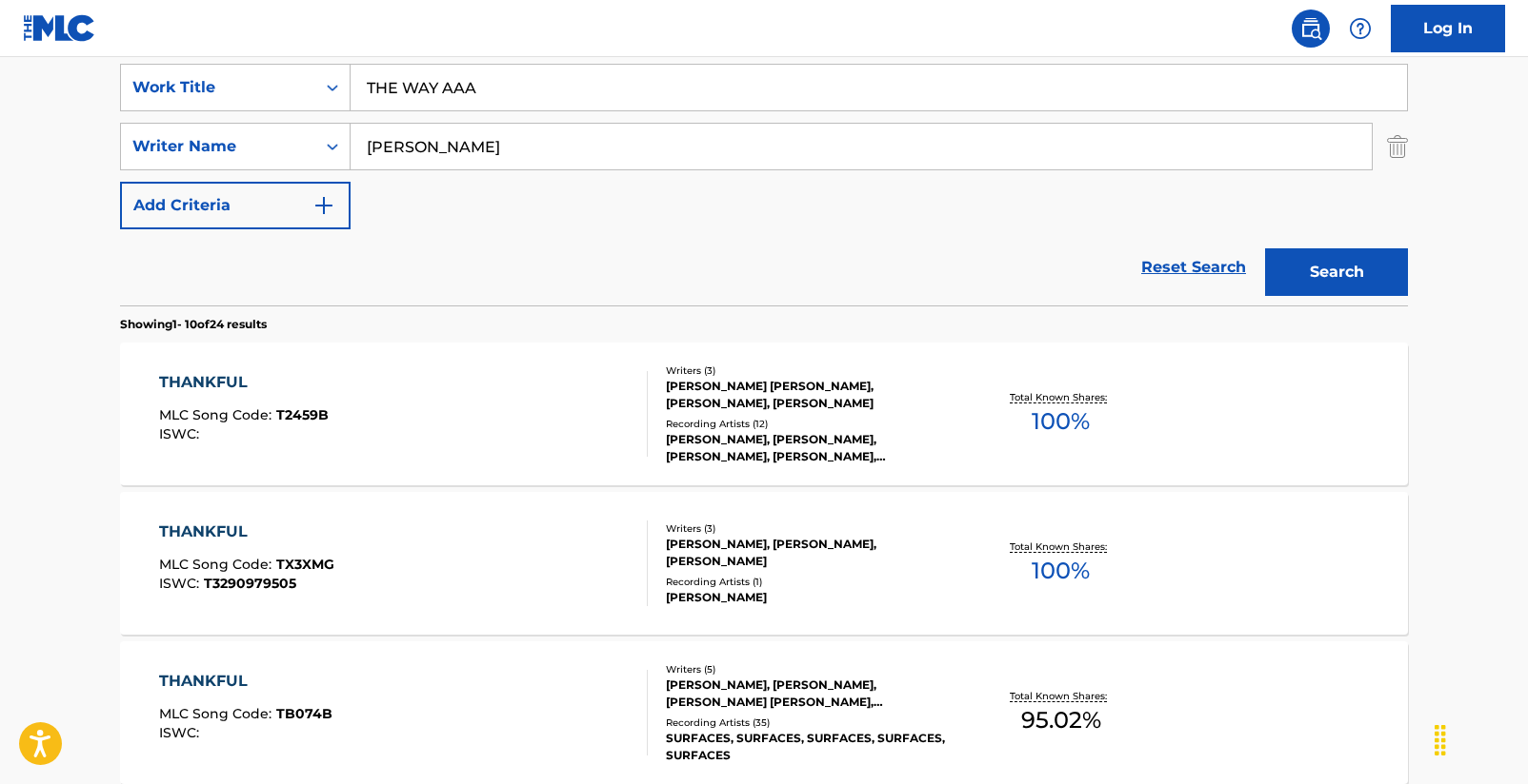
click at [1353, 273] on button "Search" at bounding box center [1336, 272] width 143 height 48
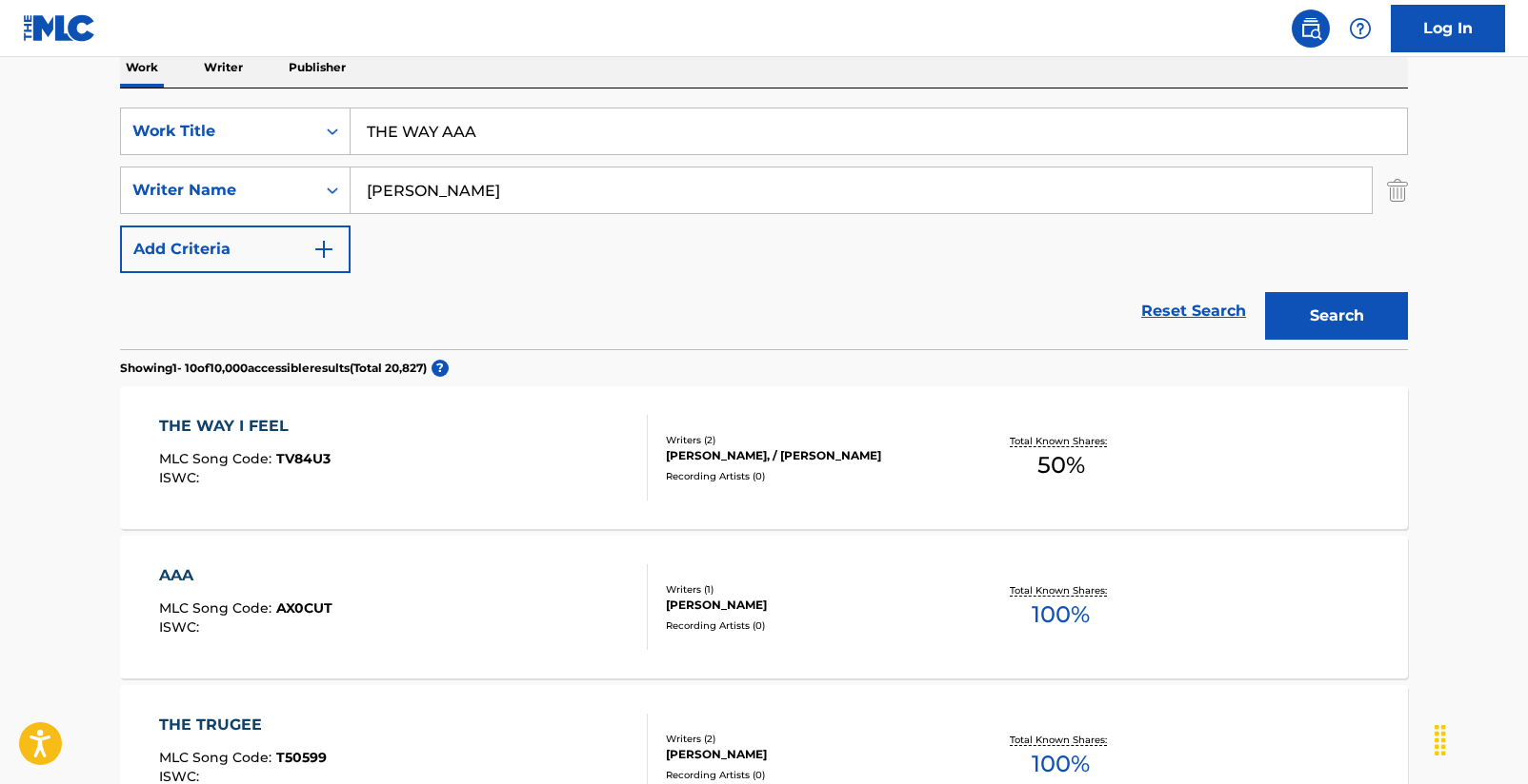
scroll to position [145, 0]
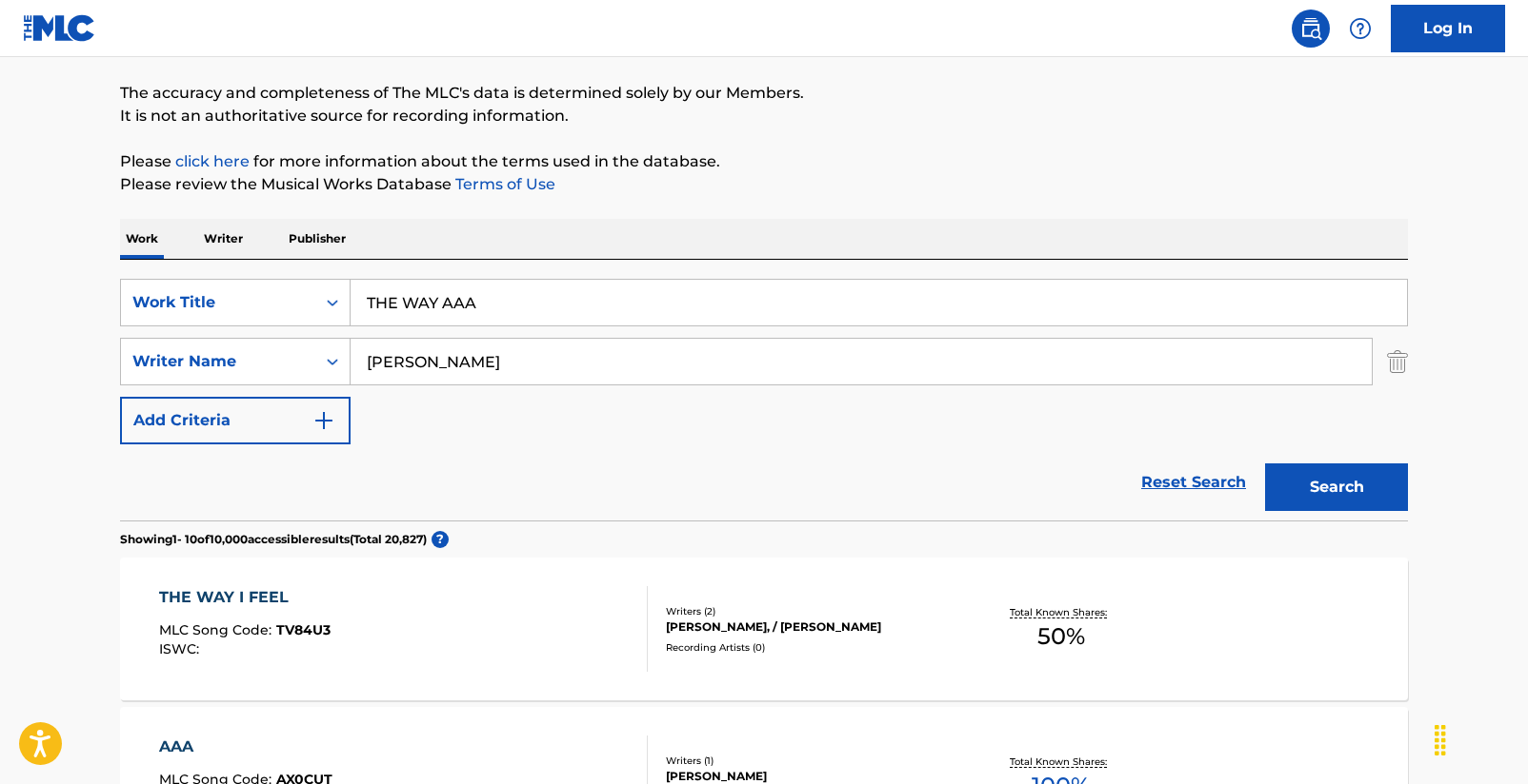
click at [515, 322] on input "THE WAY AAA" at bounding box center [879, 303] width 1056 height 46
drag, startPoint x: 511, startPoint y: 316, endPoint x: 335, endPoint y: 290, distance: 177.9
click at [335, 290] on div "SearchWithCriteria2d7cd77b-c40c-4cae-baf4-6089a66dd272 Work Title THE WAY AAA" at bounding box center [764, 303] width 1287 height 48
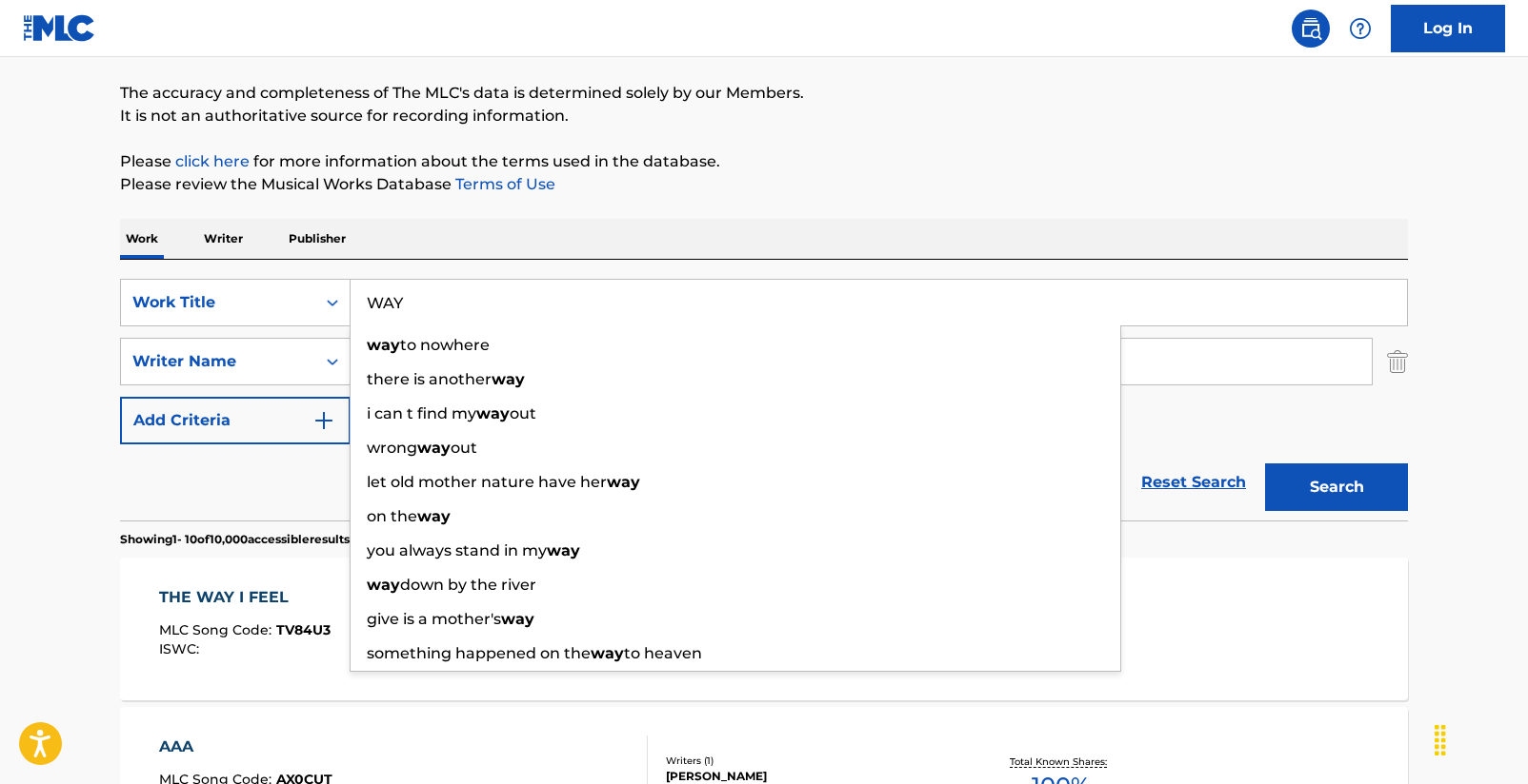
click at [521, 315] on input "WAY" at bounding box center [879, 303] width 1056 height 46
type input "WAY"
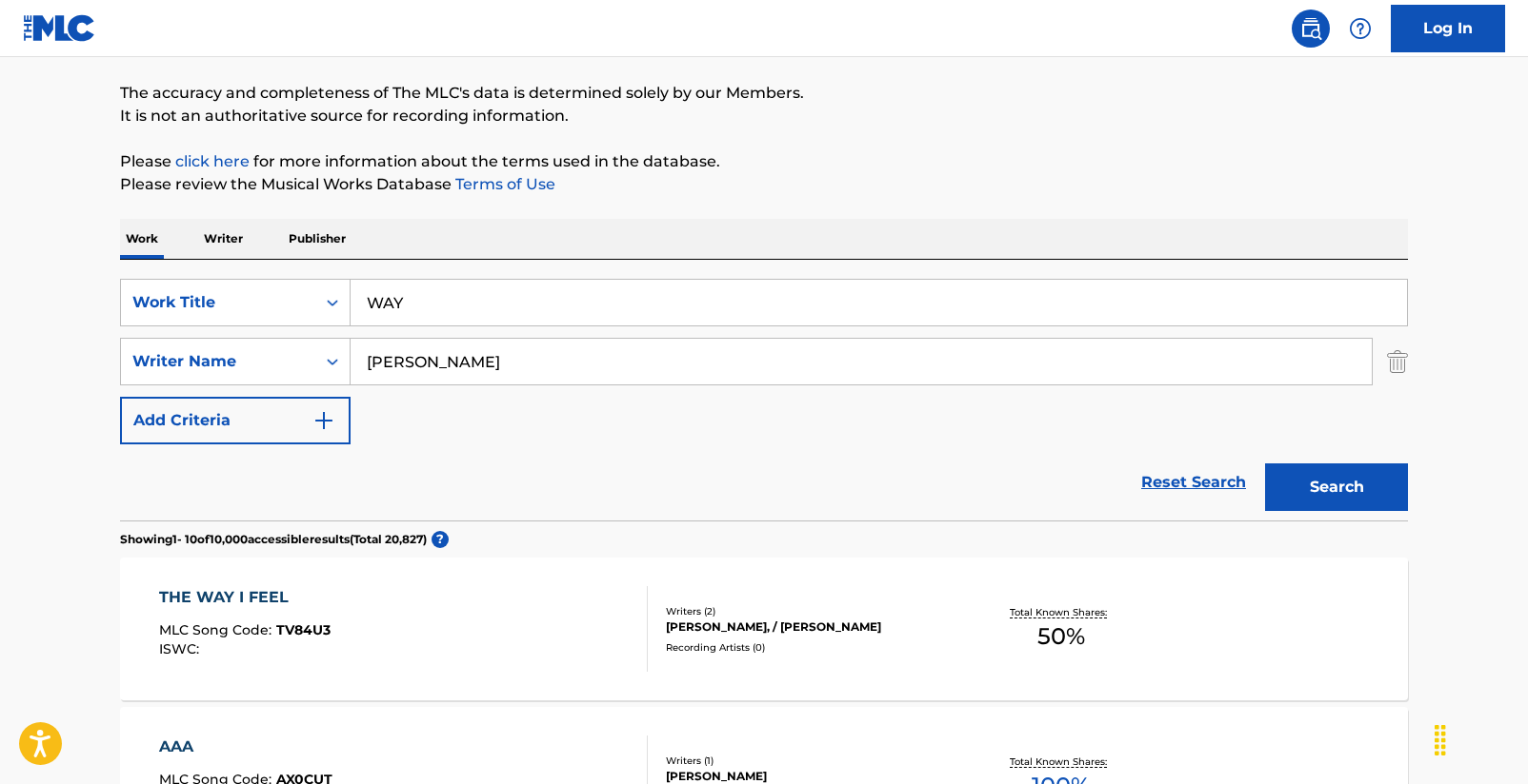
click at [1321, 484] on button "Search" at bounding box center [1336, 488] width 143 height 48
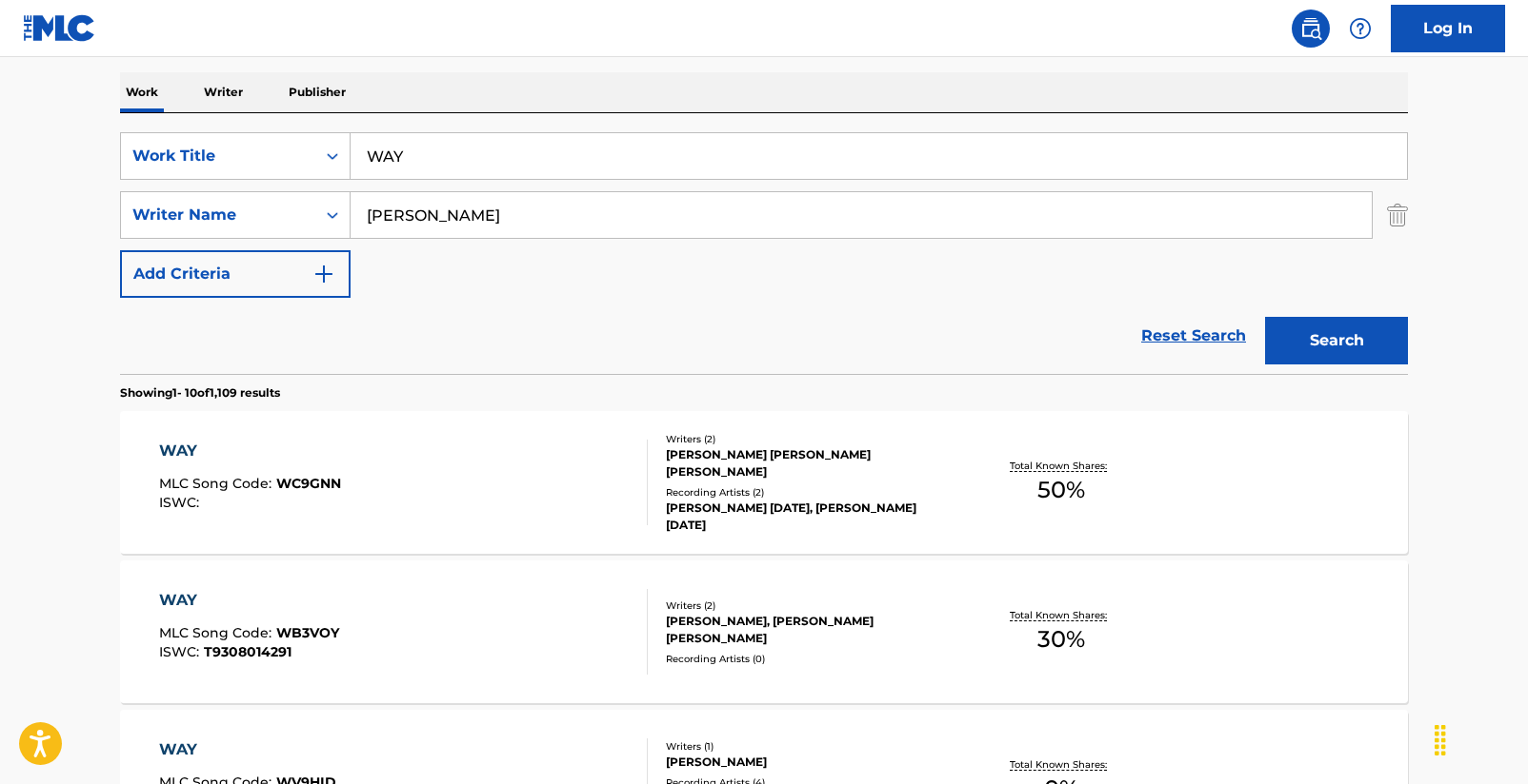
scroll to position [0, 0]
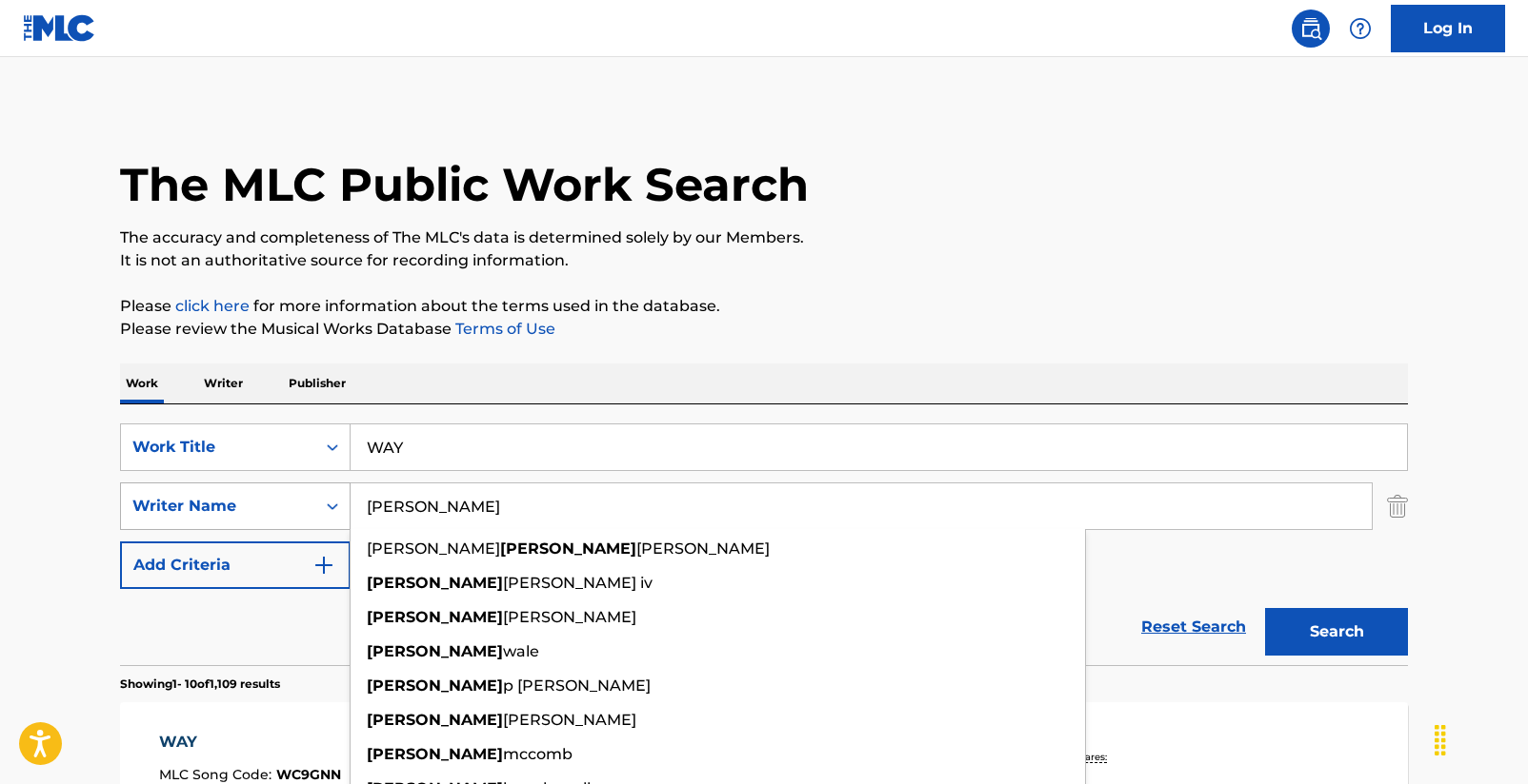
drag, startPoint x: 414, startPoint y: 513, endPoint x: 301, endPoint y: 496, distance: 114.3
click at [301, 496] on div "SearchWithCriteriaa2a62180-0921-4334-814d-c76ab6ef5116 Writer Name [PERSON_NAME…" at bounding box center [764, 507] width 1287 height 48
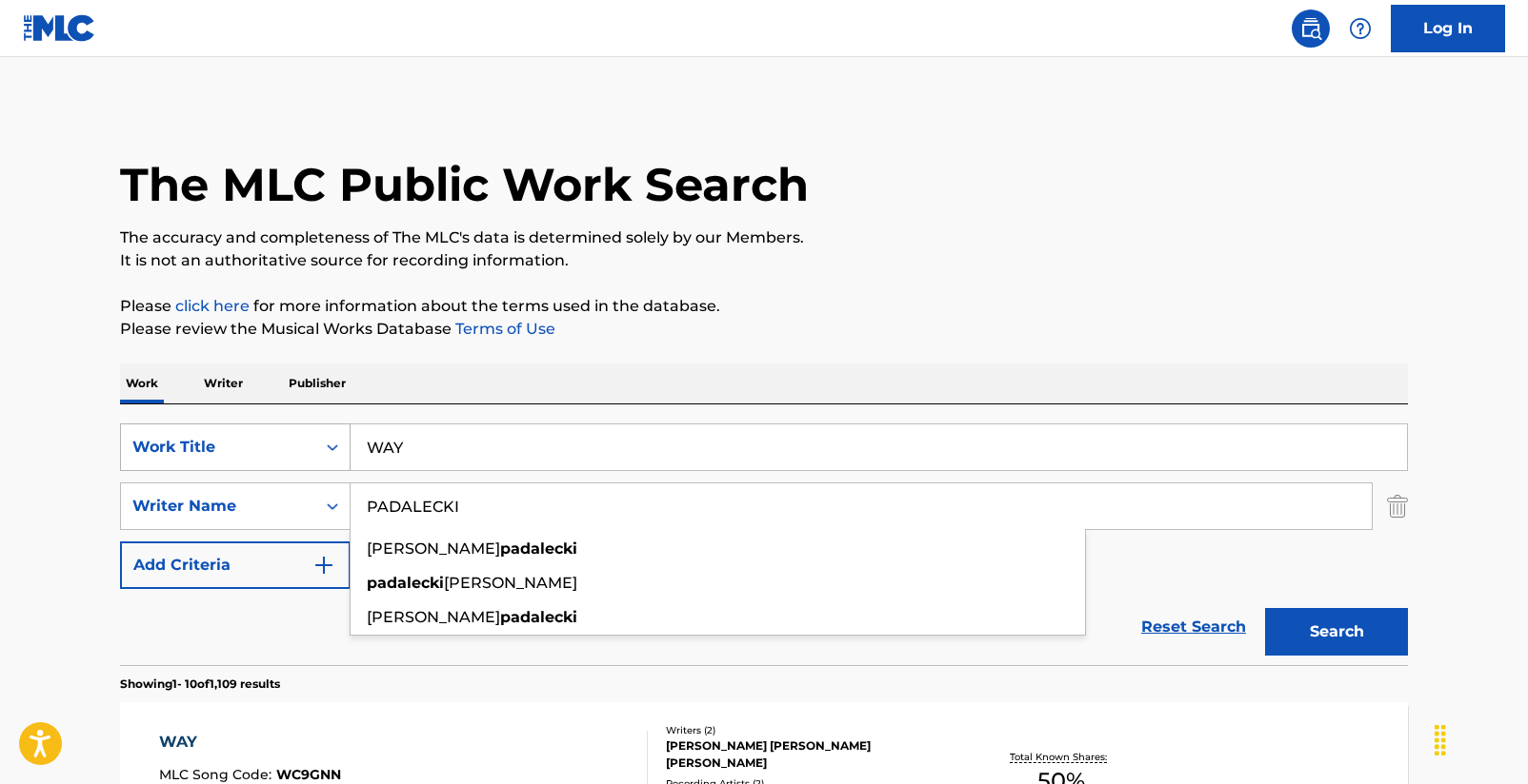
type input "PADALECKI"
click at [1336, 632] on button "Search" at bounding box center [1336, 632] width 143 height 48
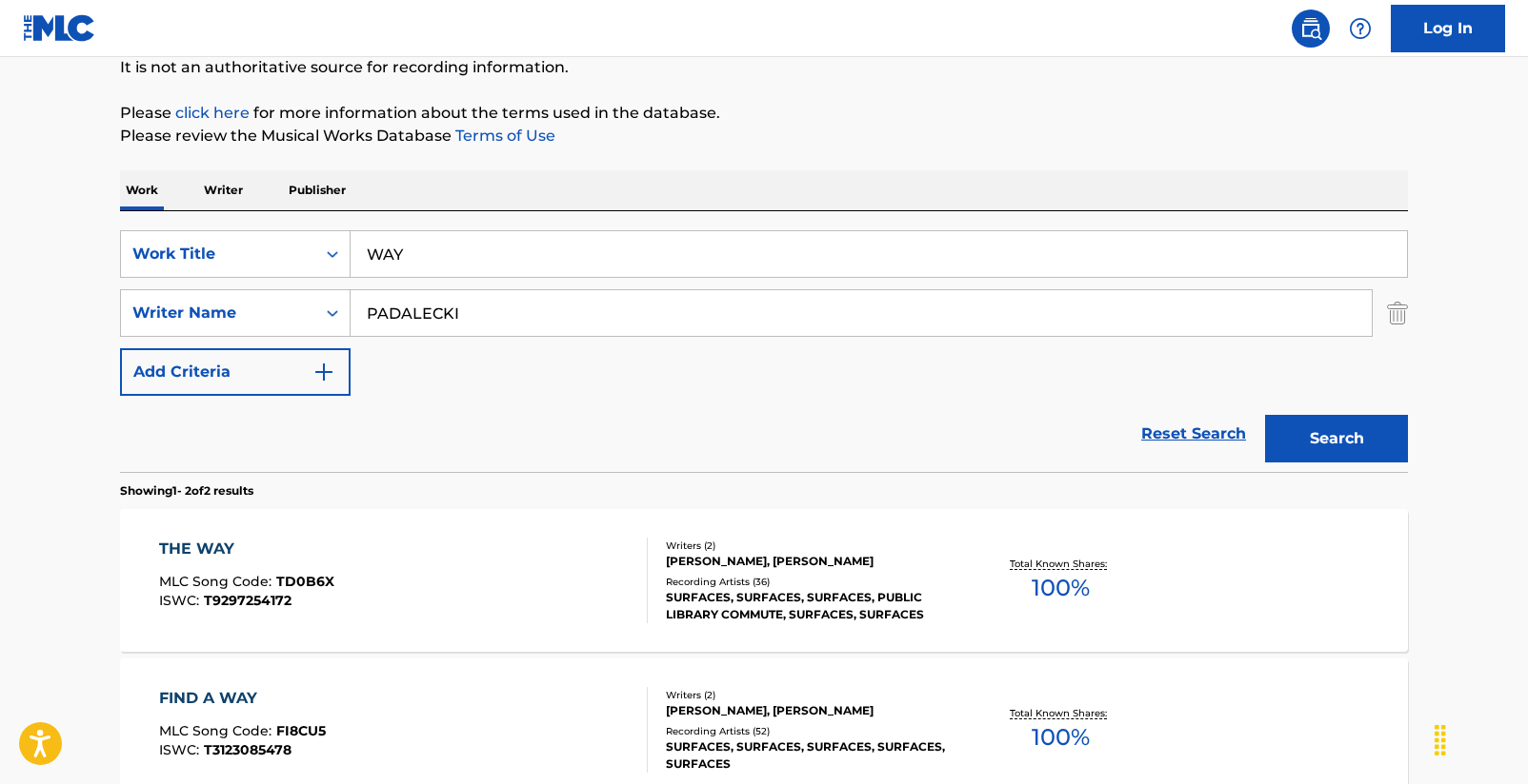
scroll to position [321, 0]
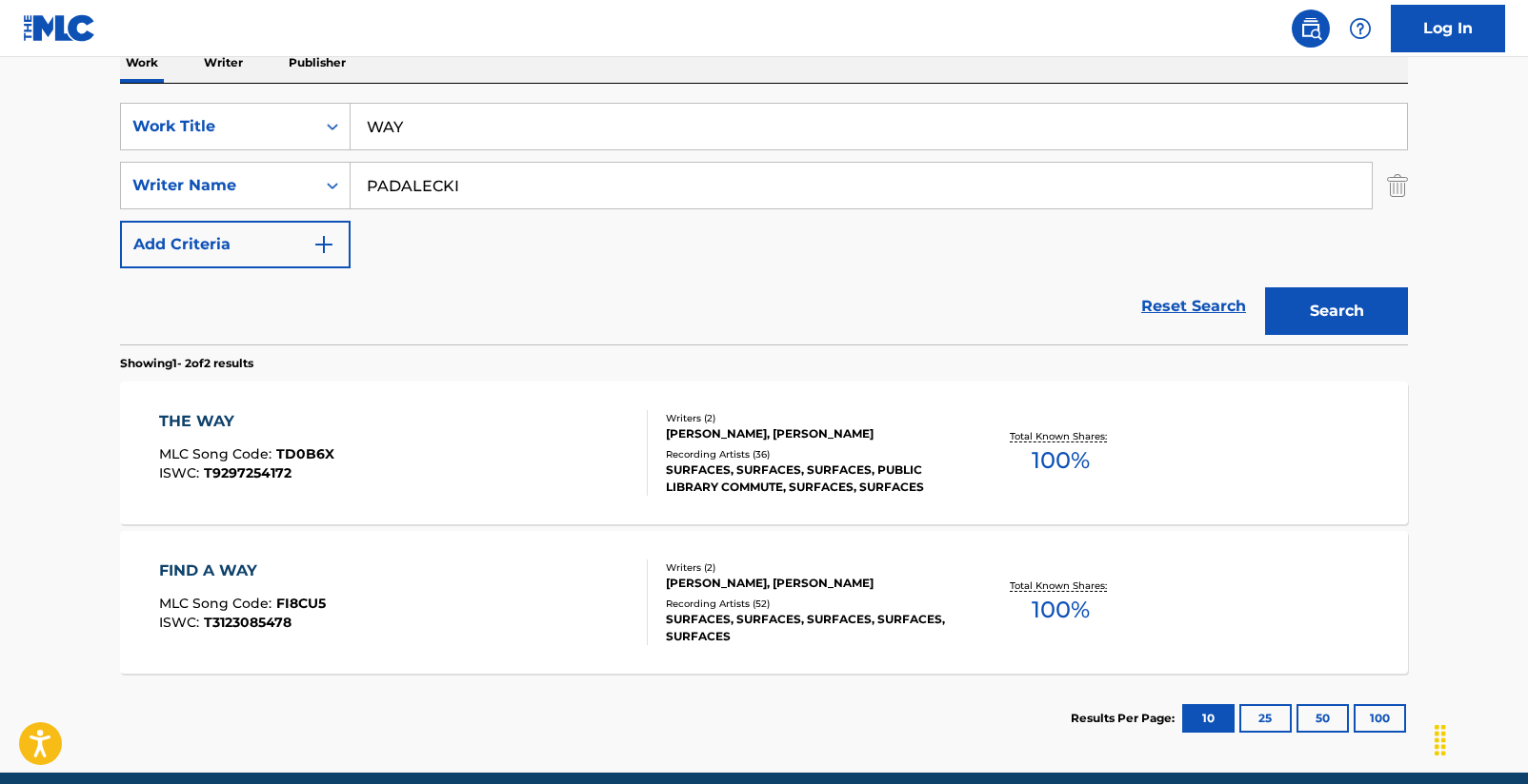
click at [220, 423] on div "THE WAY" at bounding box center [247, 421] width 175 height 23
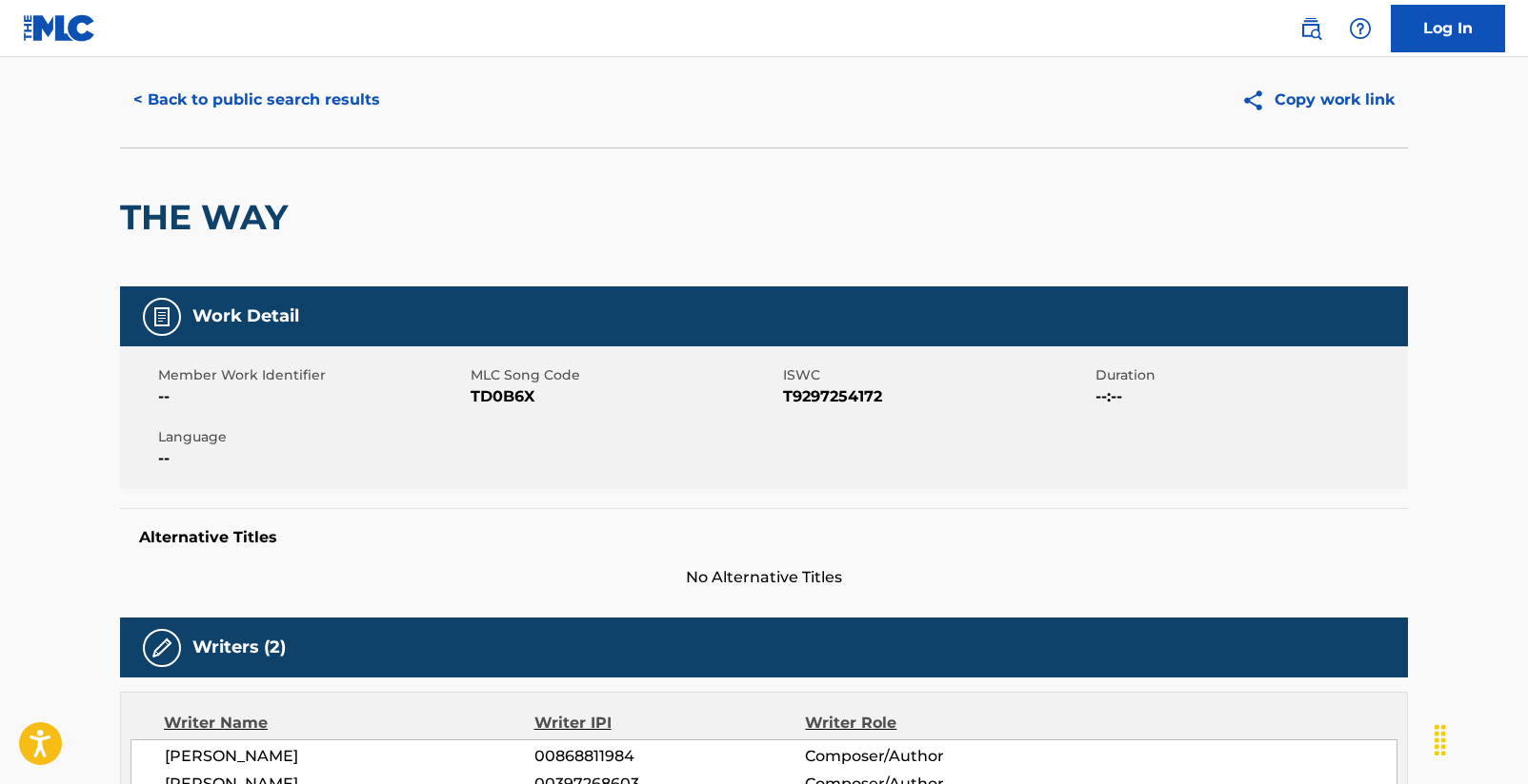
scroll to position [57, 0]
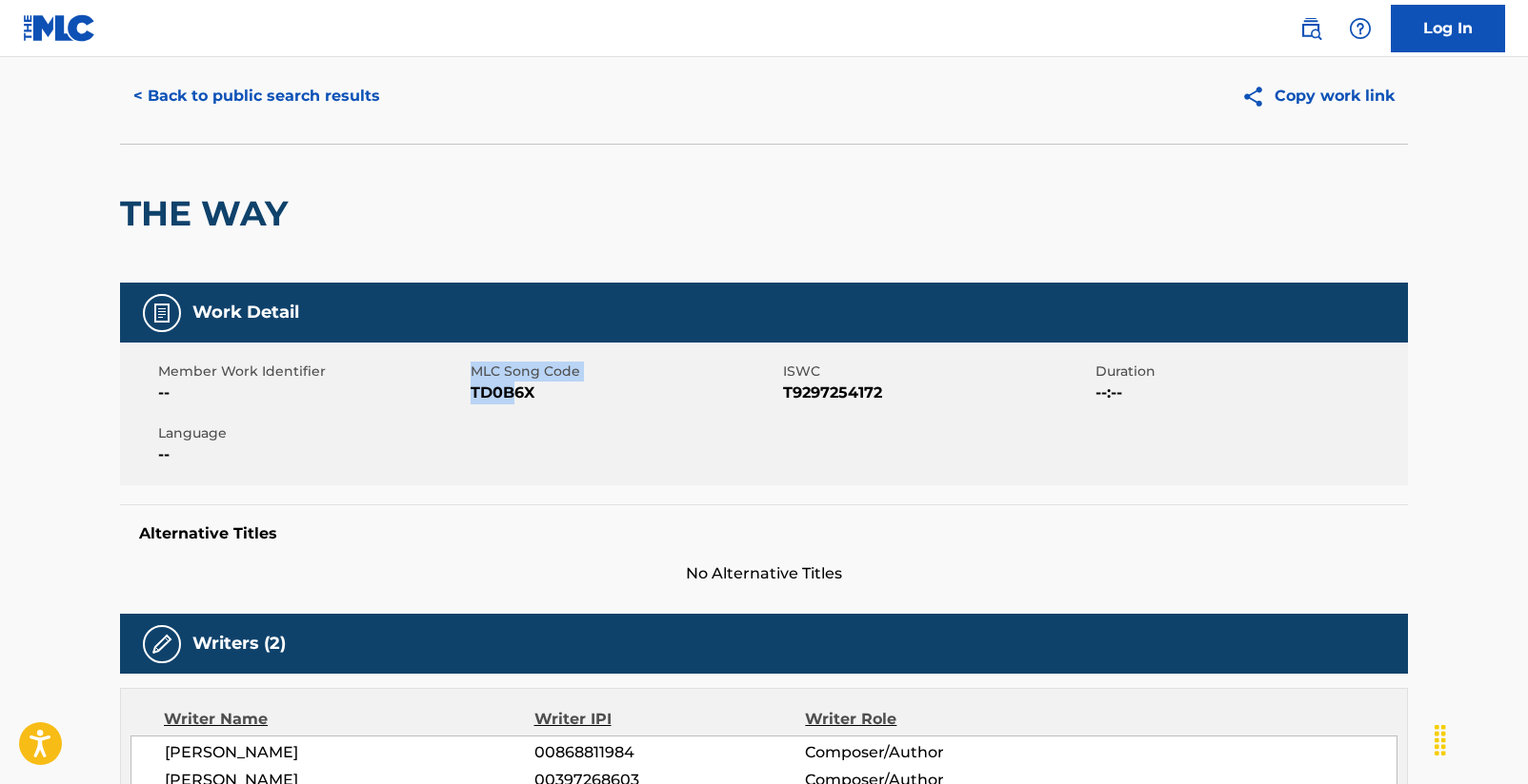
drag, startPoint x: 469, startPoint y: 390, endPoint x: 531, endPoint y: 395, distance: 62.2
click at [509, 393] on div "Member Work Identifier -- MLC Song Code TD0B6X ISWC T9297254172 Duration --:-- …" at bounding box center [764, 414] width 1287 height 143
click at [534, 395] on span "TD0B6X" at bounding box center [623, 392] width 307 height 23
drag, startPoint x: 534, startPoint y: 395, endPoint x: 497, endPoint y: 395, distance: 37.0
click at [497, 395] on span "TD0B6X" at bounding box center [623, 392] width 307 height 23
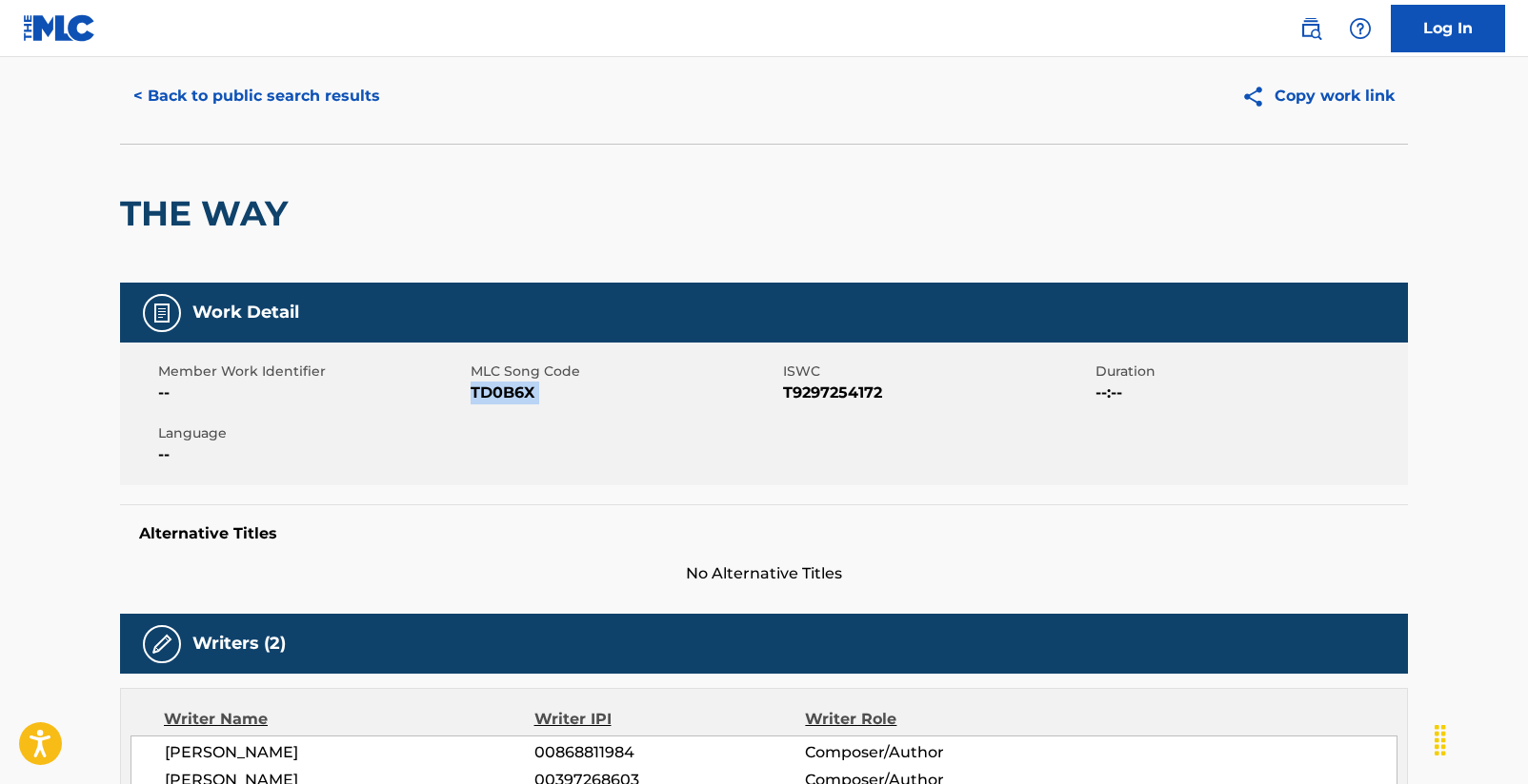
click at [497, 395] on span "TD0B6X" at bounding box center [623, 392] width 307 height 23
drag, startPoint x: 470, startPoint y: 392, endPoint x: 532, endPoint y: 394, distance: 62.0
click at [532, 394] on span "TD0B6X" at bounding box center [623, 392] width 307 height 23
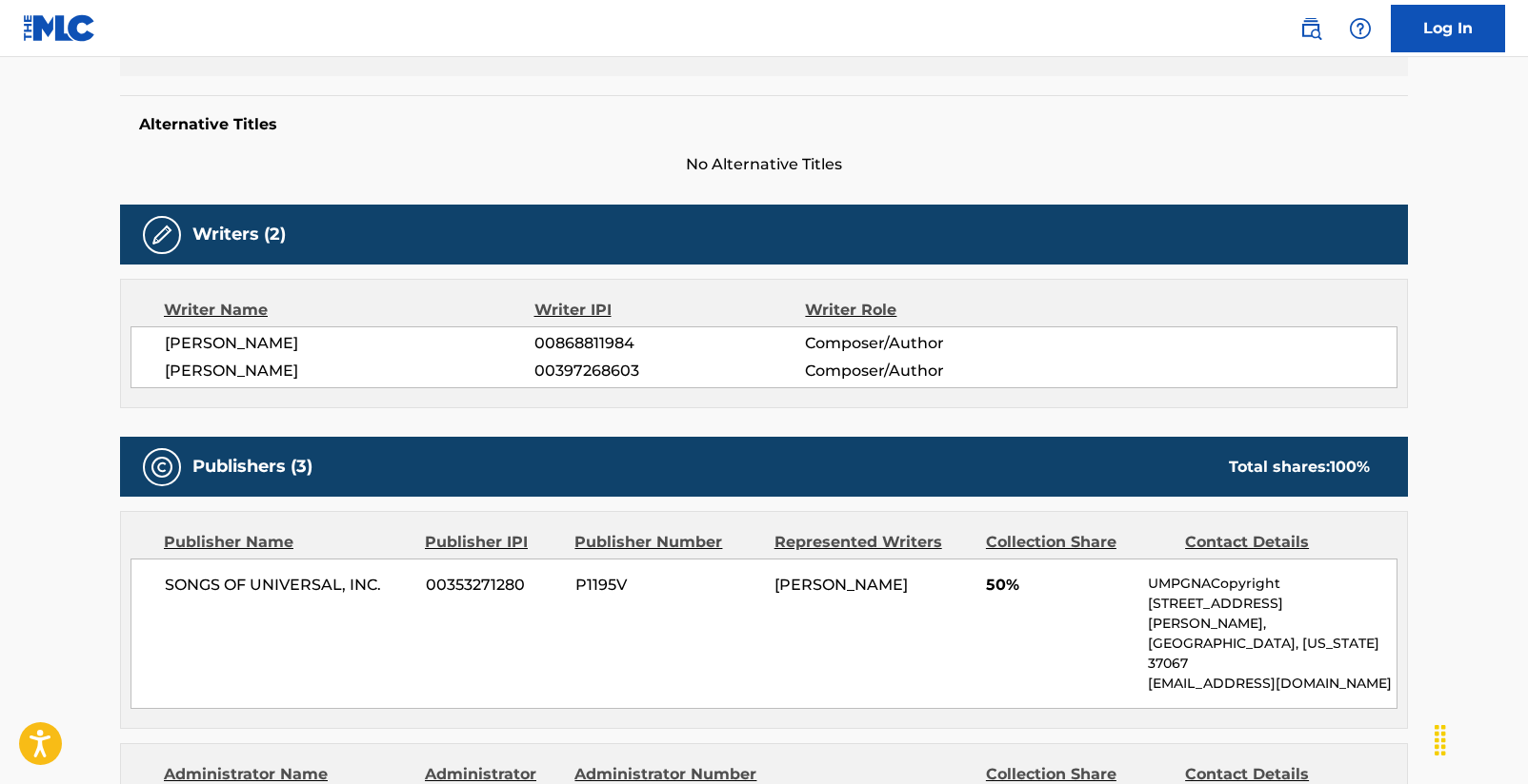
scroll to position [0, 0]
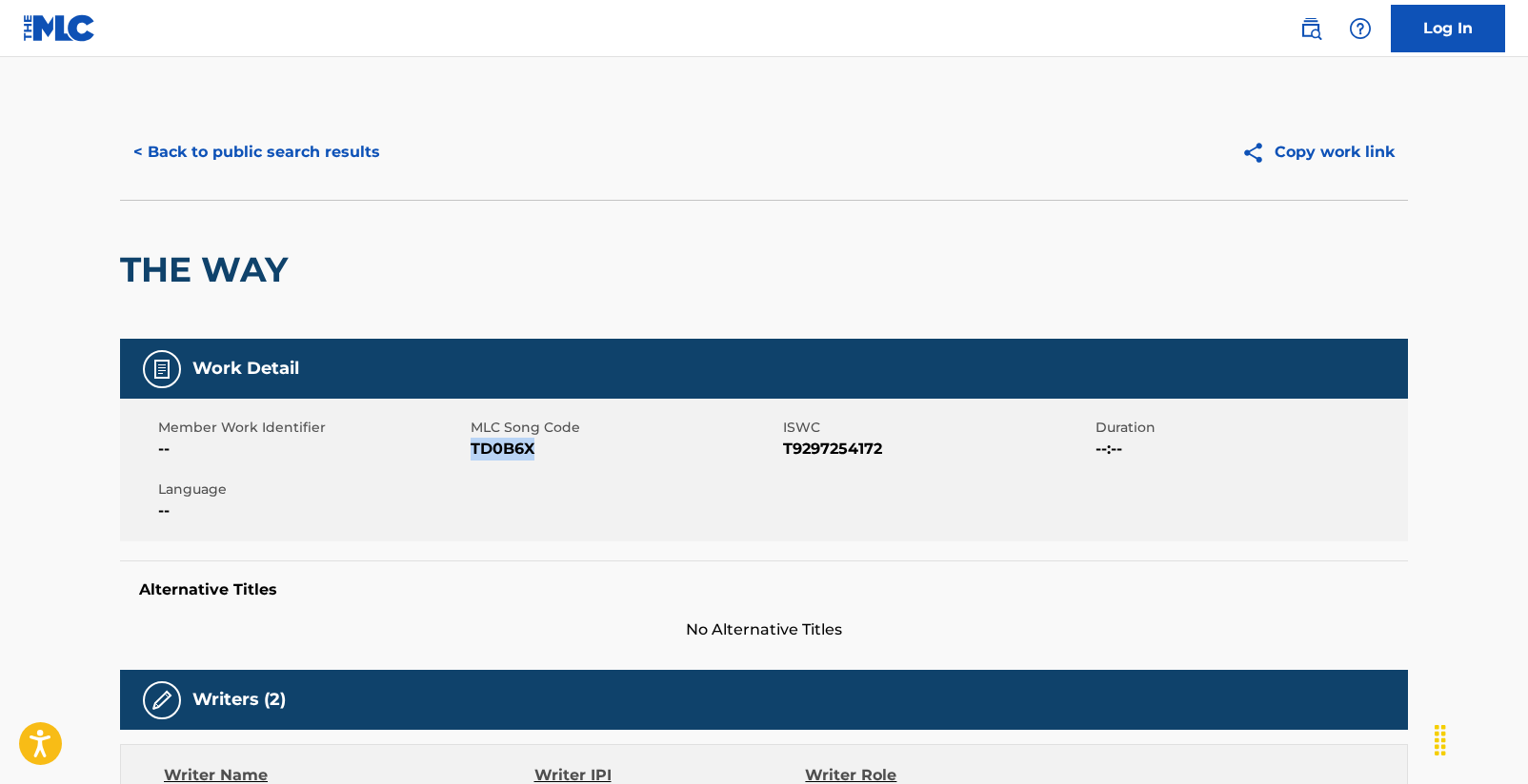
click at [278, 153] on button "< Back to public search results" at bounding box center [256, 152] width 273 height 48
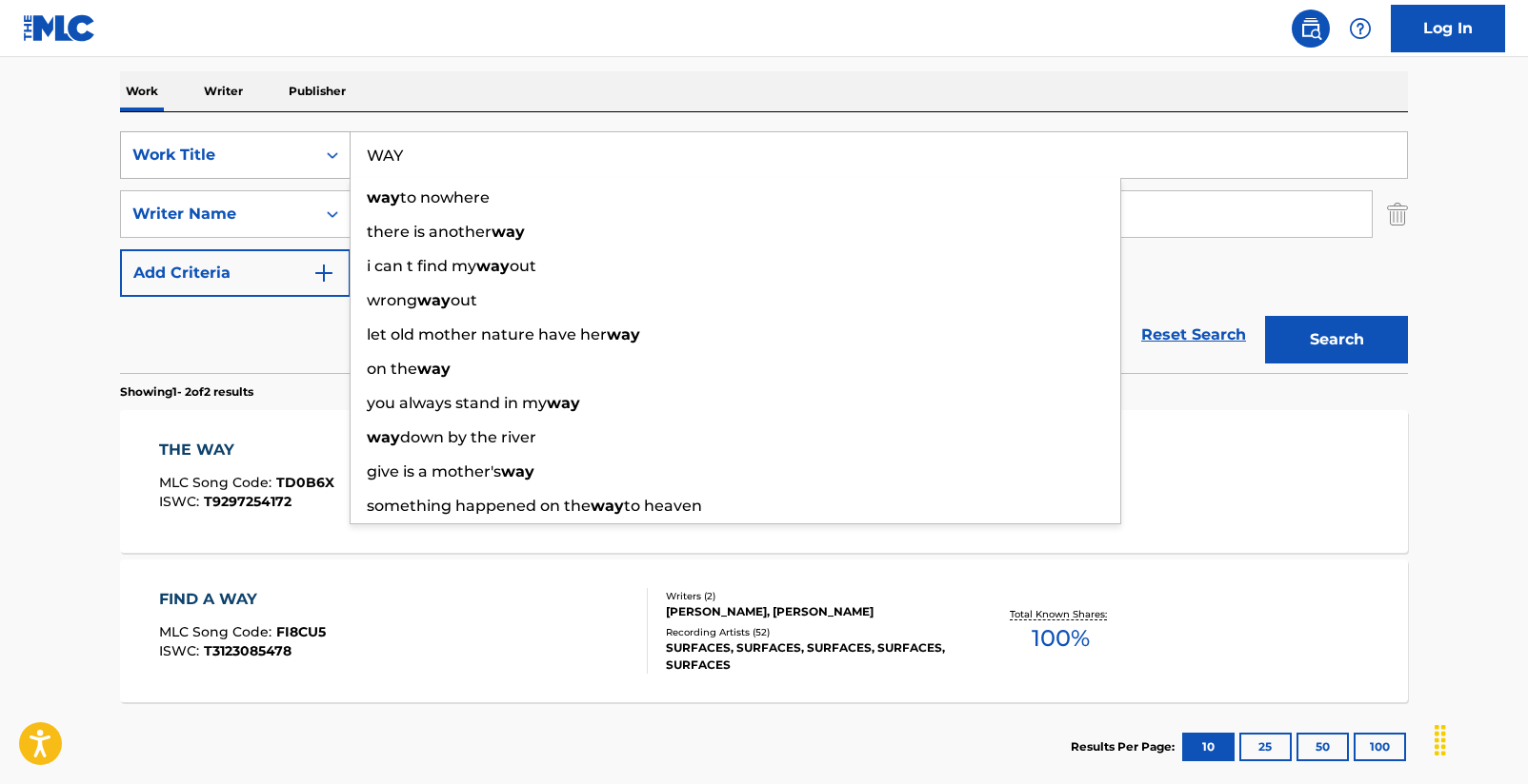
drag, startPoint x: 470, startPoint y: 149, endPoint x: 335, endPoint y: 152, distance: 135.0
click at [343, 149] on div "SearchWithCriteria2d7cd77b-c40c-4cae-baf4-6089a66dd272 Work Title WAY way to no…" at bounding box center [764, 155] width 1287 height 48
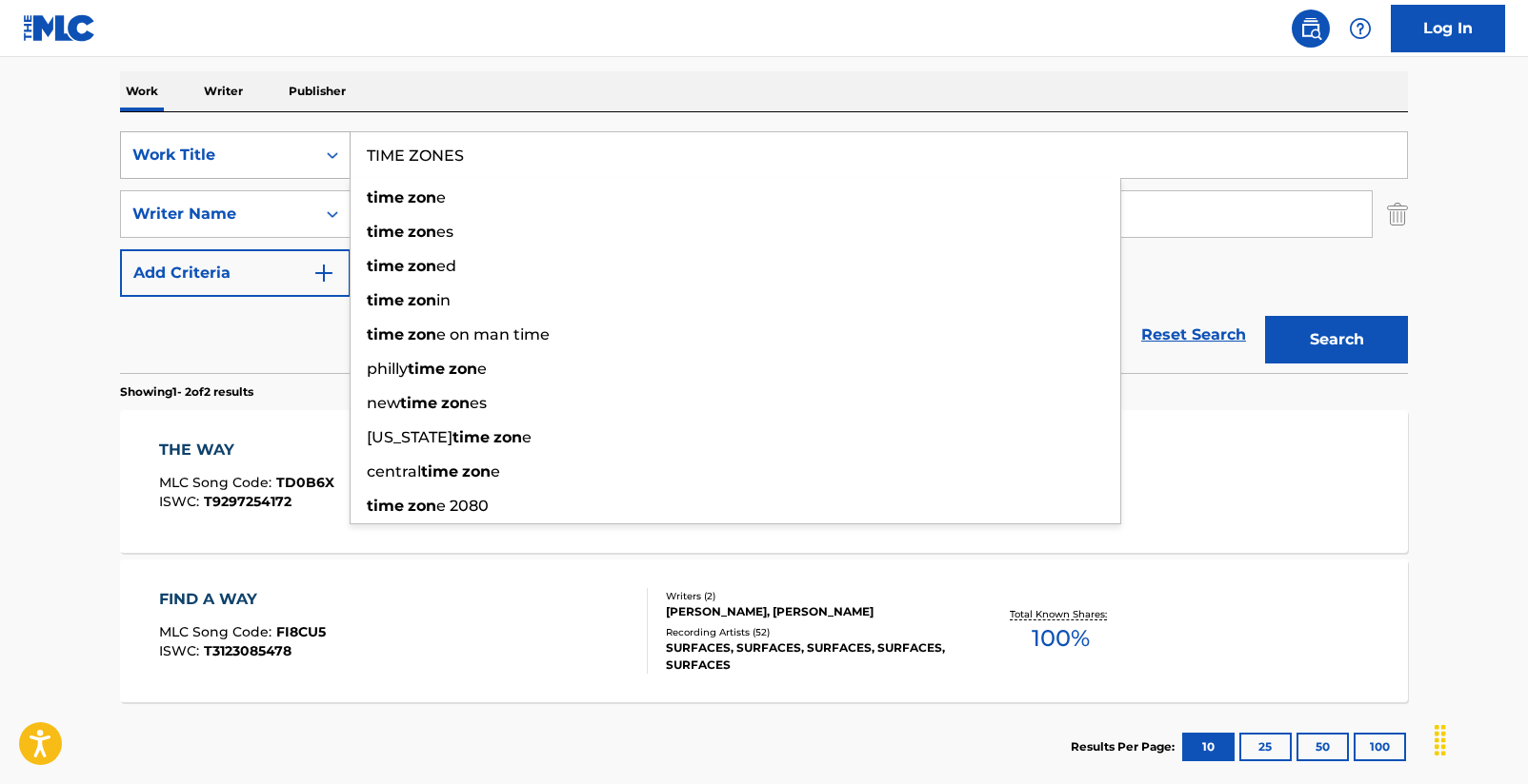
type input "TIME ZONES"
click at [1336, 340] on button "Search" at bounding box center [1336, 340] width 143 height 48
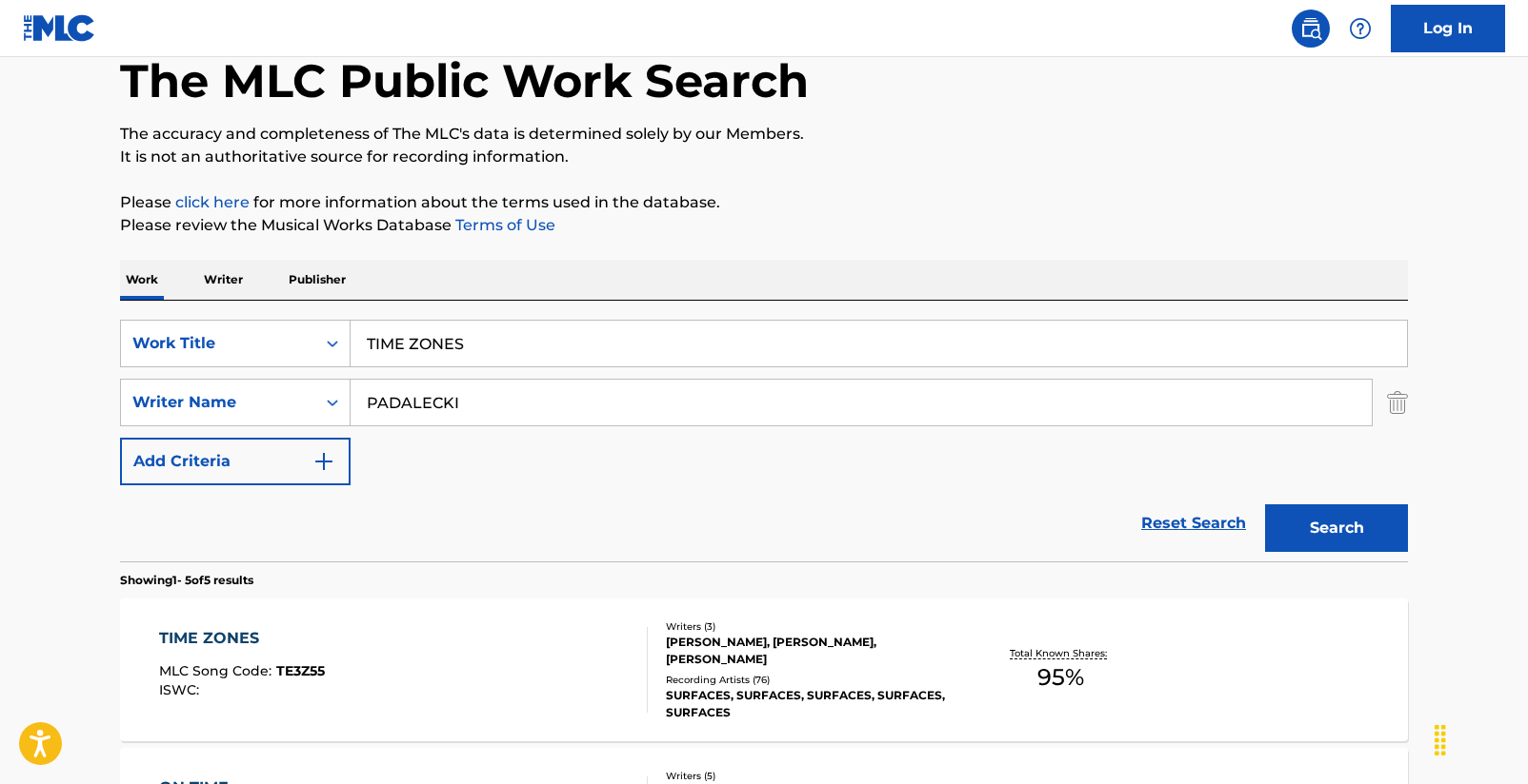
scroll to position [212, 0]
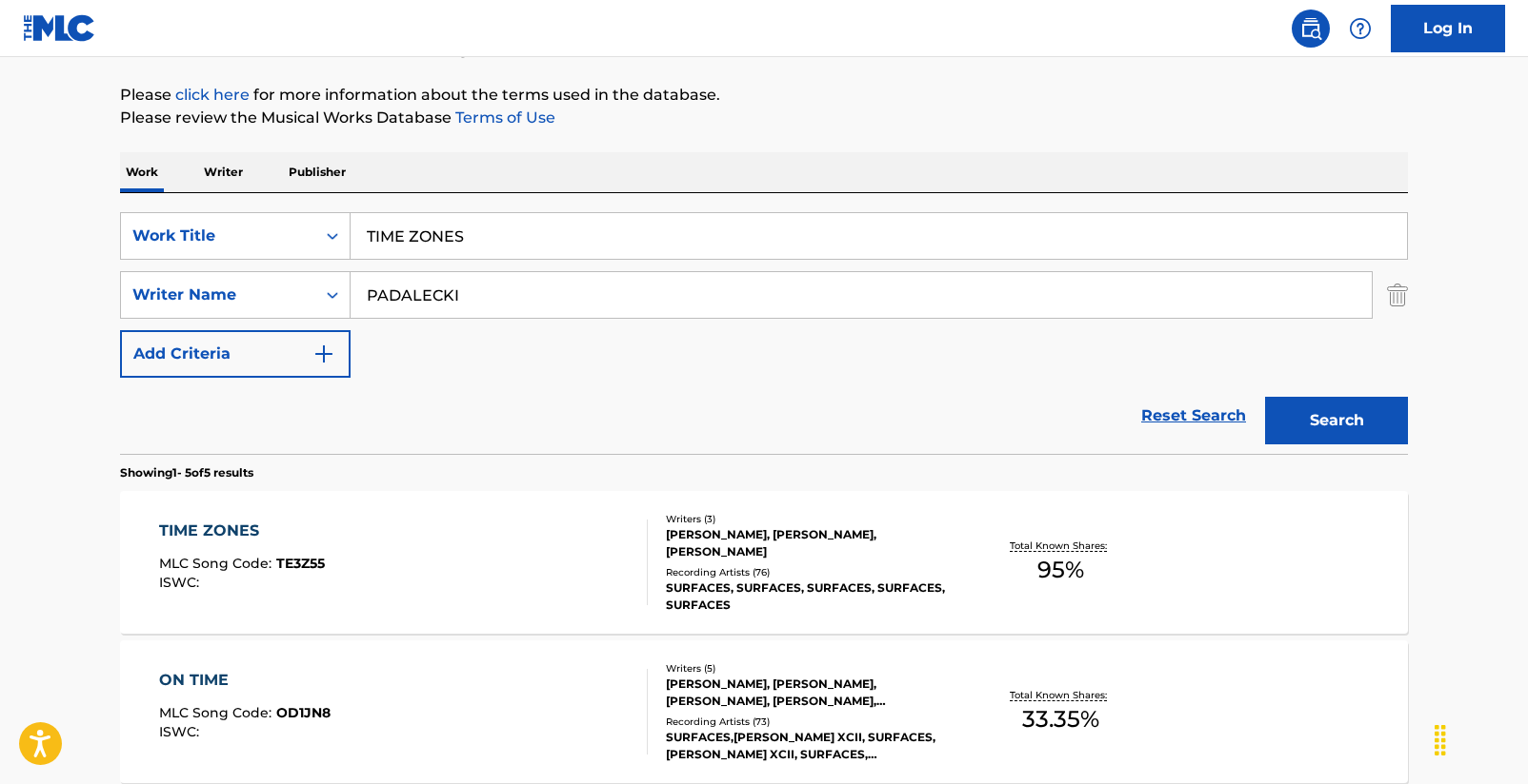
click at [203, 529] on div "TIME ZONES" at bounding box center [242, 531] width 166 height 23
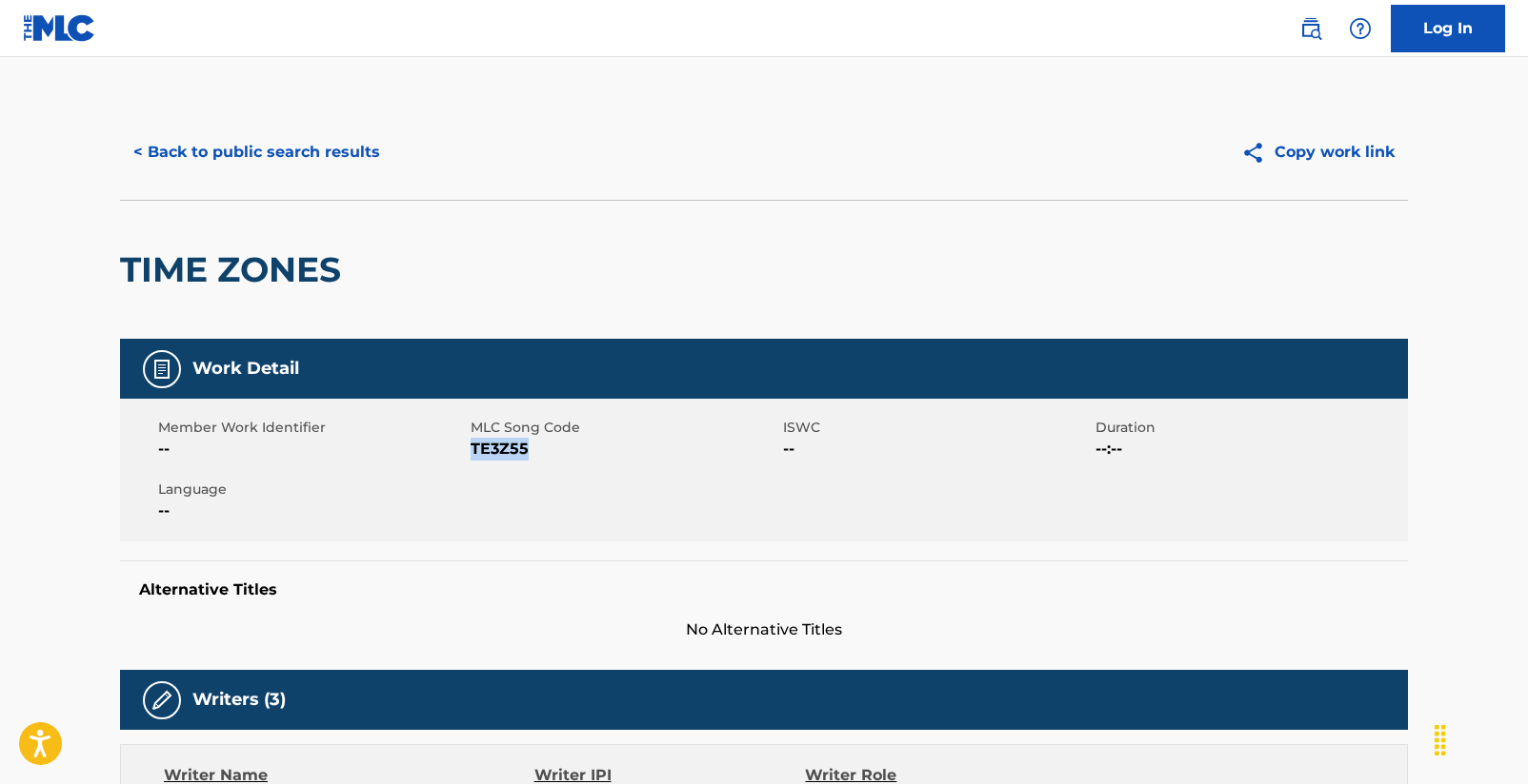
drag, startPoint x: 473, startPoint y: 453, endPoint x: 525, endPoint y: 448, distance: 52.2
click at [525, 448] on span "TE3Z55" at bounding box center [623, 449] width 307 height 23
click at [351, 153] on button "< Back to public search results" at bounding box center [256, 152] width 273 height 48
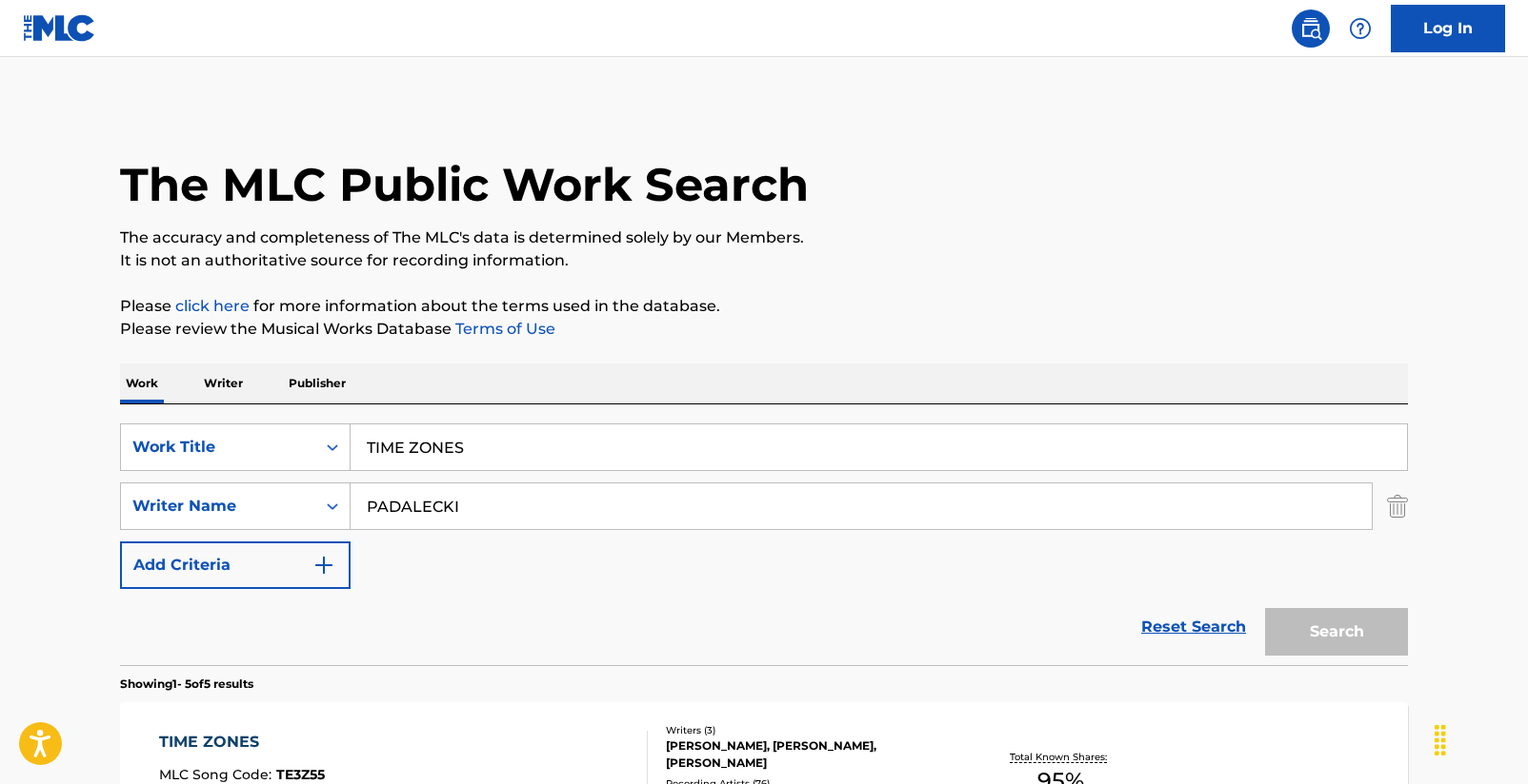
scroll to position [212, 0]
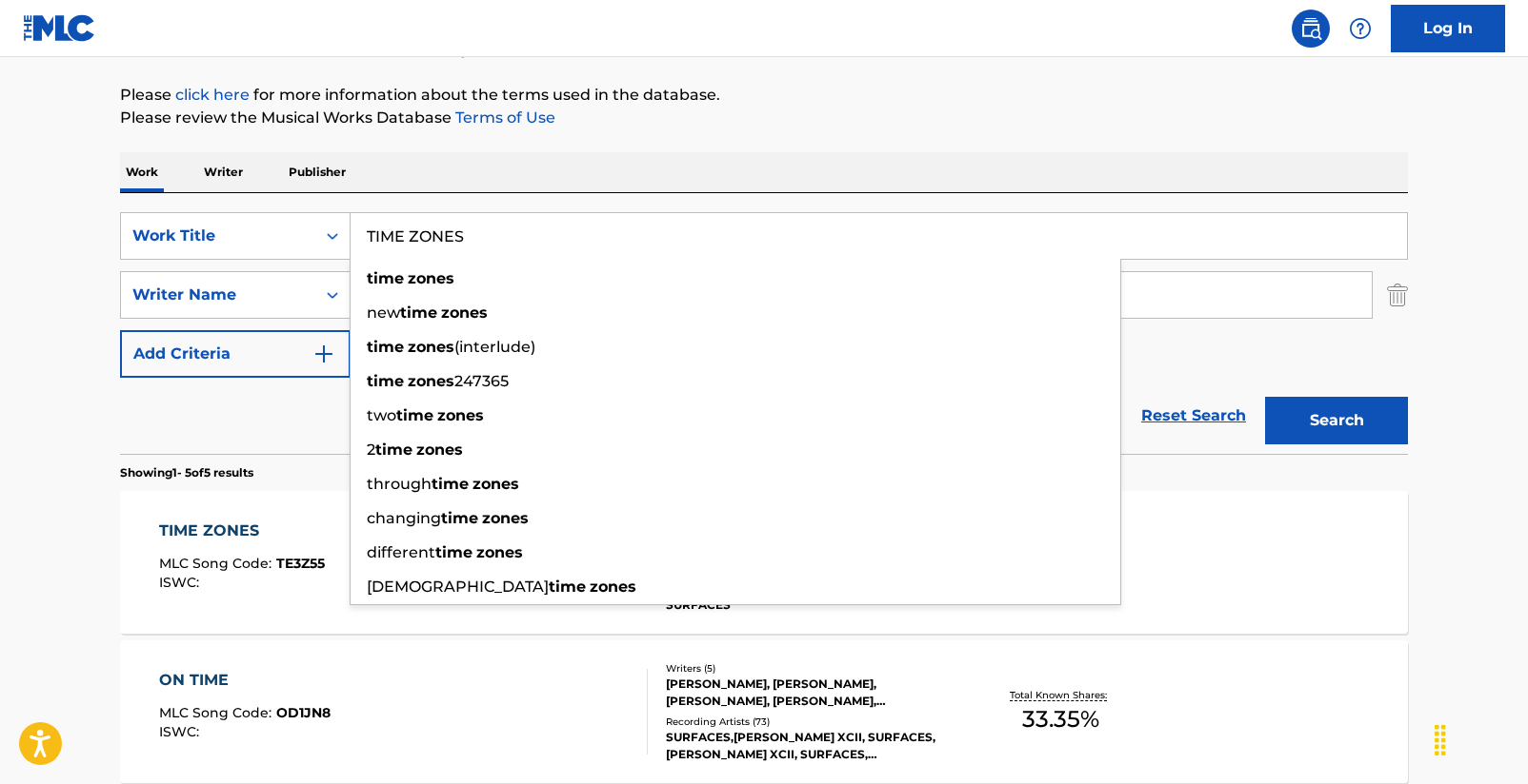
drag, startPoint x: 548, startPoint y: 239, endPoint x: 370, endPoint y: 227, distance: 178.4
click at [370, 227] on input "TIME ZONES" at bounding box center [879, 236] width 1056 height 46
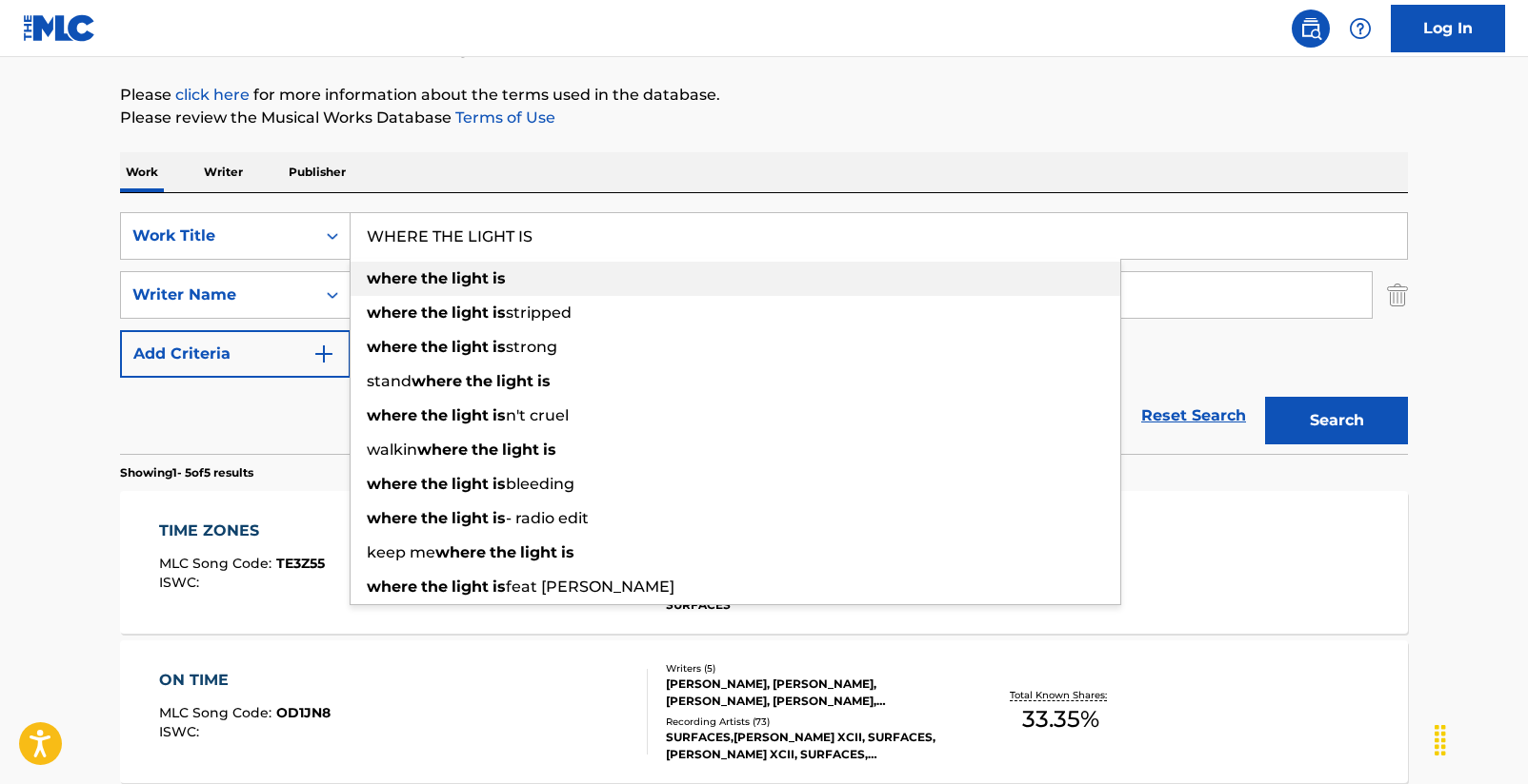
click at [453, 272] on strong "light" at bounding box center [469, 278] width 37 height 18
type input "where the light is"
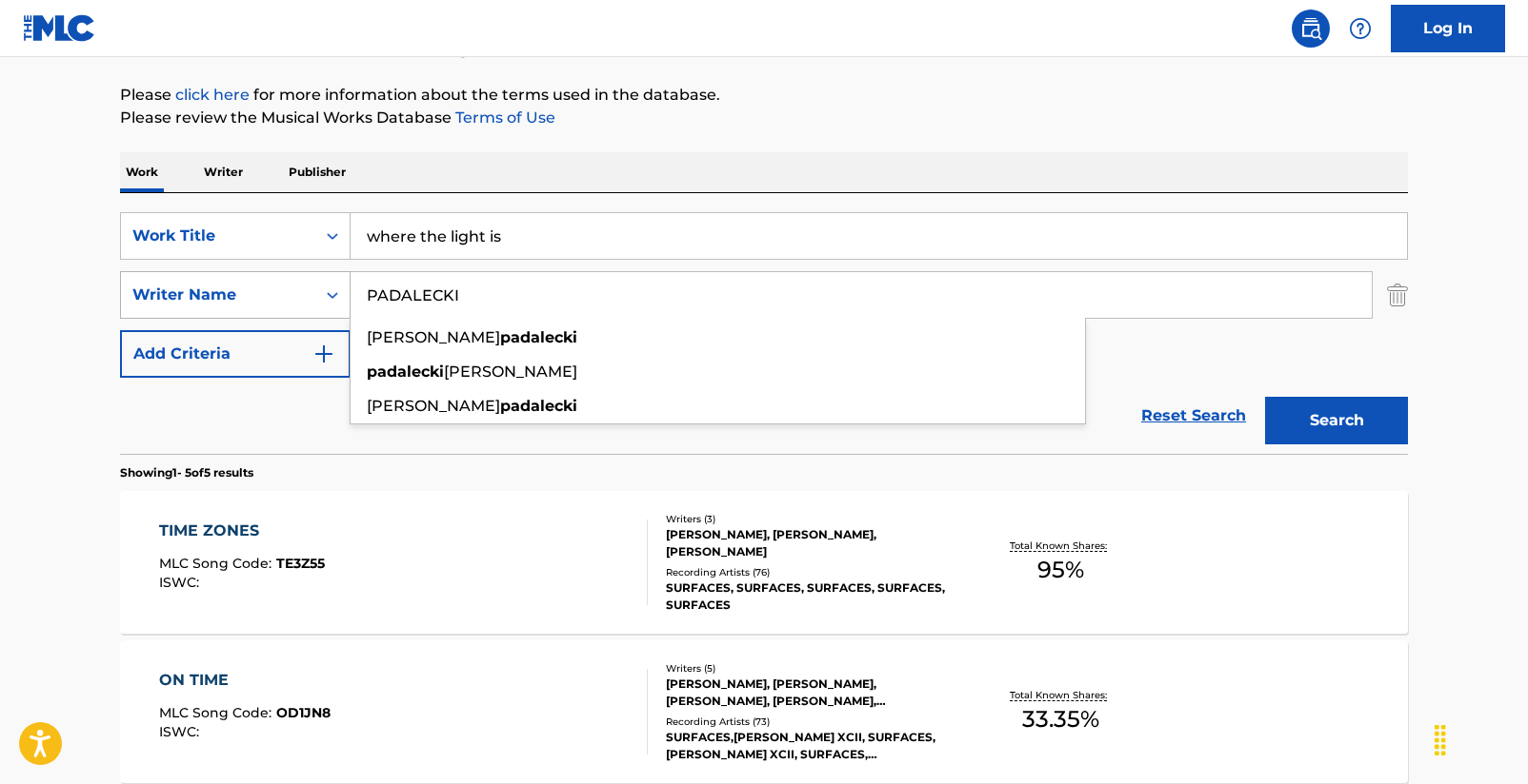
drag, startPoint x: 464, startPoint y: 290, endPoint x: 339, endPoint y: 276, distance: 125.8
click at [339, 276] on div "SearchWithCriteriaa2a62180-0921-4334-814d-c76ab6ef5116 Writer Name [PERSON_NAME…" at bounding box center [764, 295] width 1287 height 48
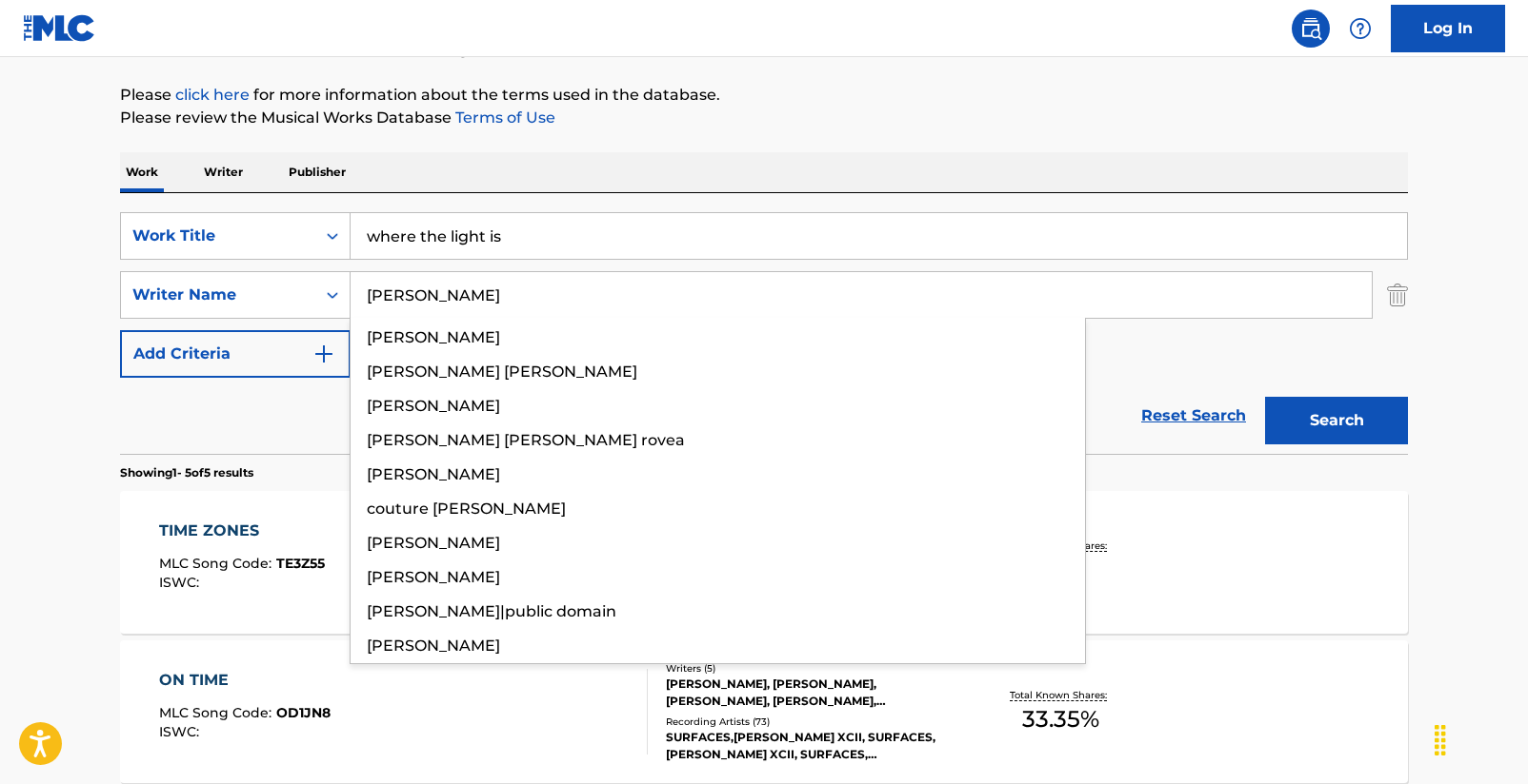
type input "[PERSON_NAME]"
click at [1336, 420] on button "Search" at bounding box center [1336, 420] width 143 height 48
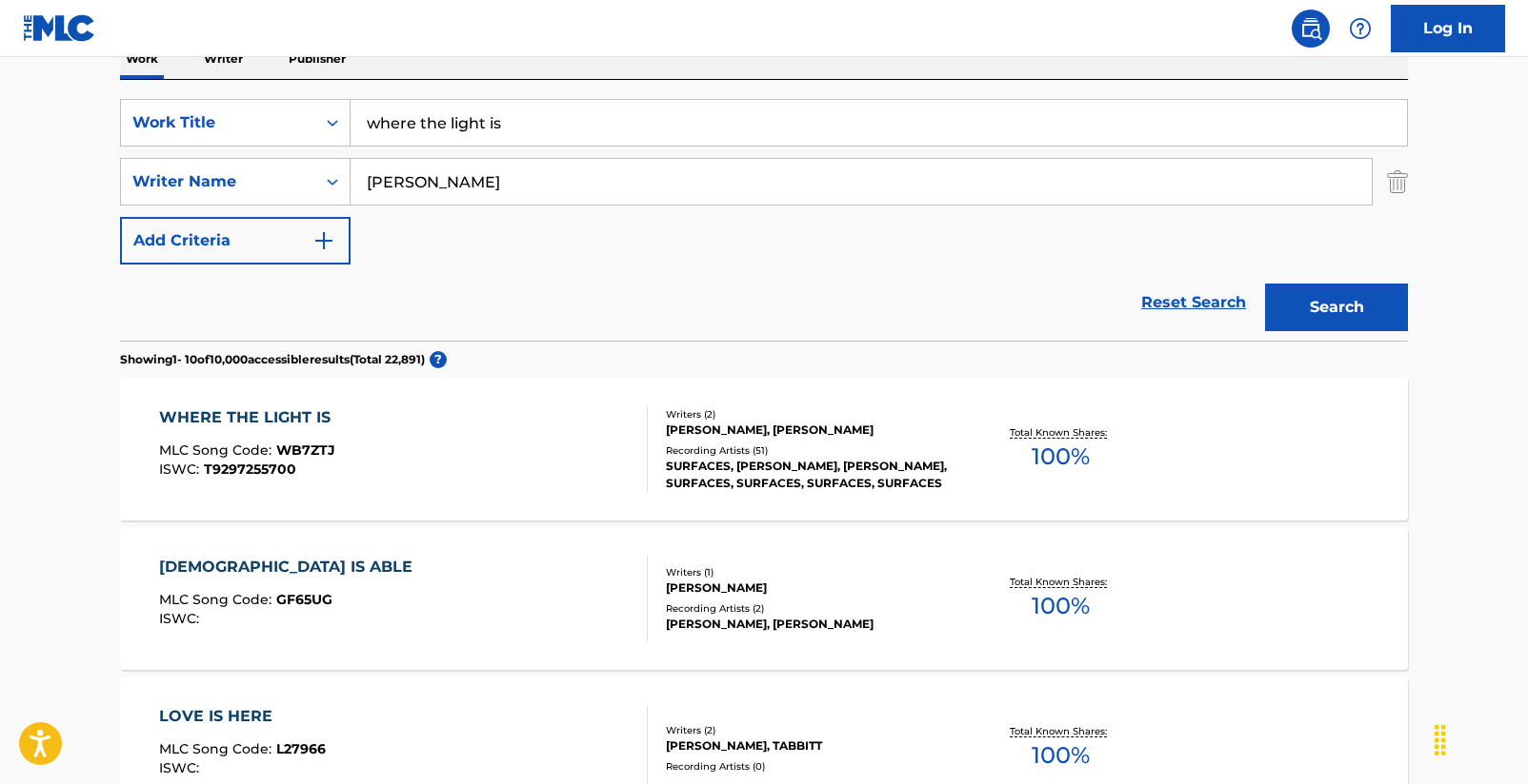
scroll to position [399, 0]
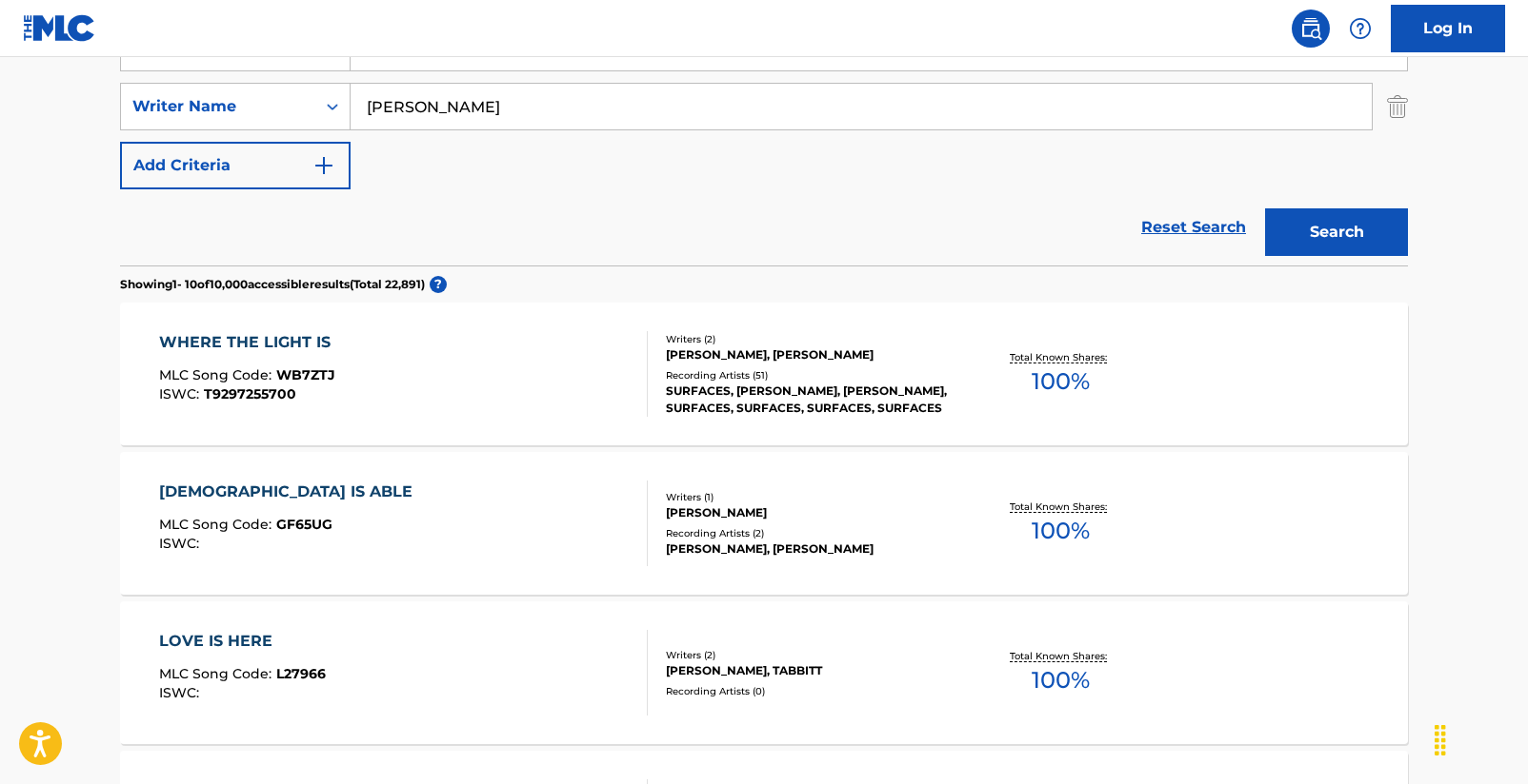
click at [297, 339] on div "WHERE THE LIGHT IS" at bounding box center [250, 342] width 181 height 23
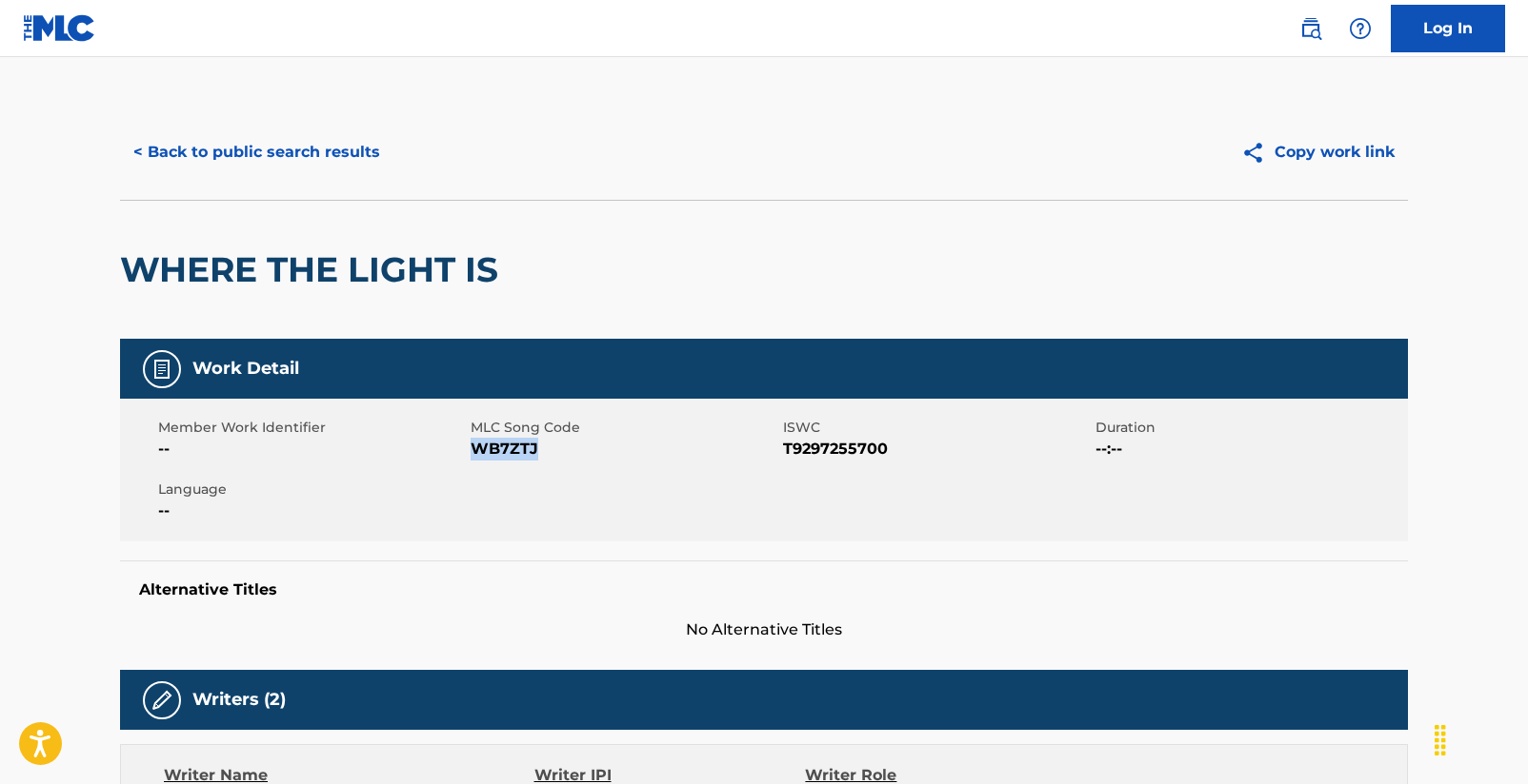
drag, startPoint x: 475, startPoint y: 450, endPoint x: 534, endPoint y: 451, distance: 59.0
click at [534, 451] on span "WB7ZTJ" at bounding box center [623, 449] width 307 height 23
click at [261, 150] on button "< Back to public search results" at bounding box center [256, 152] width 273 height 48
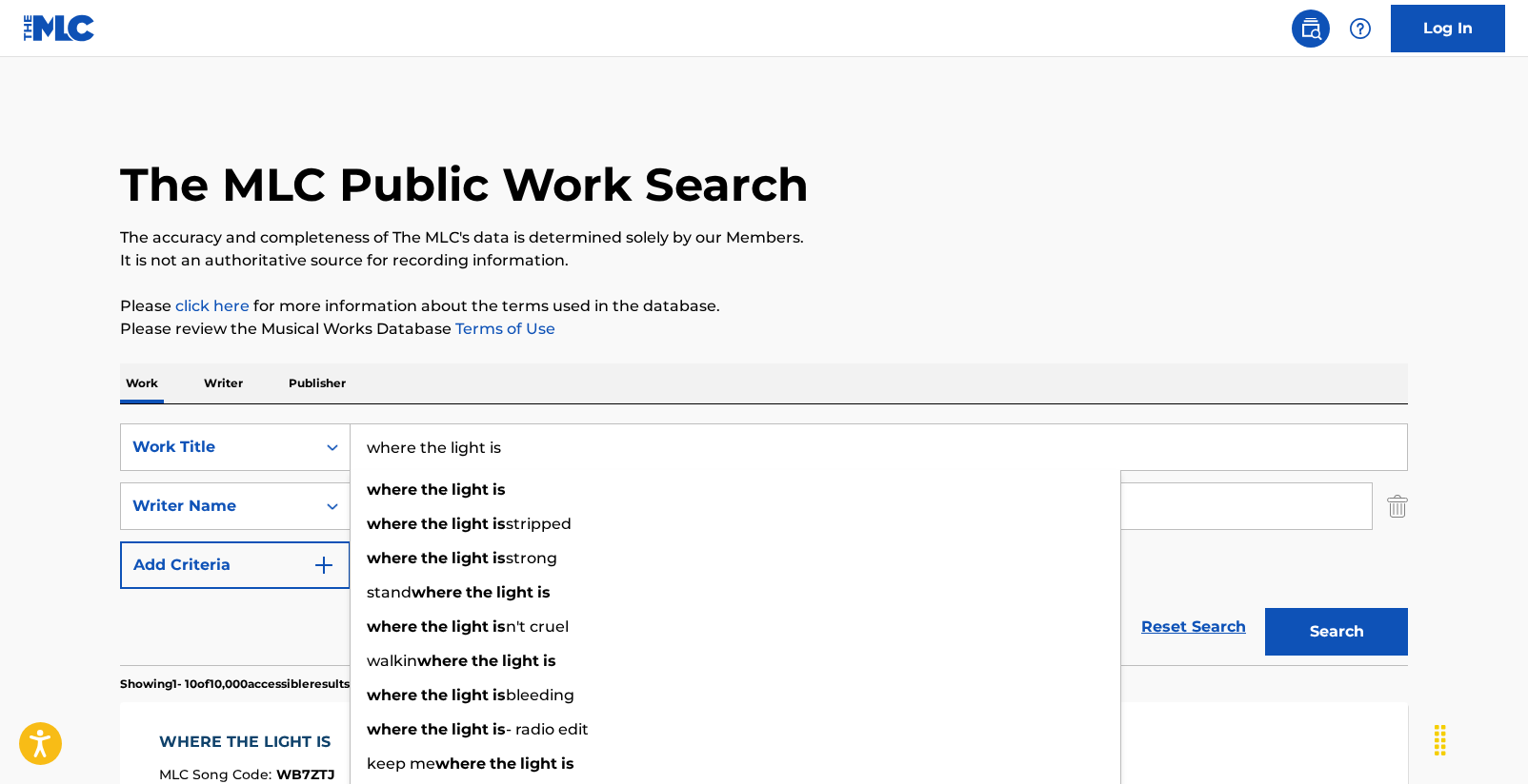
drag, startPoint x: 528, startPoint y: 456, endPoint x: 293, endPoint y: 391, distance: 243.8
click at [348, 441] on div "SearchWithCriteria2d7cd77b-c40c-4cae-baf4-6089a66dd272 Work Title where the lig…" at bounding box center [764, 447] width 1287 height 48
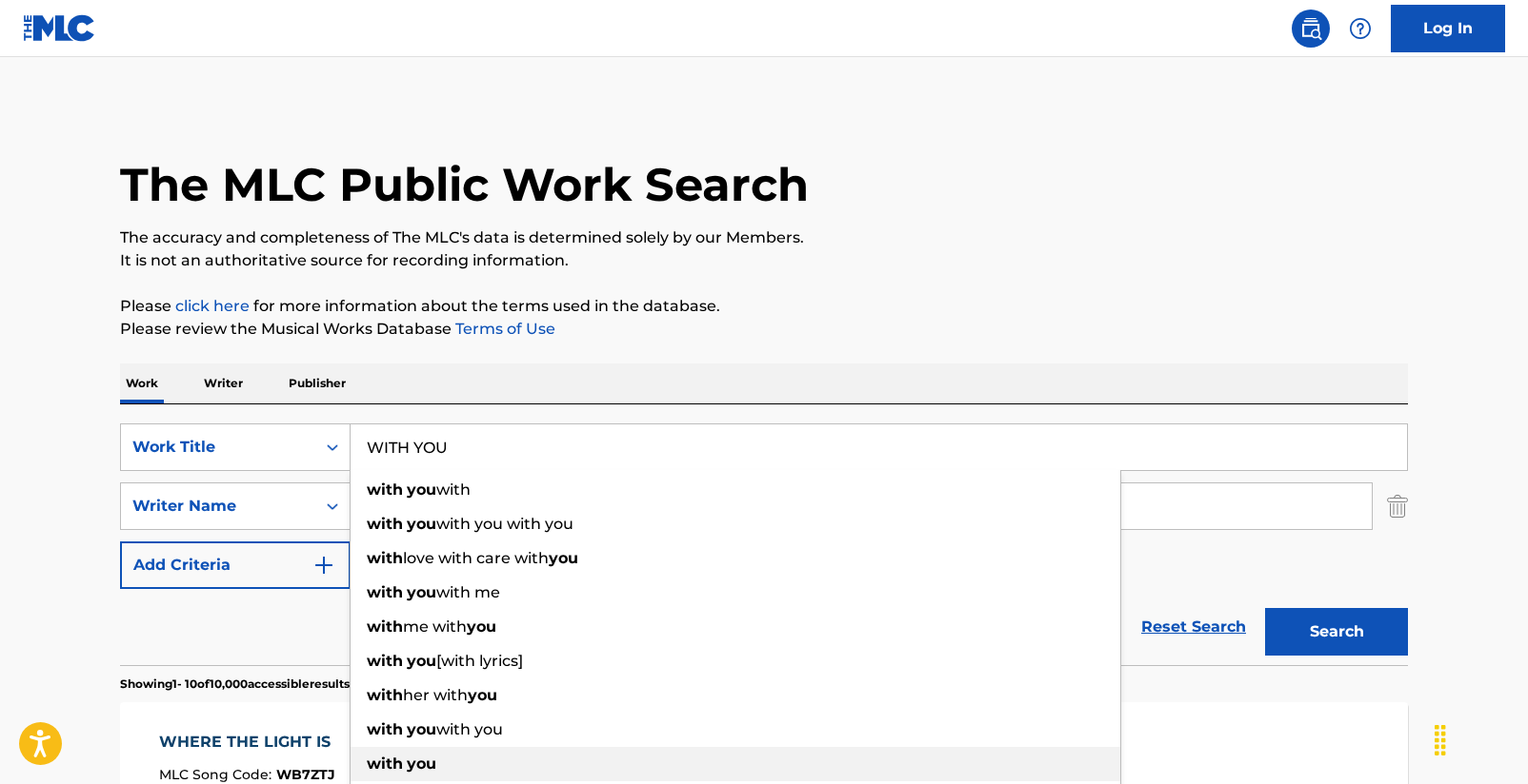
click at [406, 764] on span "Search Form" at bounding box center [405, 764] width 4 height 18
type input "with you"
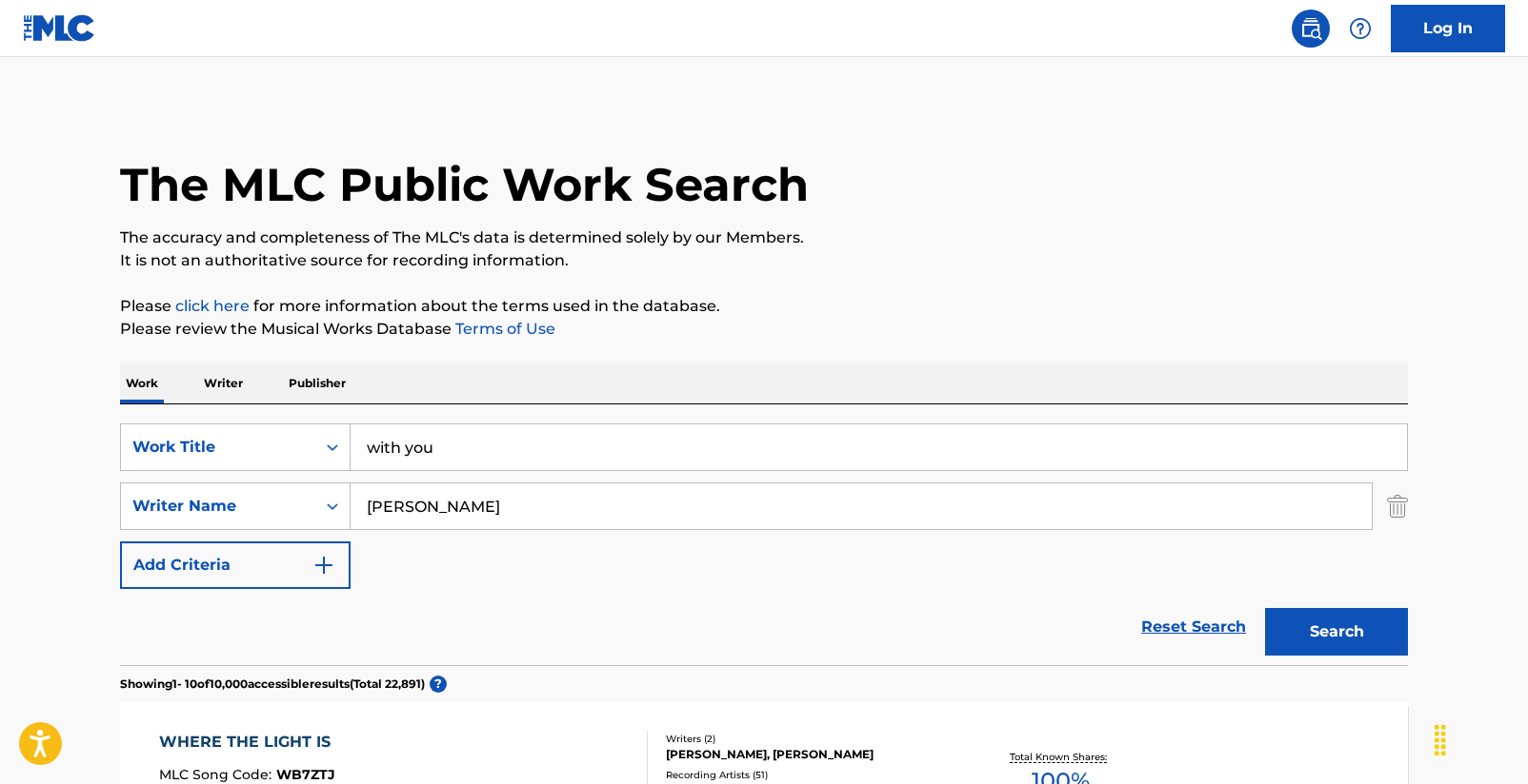
click at [1344, 620] on button "Search" at bounding box center [1336, 632] width 143 height 48
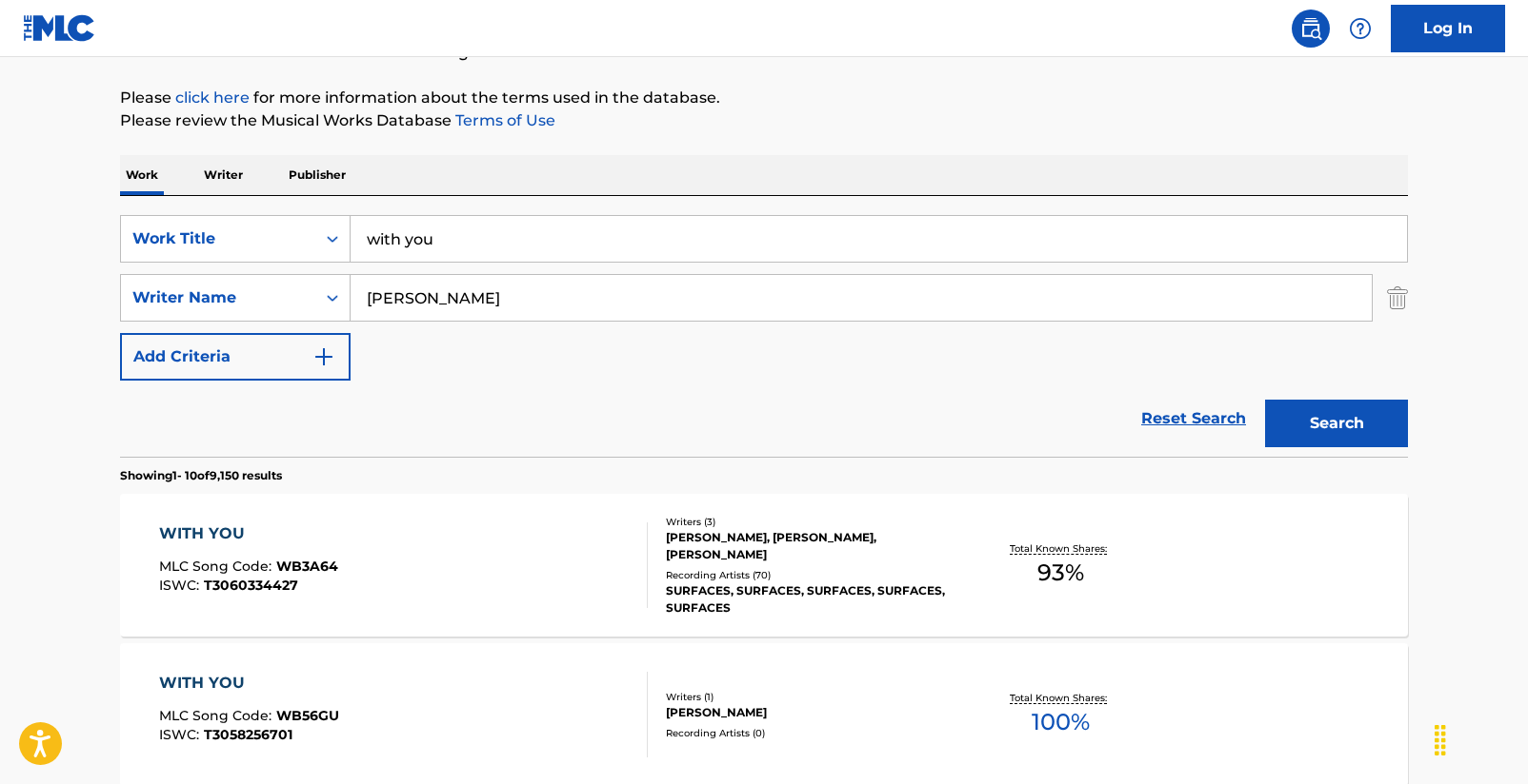
scroll to position [353, 0]
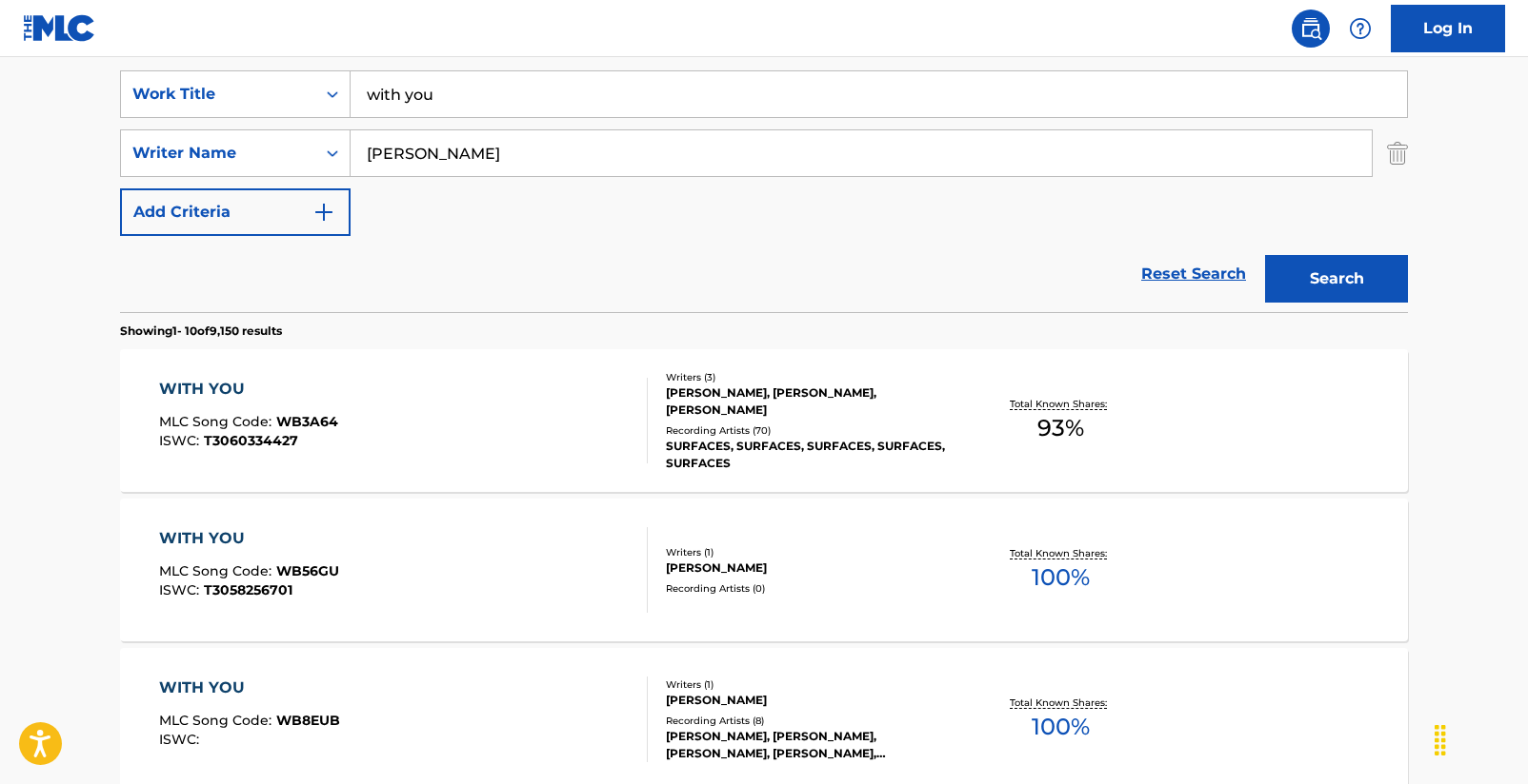
click at [215, 385] on div "WITH YOU" at bounding box center [249, 389] width 179 height 23
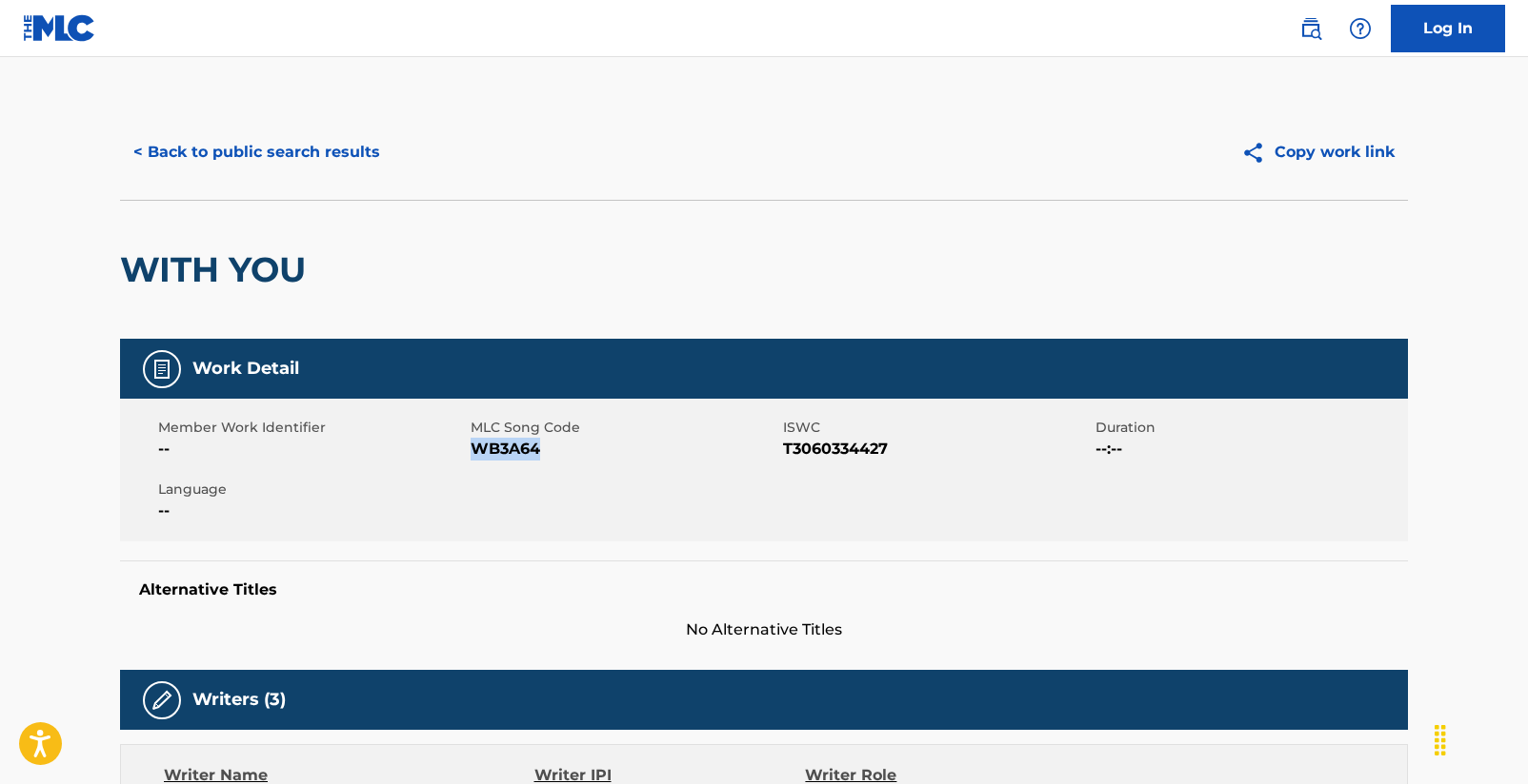
drag, startPoint x: 472, startPoint y: 451, endPoint x: 538, endPoint y: 447, distance: 66.1
click at [538, 447] on span "WB3A64" at bounding box center [623, 449] width 307 height 23
click at [302, 148] on button "< Back to public search results" at bounding box center [256, 152] width 273 height 48
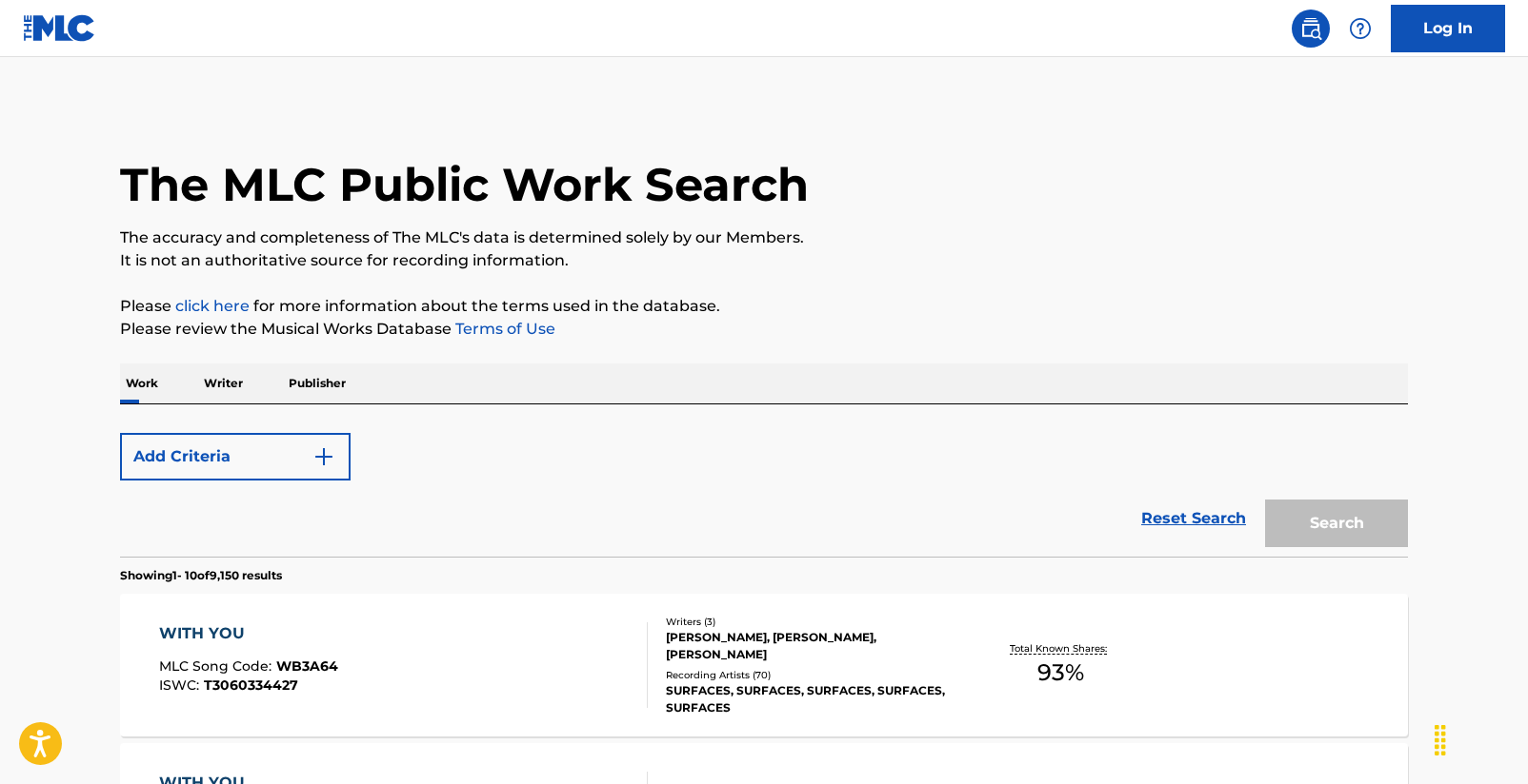
scroll to position [353, 0]
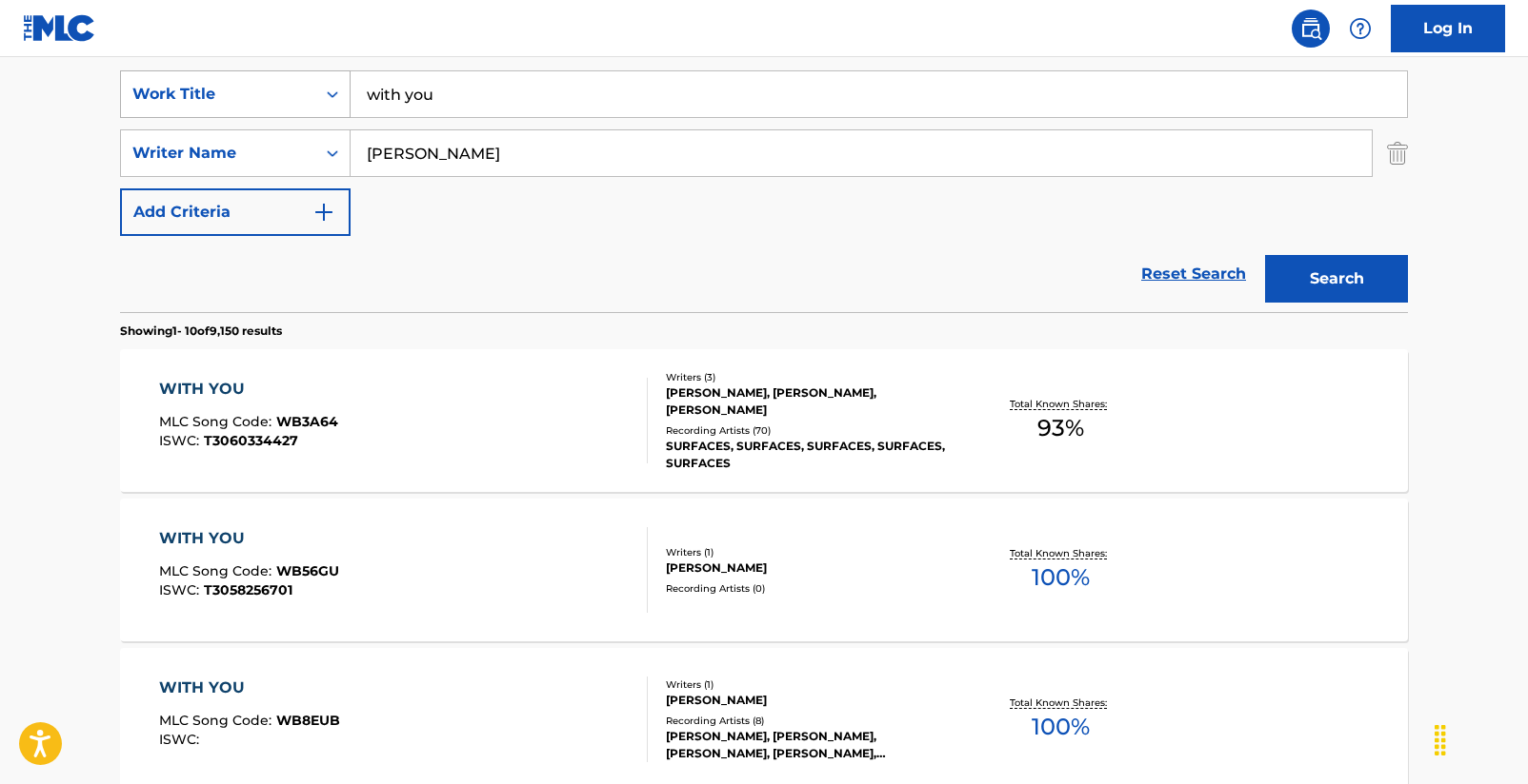
drag, startPoint x: 487, startPoint y: 108, endPoint x: 340, endPoint y: 86, distance: 148.6
click at [340, 86] on div "SearchWithCriteria2d7cd77b-c40c-4cae-baf4-6089a66dd272 Work Title with you" at bounding box center [764, 94] width 1287 height 48
click at [1334, 279] on button "Search" at bounding box center [1336, 279] width 143 height 48
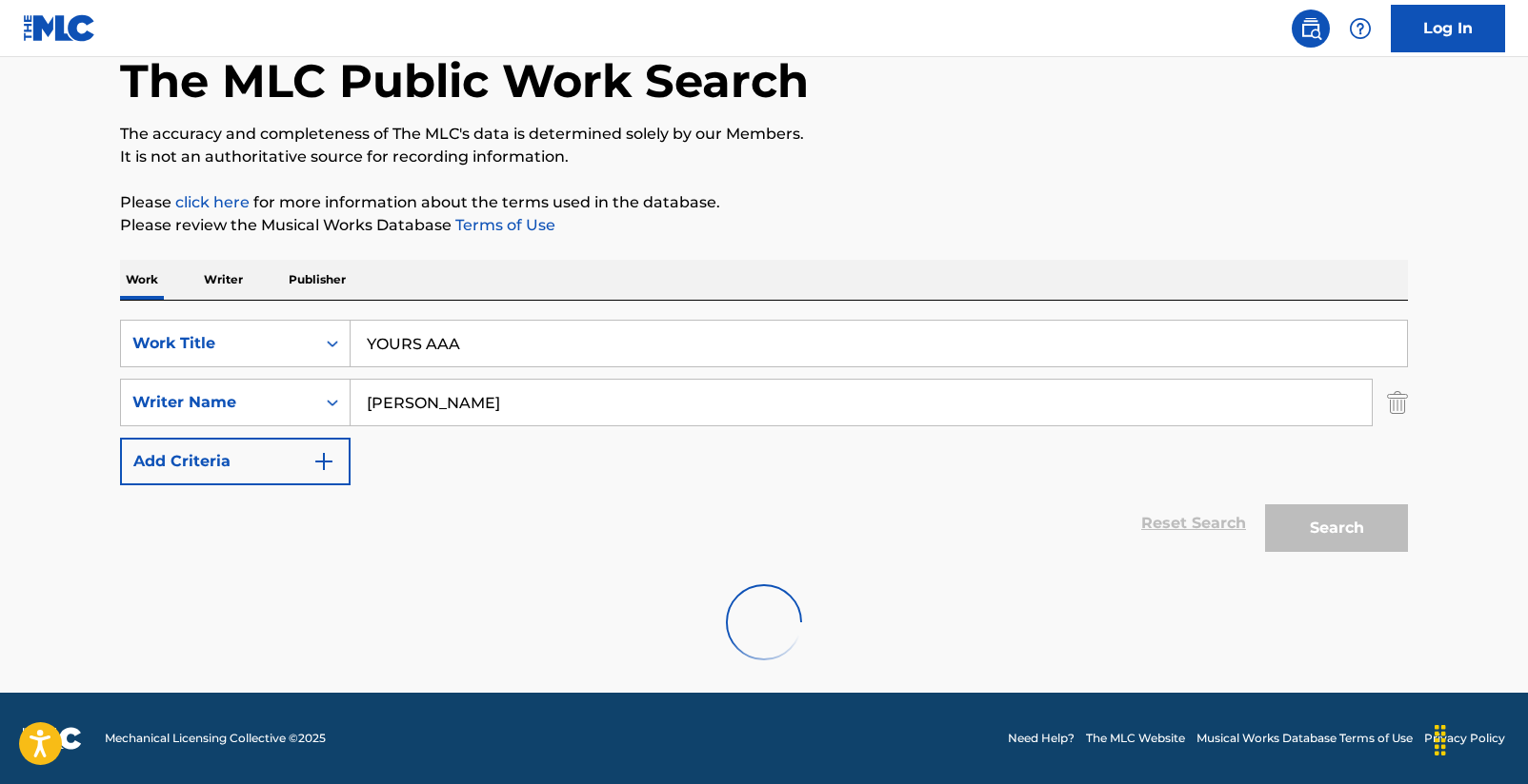
scroll to position [103, 0]
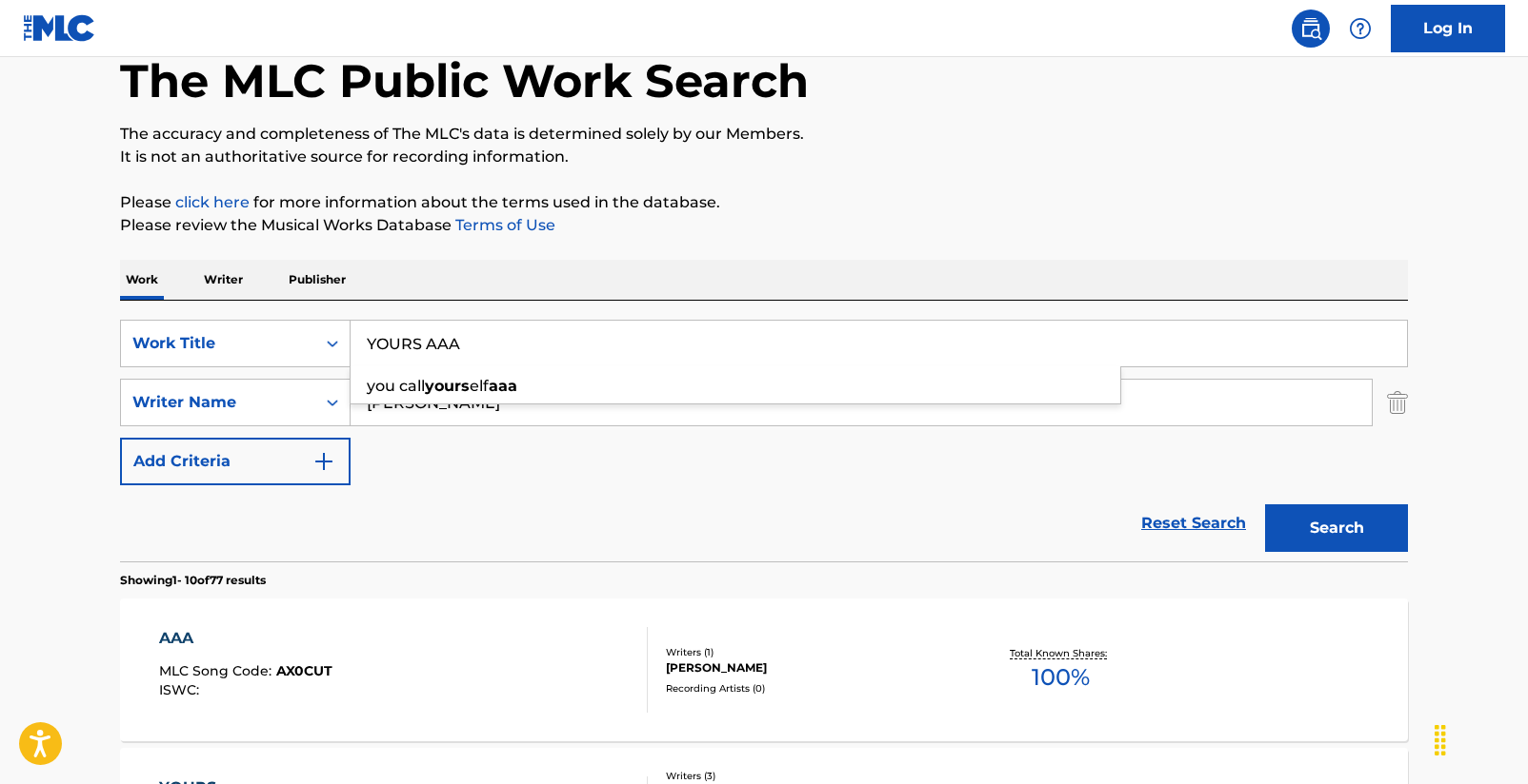
drag, startPoint x: 466, startPoint y: 342, endPoint x: 427, endPoint y: 342, distance: 39.0
click at [427, 342] on input "YOURS AAA" at bounding box center [879, 344] width 1056 height 46
type input "YOURS"
click at [1336, 529] on button "Search" at bounding box center [1336, 529] width 143 height 48
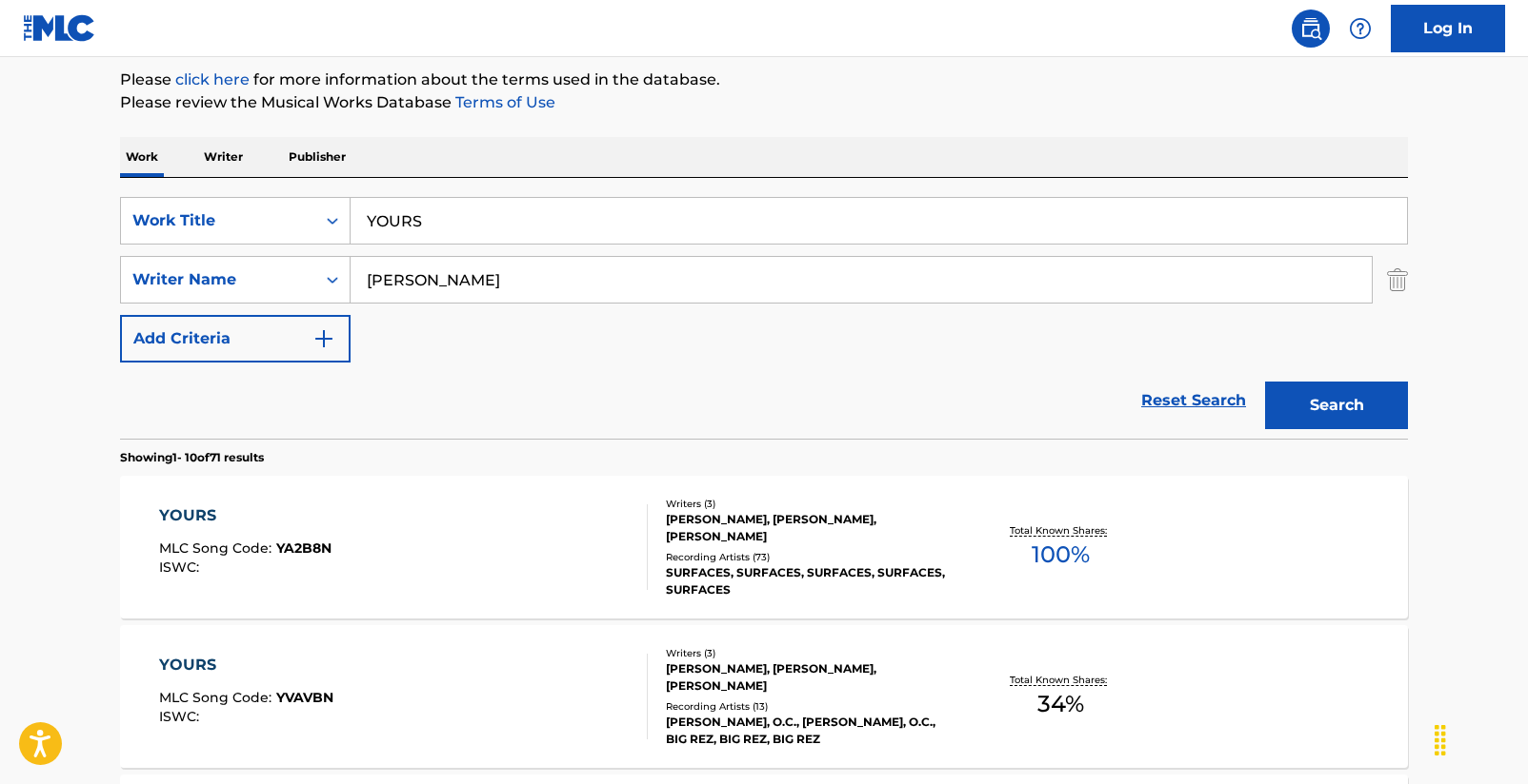
scroll to position [231, 0]
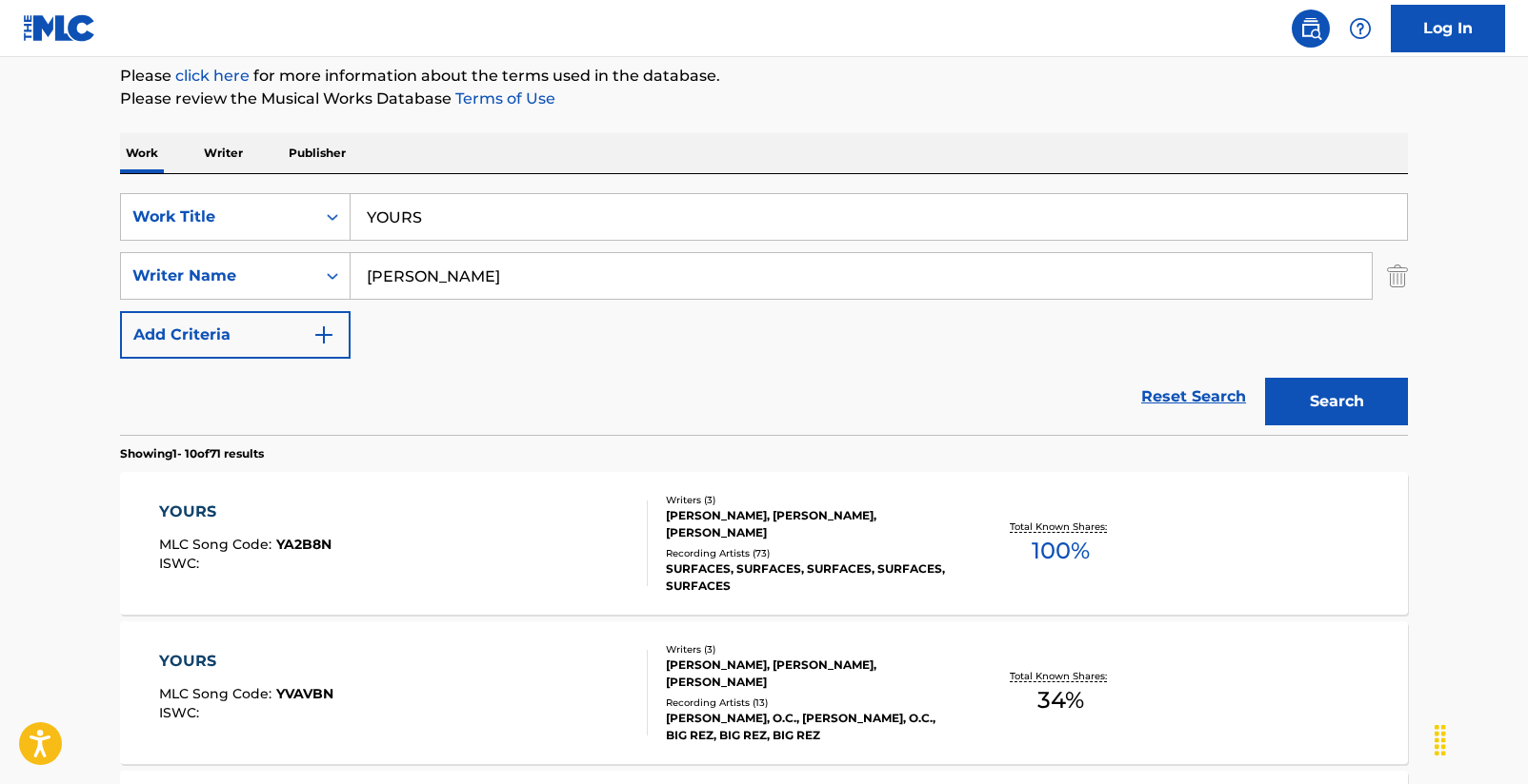
click at [205, 511] on div "YOURS" at bounding box center [245, 512] width 172 height 23
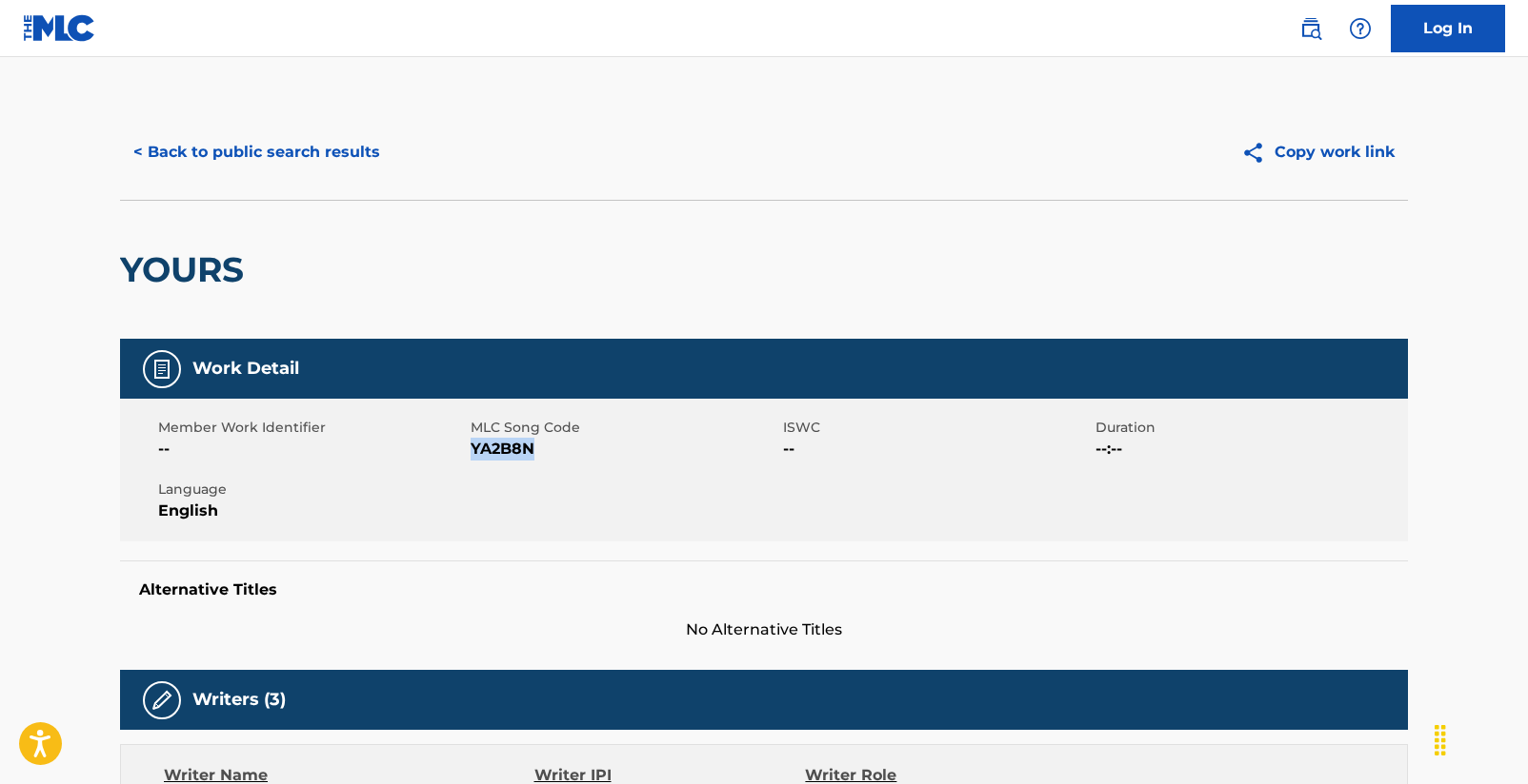
drag, startPoint x: 470, startPoint y: 446, endPoint x: 532, endPoint y: 449, distance: 62.1
click at [532, 449] on span "YA2B8N" at bounding box center [623, 449] width 307 height 23
click at [281, 159] on button "< Back to public search results" at bounding box center [256, 152] width 273 height 48
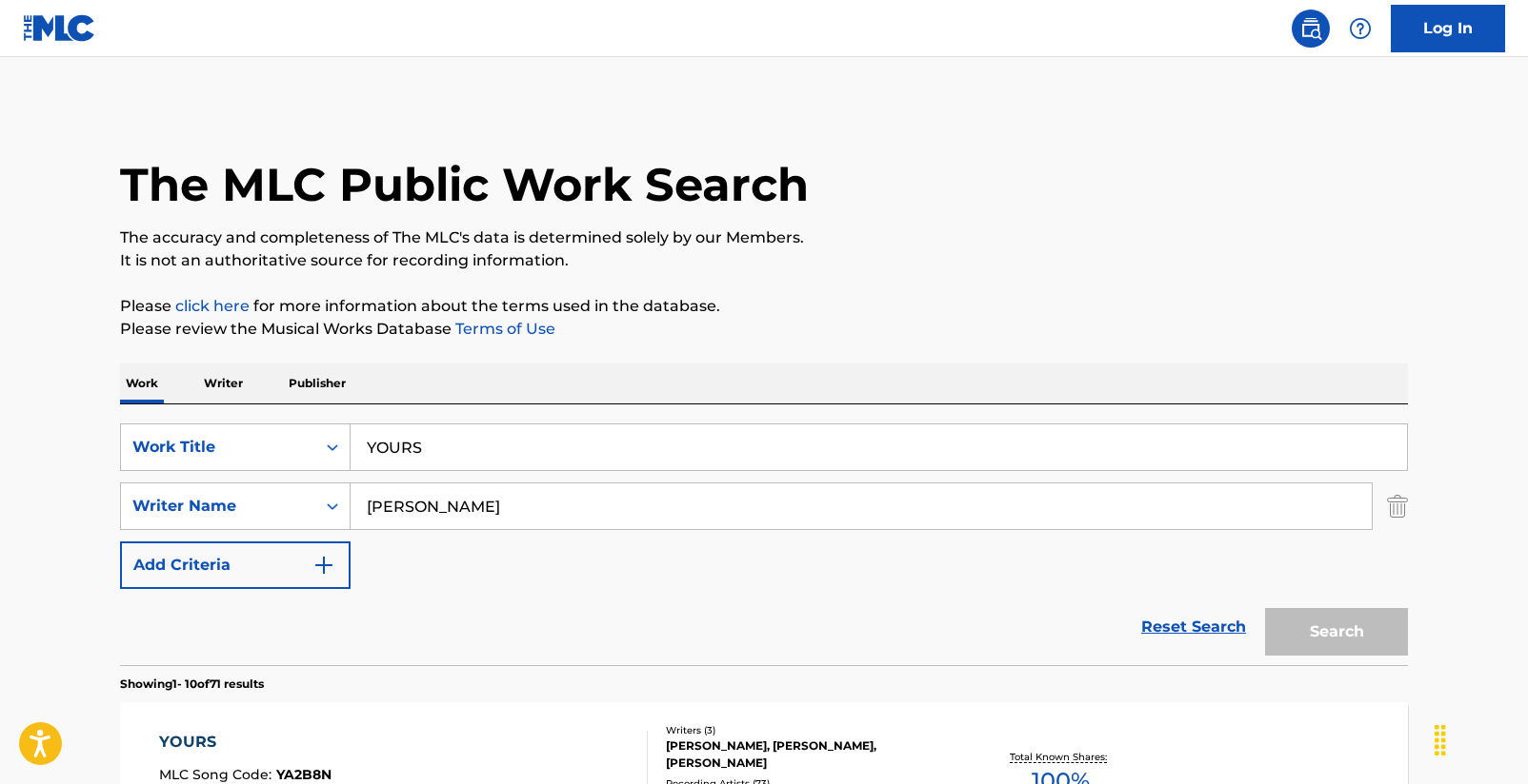
scroll to position [231, 0]
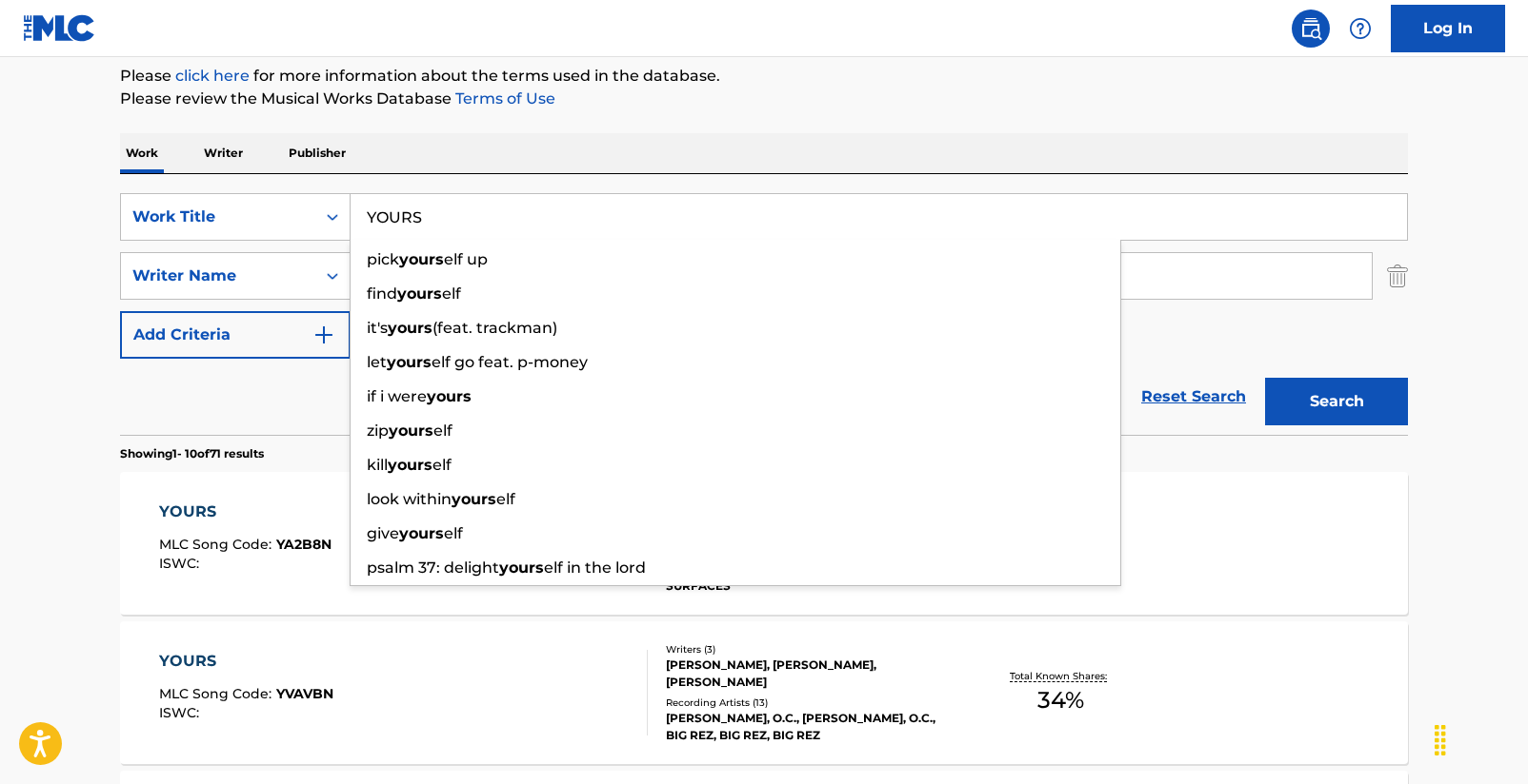
drag, startPoint x: 455, startPoint y: 232, endPoint x: 379, endPoint y: 219, distance: 77.1
click at [347, 217] on div "SearchWithCriteria2d7cd77b-c40c-4cae-baf4-6089a66dd272 Work Title YOURS pick yo…" at bounding box center [764, 217] width 1287 height 48
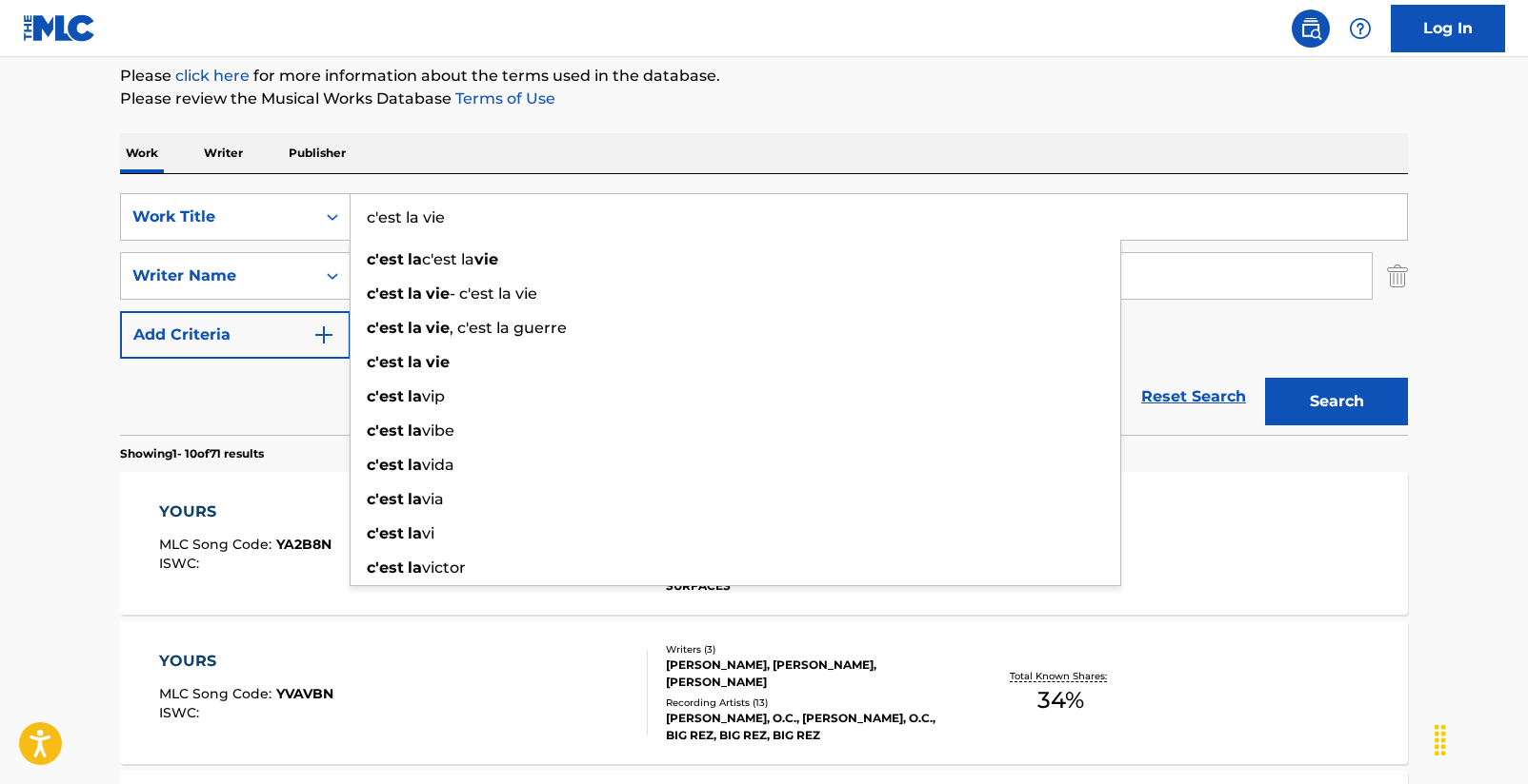
type input "c'est la vie"
click at [1336, 401] on button "Search" at bounding box center [1336, 401] width 143 height 48
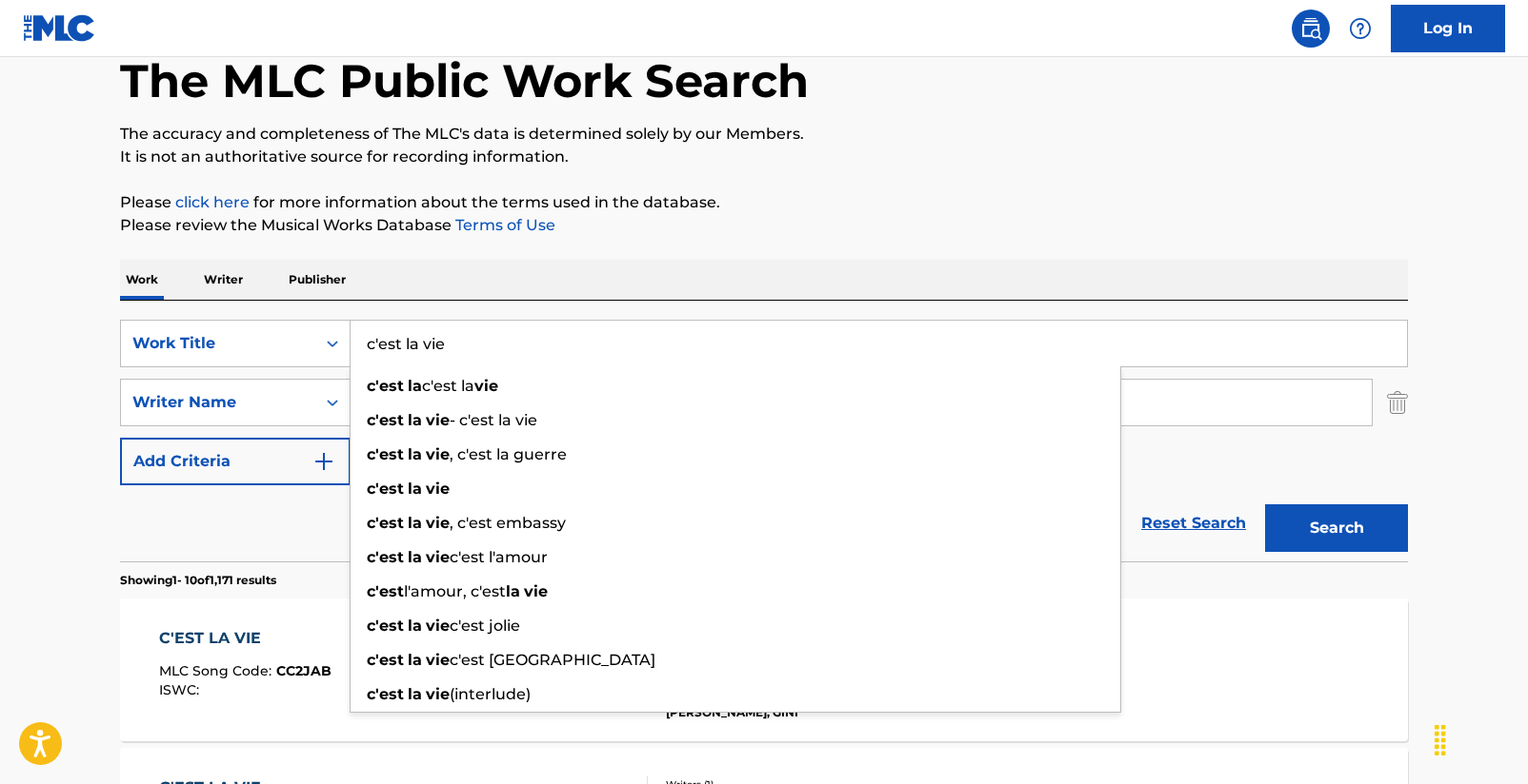
click at [211, 641] on div "C'EST LA VIE" at bounding box center [245, 638] width 172 height 23
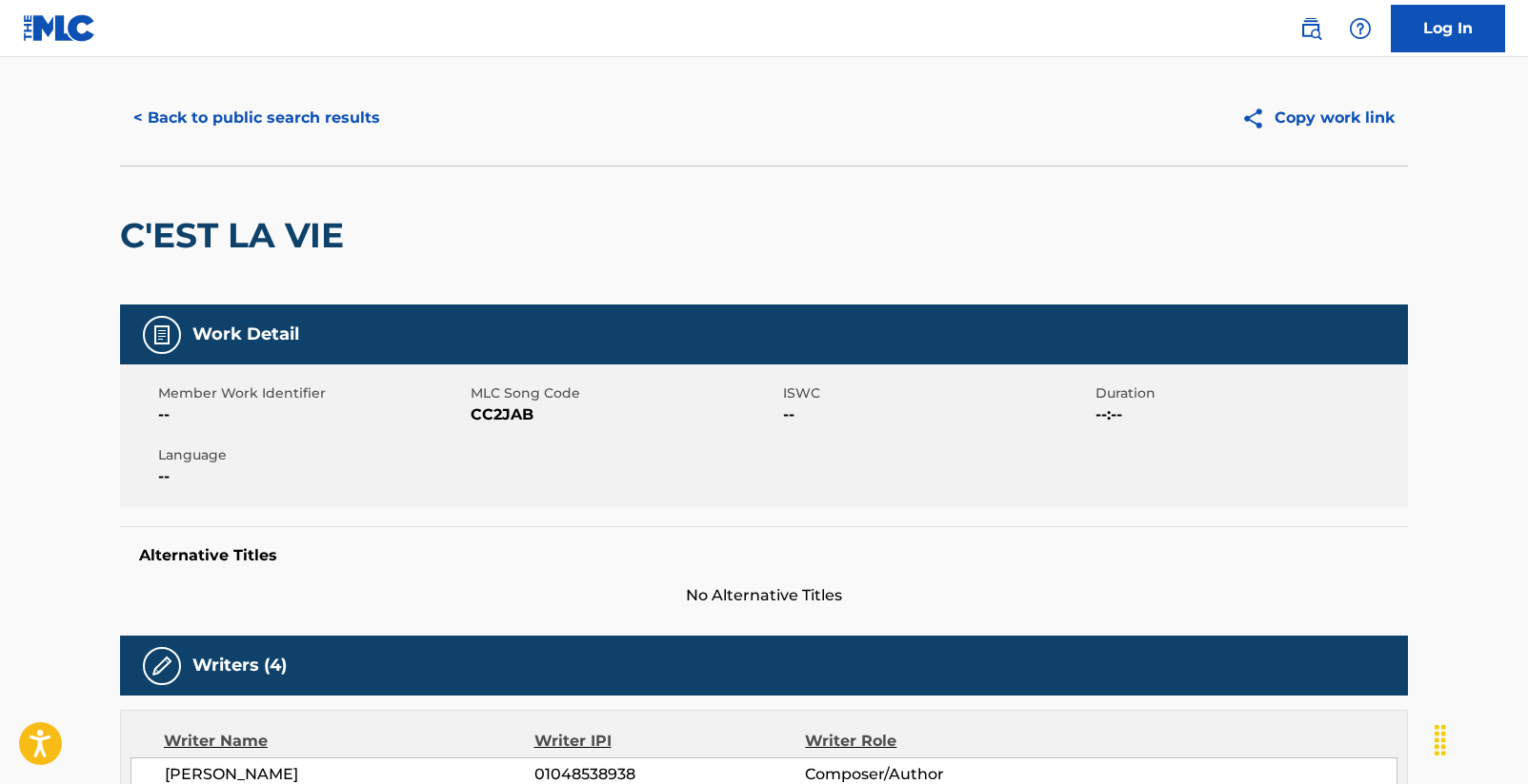
scroll to position [210, 0]
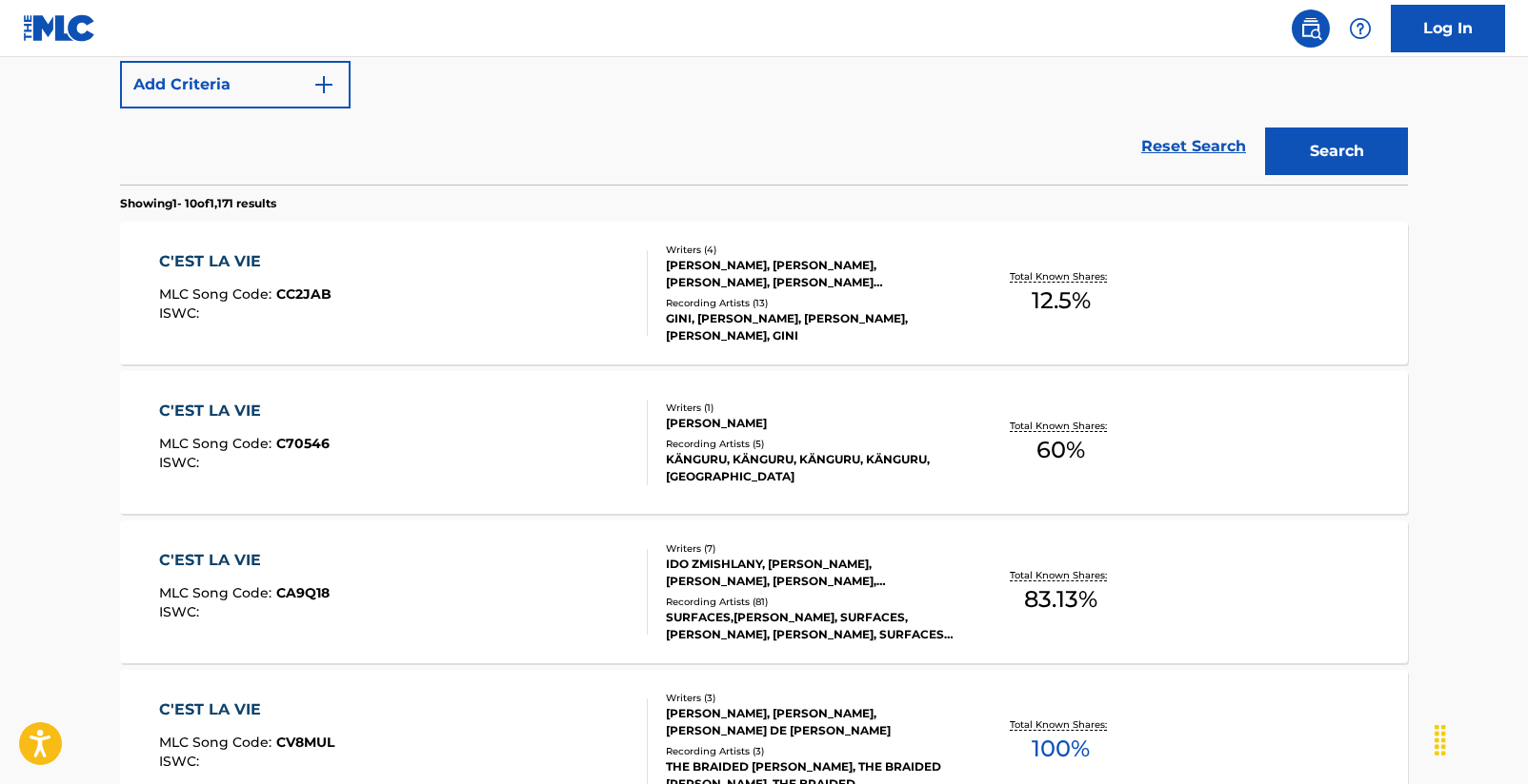
scroll to position [499, 0]
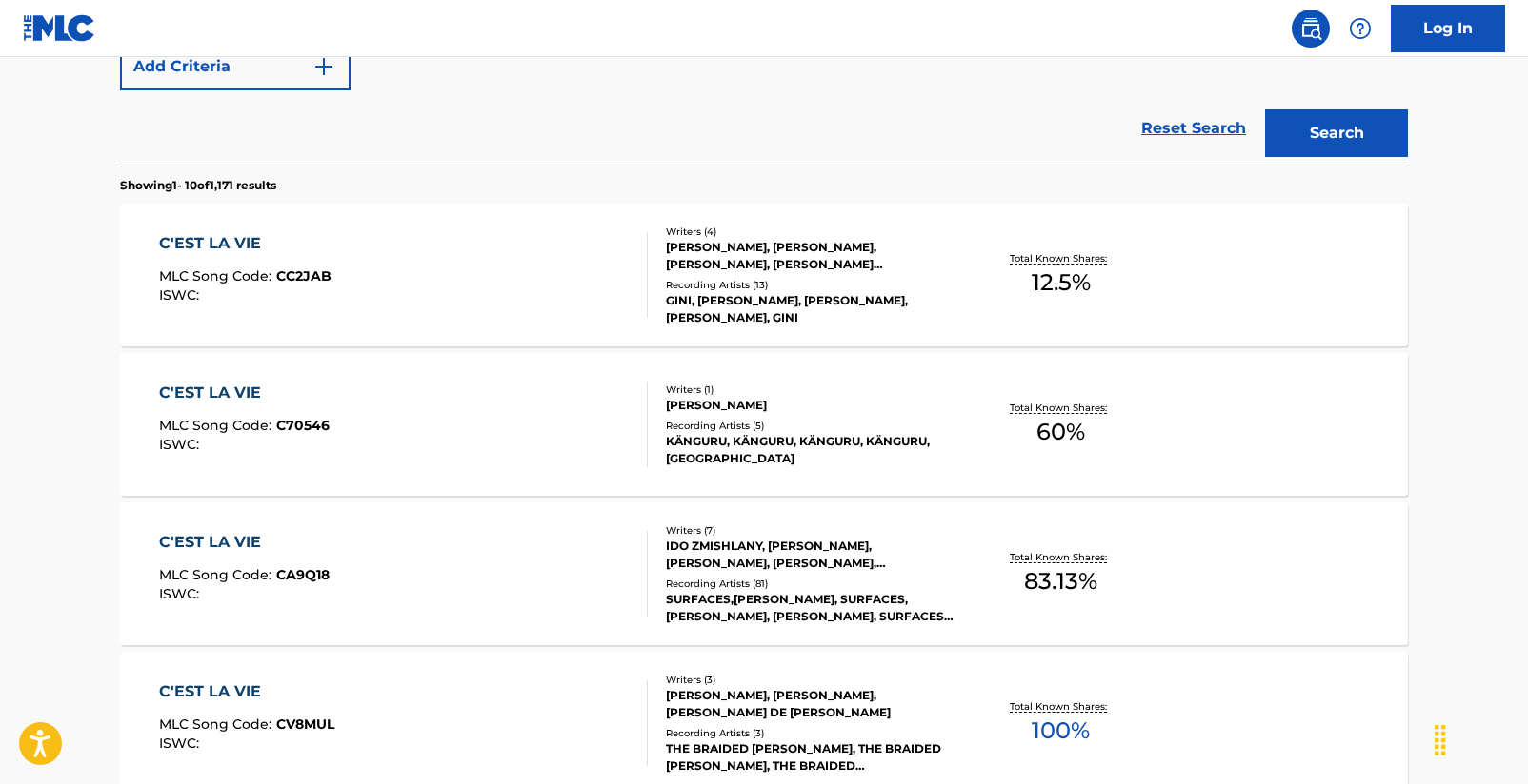
click at [213, 541] on div "C'EST LA VIE" at bounding box center [244, 543] width 170 height 23
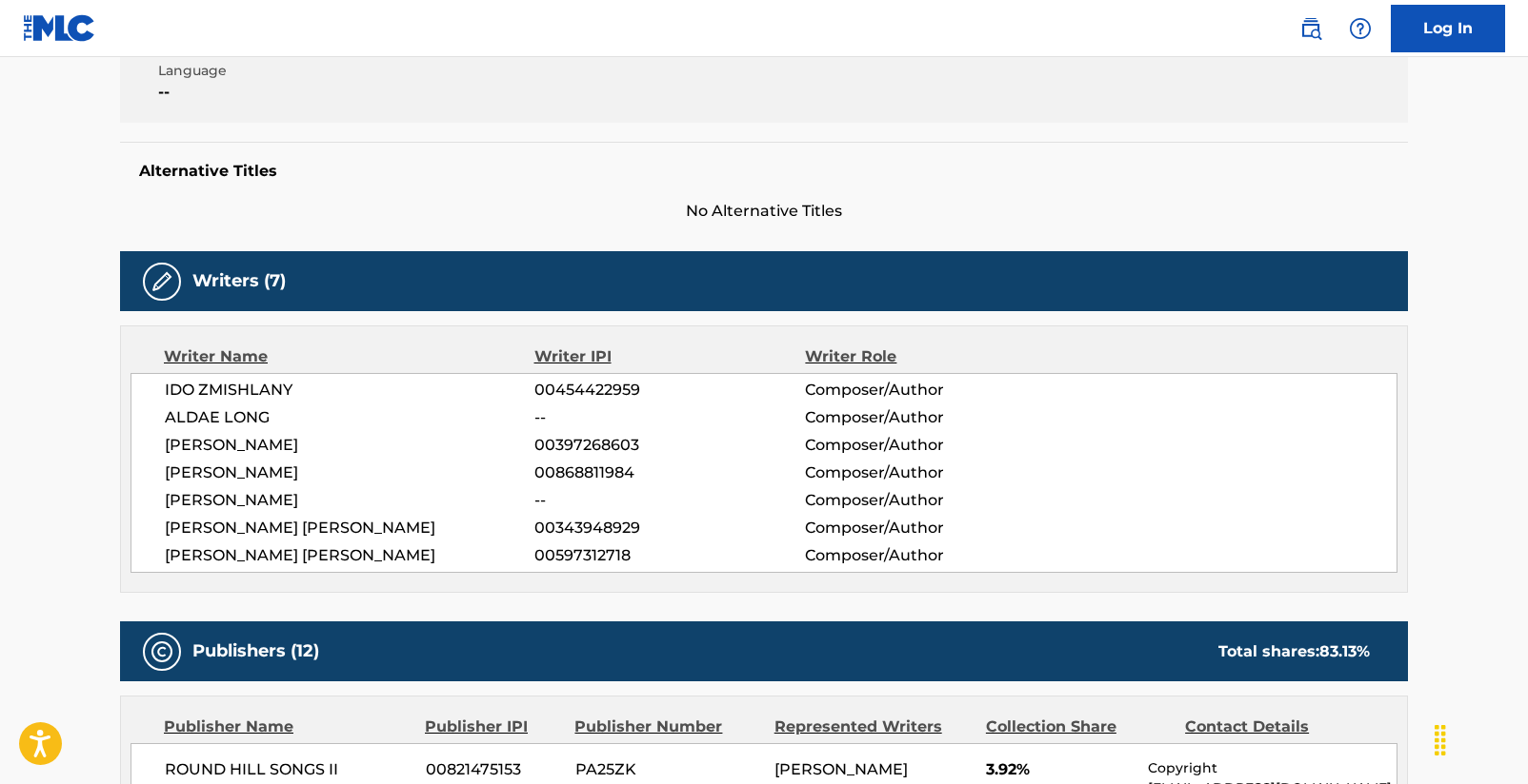
scroll to position [456, 0]
